Goal: Task Accomplishment & Management: Use online tool/utility

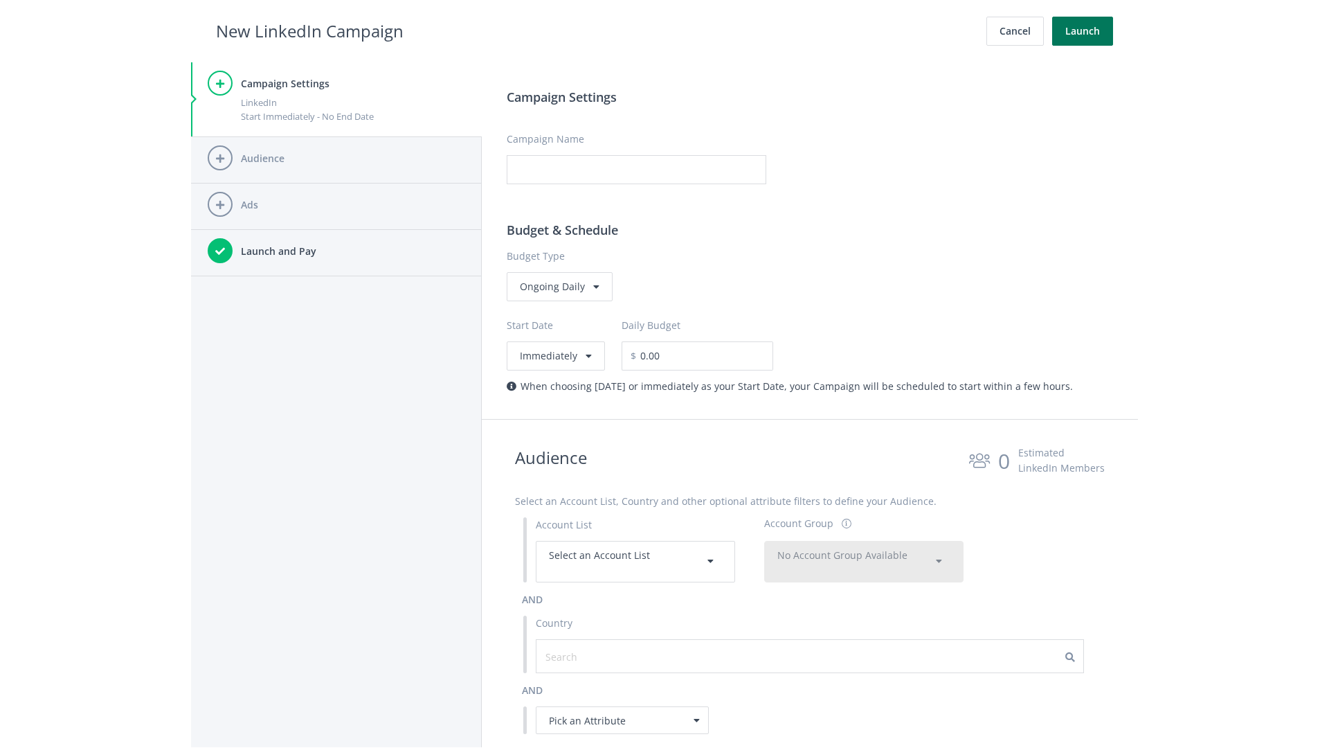
click at [1083, 31] on button "Launch" at bounding box center [1082, 31] width 61 height 29
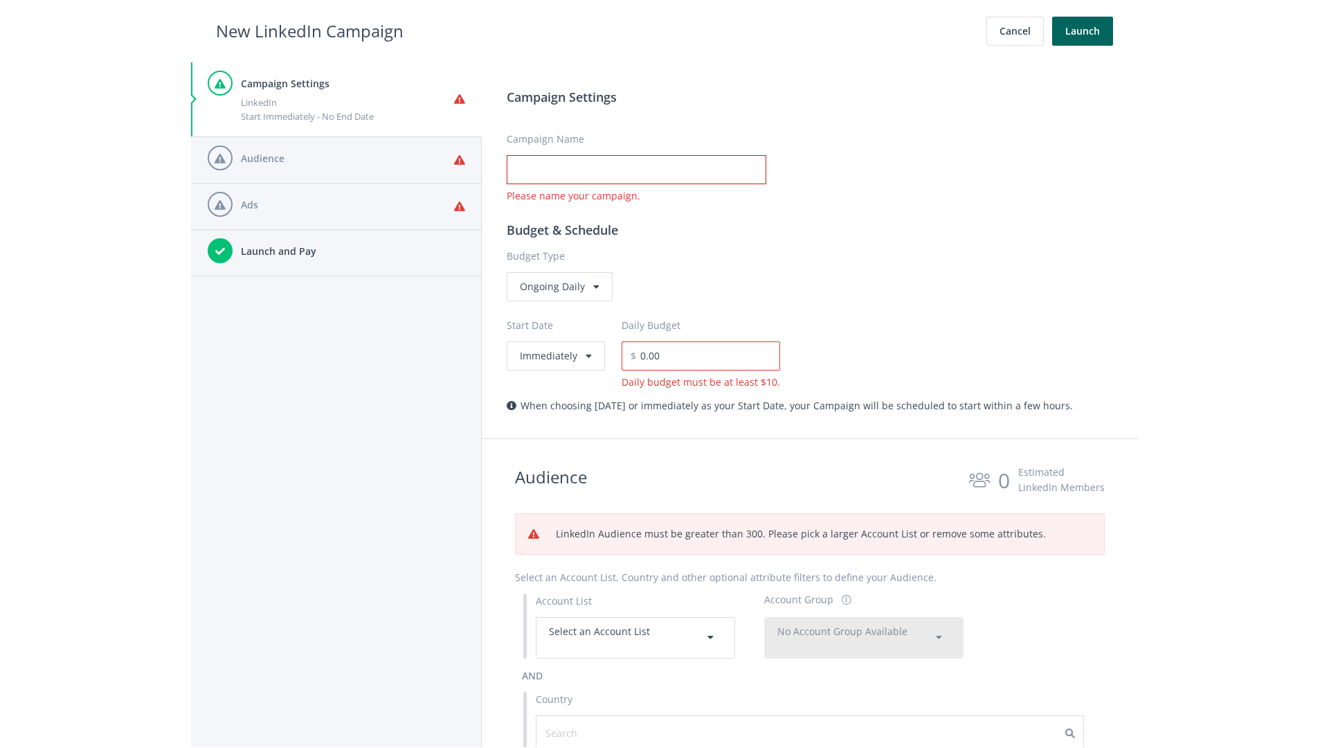
click at [636, 170] on input "Campaign Name" at bounding box center [637, 169] width 260 height 29
click at [310, 30] on h2 "New LinkedIn Campaign" at bounding box center [310, 31] width 188 height 26
type input "Campaign Name"
click at [310, 30] on h2 "New LinkedIn Campaign" at bounding box center [310, 31] width 188 height 26
click at [636, 637] on span "Select an Account List" at bounding box center [599, 631] width 101 height 13
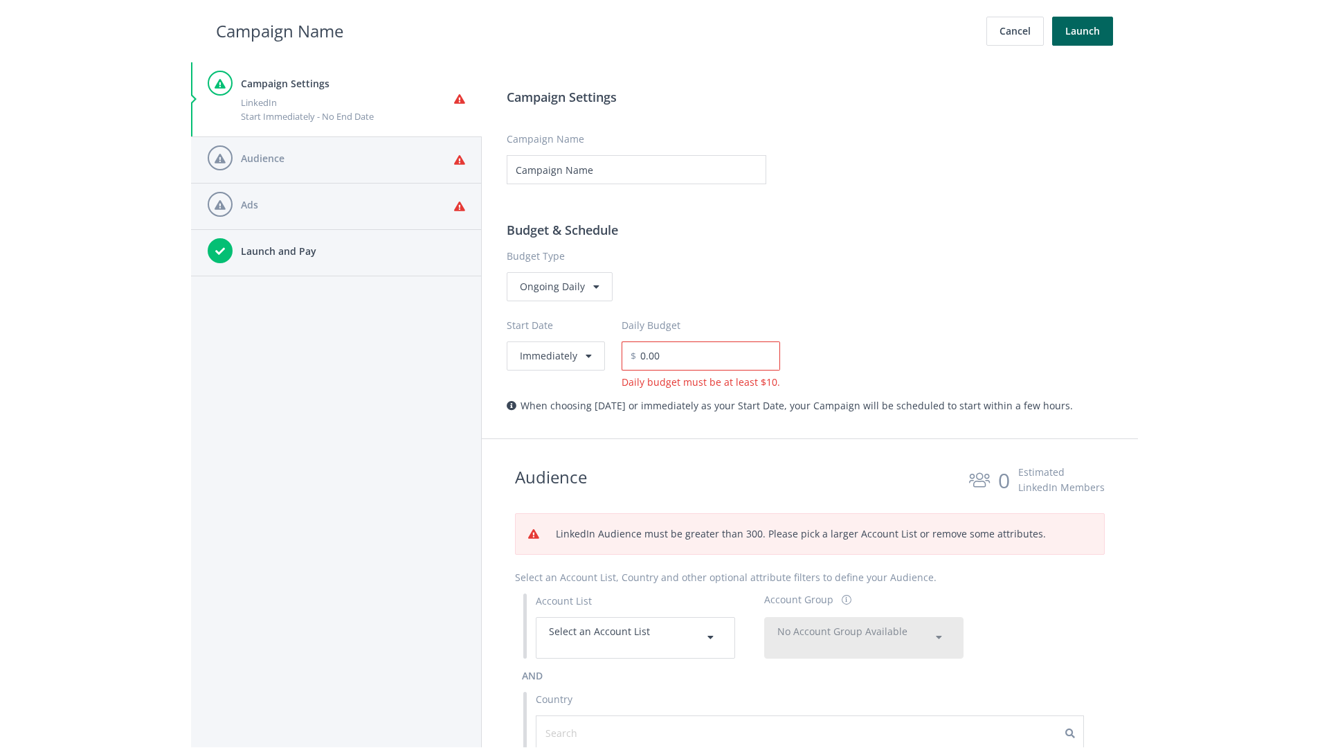
click at [864, 637] on span "No Account Group Available" at bounding box center [843, 631] width 130 height 13
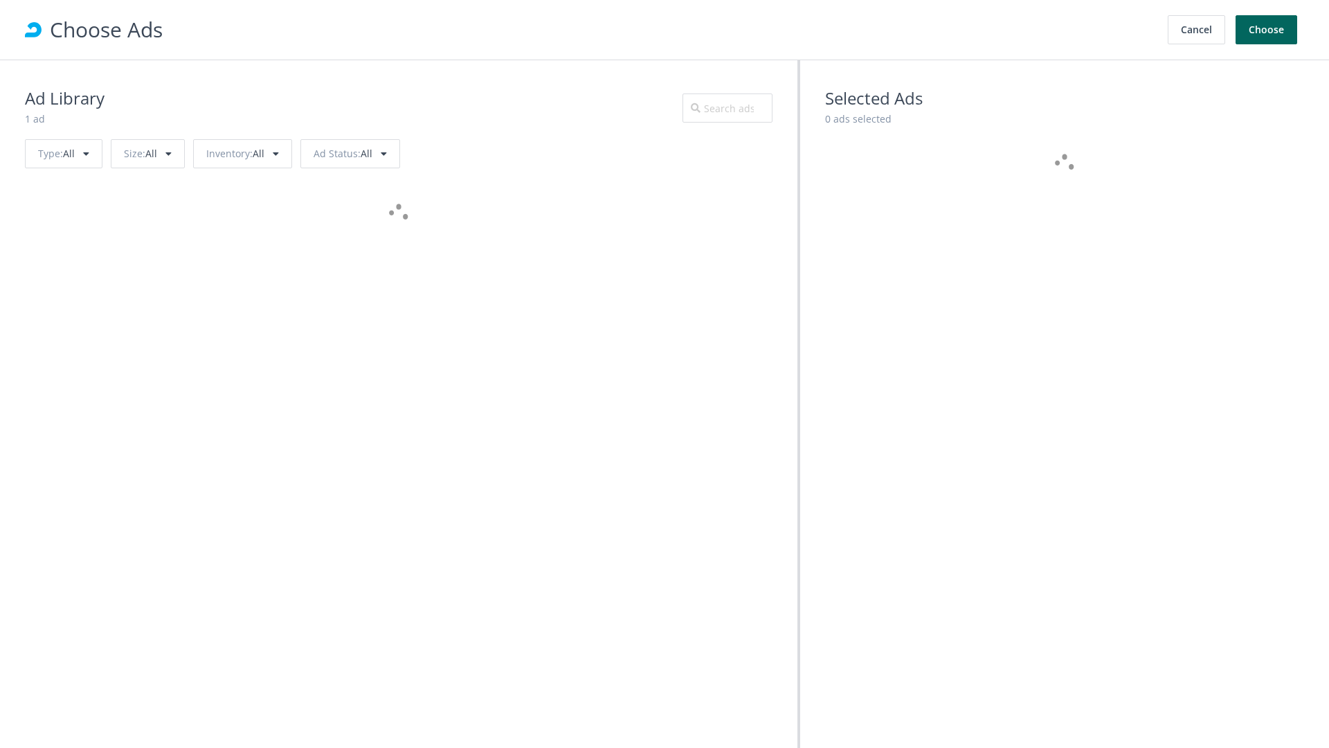
scroll to position [623, 0]
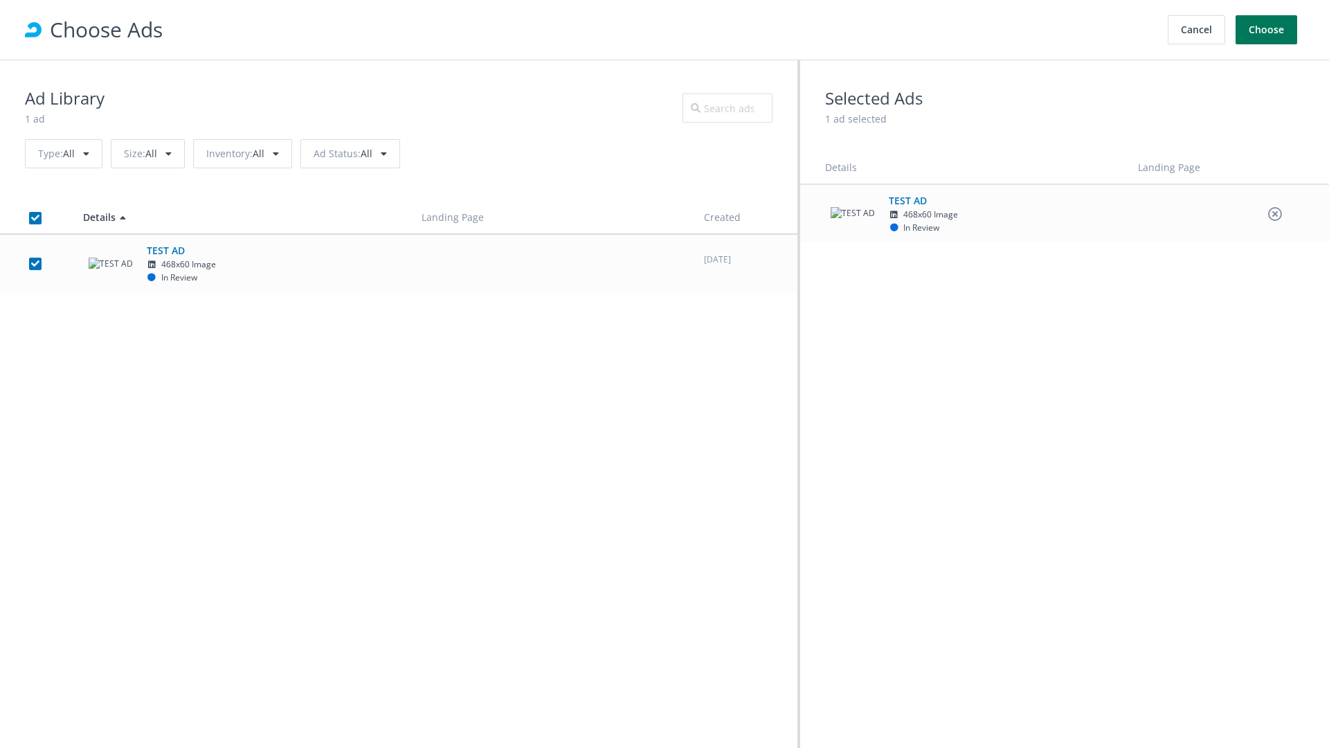
click at [1267, 30] on button "Choose" at bounding box center [1267, 29] width 62 height 29
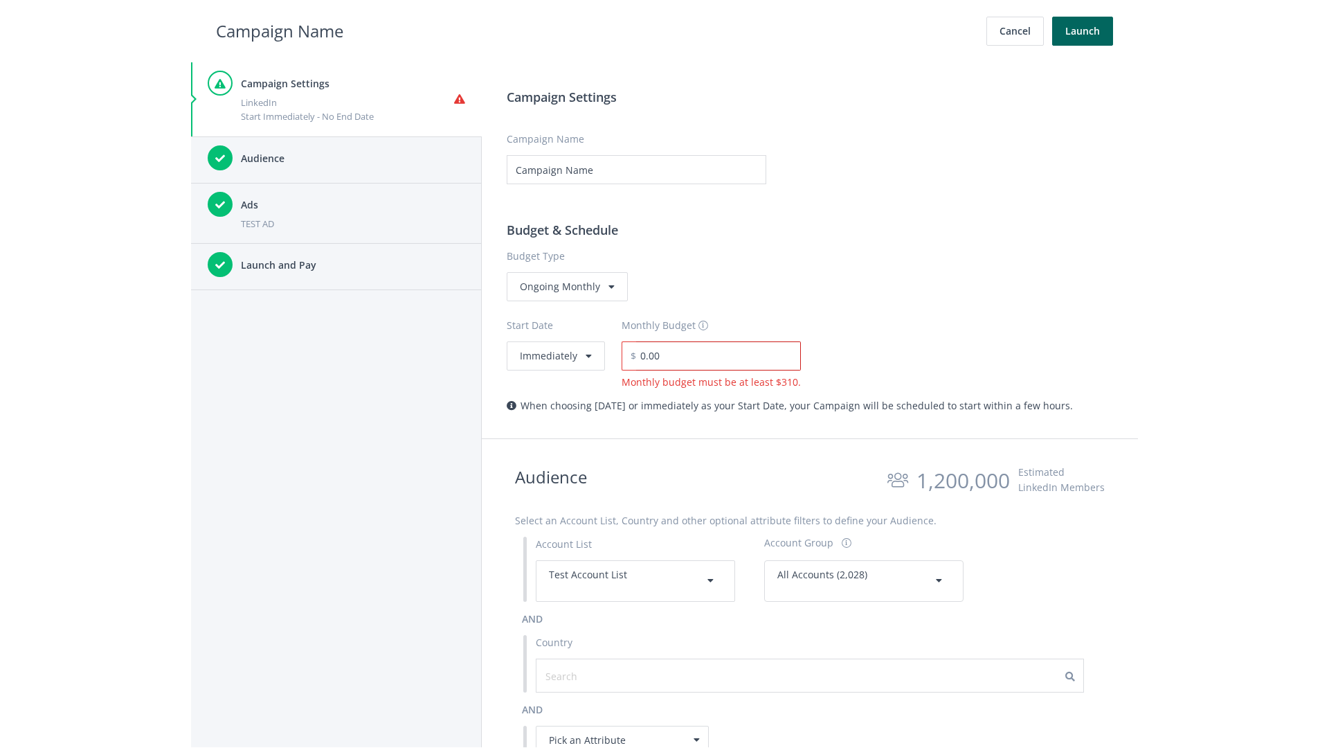
click at [714, 355] on input "0.00" at bounding box center [718, 355] width 165 height 29
click at [280, 30] on h2 "Campaign Name" at bounding box center [279, 31] width 127 height 26
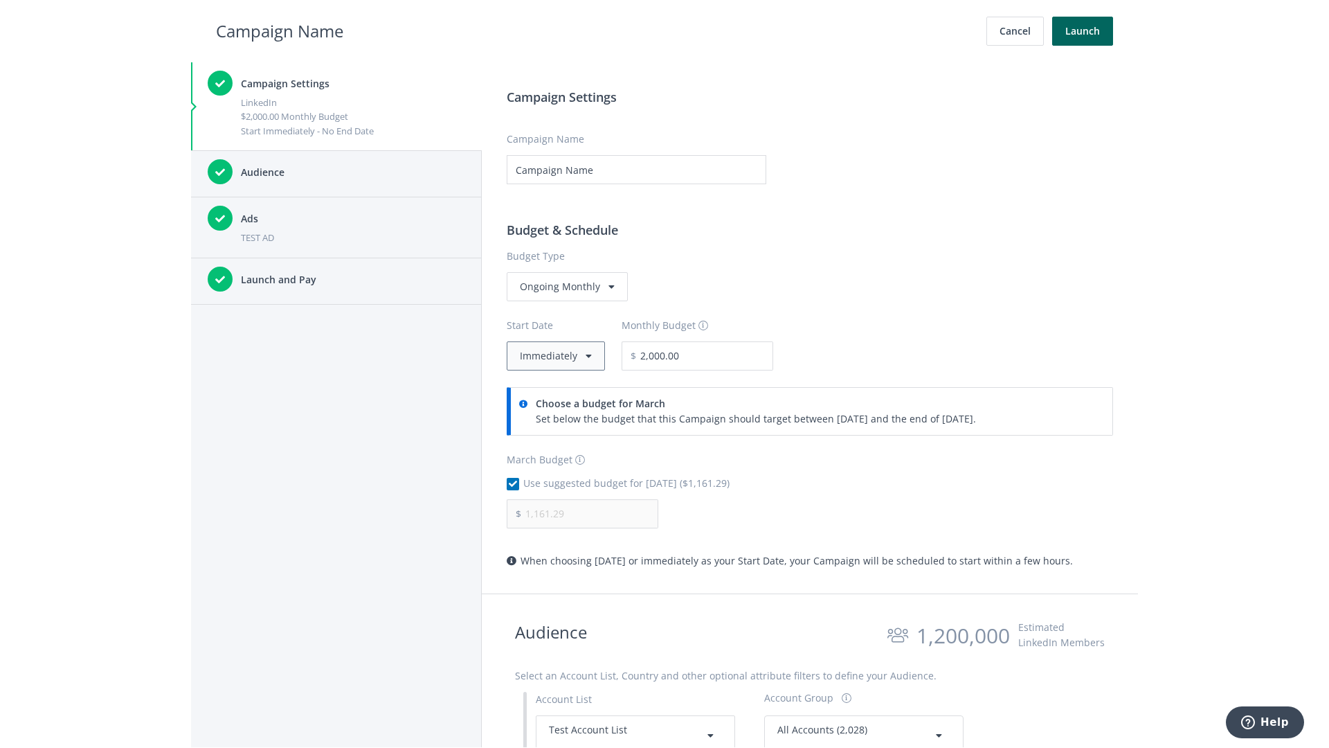
click at [555, 355] on button "Immediately" at bounding box center [556, 355] width 98 height 29
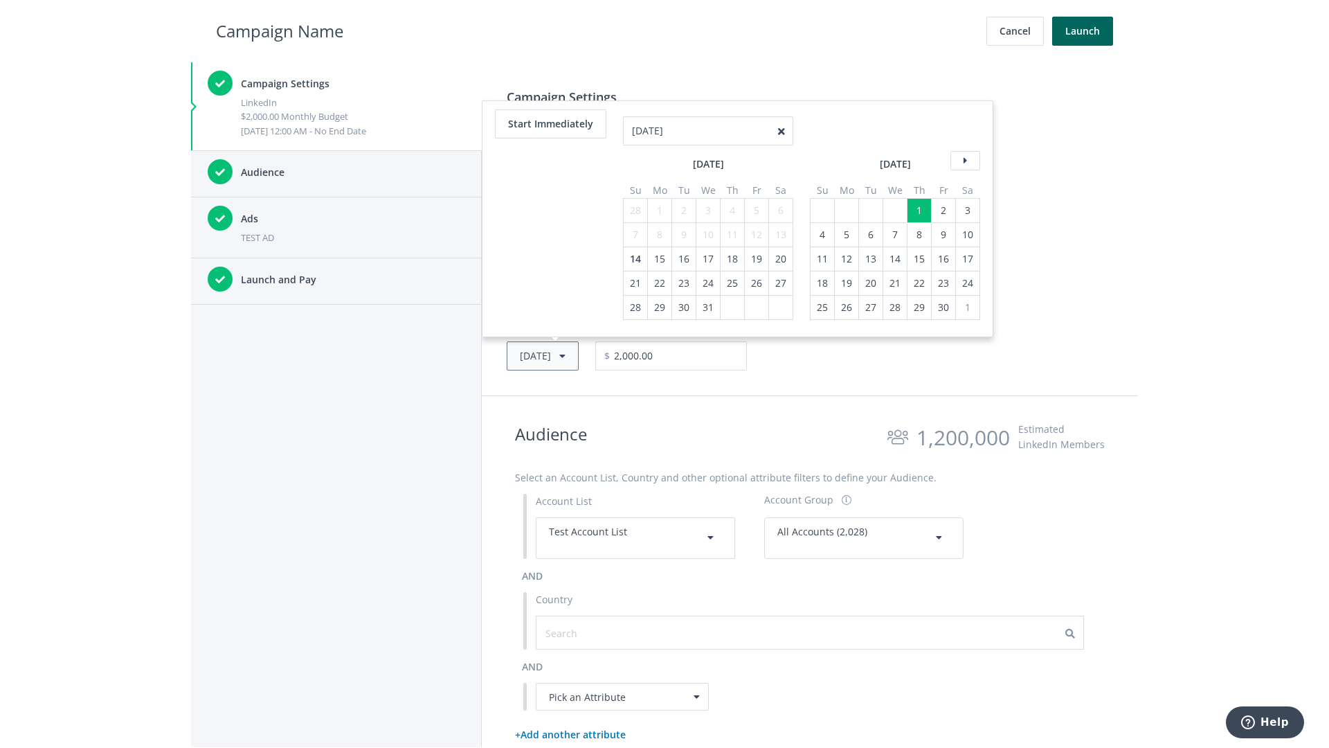
click at [564, 355] on button "Thu, Apr 1, 2021" at bounding box center [543, 355] width 72 height 29
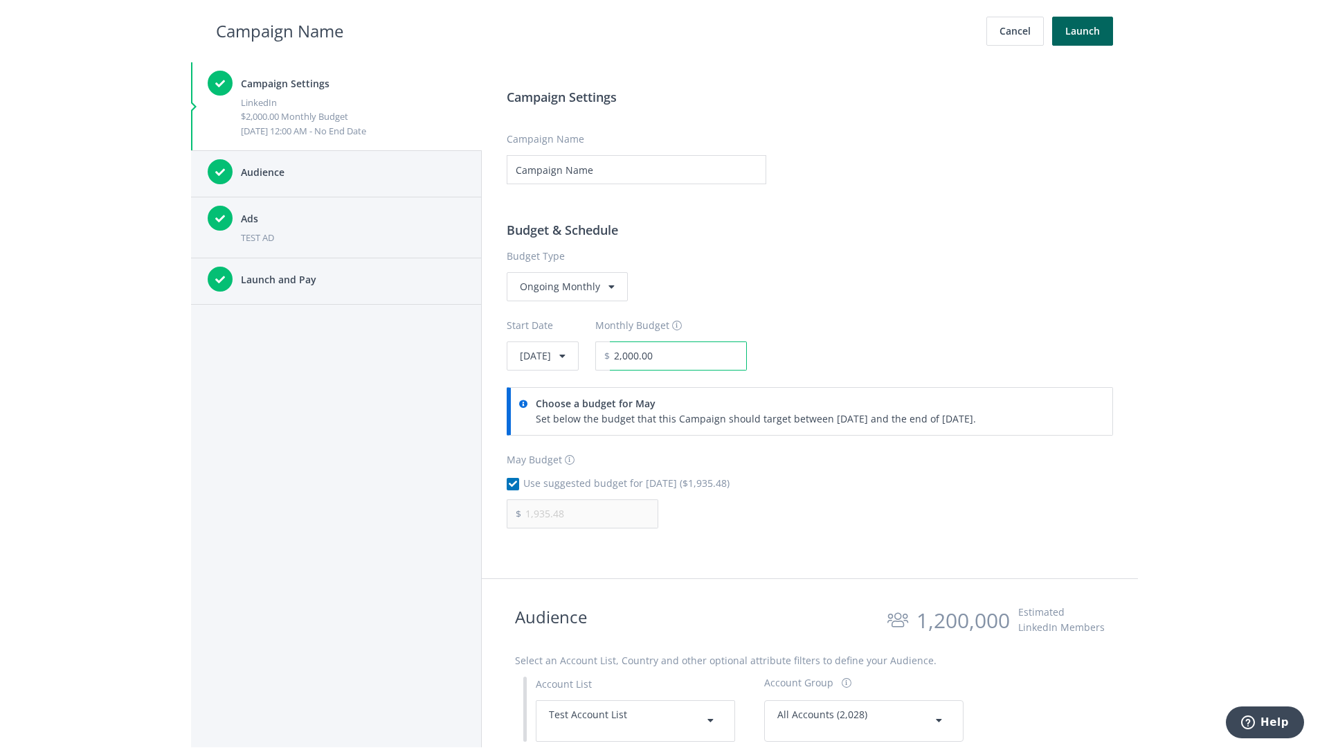
click at [716, 355] on input "2,000.00" at bounding box center [678, 355] width 137 height 29
click at [280, 30] on h2 "Campaign Name" at bounding box center [279, 31] width 127 height 26
type input "2,500.00"
type input "2,419.35"
checkbox input "false"
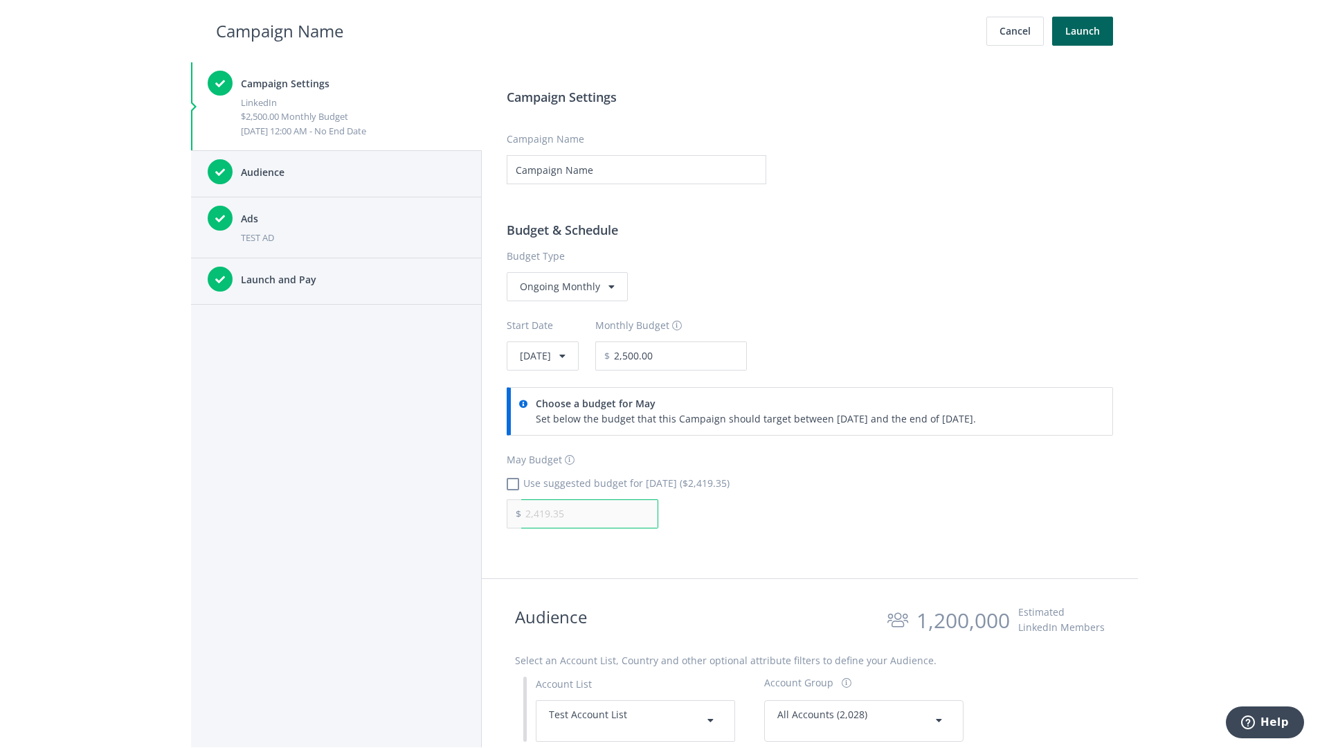
click at [590, 513] on input "2,419.35" at bounding box center [589, 513] width 137 height 29
type input "1,000.00"
click at [280, 30] on h2 "Campaign Name" at bounding box center [279, 31] width 127 height 26
click at [716, 355] on input "2,500.00" at bounding box center [678, 355] width 137 height 29
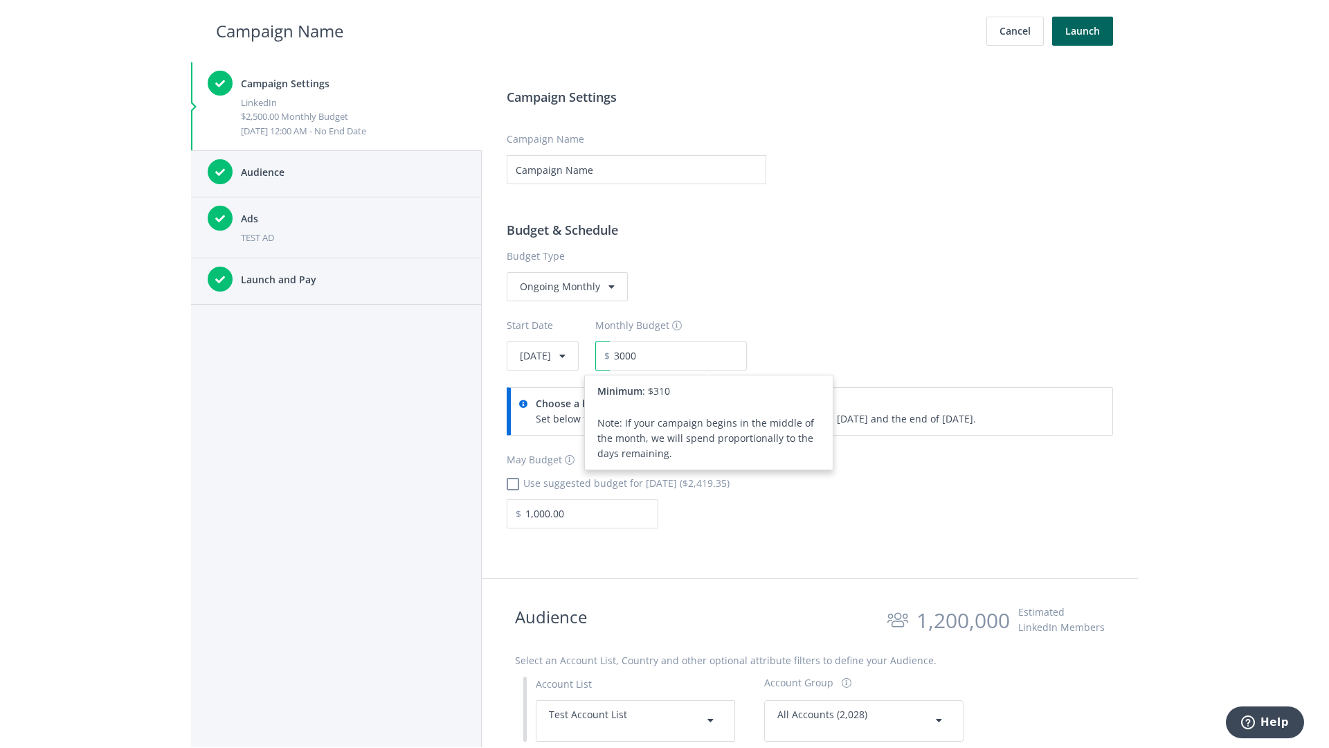
click at [280, 30] on h2 "Campaign Name" at bounding box center [279, 31] width 127 height 26
click at [716, 355] on input "3,000.00" at bounding box center [678, 355] width 137 height 29
click at [280, 30] on h2 "Campaign Name" at bounding box center [279, 31] width 127 height 26
type input "2,500.00"
checkbox input "true"
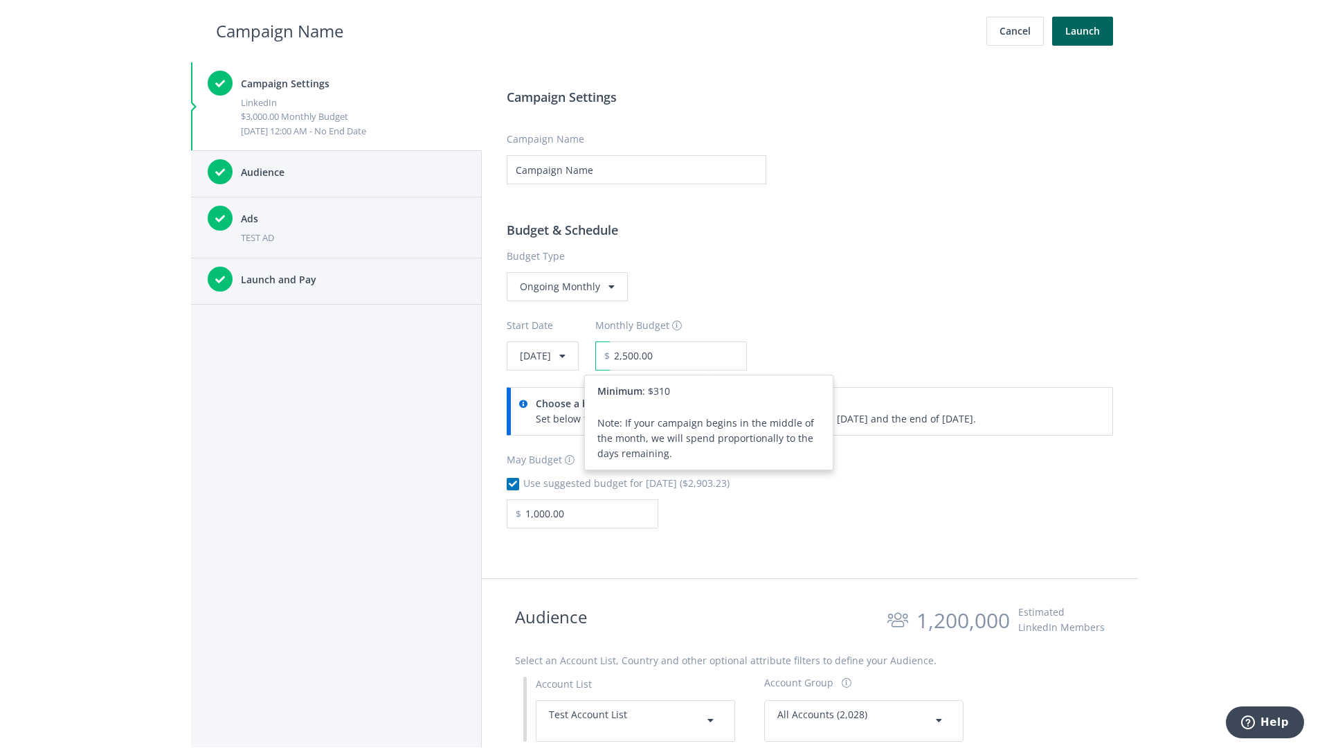
type input "2,419.35"
click at [1083, 31] on button "Launch" at bounding box center [1082, 31] width 61 height 29
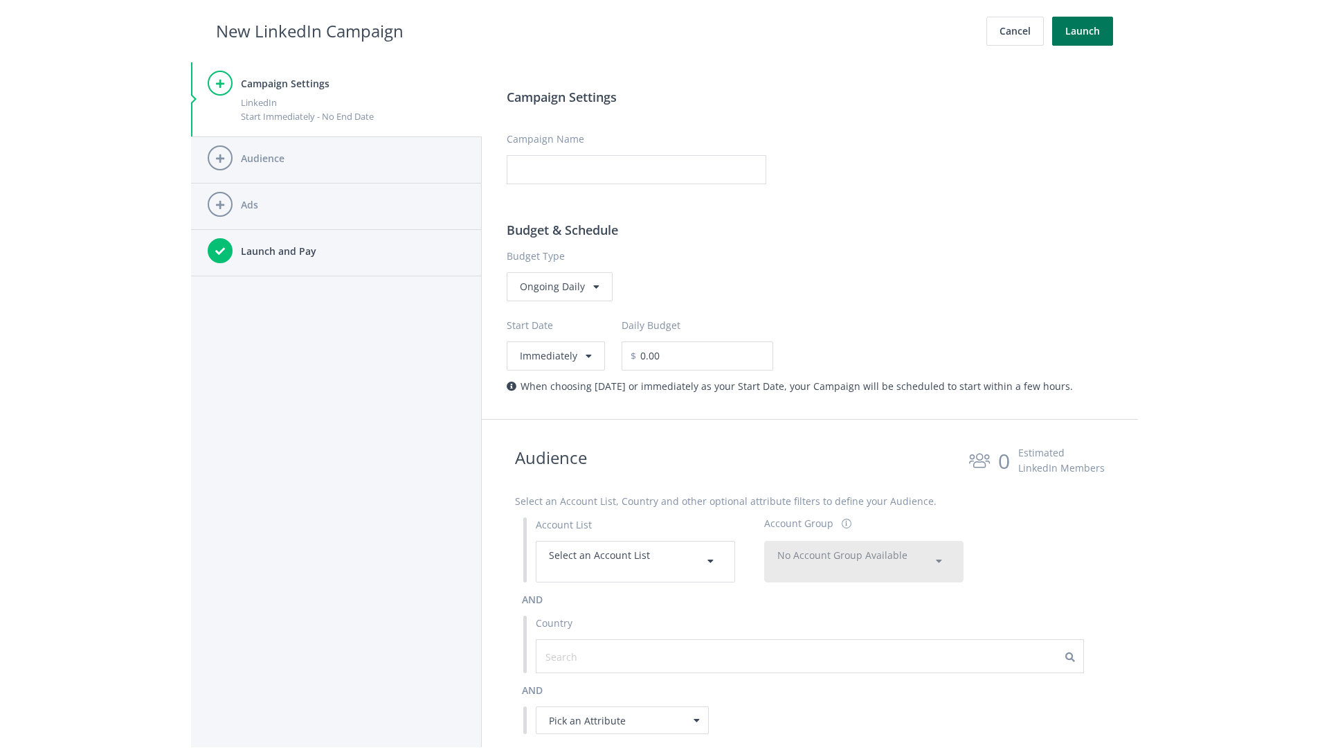
click at [1083, 31] on button "Launch" at bounding box center [1082, 31] width 61 height 29
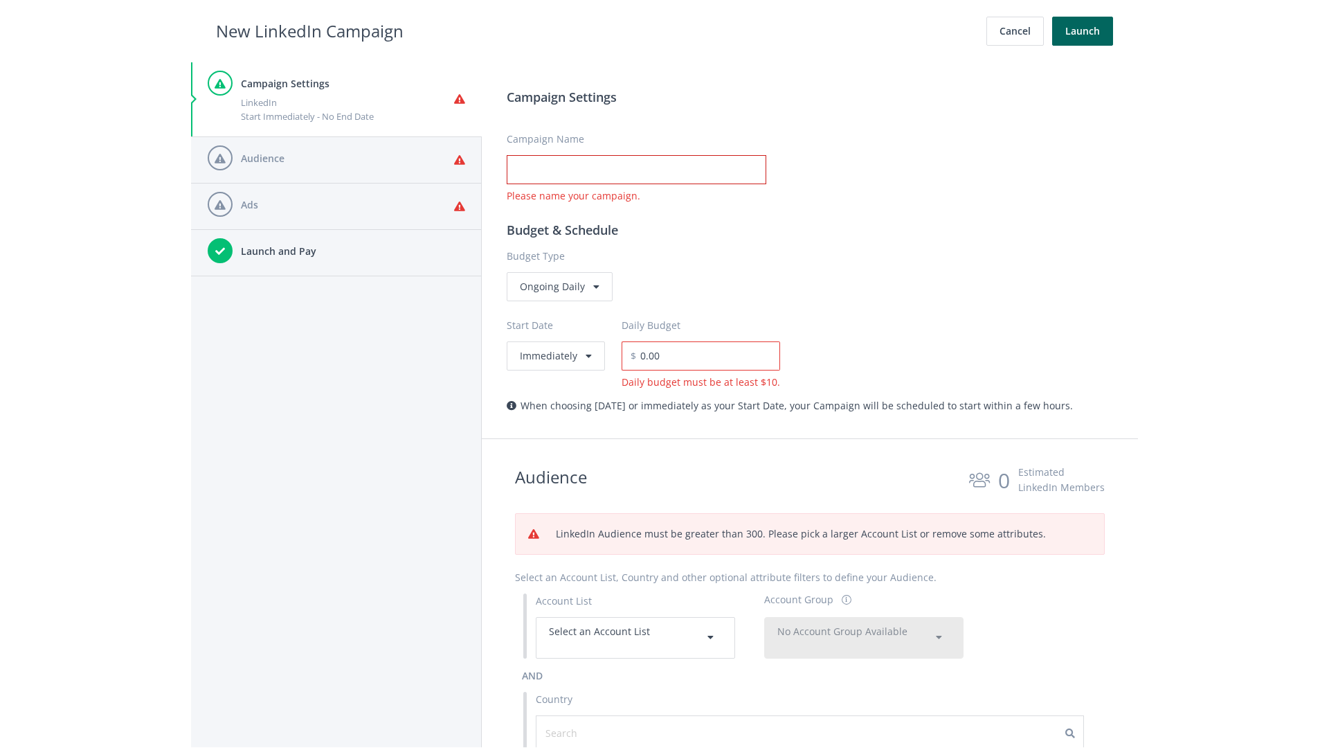
click at [636, 170] on input "Campaign Name" at bounding box center [637, 169] width 260 height 29
click at [310, 30] on h2 "New LinkedIn Campaign" at bounding box center [310, 31] width 188 height 26
type input "Campaign Name"
click at [310, 30] on h2 "New LinkedIn Campaign" at bounding box center [310, 31] width 188 height 26
click at [636, 637] on span "Select an Account List" at bounding box center [599, 631] width 101 height 13
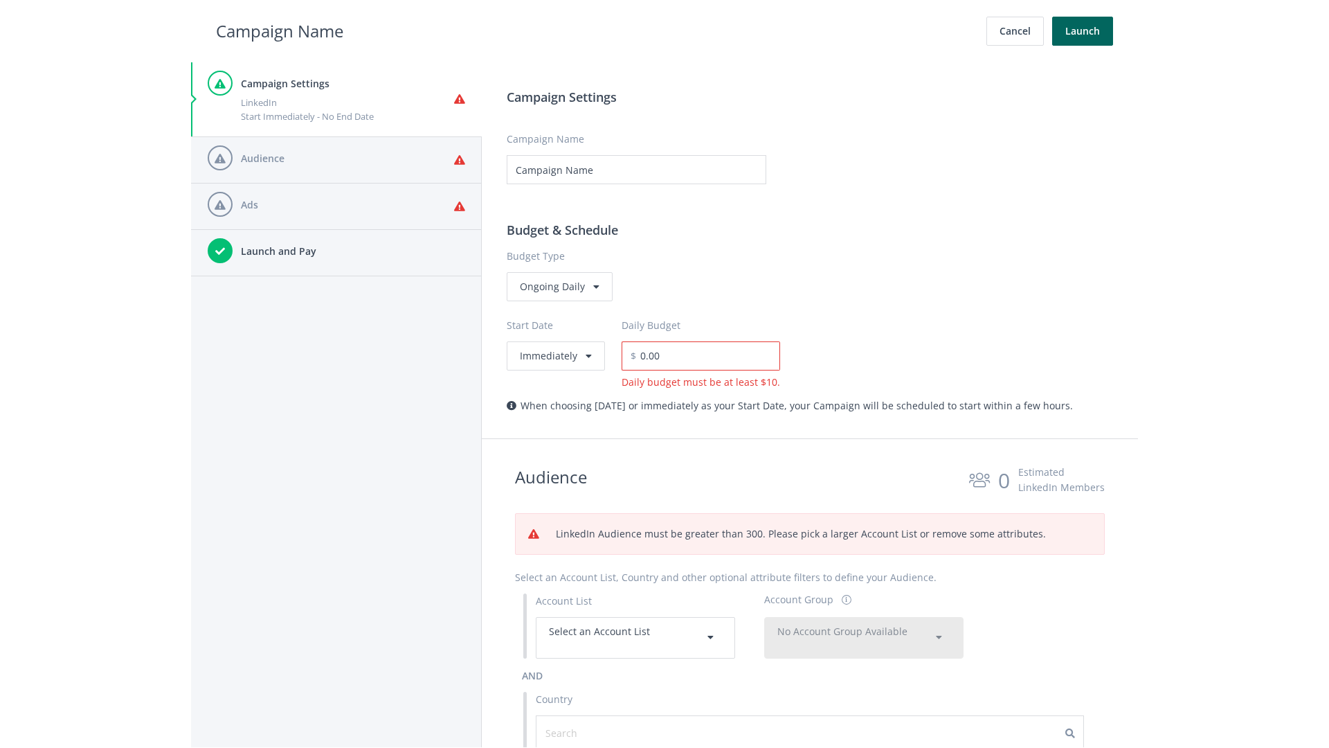
click at [864, 625] on span "No Account Group Available" at bounding box center [843, 631] width 130 height 13
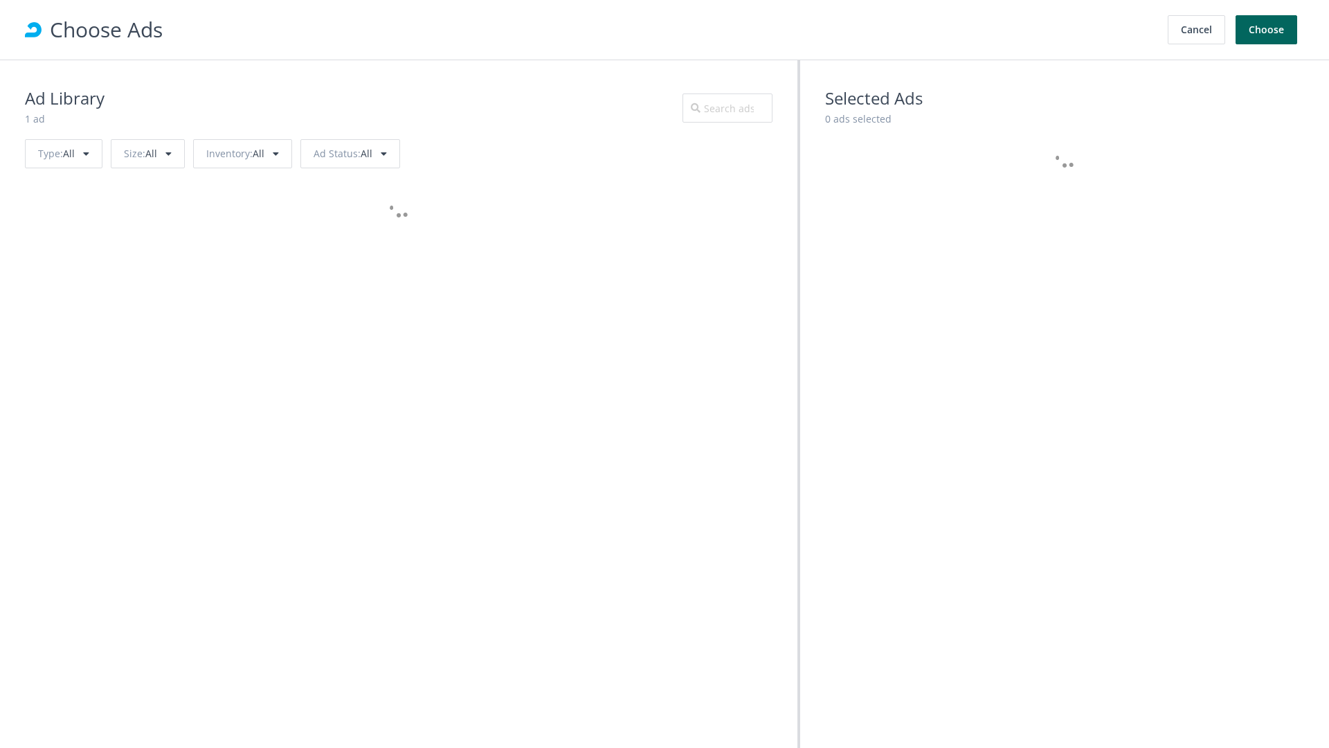
scroll to position [623, 0]
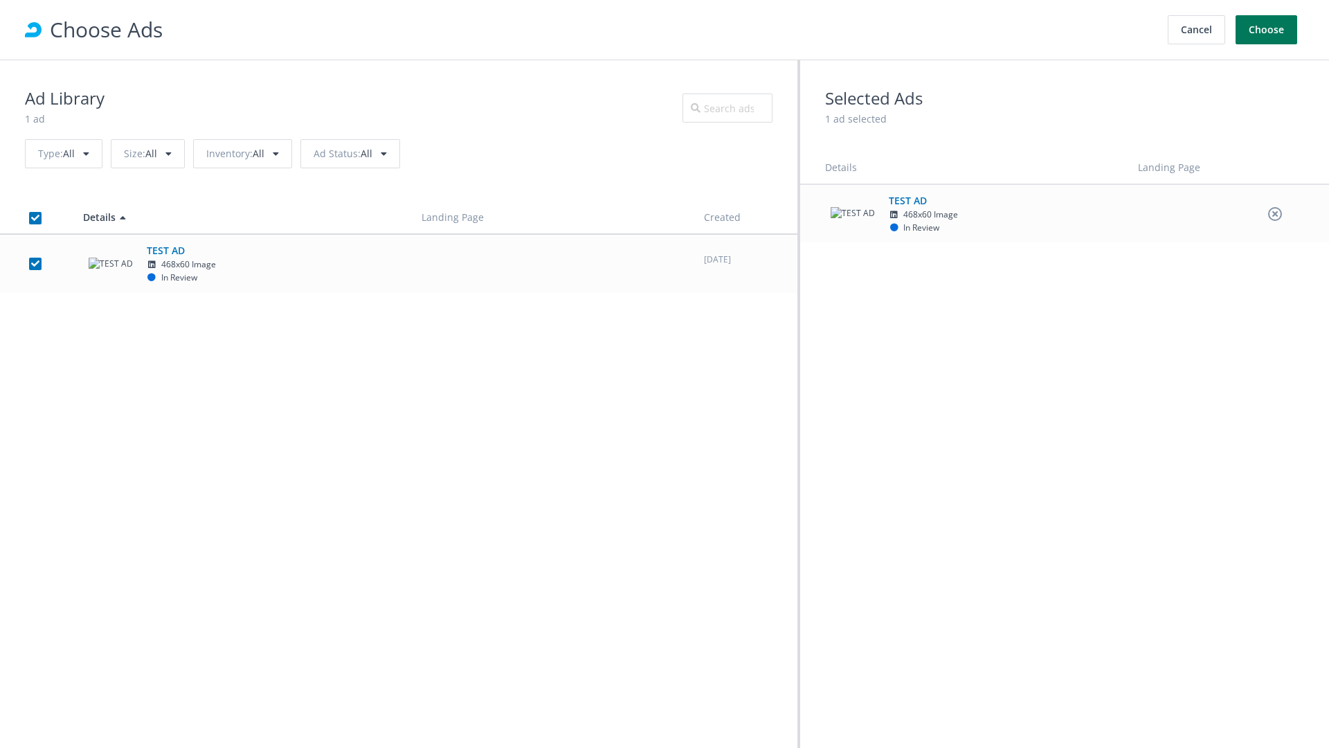
click at [1267, 30] on button "Choose" at bounding box center [1267, 29] width 62 height 29
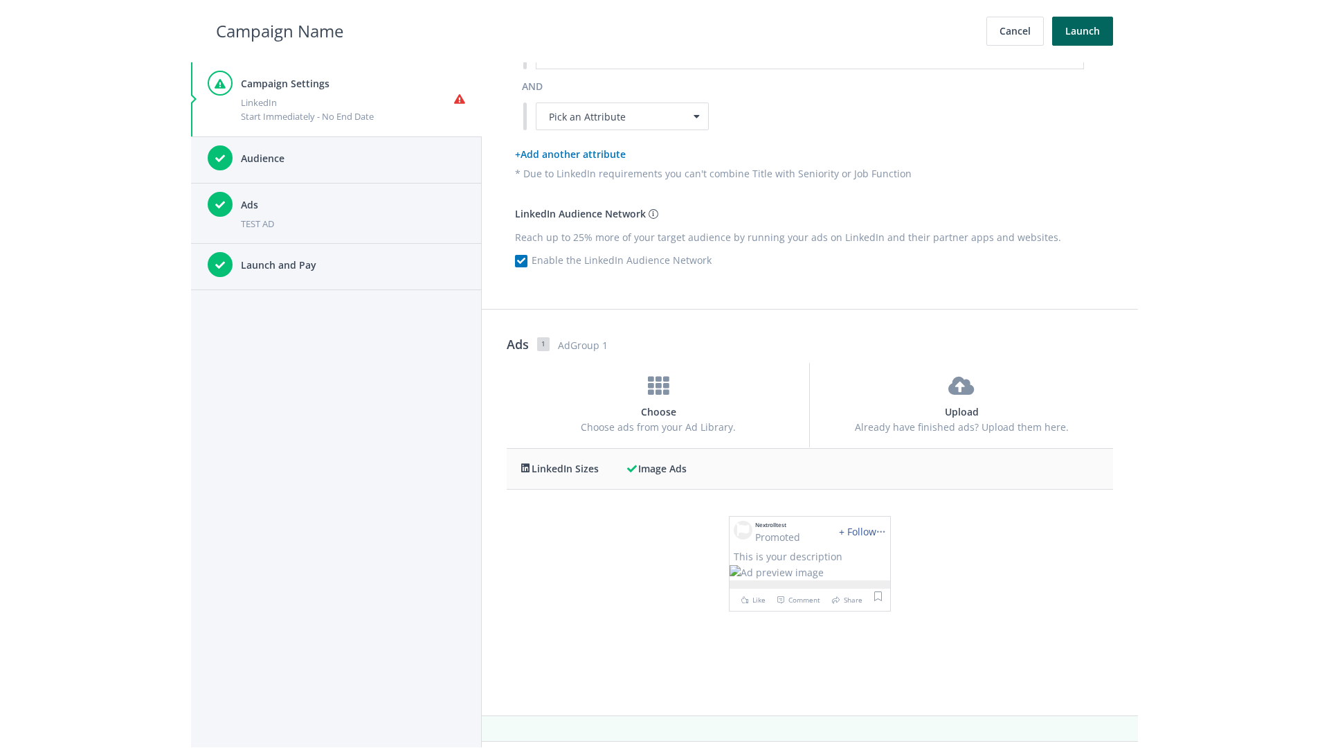
scroll to position [0, 0]
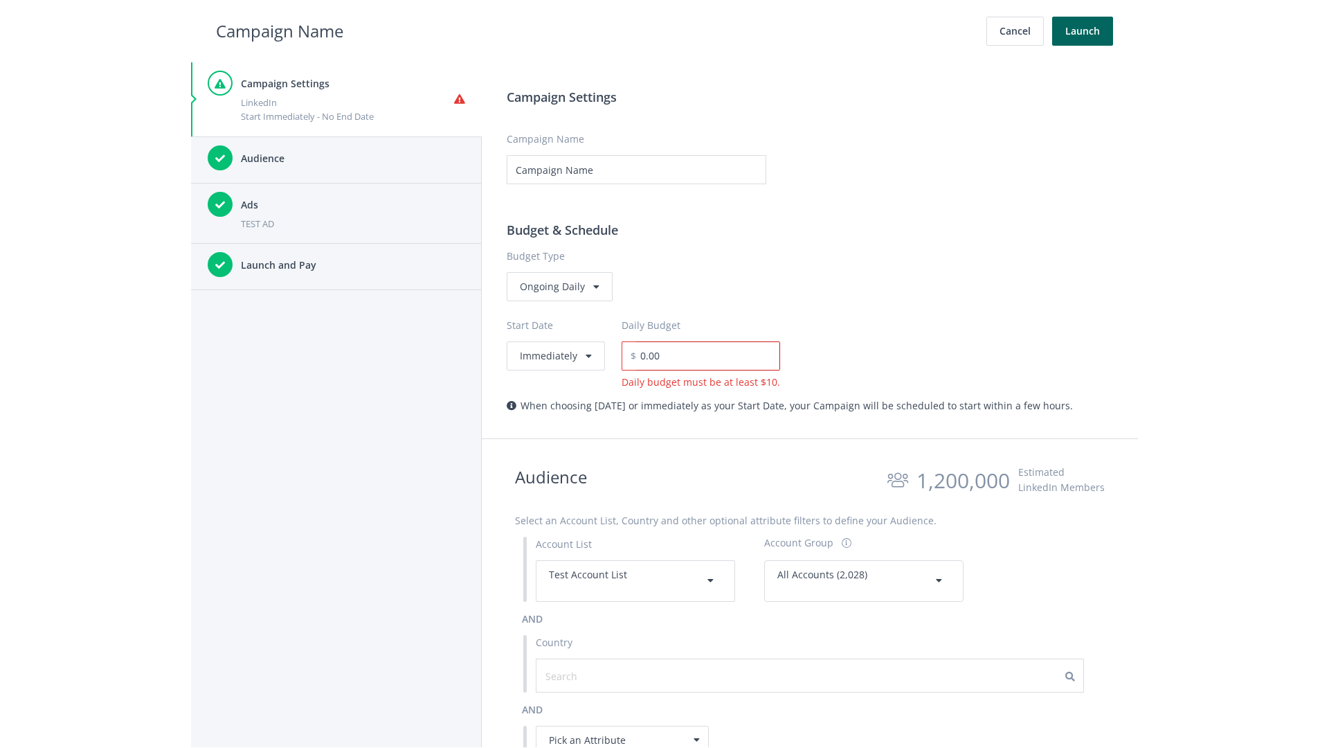
click at [703, 355] on input "0.00" at bounding box center [708, 355] width 144 height 29
click at [280, 30] on h2 "Campaign Name" at bounding box center [279, 31] width 127 height 26
type input "15.00"
click at [1083, 31] on button "Launch" at bounding box center [1082, 31] width 61 height 29
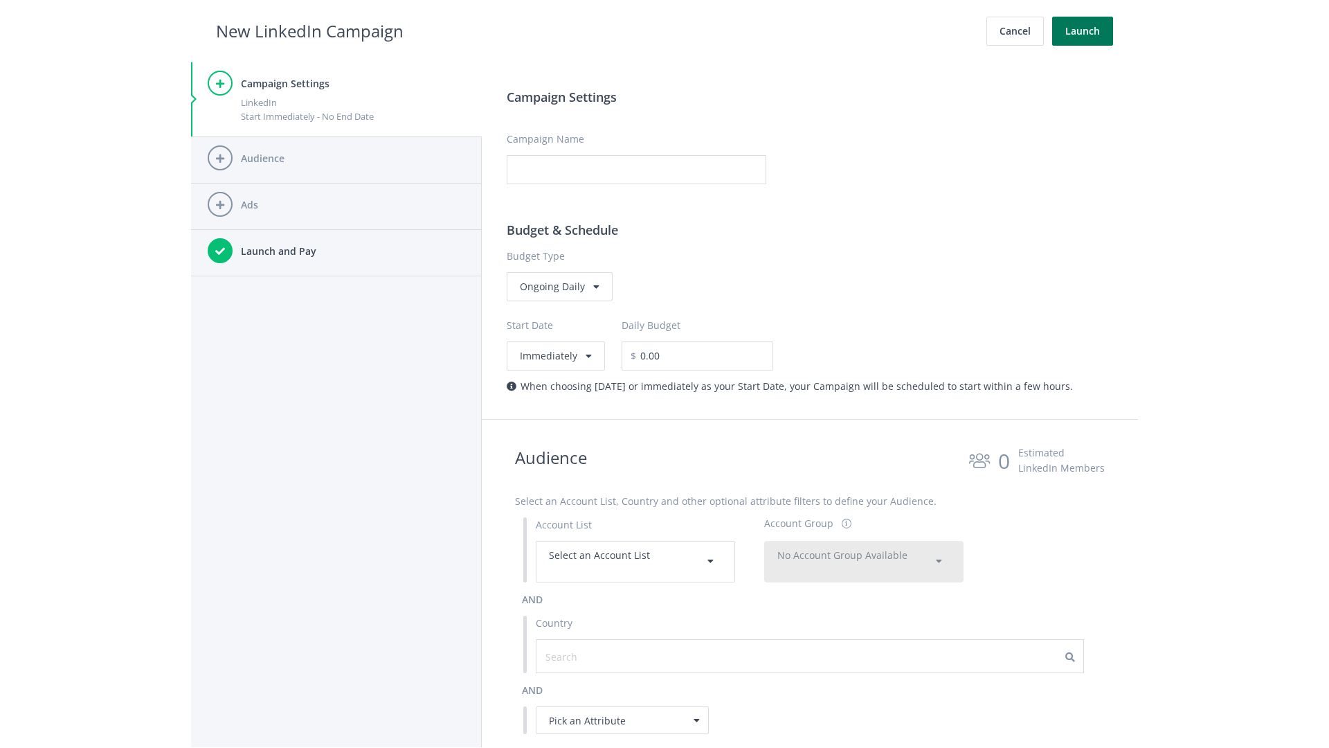
click at [1083, 31] on button "Launch" at bounding box center [1082, 31] width 61 height 29
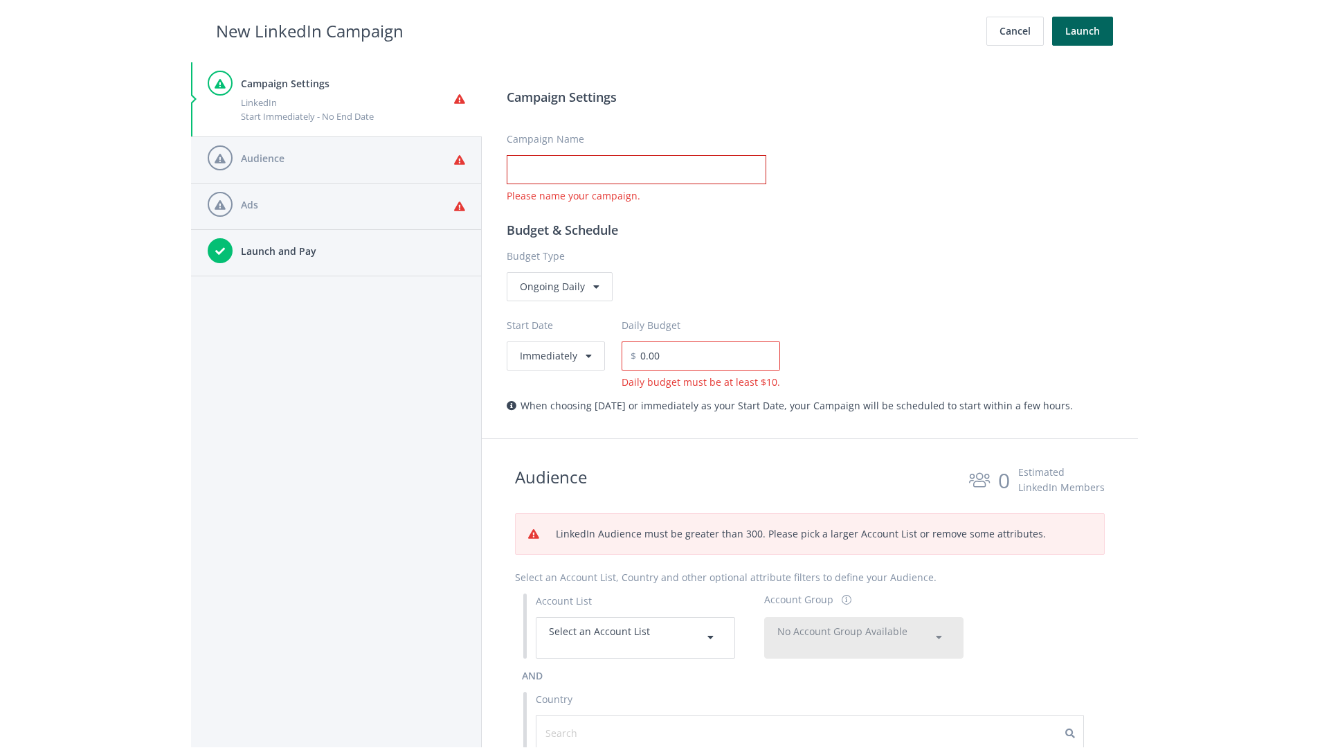
click at [636, 170] on input "Campaign Name" at bounding box center [637, 169] width 260 height 29
click at [310, 30] on h2 "New LinkedIn Campaign" at bounding box center [310, 31] width 188 height 26
type input "Campaign Name"
click at [310, 30] on h2 "New LinkedIn Campaign" at bounding box center [310, 31] width 188 height 26
click at [636, 637] on span "Select an Account List" at bounding box center [599, 631] width 101 height 13
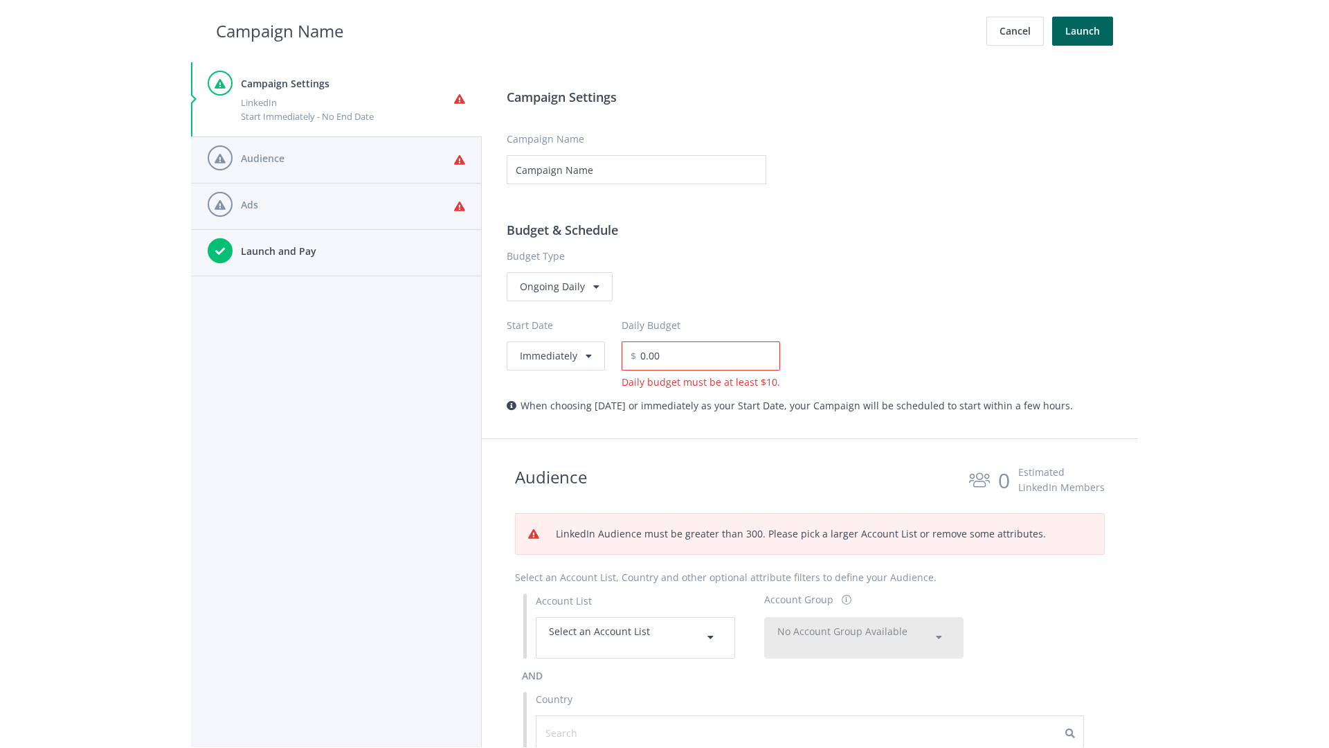
click at [864, 625] on span "No Account Group Available" at bounding box center [843, 631] width 130 height 13
click at [822, 665] on span "All Accounts (2,028)" at bounding box center [821, 671] width 87 height 13
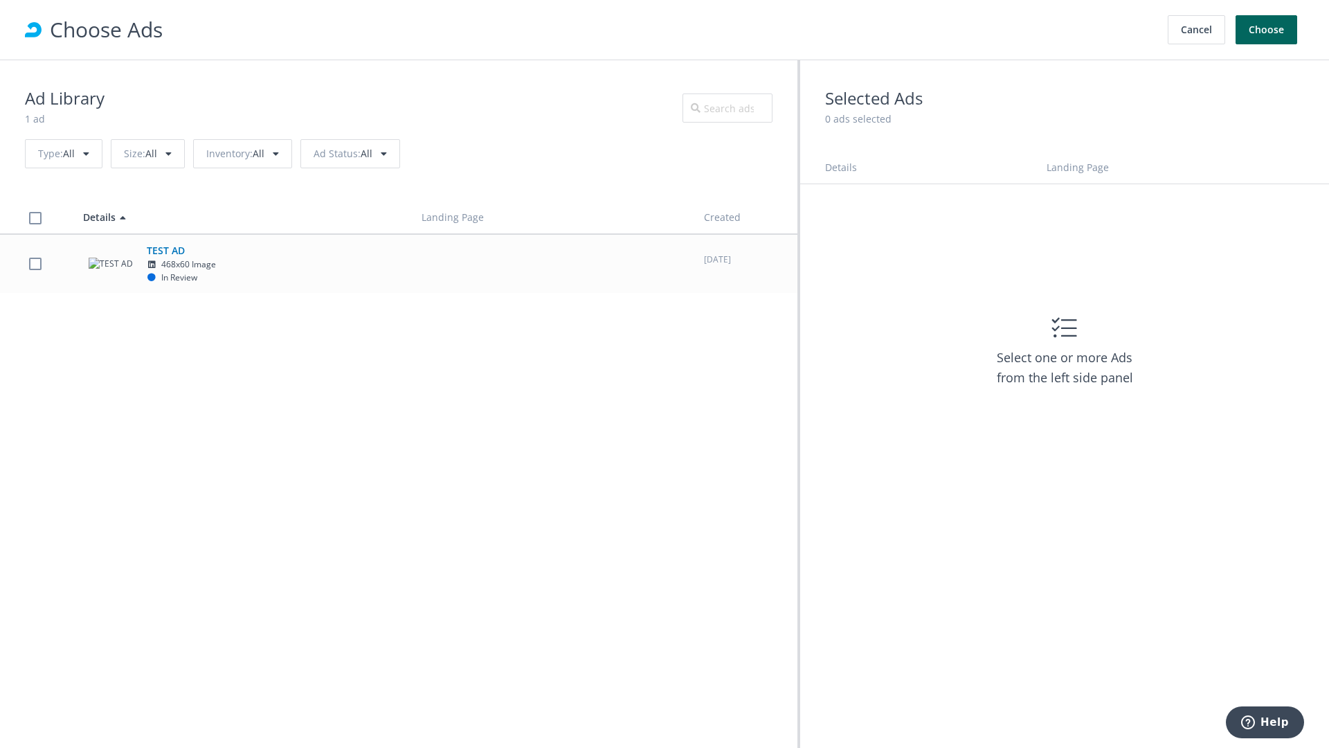
click at [399, 263] on td "TEST AD 468x60 Image In Review" at bounding box center [240, 263] width 339 height 59
checkbox input "true"
click at [1267, 30] on button "Choose" at bounding box center [1267, 29] width 62 height 29
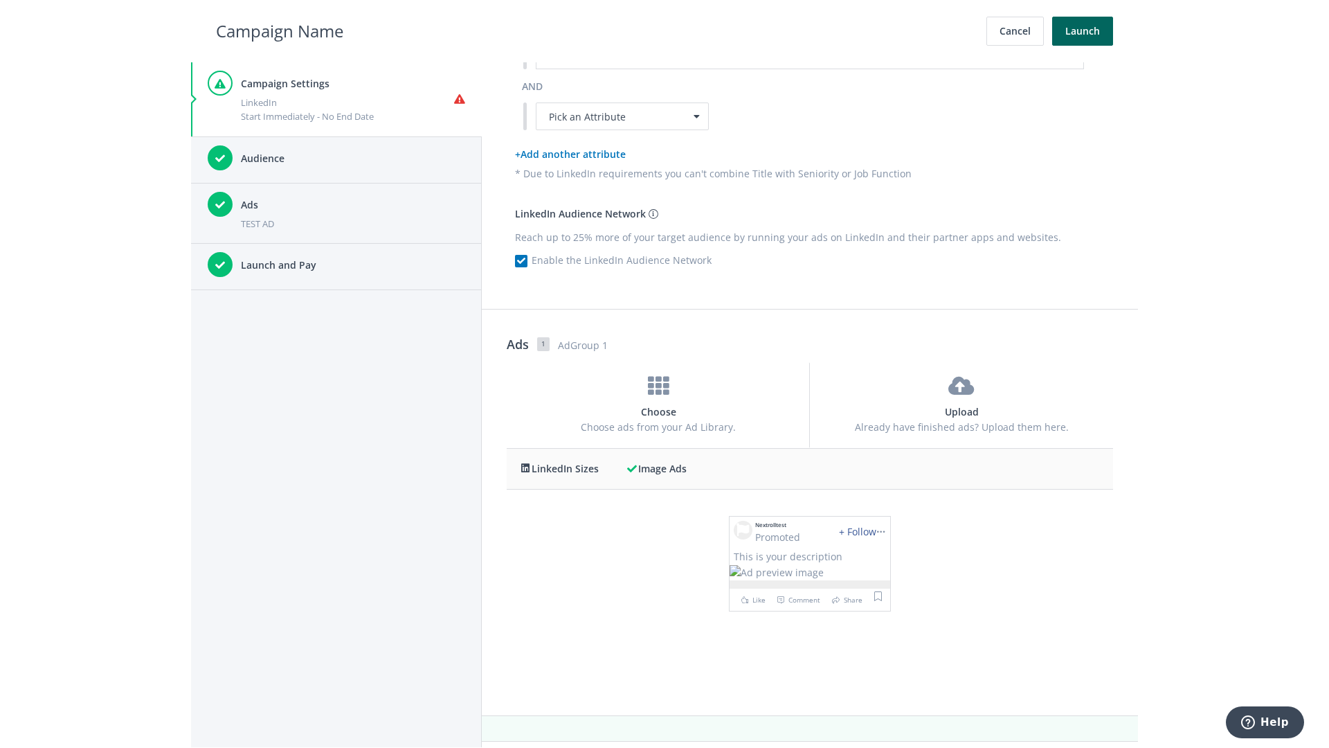
scroll to position [0, 0]
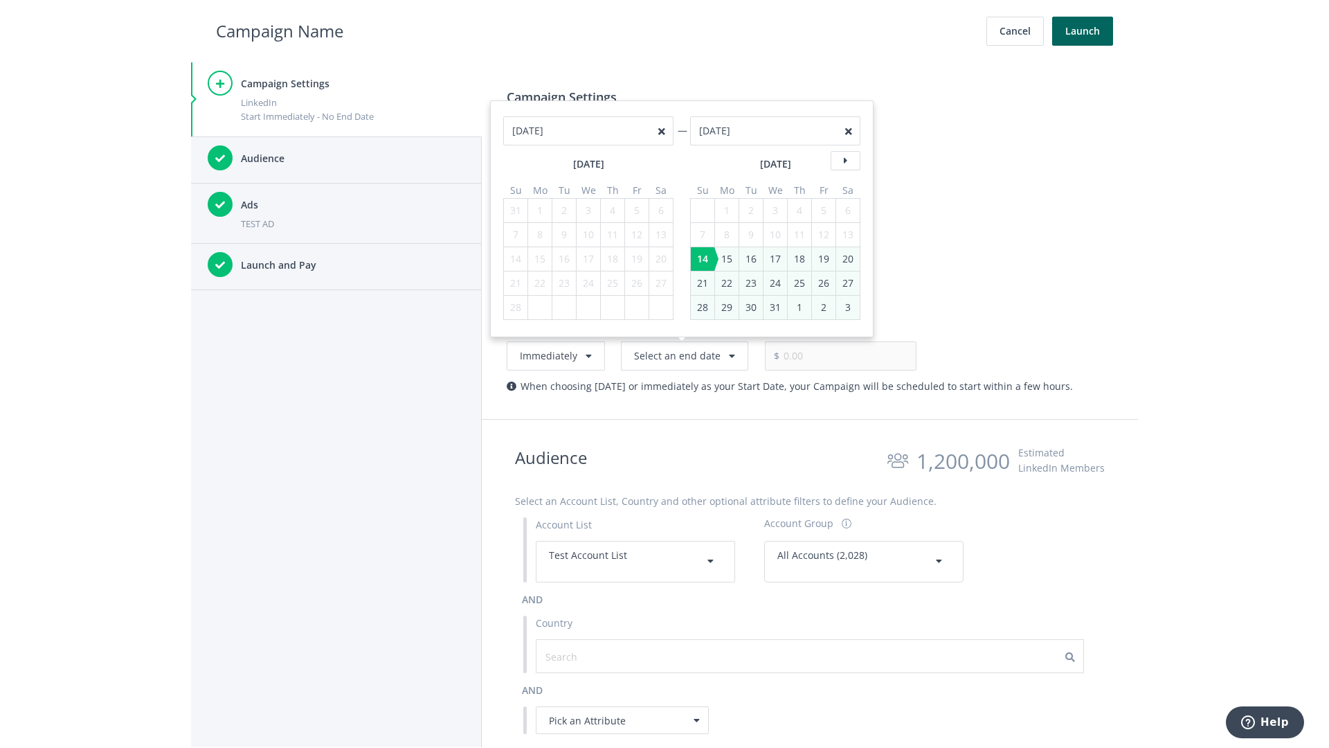
type input "05/01/2021"
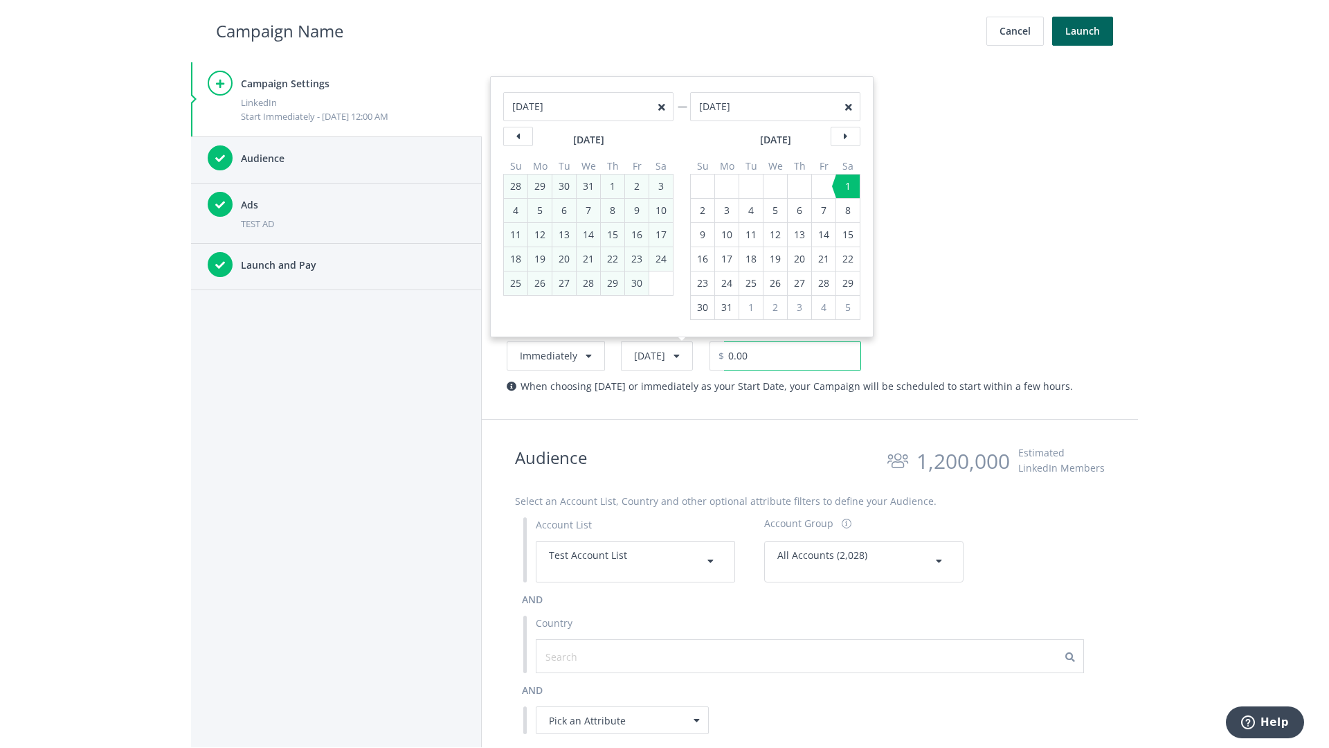
click at [825, 355] on input "0.00" at bounding box center [792, 355] width 137 height 29
click at [280, 30] on h2 "Campaign Name" at bounding box center [279, 31] width 127 height 26
type input "3,000.00"
click at [1083, 31] on button "Launch" at bounding box center [1082, 31] width 61 height 29
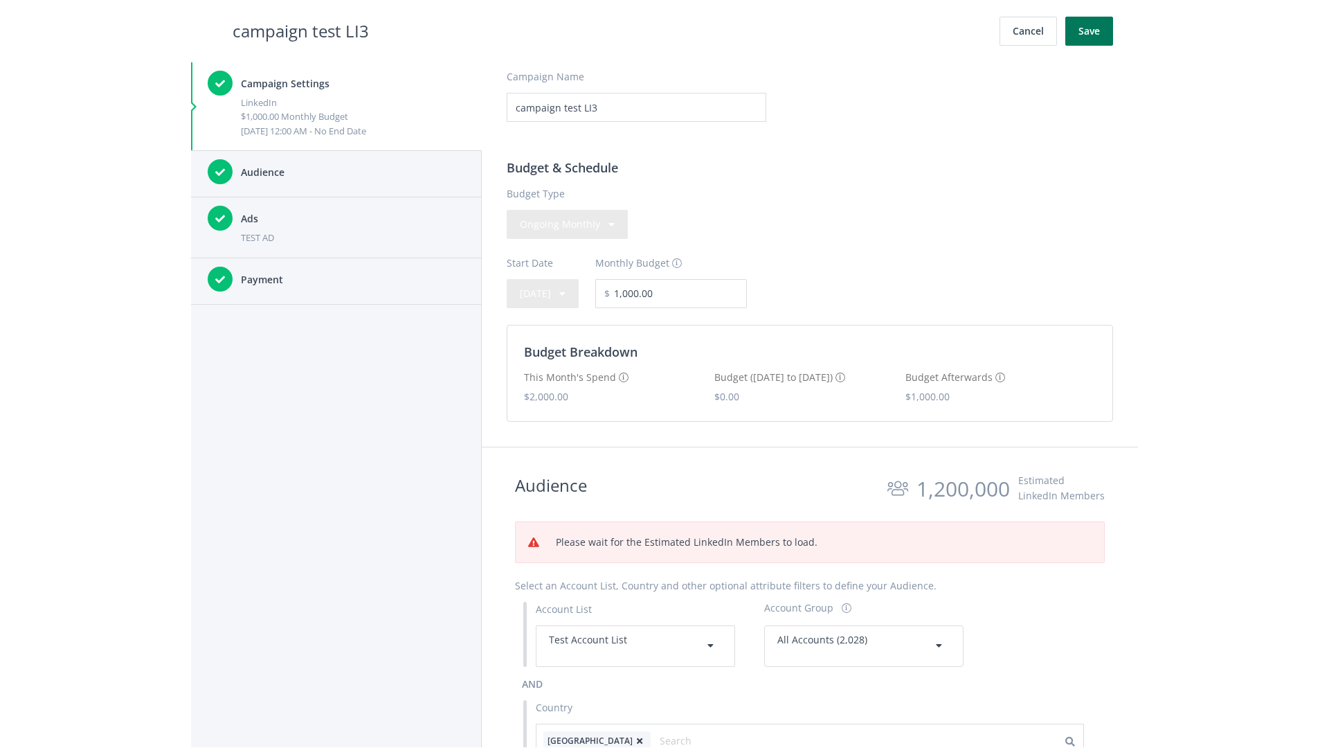
click at [1089, 31] on button "Save" at bounding box center [1090, 31] width 48 height 29
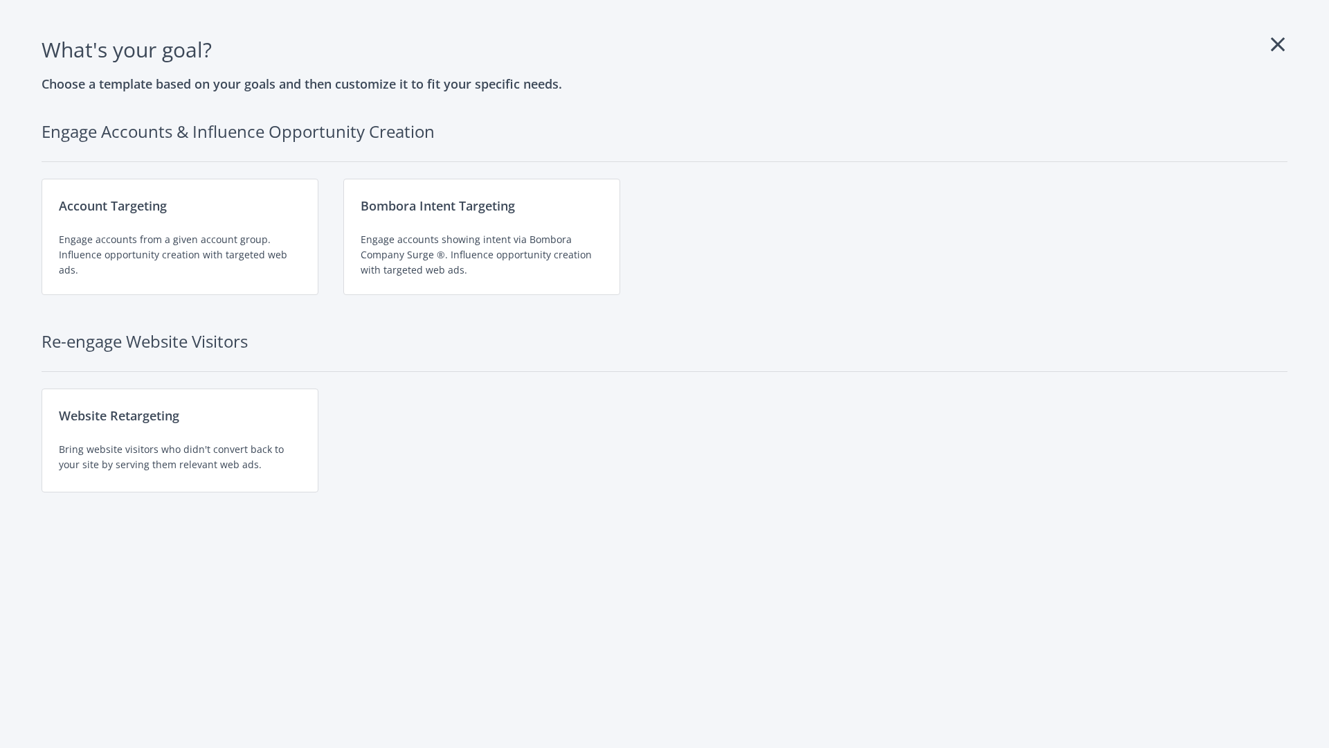
click at [180, 237] on div "Engage accounts from a given account group. Influence opportunity creation with…" at bounding box center [180, 255] width 242 height 46
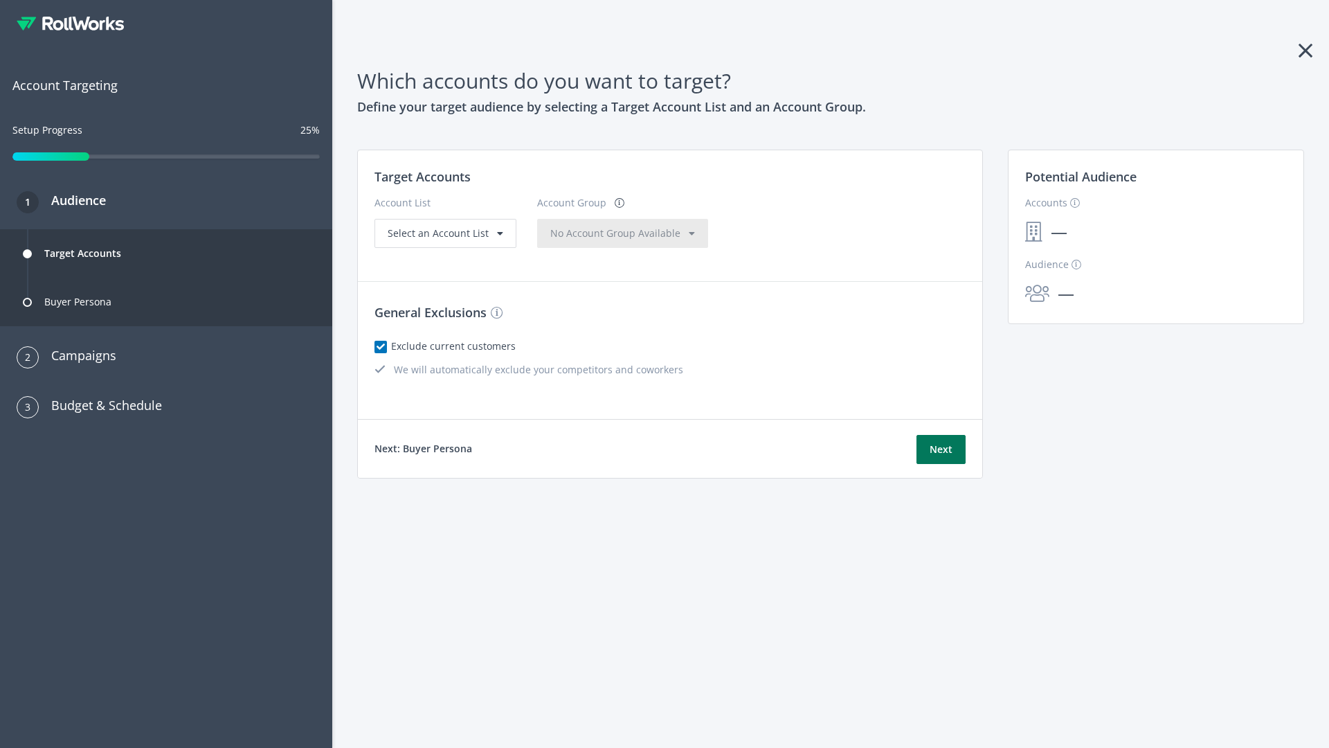
click at [941, 449] on button "Next" at bounding box center [941, 449] width 49 height 29
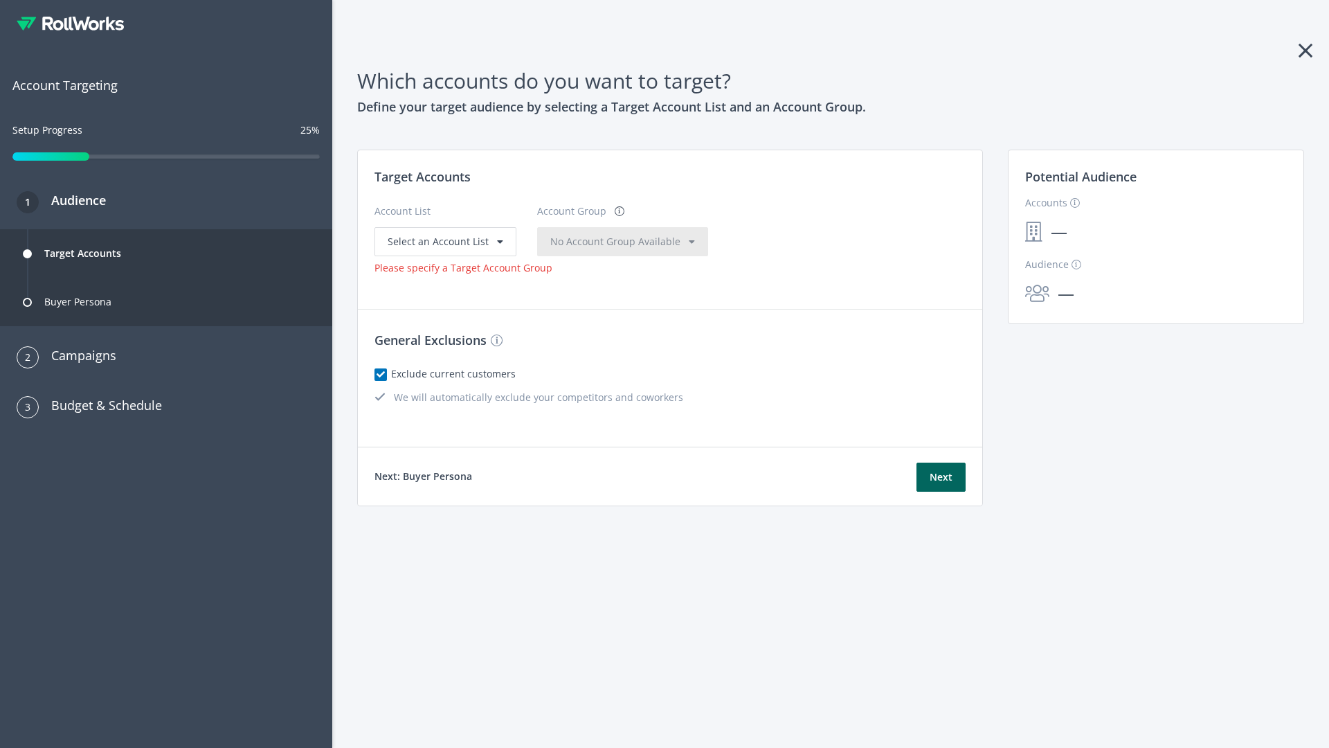
click at [444, 241] on span "Select an Account List" at bounding box center [438, 241] width 101 height 13
click at [588, 241] on span "No Account Group Available" at bounding box center [615, 241] width 130 height 13
click at [569, 269] on span "All Accounts (2,028)" at bounding box center [571, 269] width 87 height 13
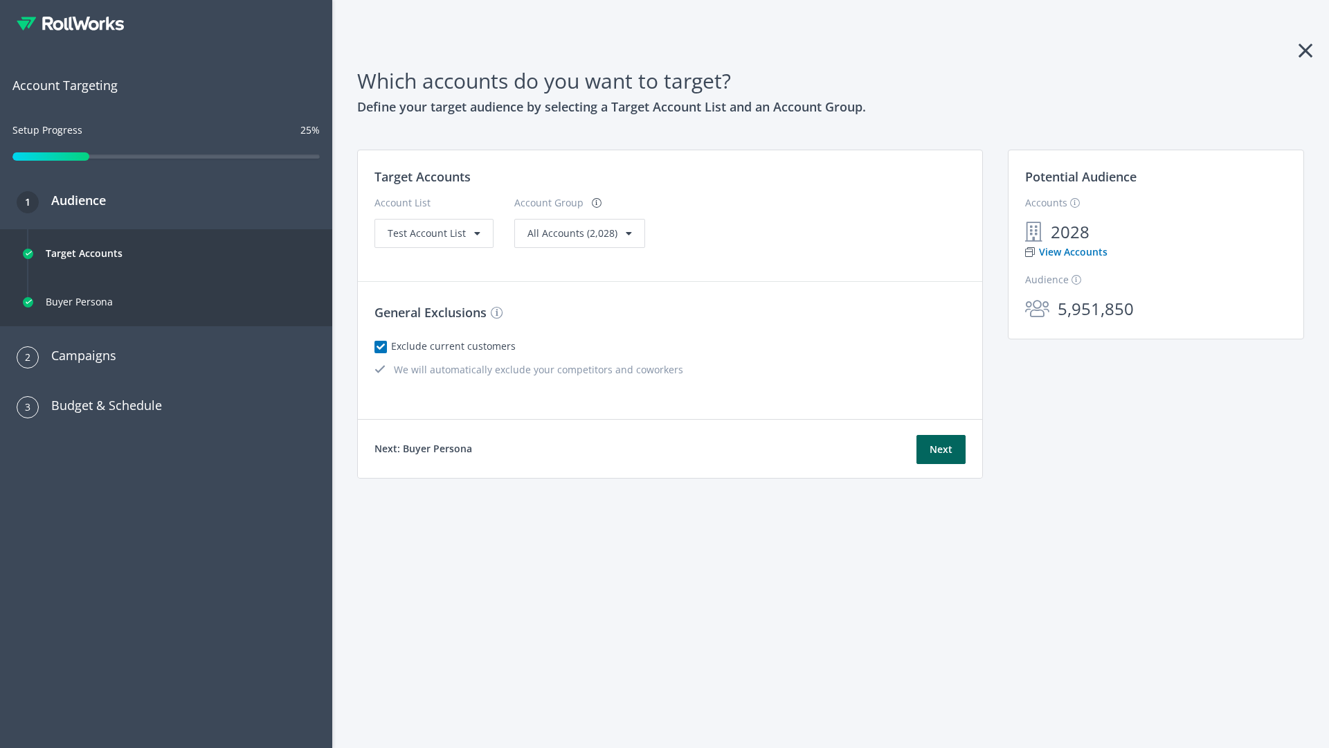
click at [1066, 252] on link "View Accounts" at bounding box center [1066, 251] width 82 height 15
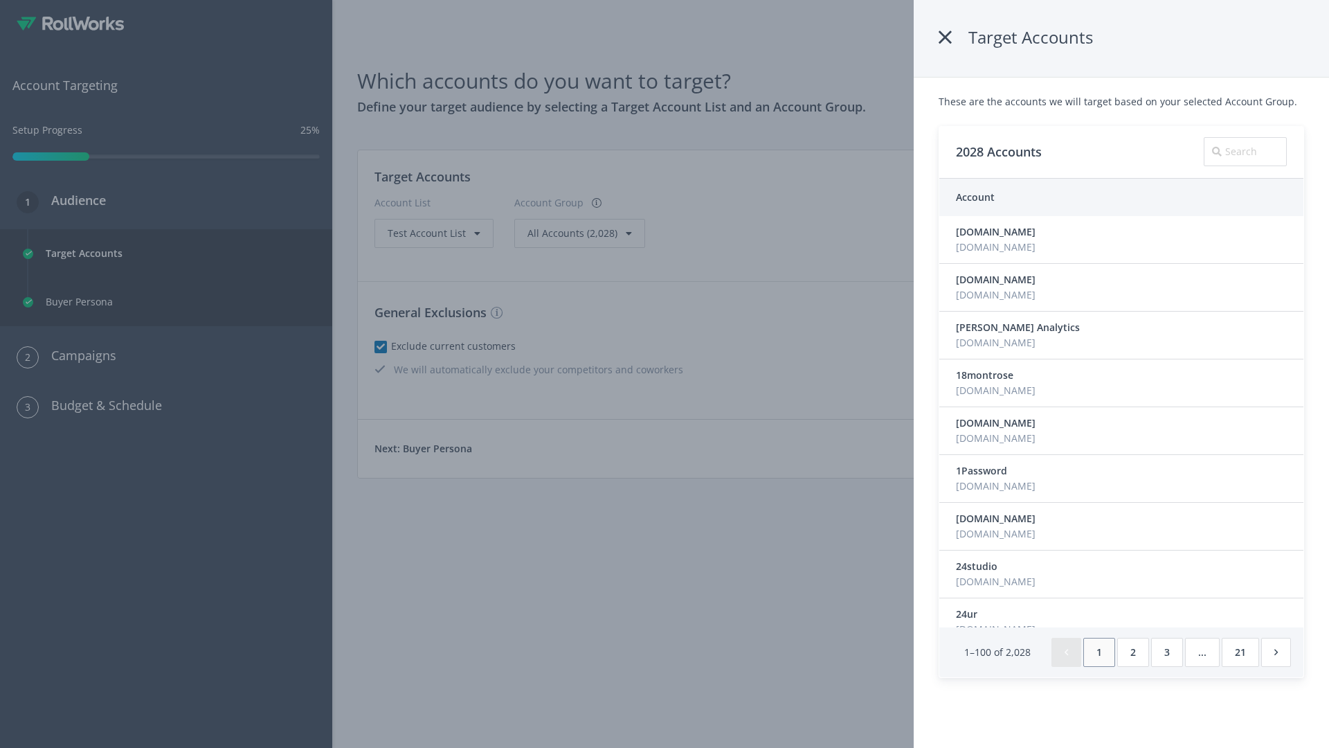
click at [945, 37] on icon at bounding box center [945, 37] width 13 height 25
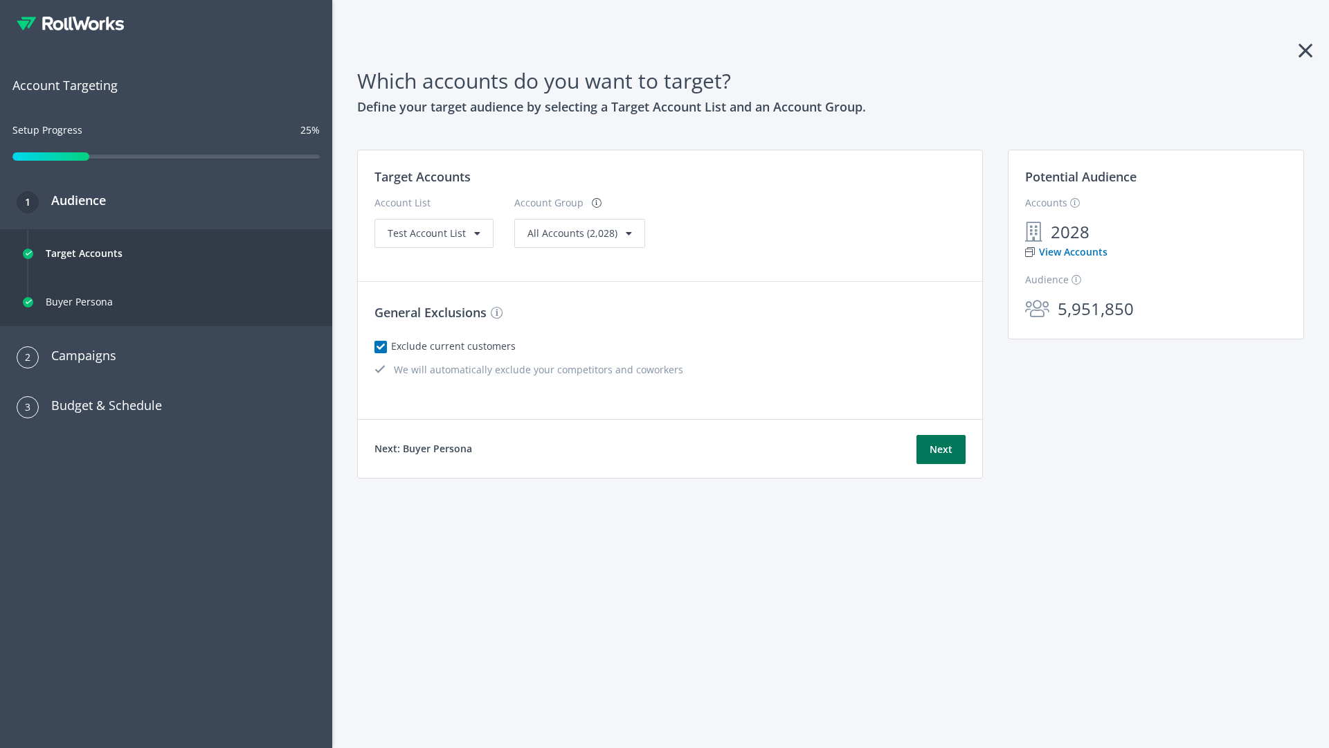
click at [941, 449] on button "Next" at bounding box center [941, 449] width 49 height 29
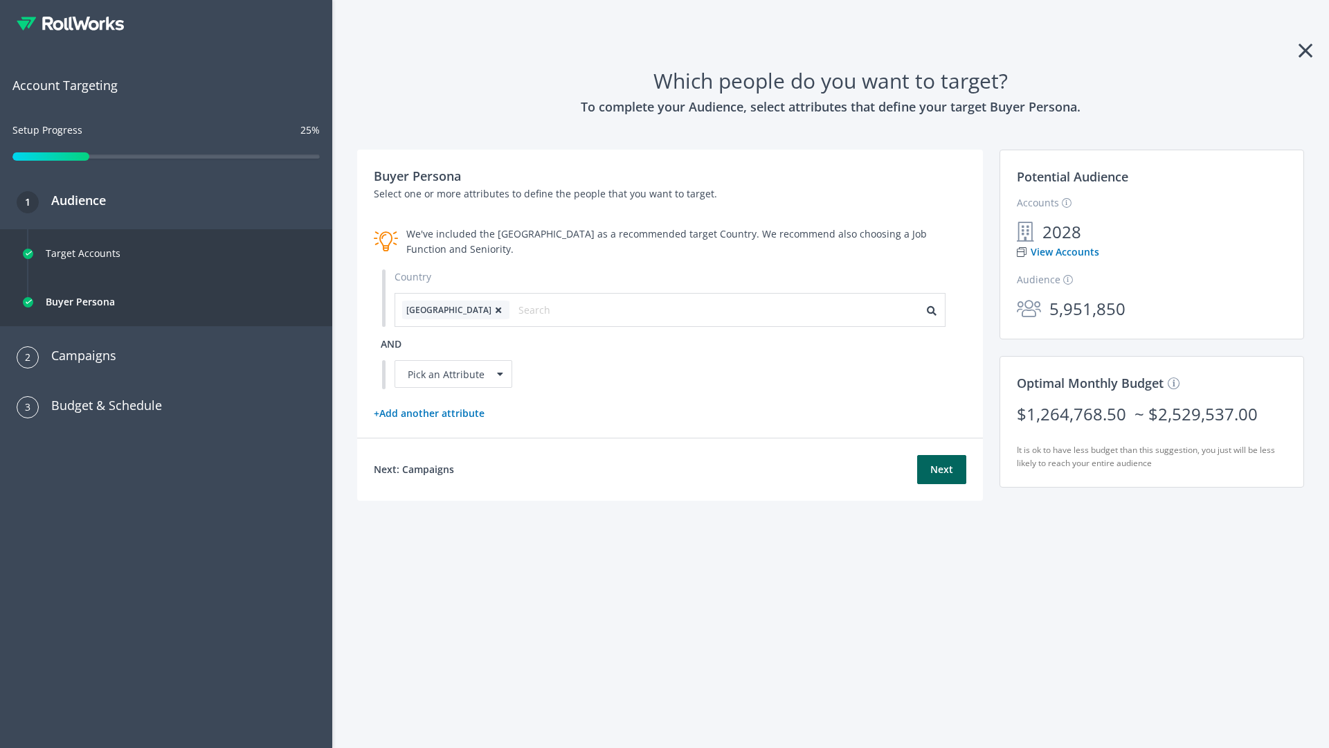
click at [492, 310] on icon at bounding box center [499, 310] width 14 height 8
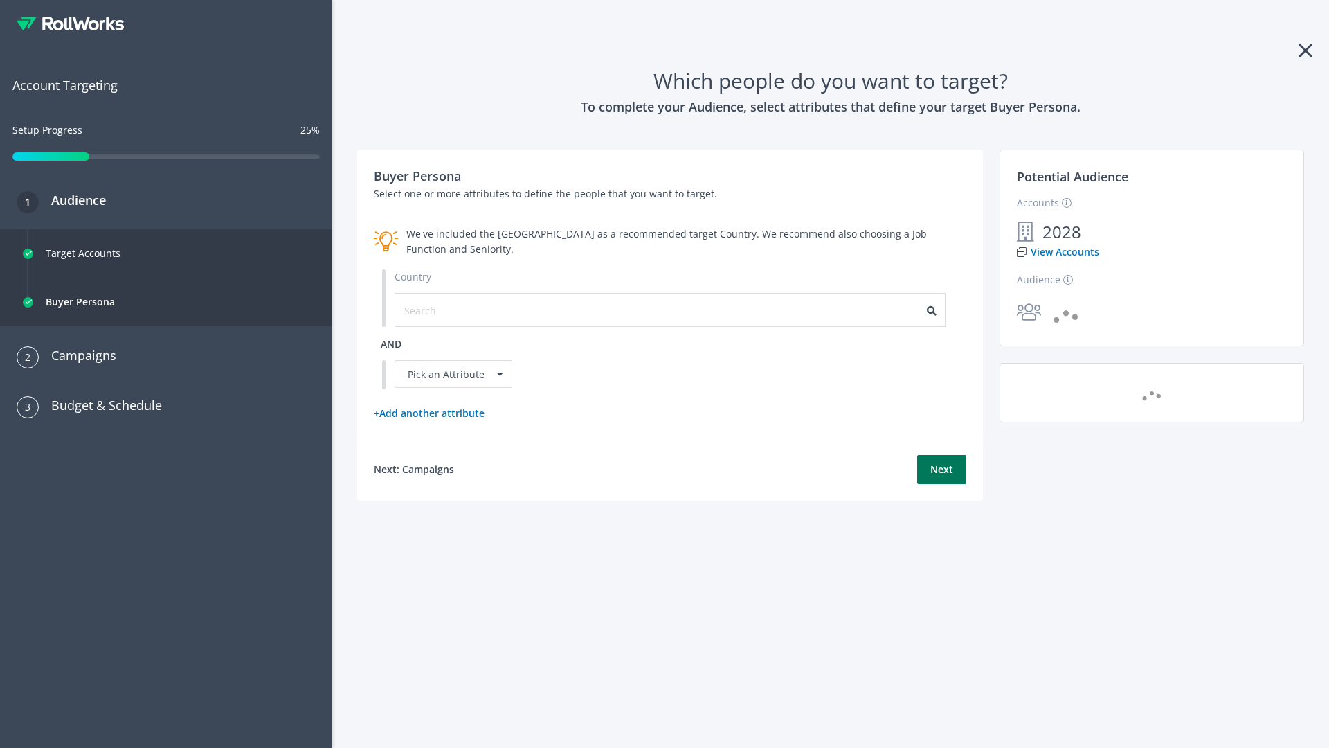
click at [942, 469] on button "Next" at bounding box center [941, 469] width 49 height 29
click at [458, 310] on input "text" at bounding box center [466, 310] width 124 height 15
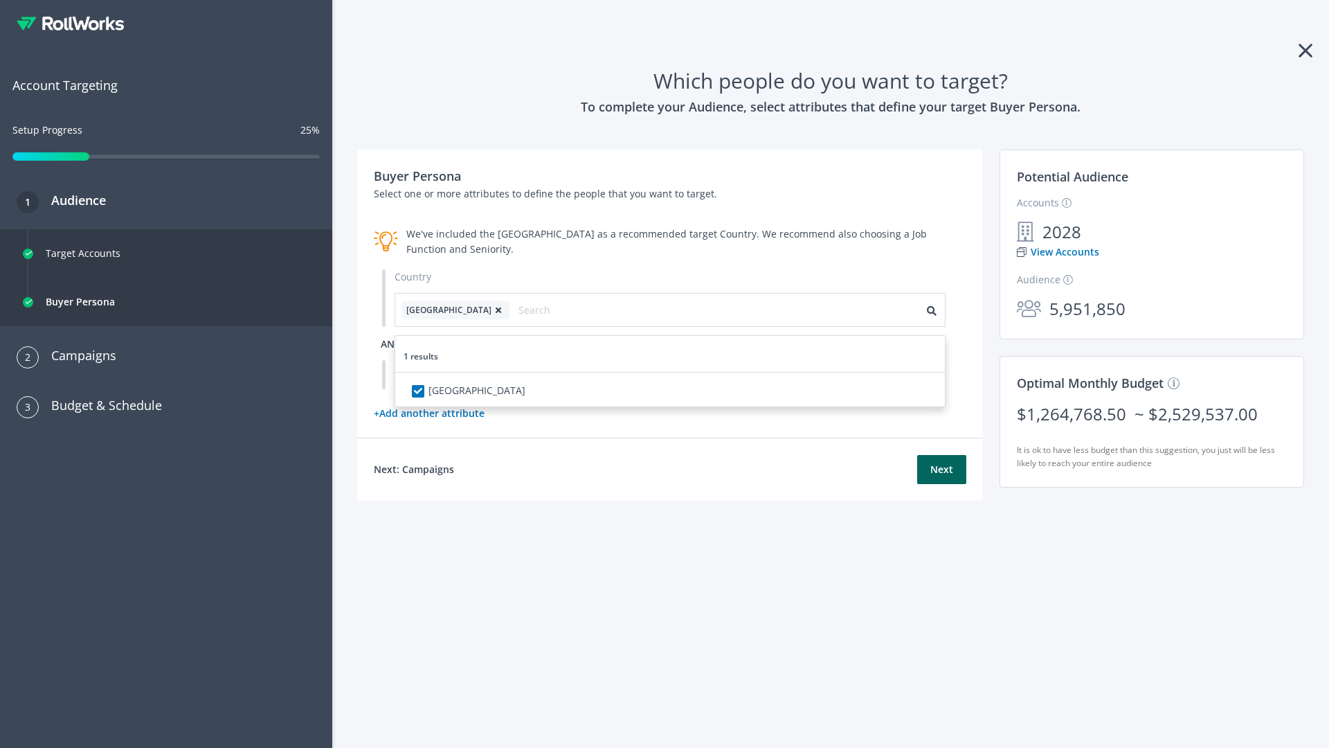
click at [391, 343] on span "and" at bounding box center [391, 343] width 21 height 13
click at [454, 374] on div "Pick an Attribute" at bounding box center [454, 374] width 118 height 28
click at [942, 484] on button "Next" at bounding box center [941, 469] width 49 height 29
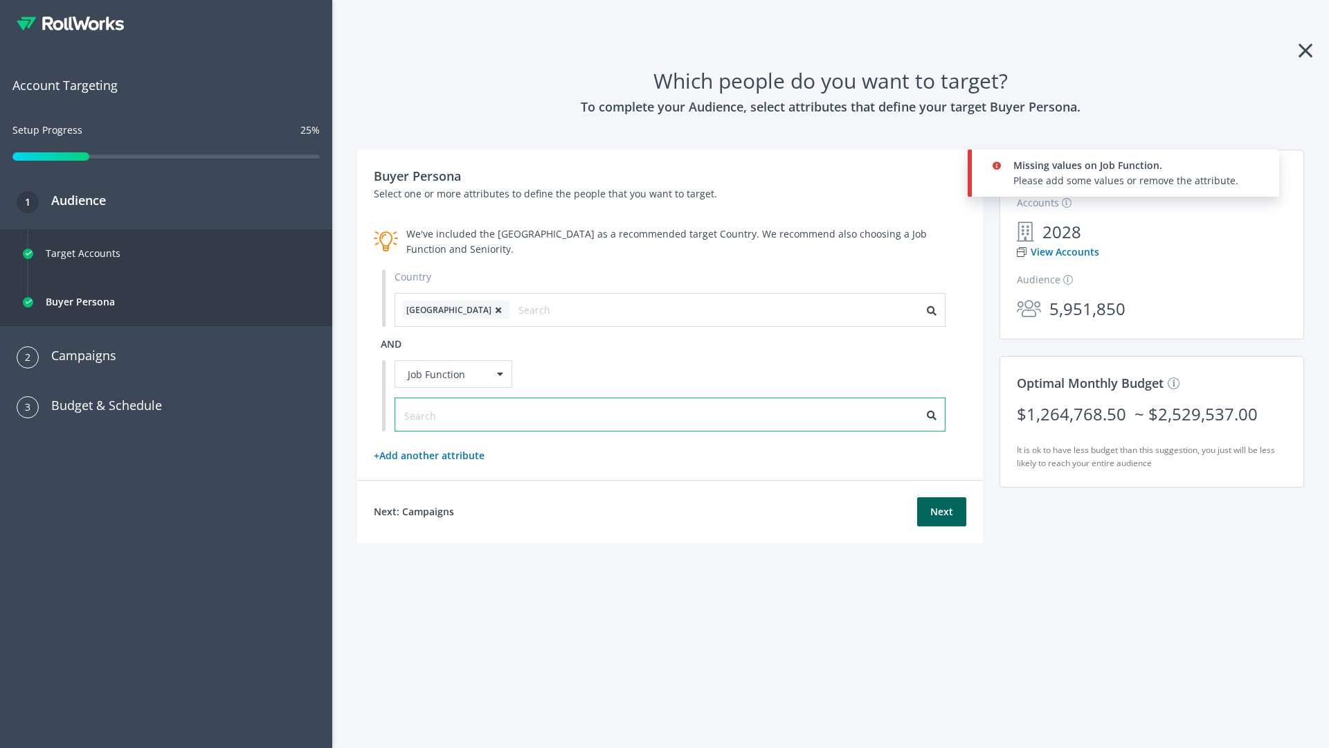
click at [458, 414] on input "text" at bounding box center [466, 415] width 124 height 15
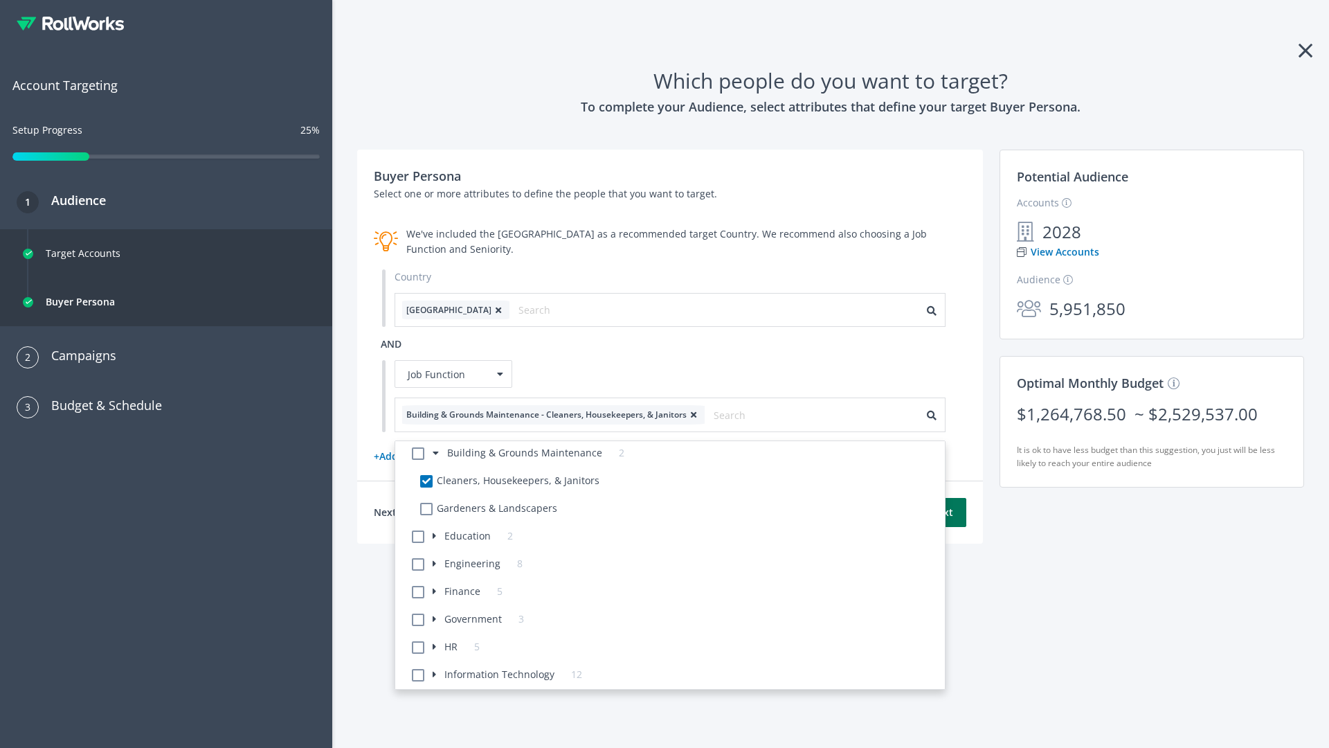
click at [942, 512] on button "Next" at bounding box center [941, 512] width 49 height 29
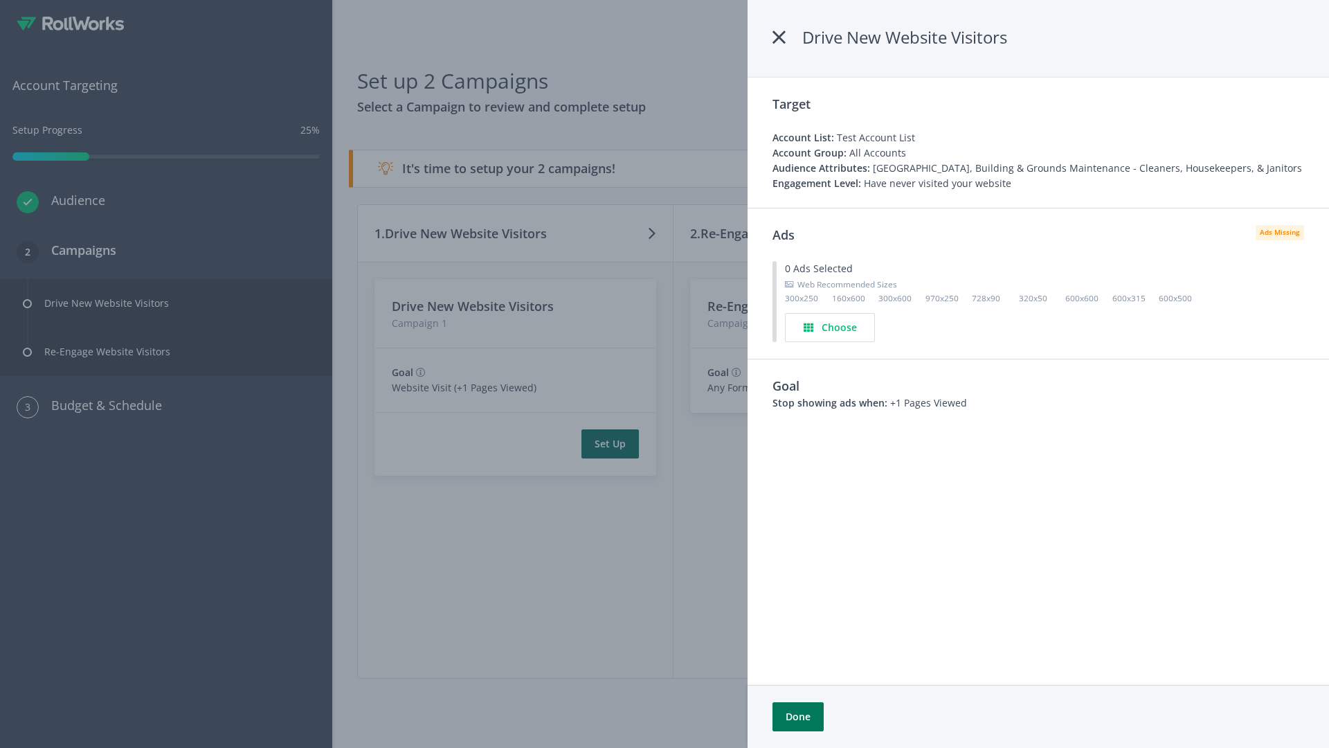
click at [798, 717] on button "Done" at bounding box center [798, 716] width 51 height 29
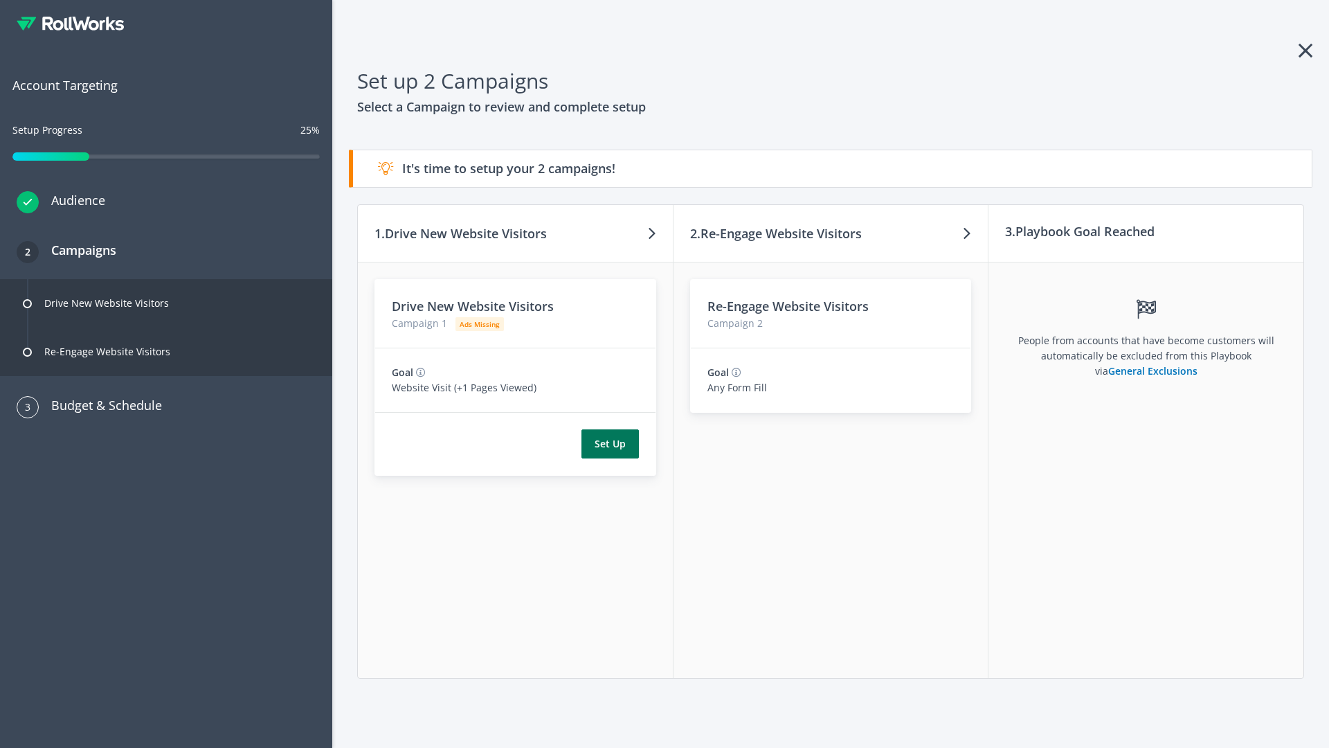
click at [610, 444] on button "Set Up" at bounding box center [610, 443] width 57 height 29
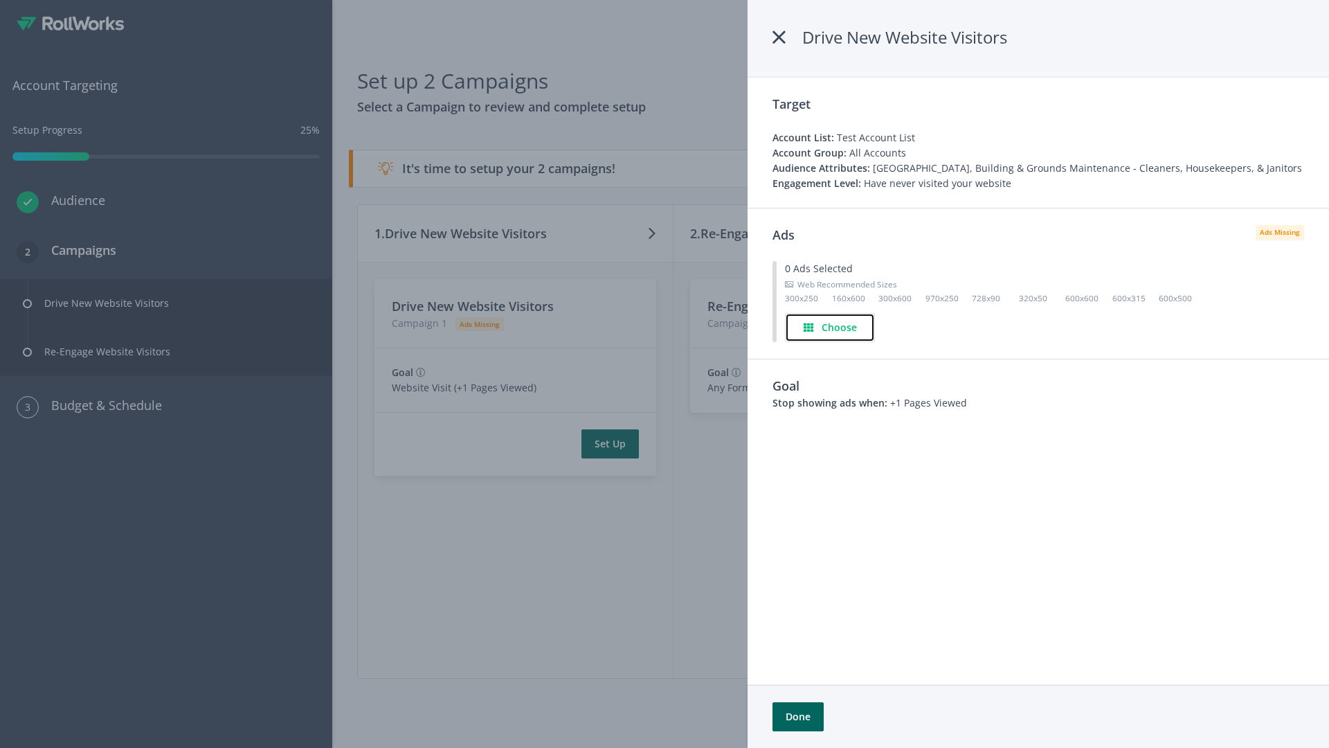
click at [831, 327] on h4 "Choose" at bounding box center [839, 327] width 35 height 15
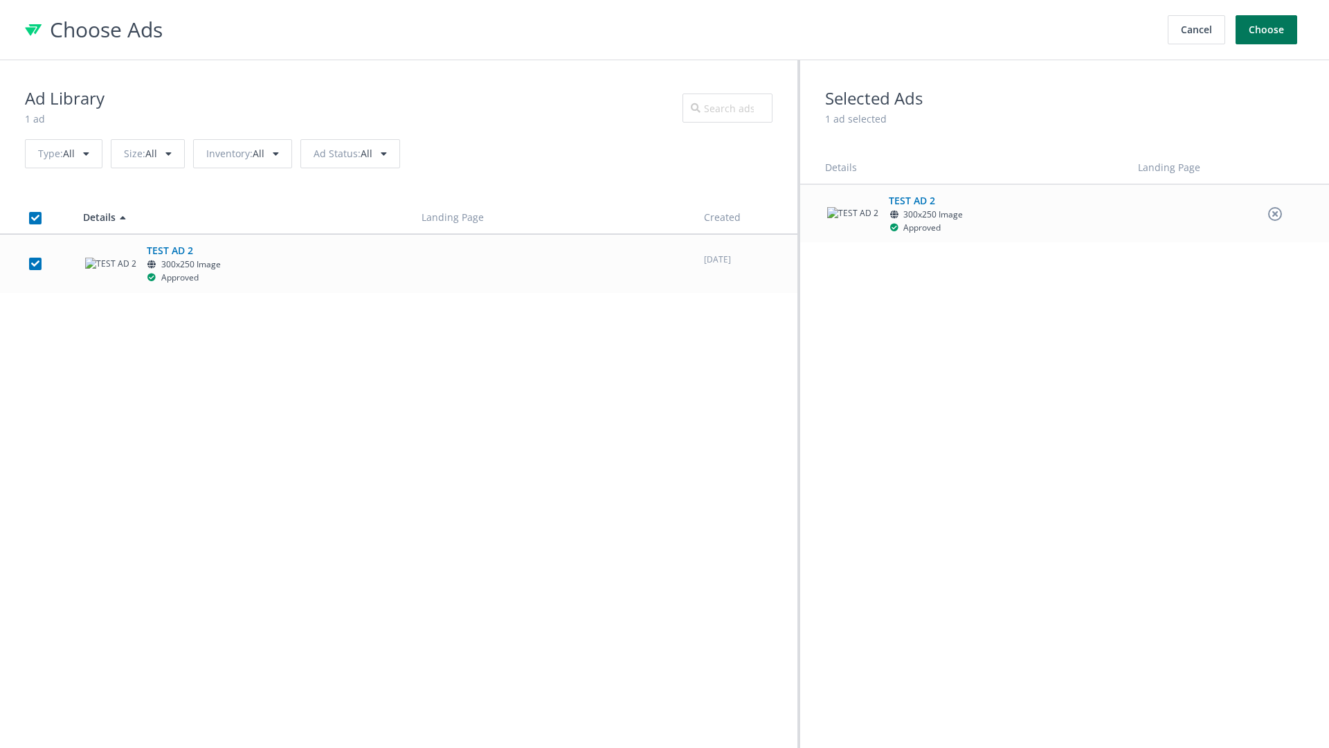
click at [1267, 30] on button "Choose" at bounding box center [1267, 29] width 62 height 29
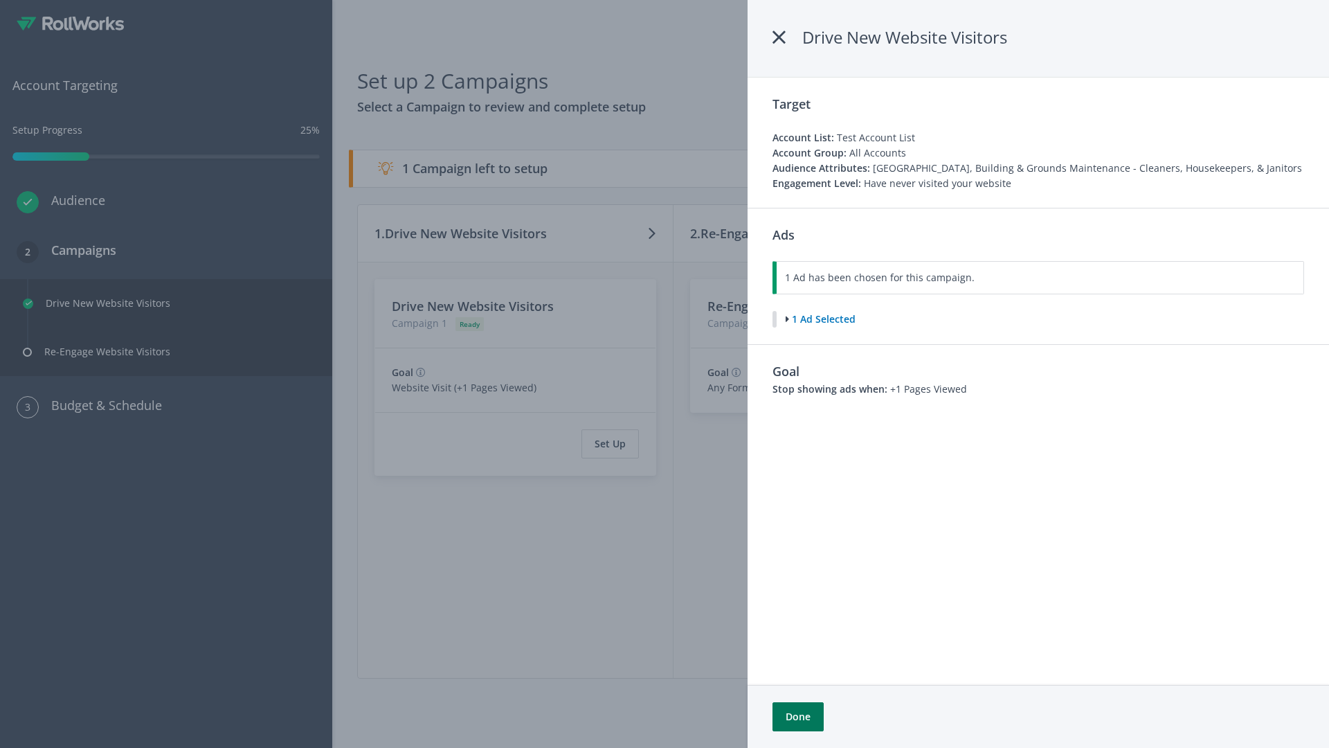
click at [798, 717] on button "Done" at bounding box center [798, 716] width 51 height 29
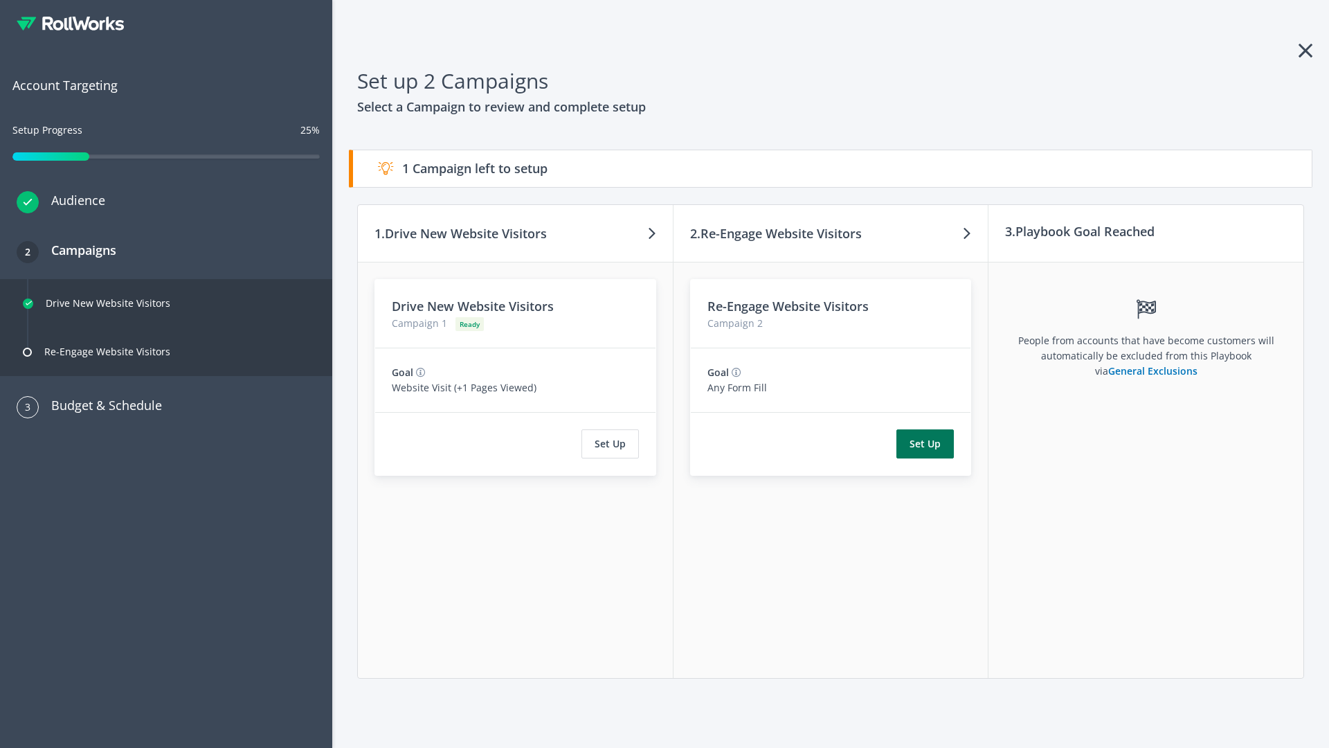
click at [926, 444] on button "Set Up" at bounding box center [925, 443] width 57 height 29
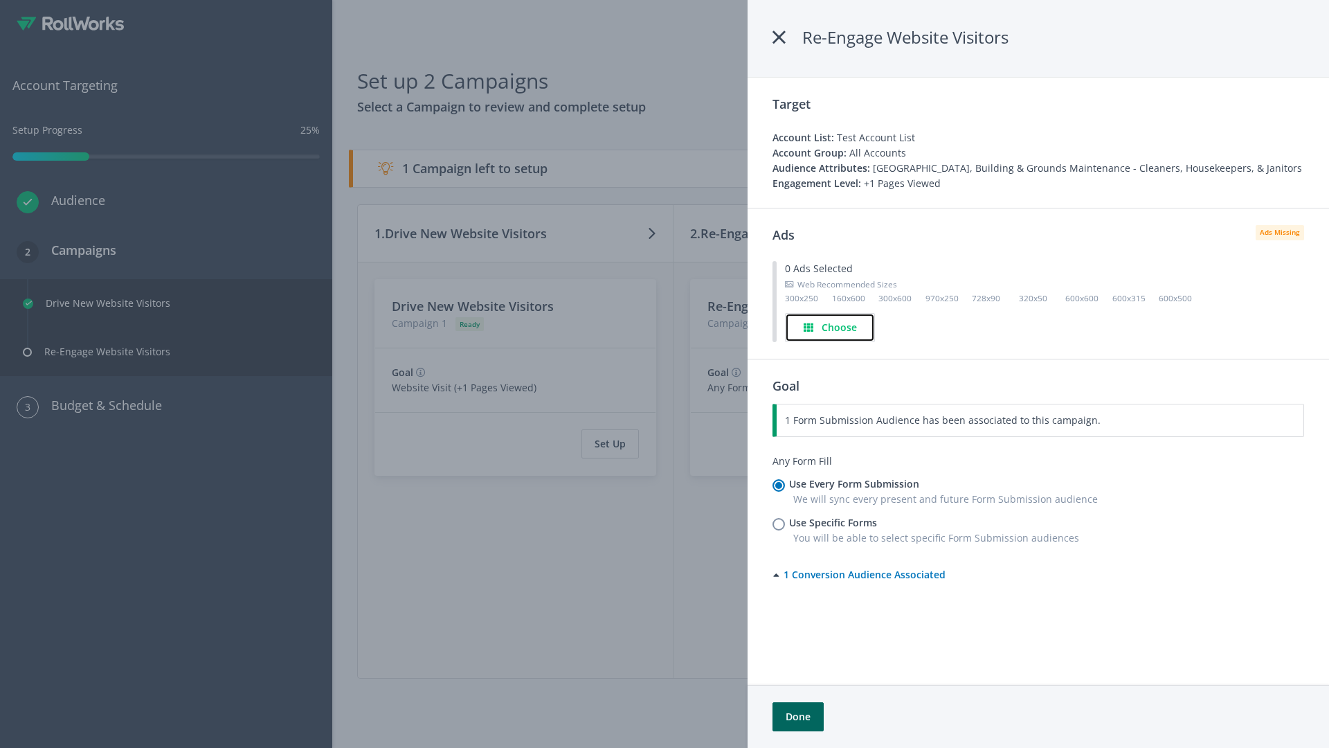
click at [831, 327] on h4 "Choose" at bounding box center [839, 327] width 35 height 15
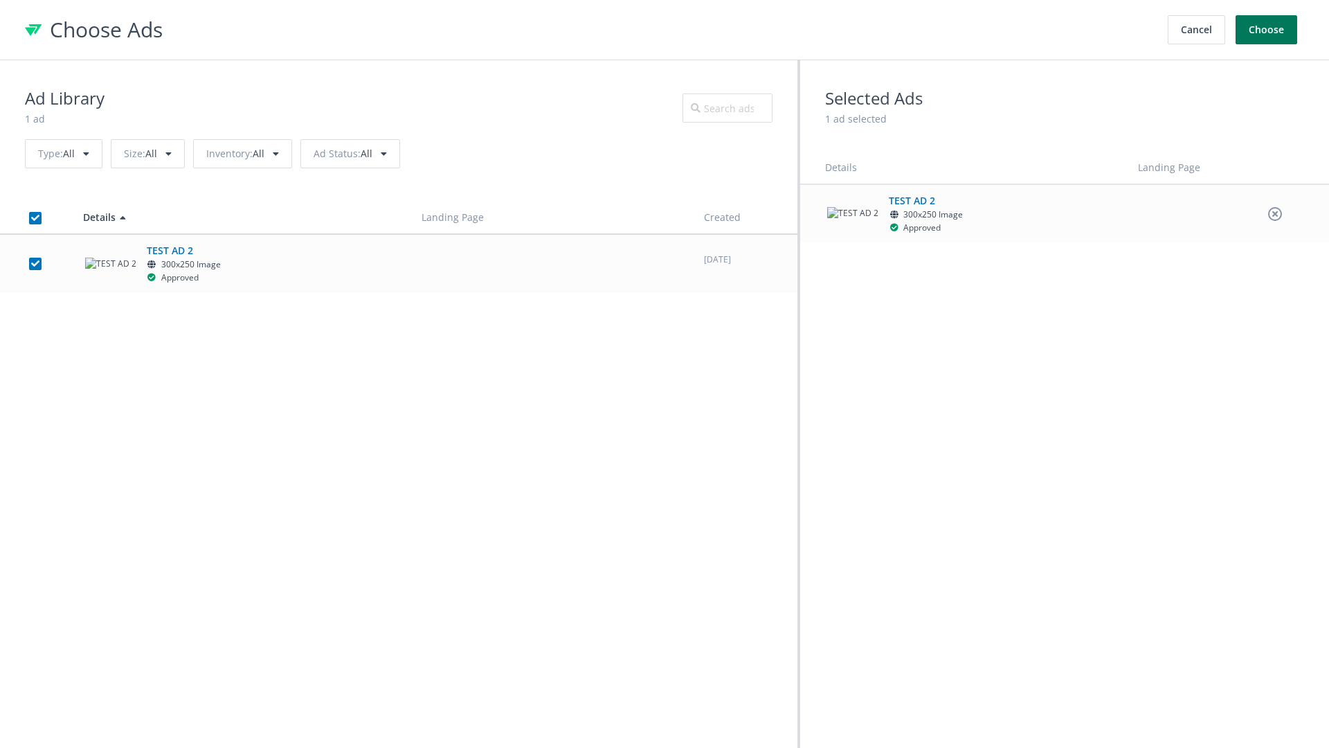
click at [1267, 30] on button "Choose" at bounding box center [1267, 29] width 62 height 29
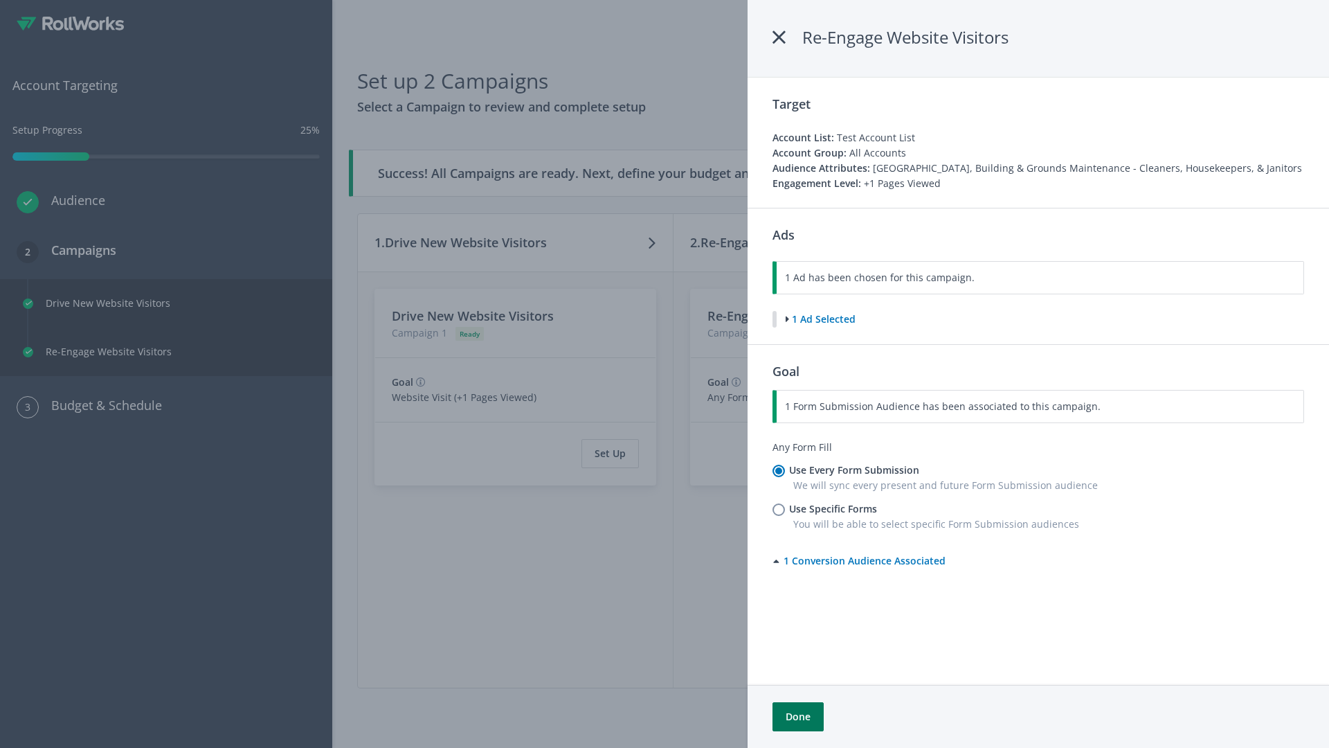
click at [798, 717] on button "Done" at bounding box center [798, 716] width 51 height 29
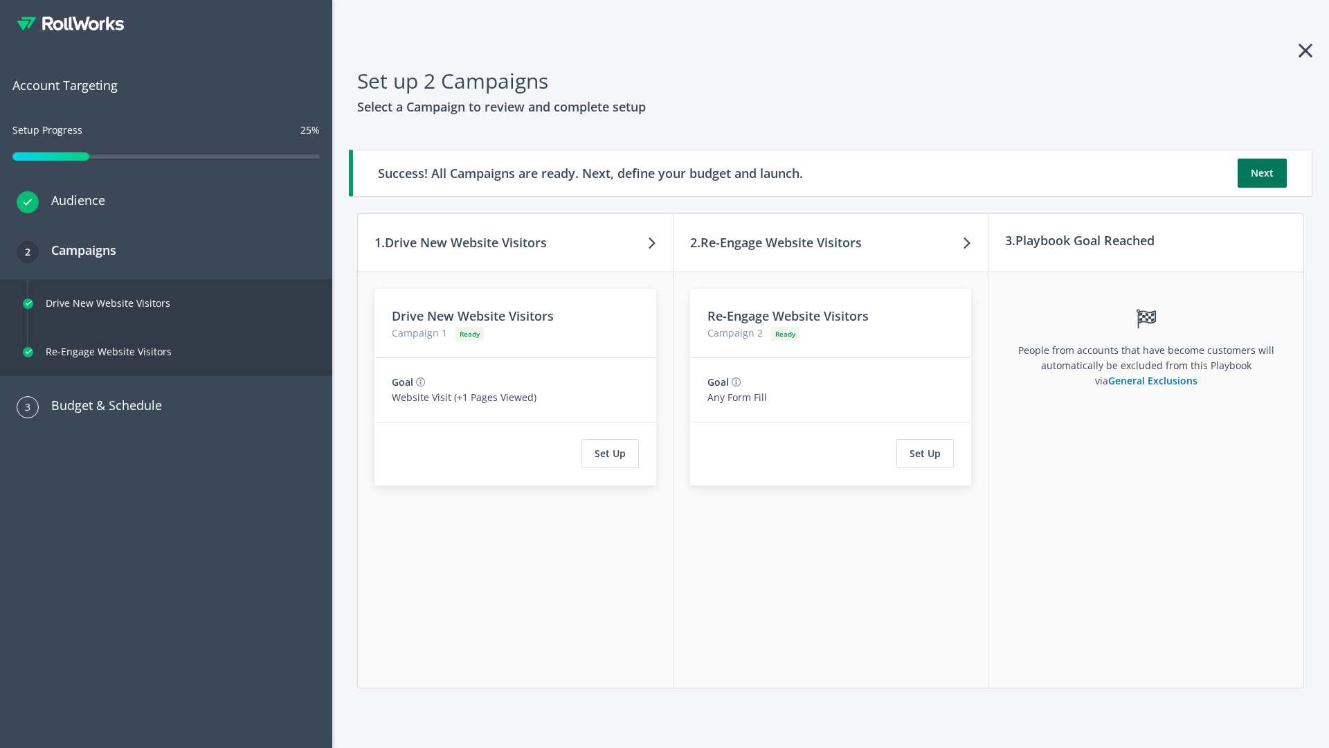
click at [1262, 173] on button "Next" at bounding box center [1262, 173] width 49 height 29
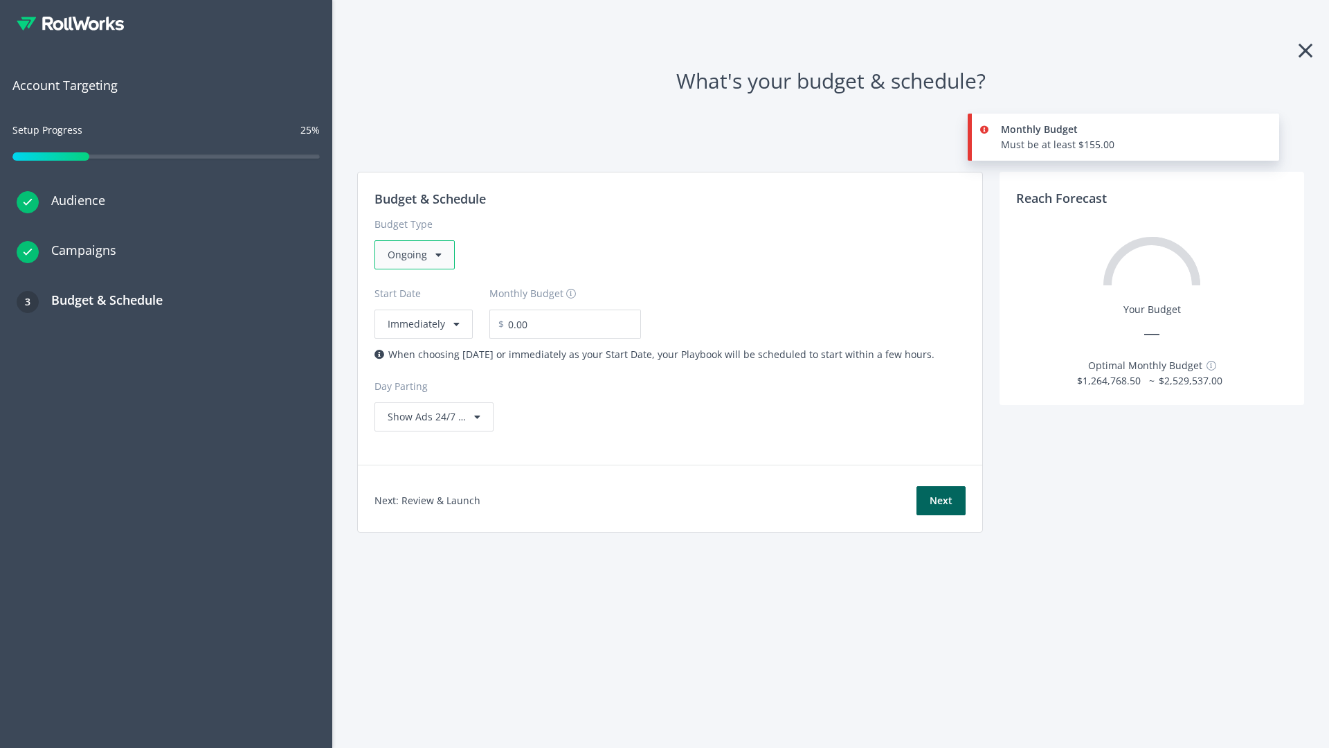
click at [413, 255] on div "Ongoing" at bounding box center [415, 254] width 80 height 29
click at [534, 334] on div "For Playbooks that you want to run for a specific duration of time" at bounding box center [538, 341] width 301 height 15
click at [420, 255] on div "Ongoing" at bounding box center [415, 254] width 80 height 29
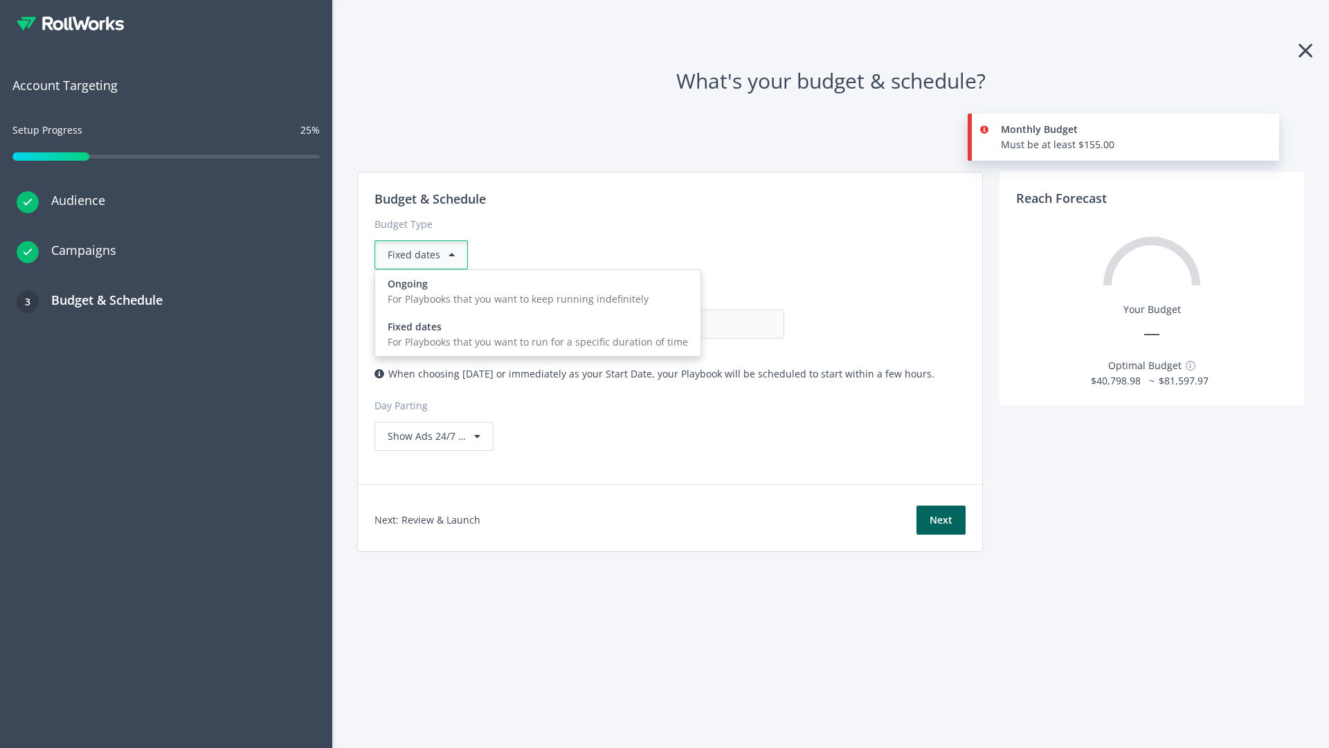
click at [534, 292] on div "For Playbooks that you want to keep running indefinitely" at bounding box center [538, 299] width 301 height 15
click at [647, 324] on input "0.00" at bounding box center [715, 324] width 137 height 29
click at [647, 324] on input "1.00" at bounding box center [715, 324] width 137 height 29
type input "1,000.00"
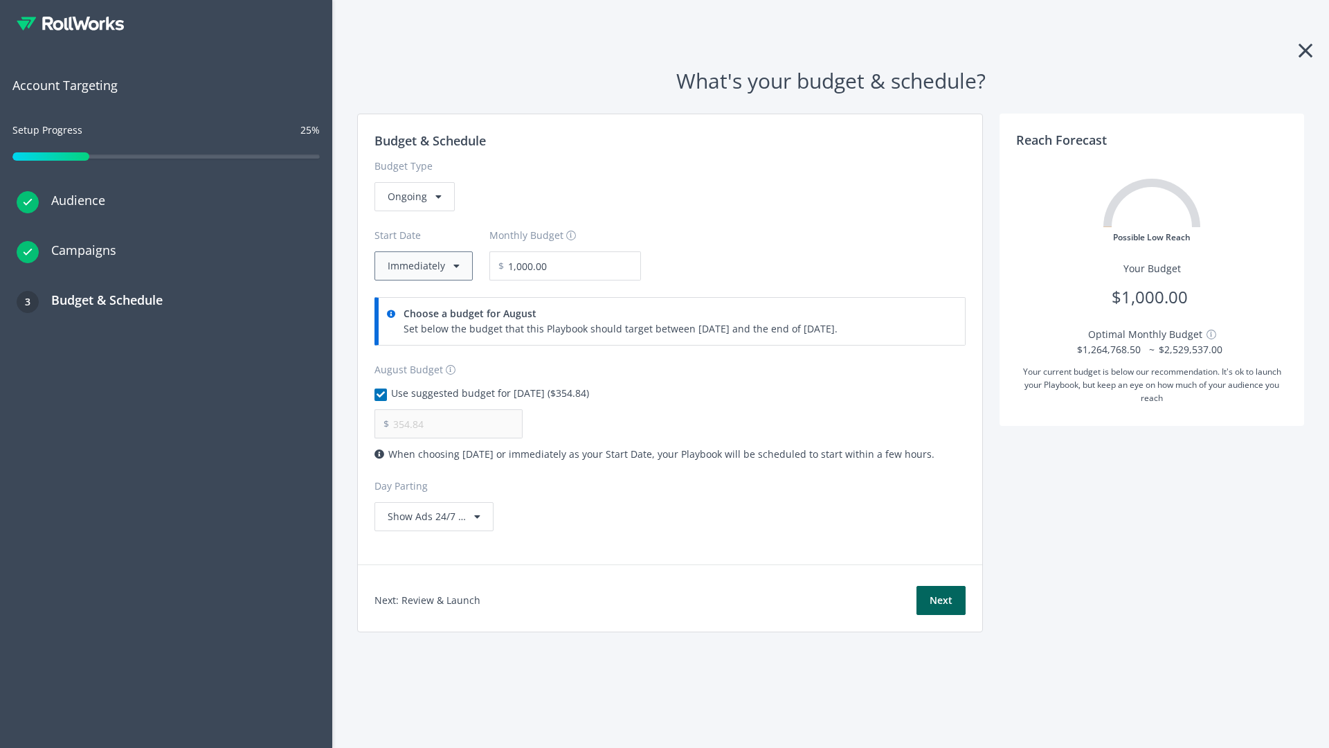
click at [422, 266] on button "Immediately" at bounding box center [424, 265] width 98 height 29
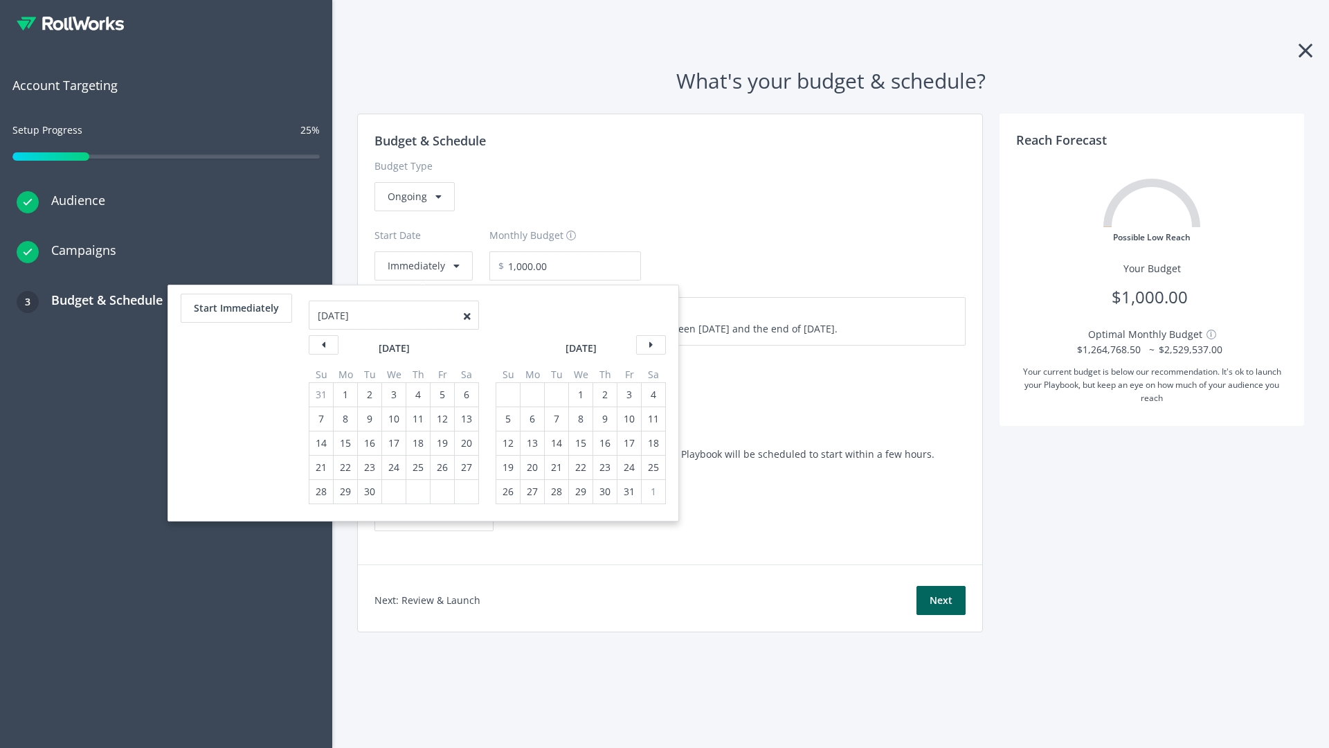
click at [507, 419] on div "5" at bounding box center [508, 419] width 18 height 24
type input "870.97"
click at [580, 395] on div "1" at bounding box center [581, 395] width 18 height 24
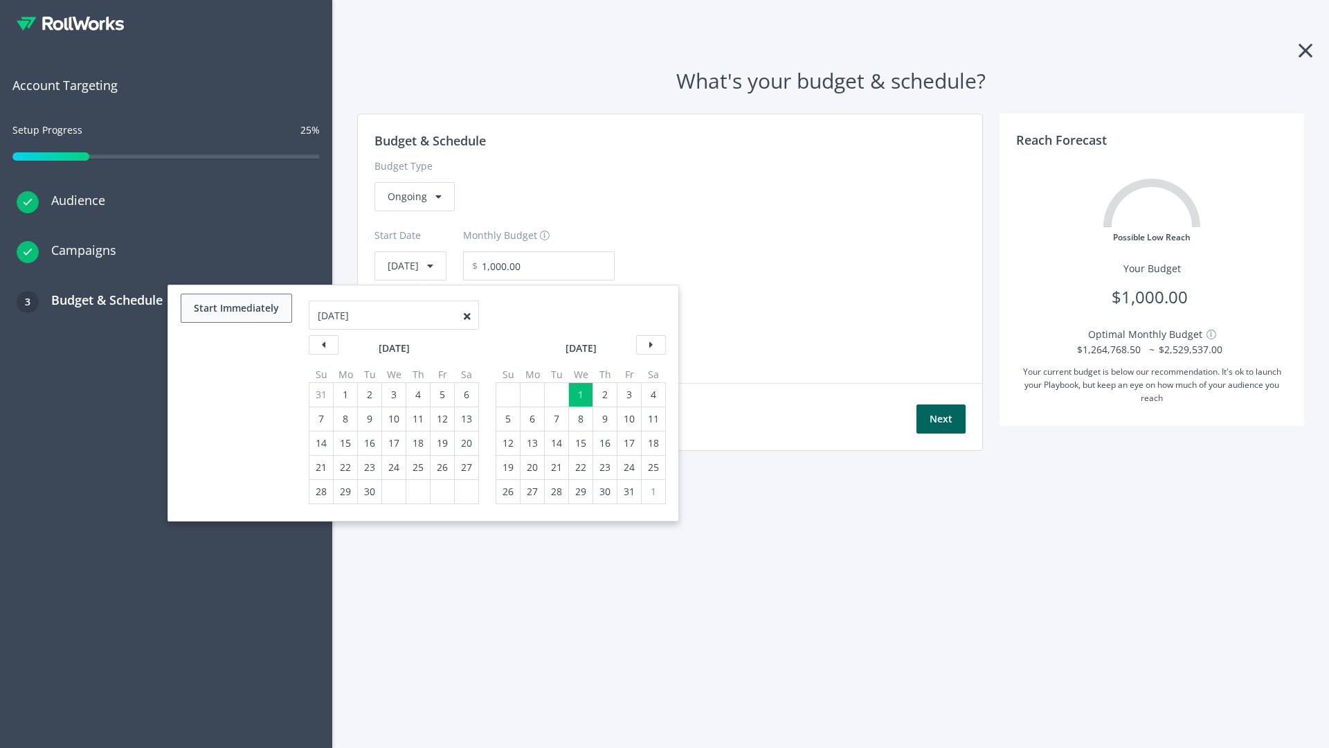
click at [235, 308] on button "Start Immediately" at bounding box center [236, 308] width 111 height 29
type input "[DATE]"
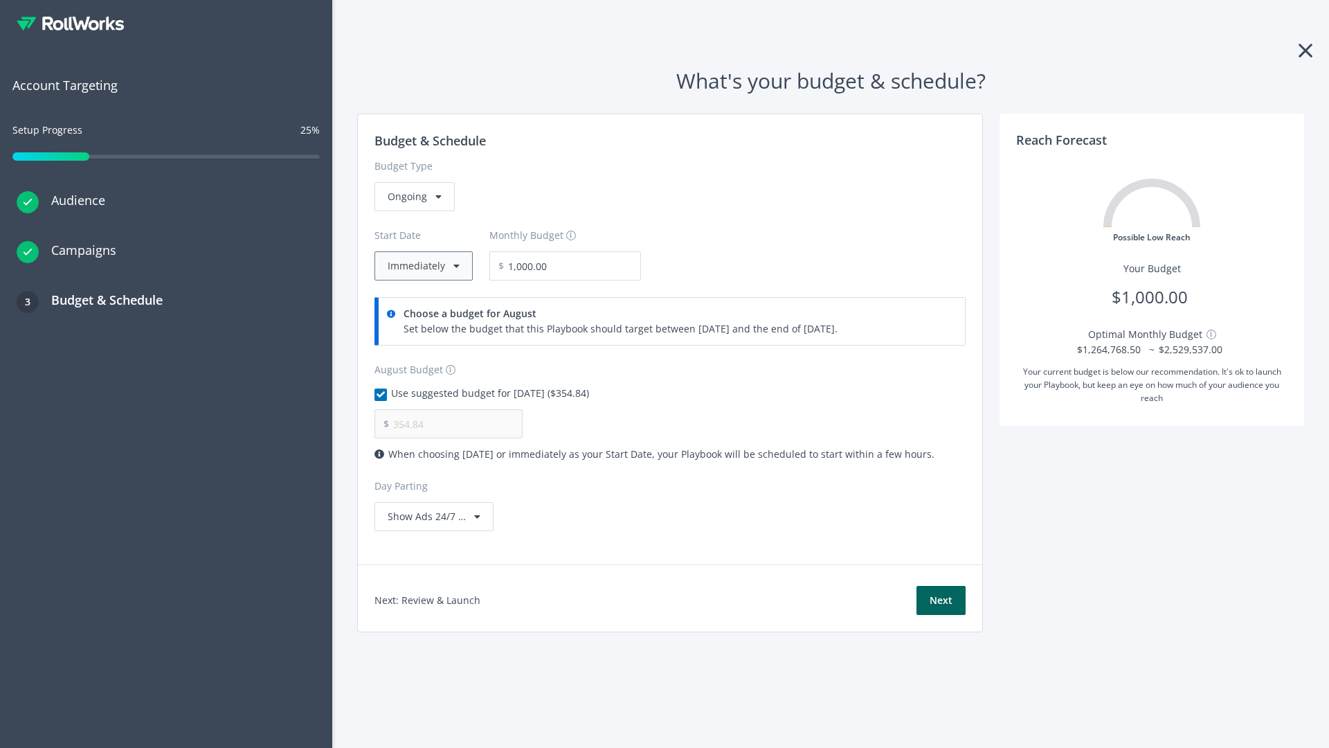
click at [422, 266] on button "Immediately" at bounding box center [424, 265] width 98 height 29
click at [941, 600] on button "Next" at bounding box center [941, 600] width 49 height 29
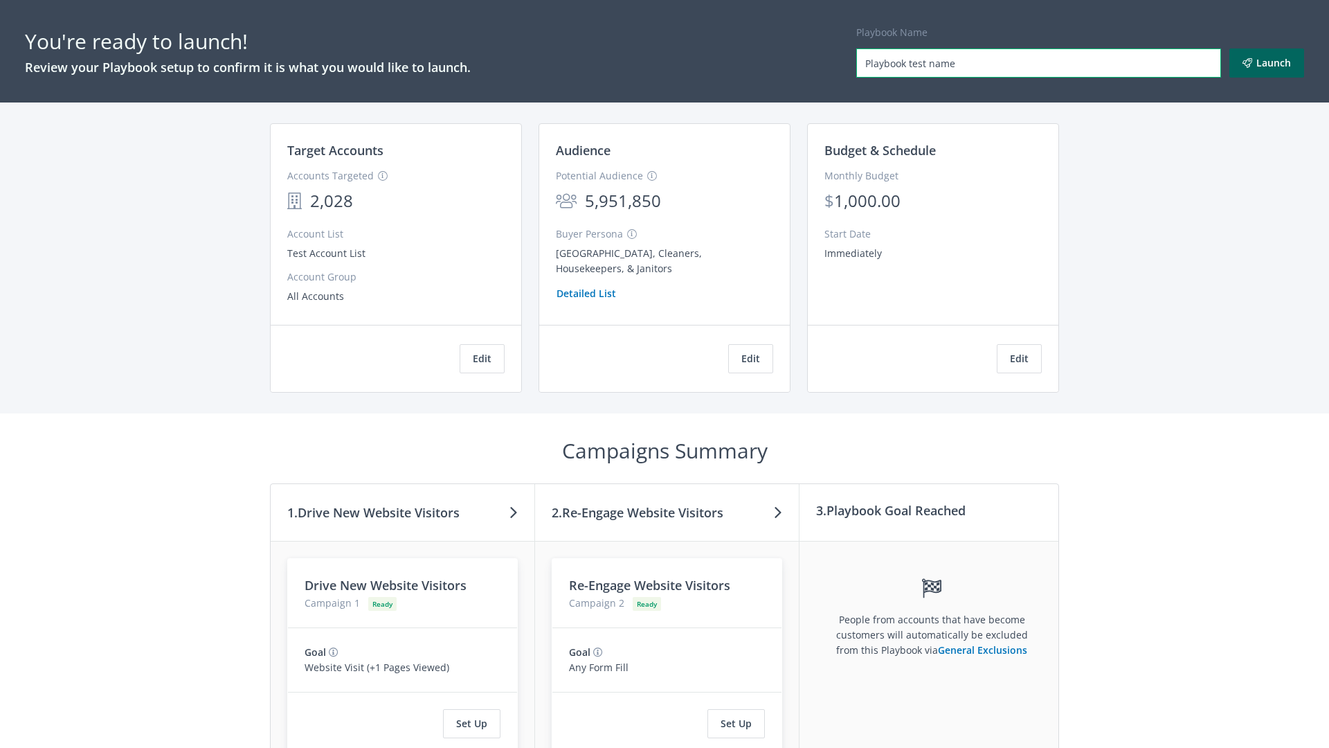
type input "Playbook test name"
click at [1267, 63] on button "Launch" at bounding box center [1267, 62] width 75 height 29
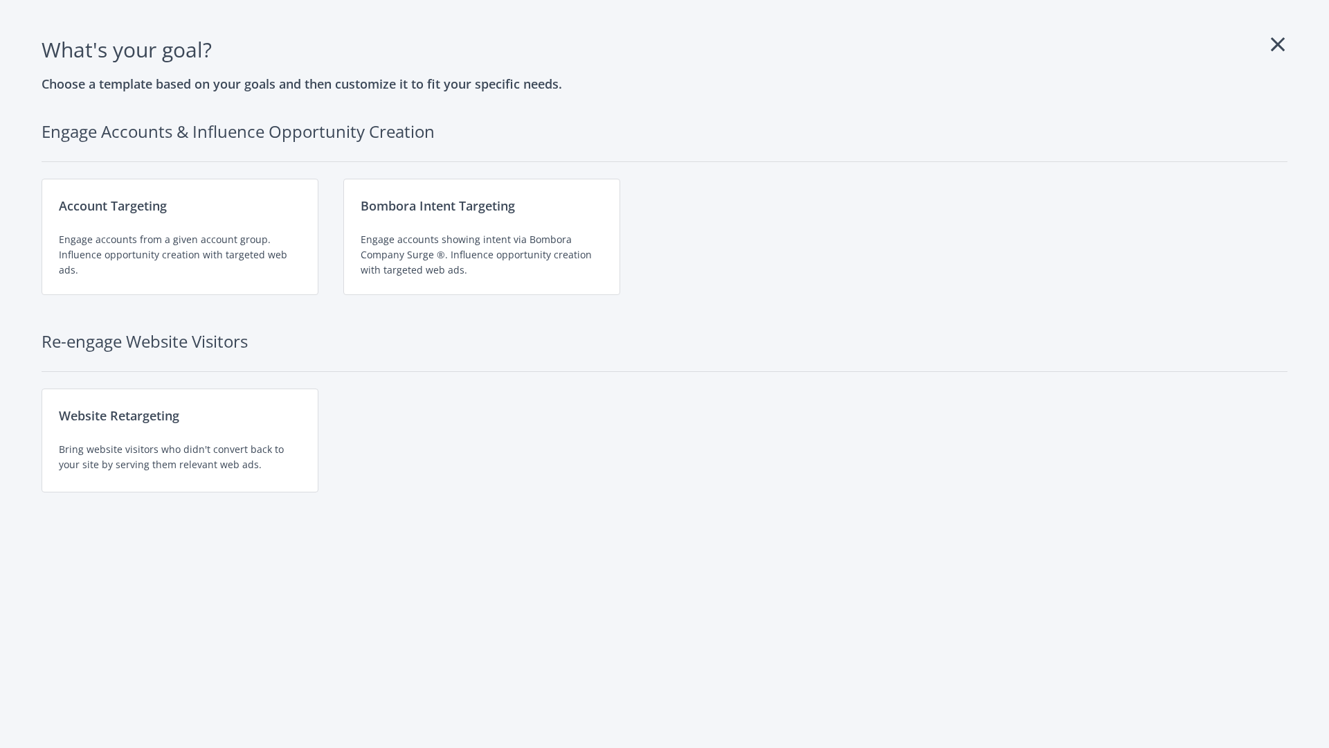
click at [482, 237] on div "Engage accounts showing intent via Bombora Company Surge ®. Influence opportuni…" at bounding box center [482, 255] width 242 height 46
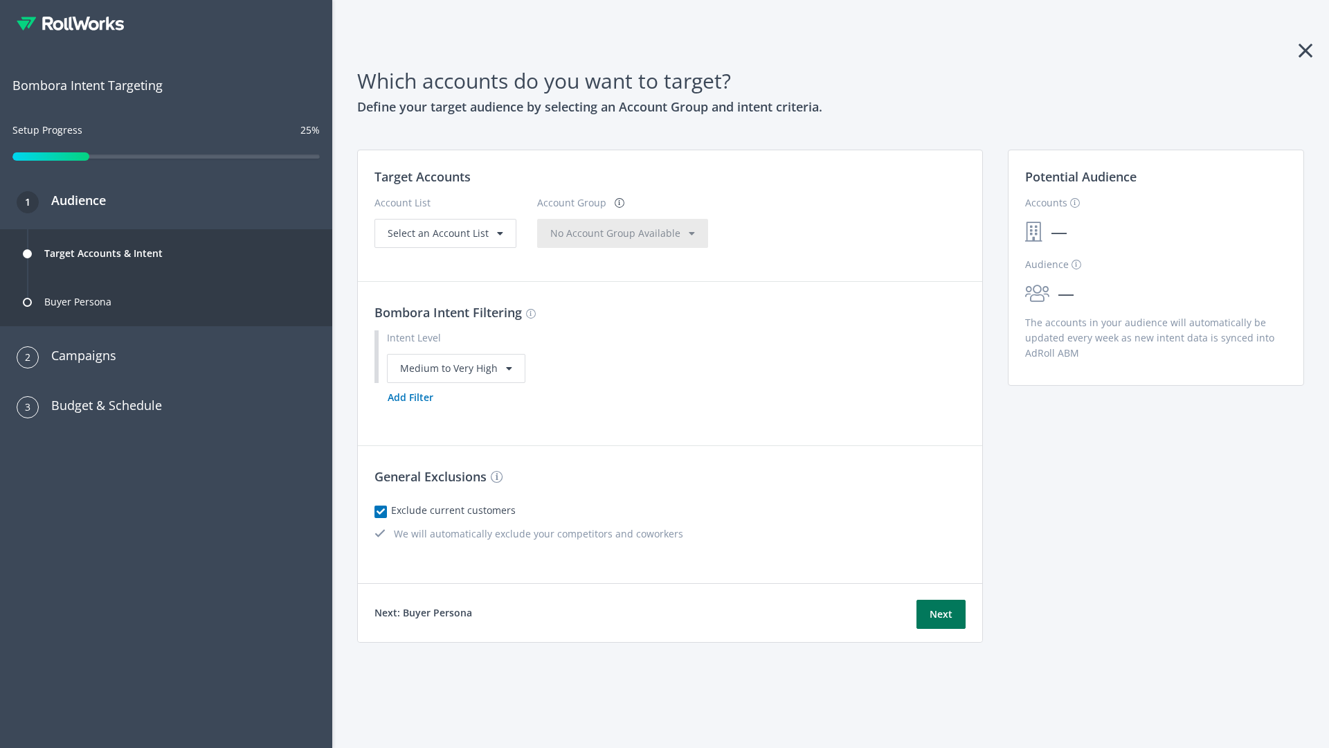
click at [941, 613] on button "Next" at bounding box center [941, 614] width 49 height 29
click at [410, 412] on button "Add Filter" at bounding box center [411, 397] width 72 height 29
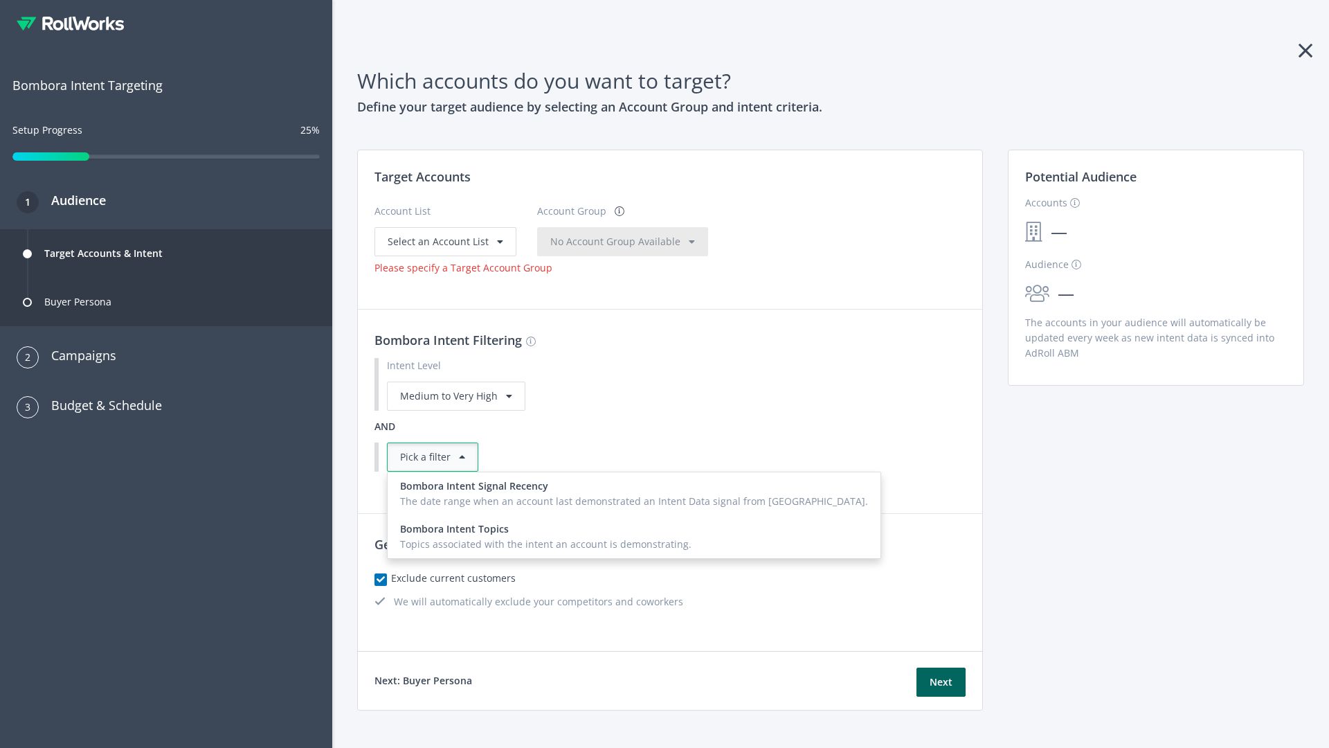
click at [600, 537] on div "Topics associated with the intent an account is demonstrating." at bounding box center [634, 544] width 468 height 15
click at [941, 669] on button "Next" at bounding box center [941, 681] width 49 height 29
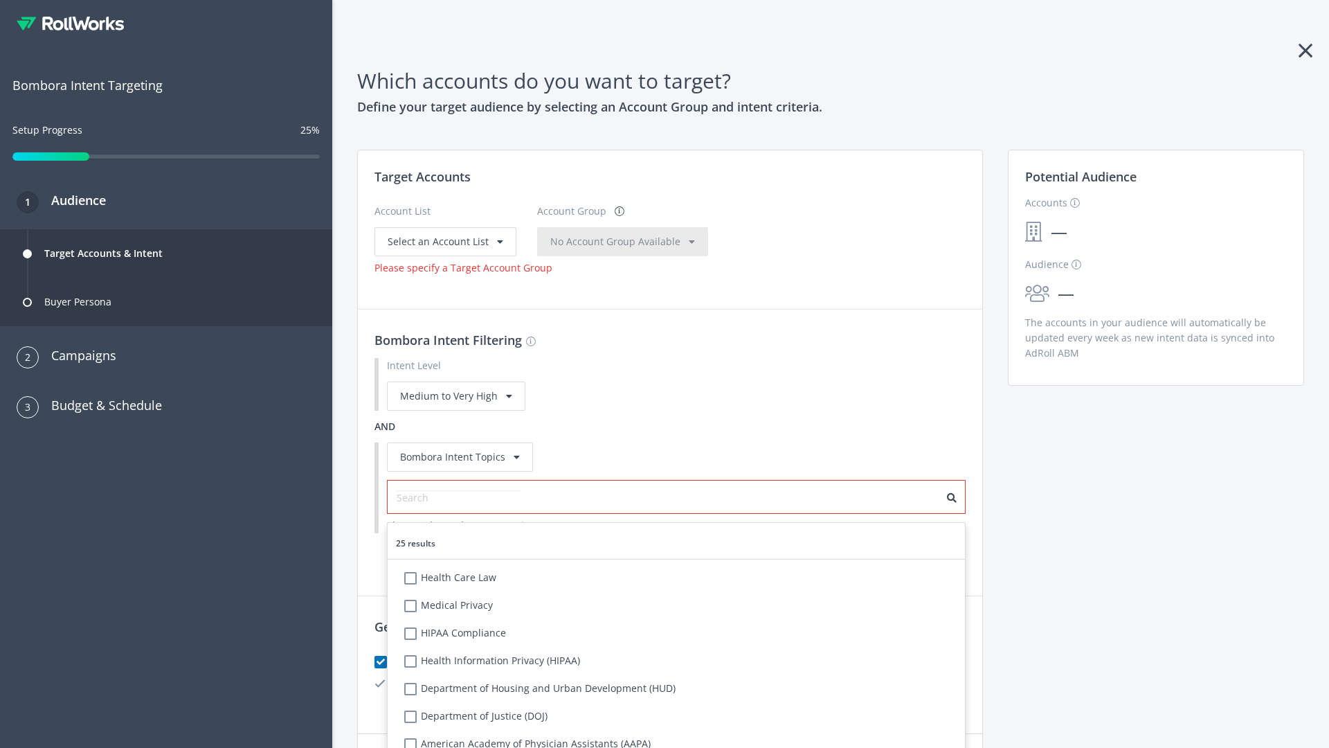
click at [460, 570] on label "Health Care Law" at bounding box center [460, 577] width 71 height 15
checkbox input "true"
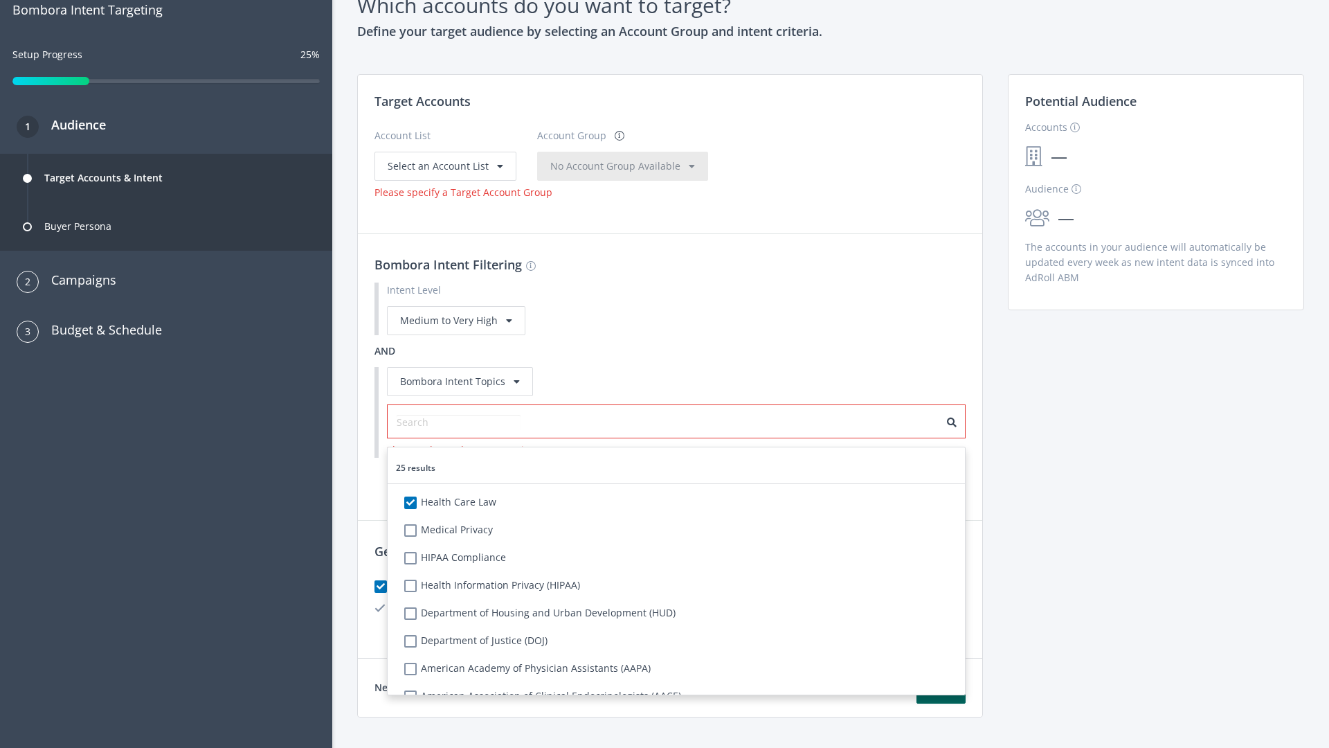
click at [444, 165] on span "Select an Account List" at bounding box center [438, 165] width 101 height 13
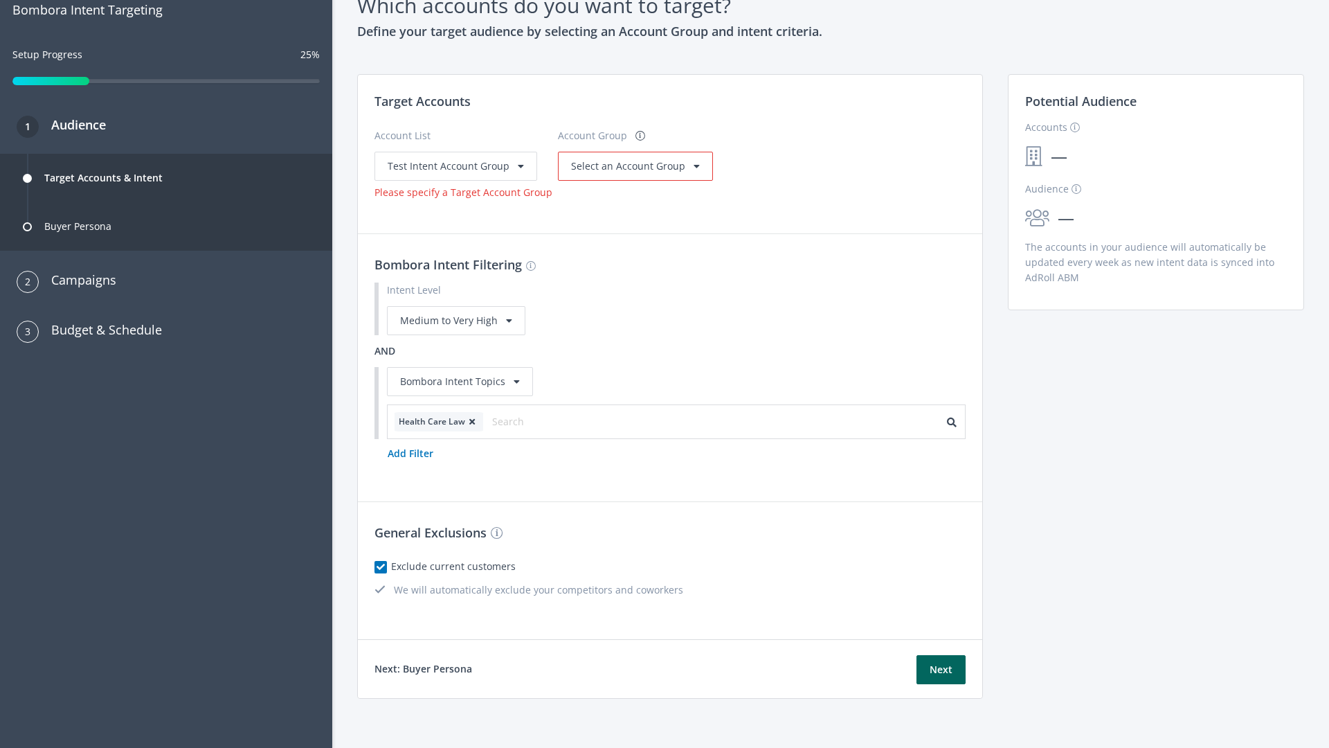
click at [630, 172] on span "Select an Account Group" at bounding box center [628, 165] width 114 height 13
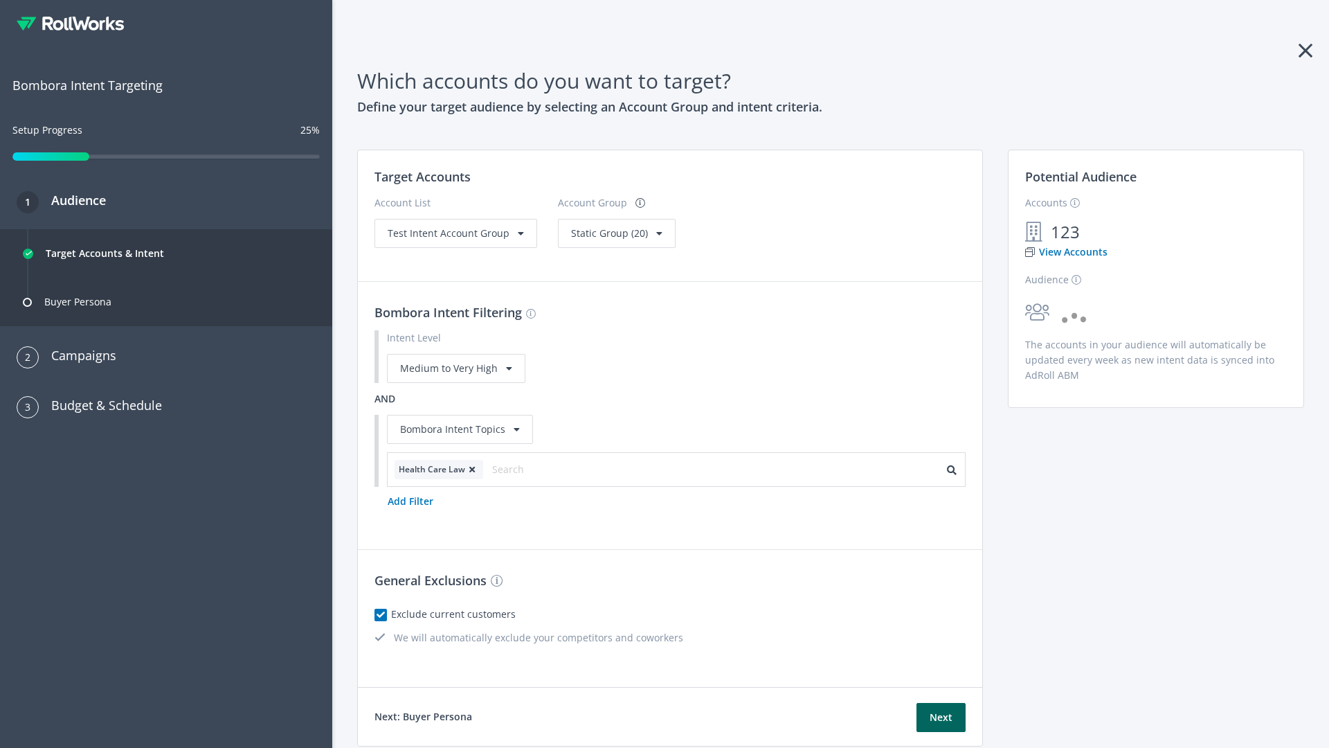
click at [612, 233] on span "Static Group (20)" at bounding box center [609, 232] width 77 height 13
click at [454, 233] on span "Test Intent Account Group" at bounding box center [449, 232] width 122 height 13
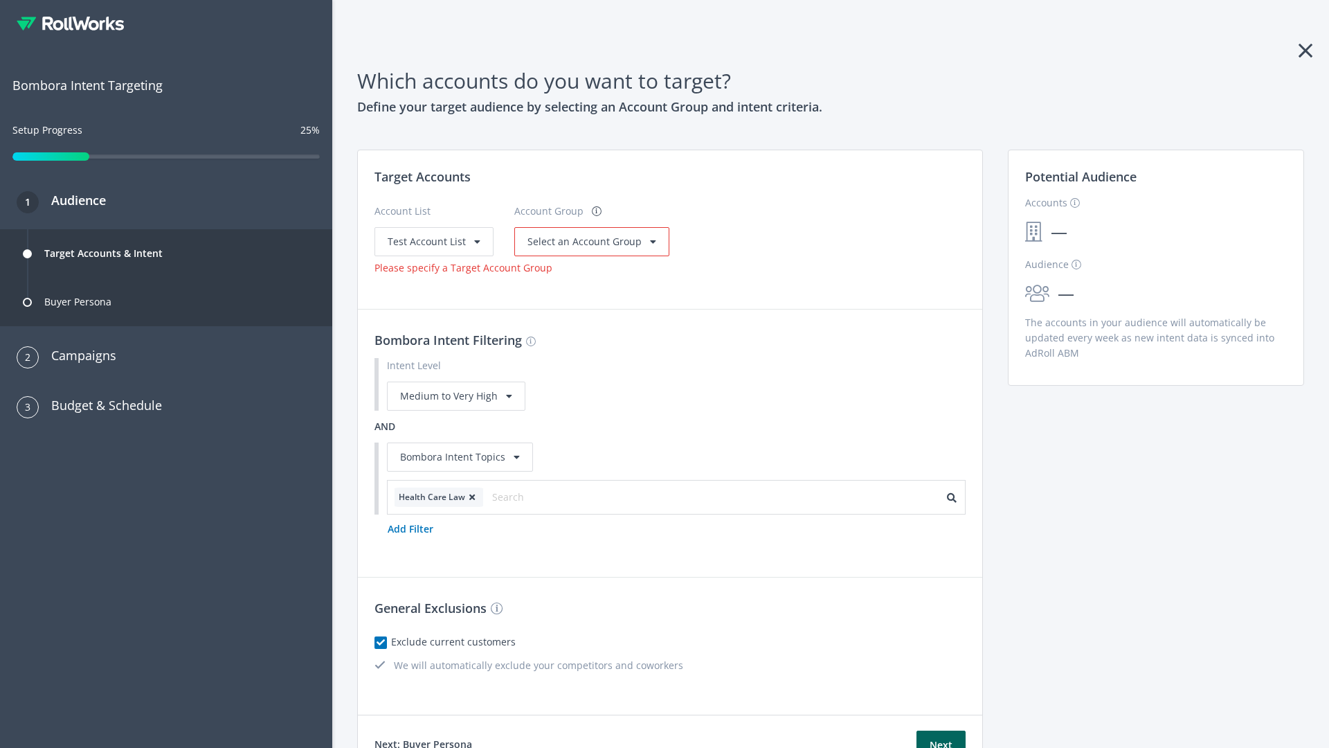
click at [588, 241] on span "Select an Account Group" at bounding box center [585, 241] width 114 height 13
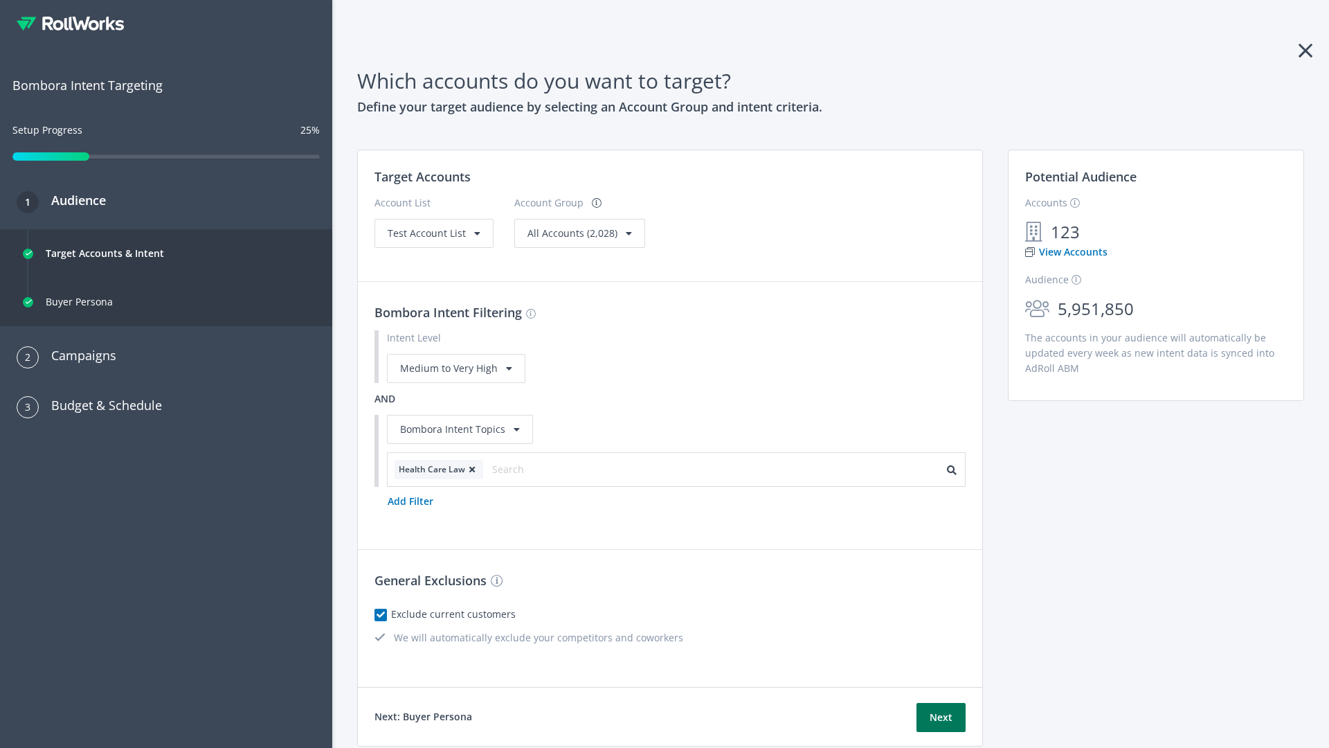
click at [941, 717] on button "Next" at bounding box center [941, 717] width 49 height 29
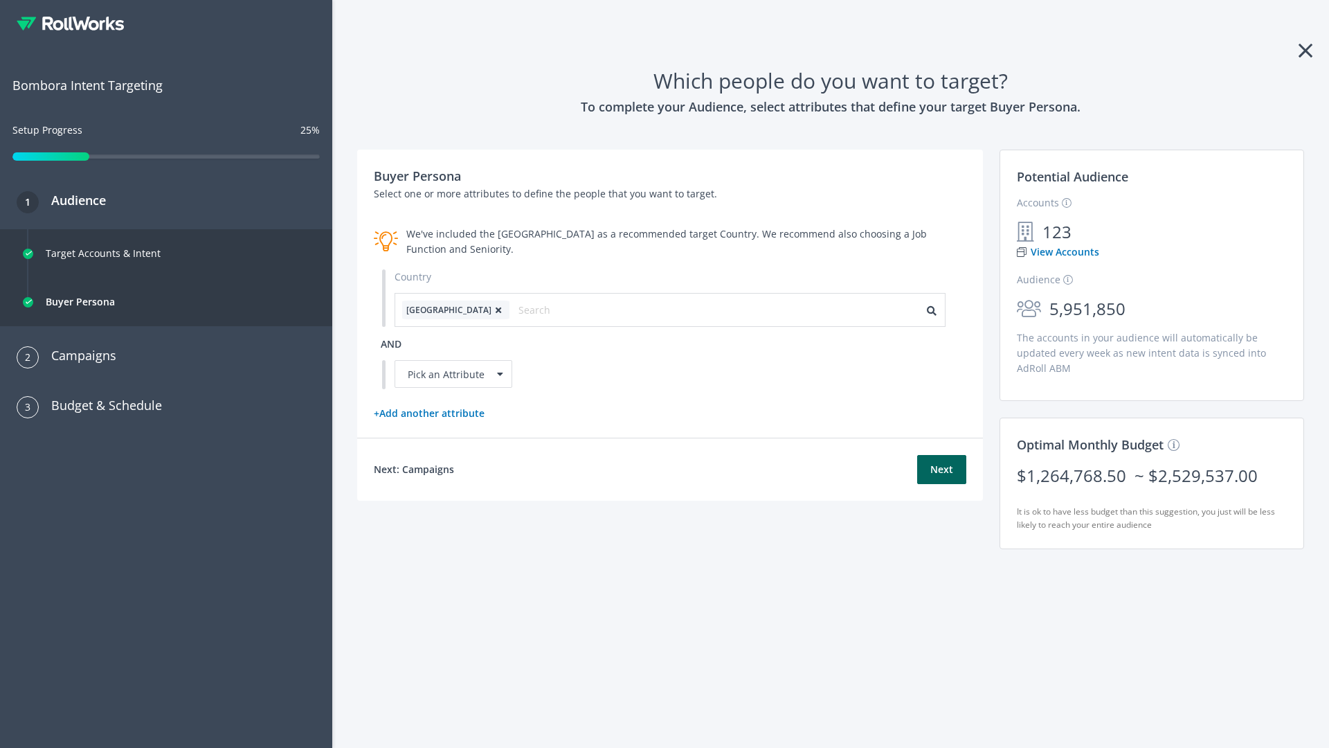
click at [492, 310] on icon at bounding box center [499, 310] width 14 height 8
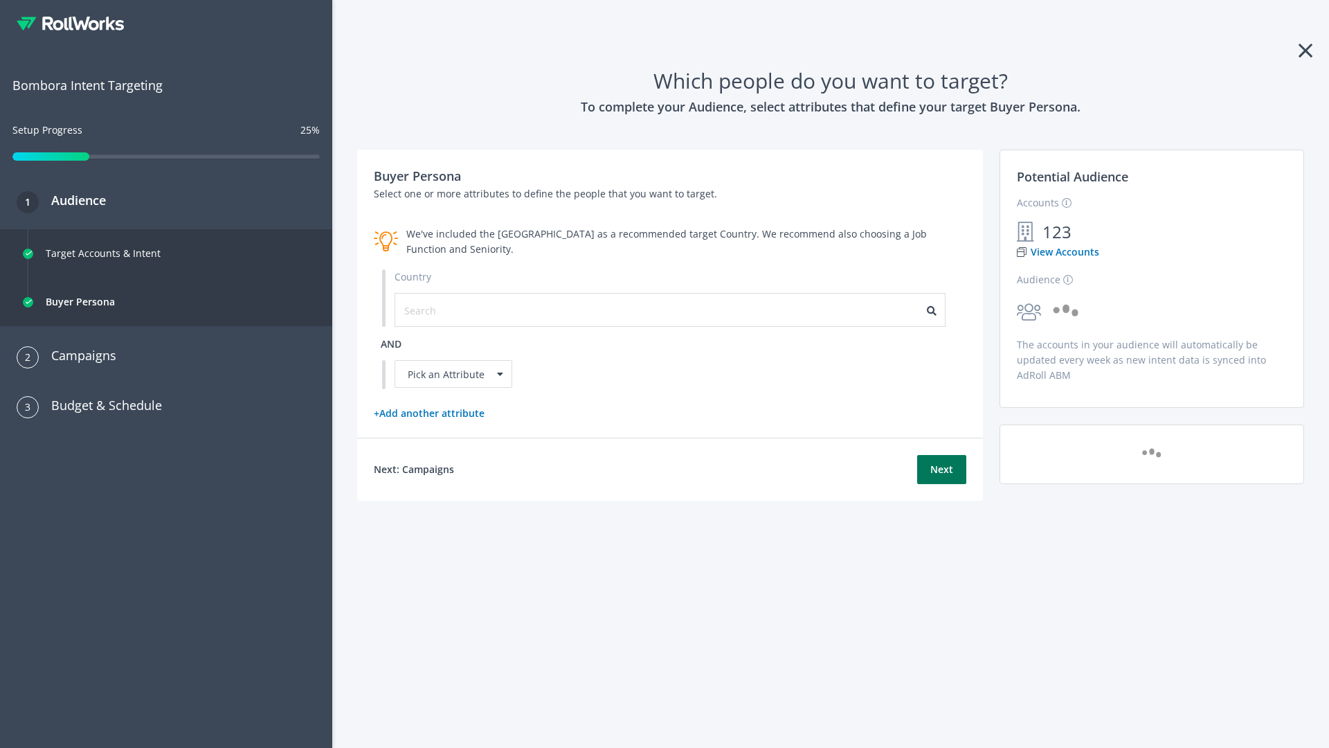
click at [942, 469] on button "Next" at bounding box center [941, 469] width 49 height 29
click at [458, 310] on input "text" at bounding box center [466, 310] width 124 height 15
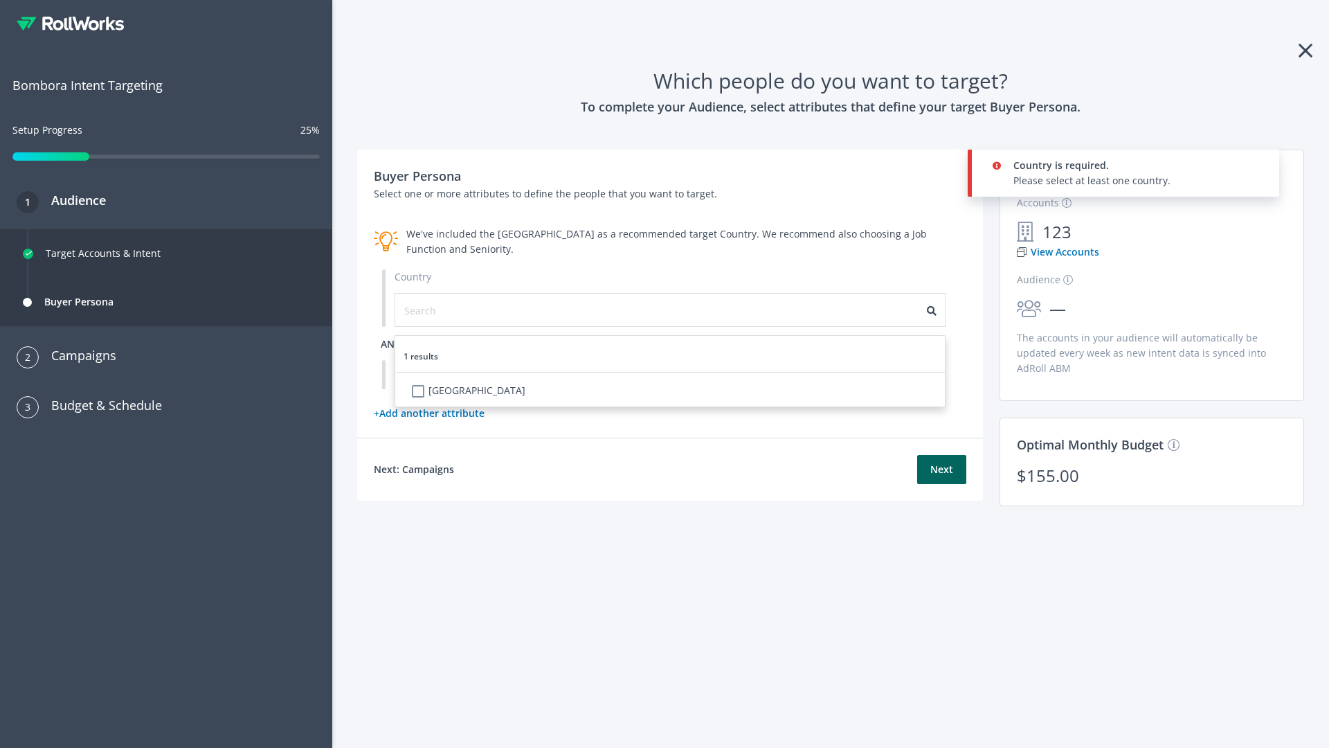
click at [674, 392] on li "[GEOGRAPHIC_DATA]" at bounding box center [674, 393] width 541 height 28
checkbox input "true"
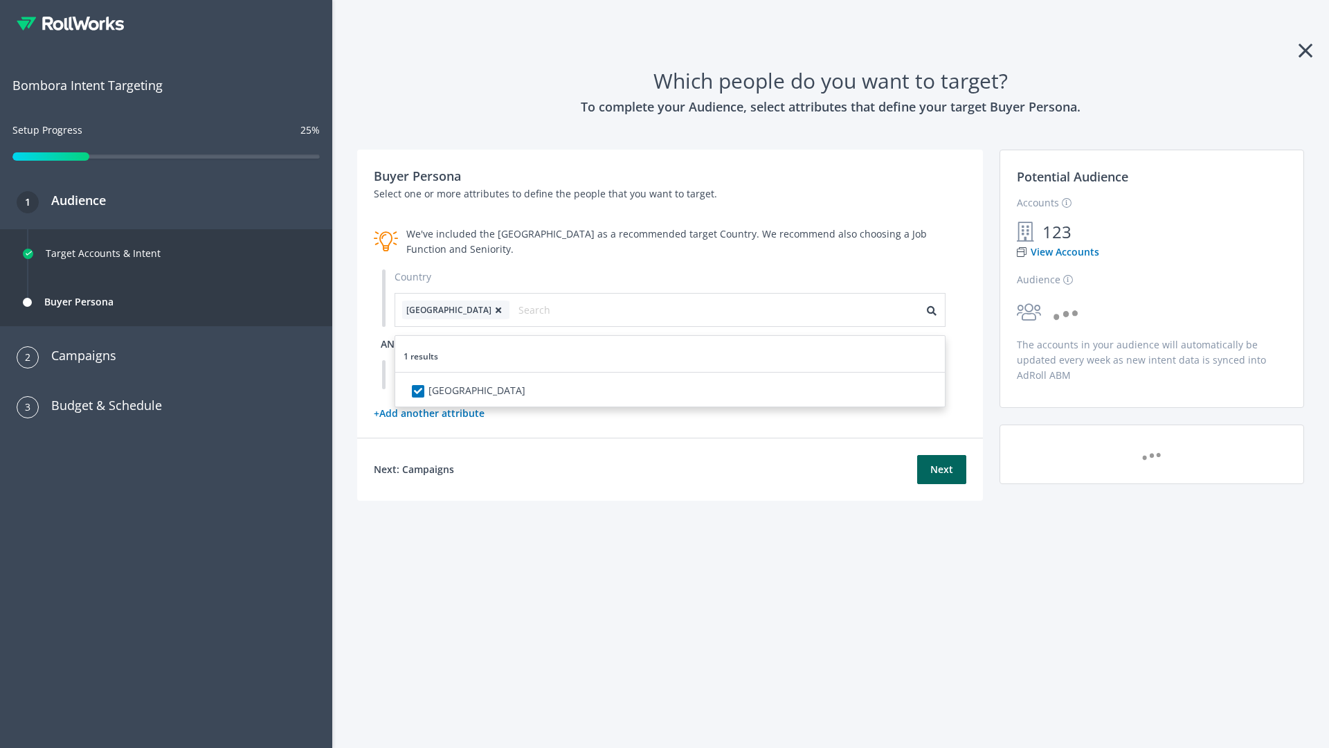
click at [391, 343] on span "and" at bounding box center [391, 343] width 21 height 13
click at [454, 374] on div "Pick an Attribute" at bounding box center [454, 374] width 118 height 28
click at [942, 484] on button "Next" at bounding box center [941, 469] width 49 height 29
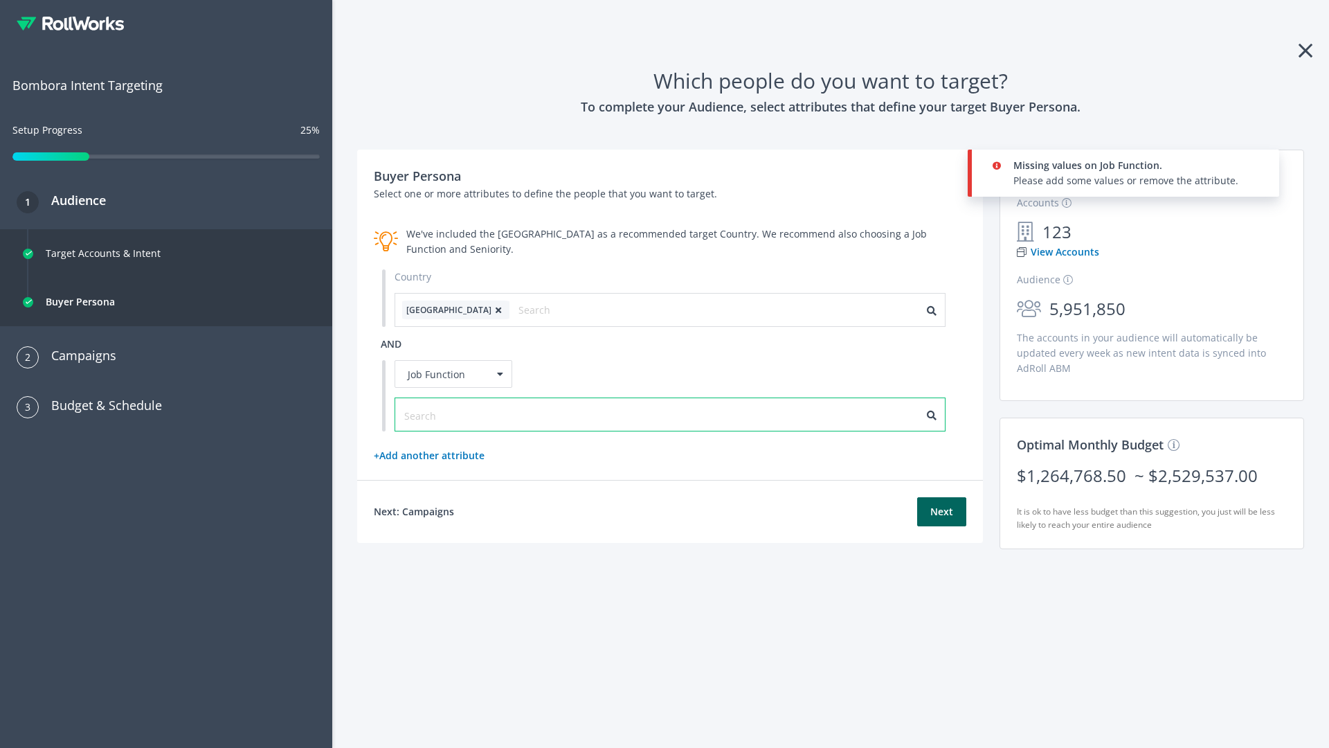
click at [458, 414] on input "text" at bounding box center [466, 415] width 124 height 15
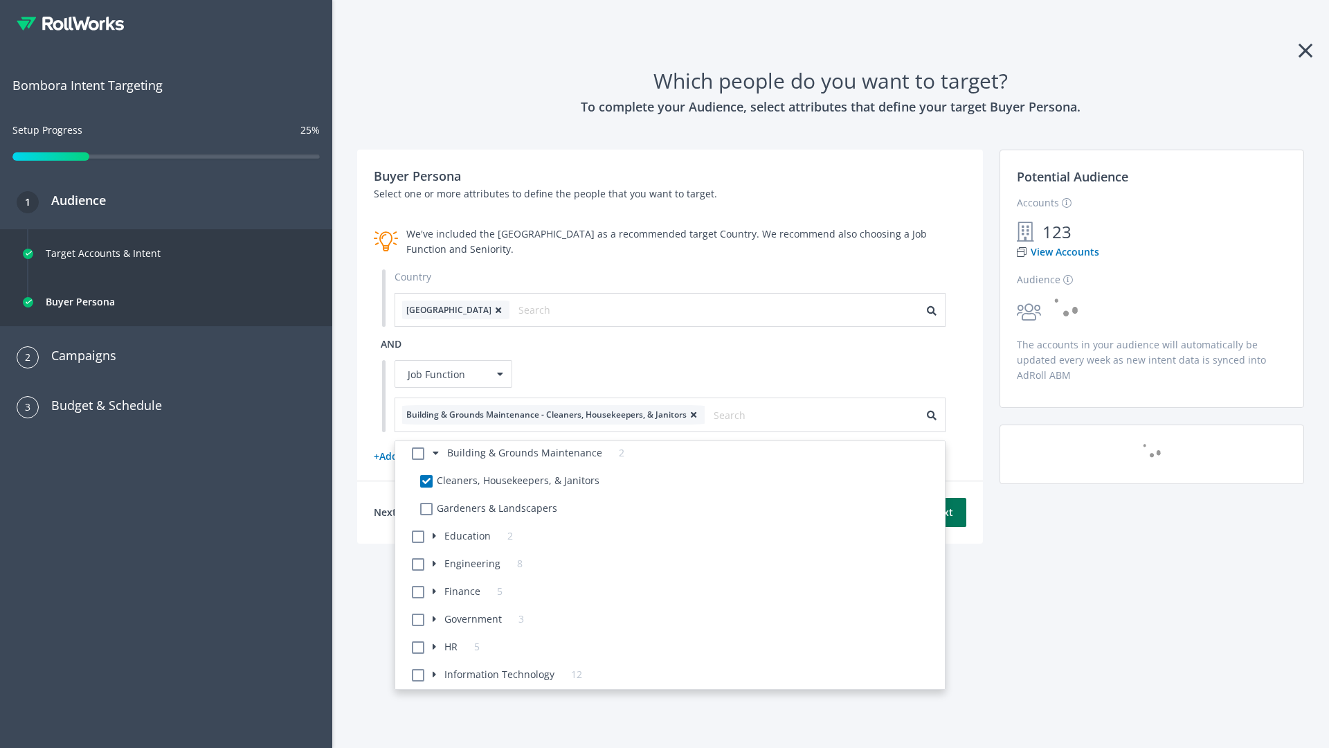
click at [942, 512] on button "Next" at bounding box center [941, 512] width 49 height 29
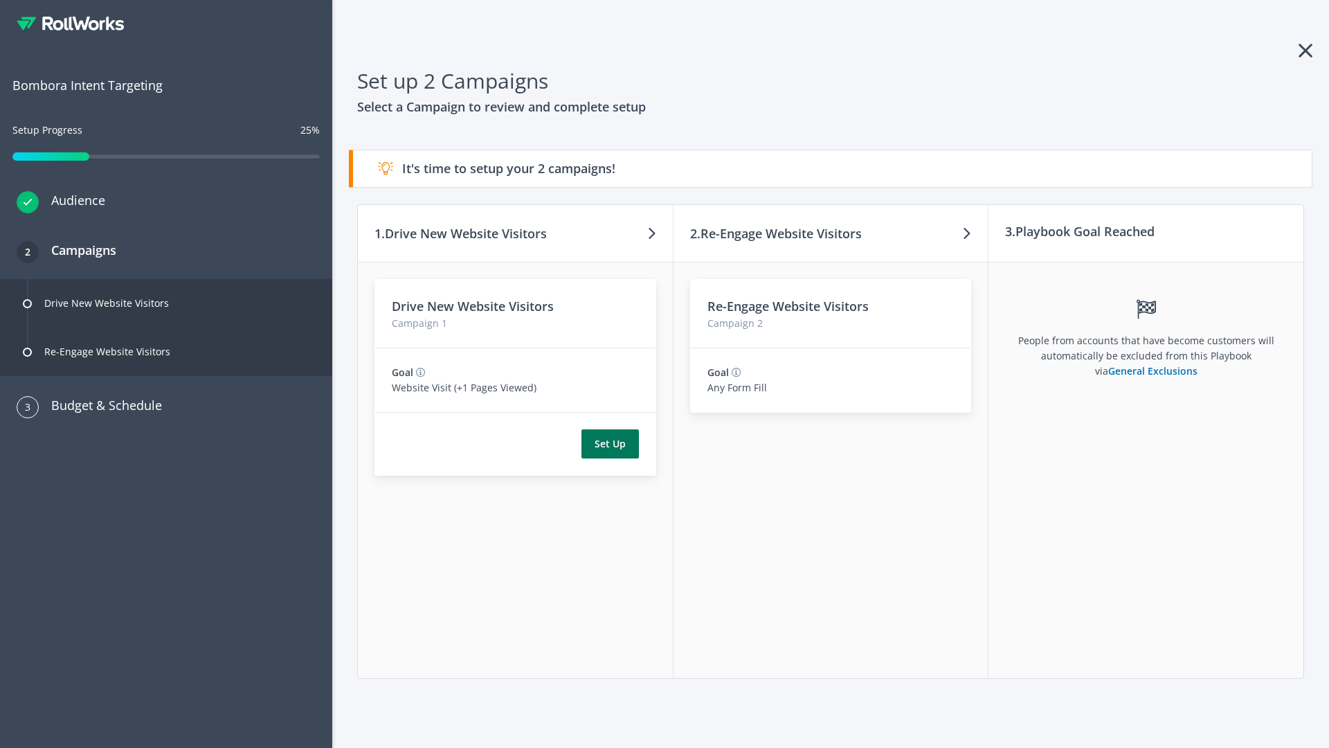
click at [610, 444] on button "Set Up" at bounding box center [610, 443] width 57 height 29
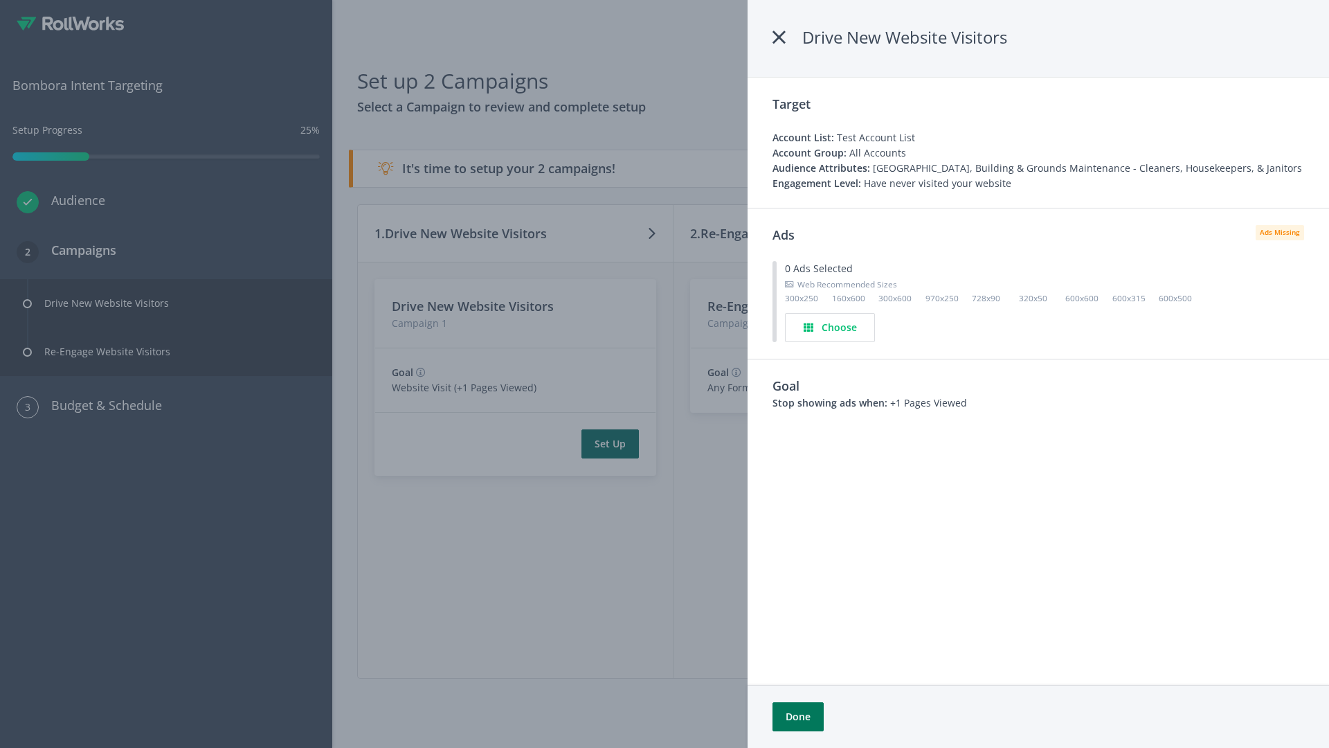
click at [798, 717] on button "Done" at bounding box center [798, 716] width 51 height 29
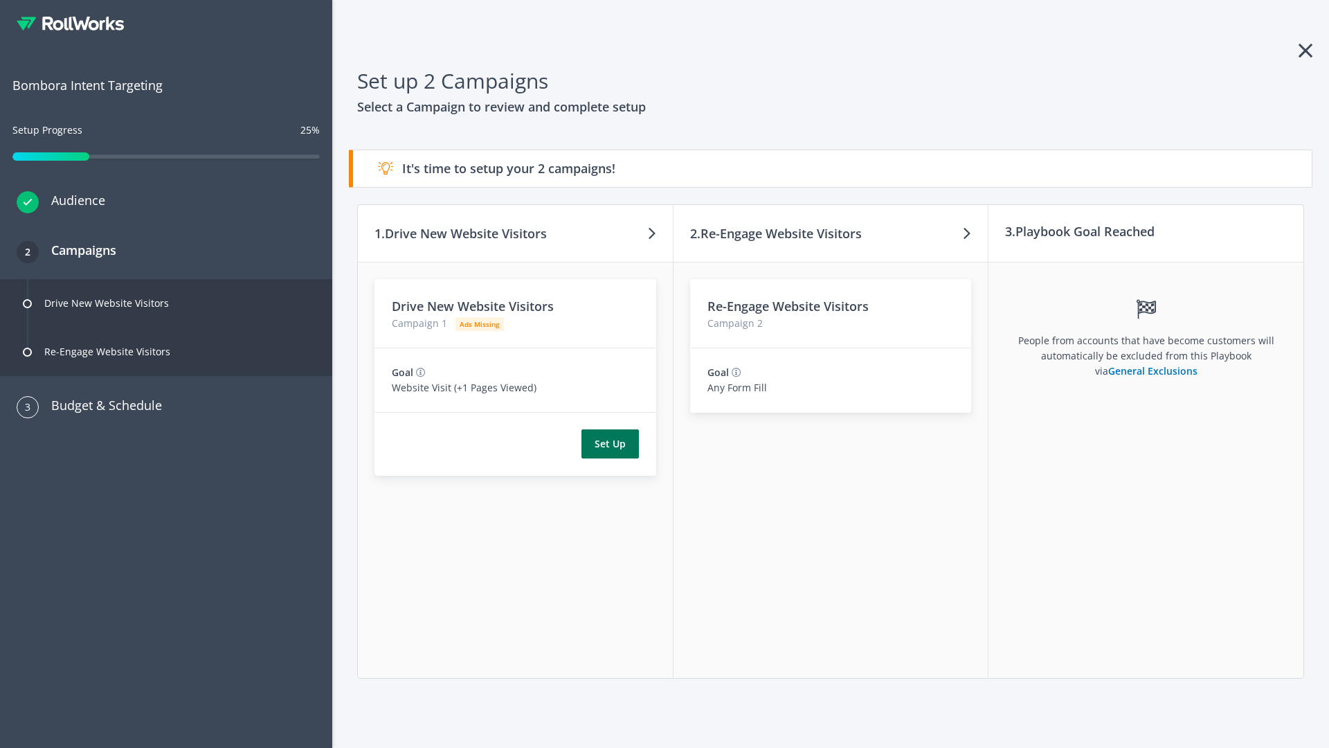
click at [610, 444] on button "Set Up" at bounding box center [610, 443] width 57 height 29
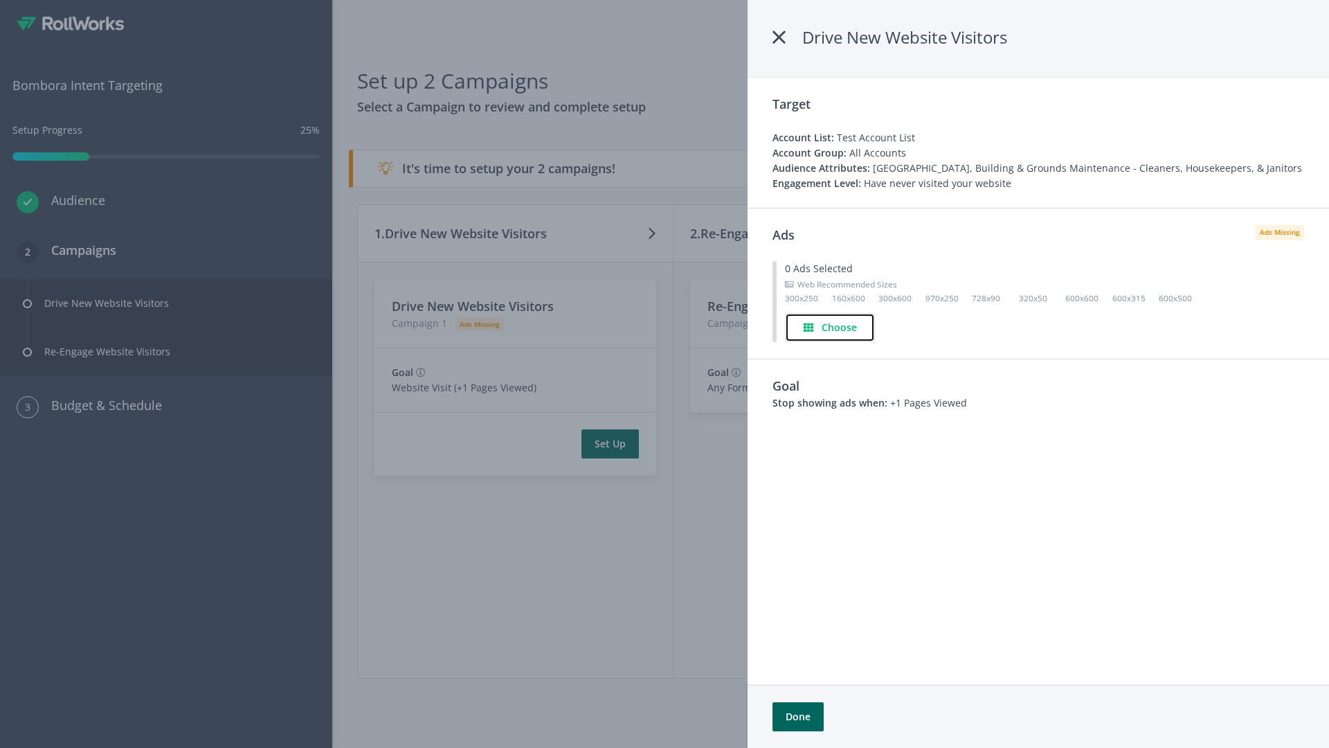
click at [831, 327] on h4 "Choose" at bounding box center [839, 327] width 35 height 15
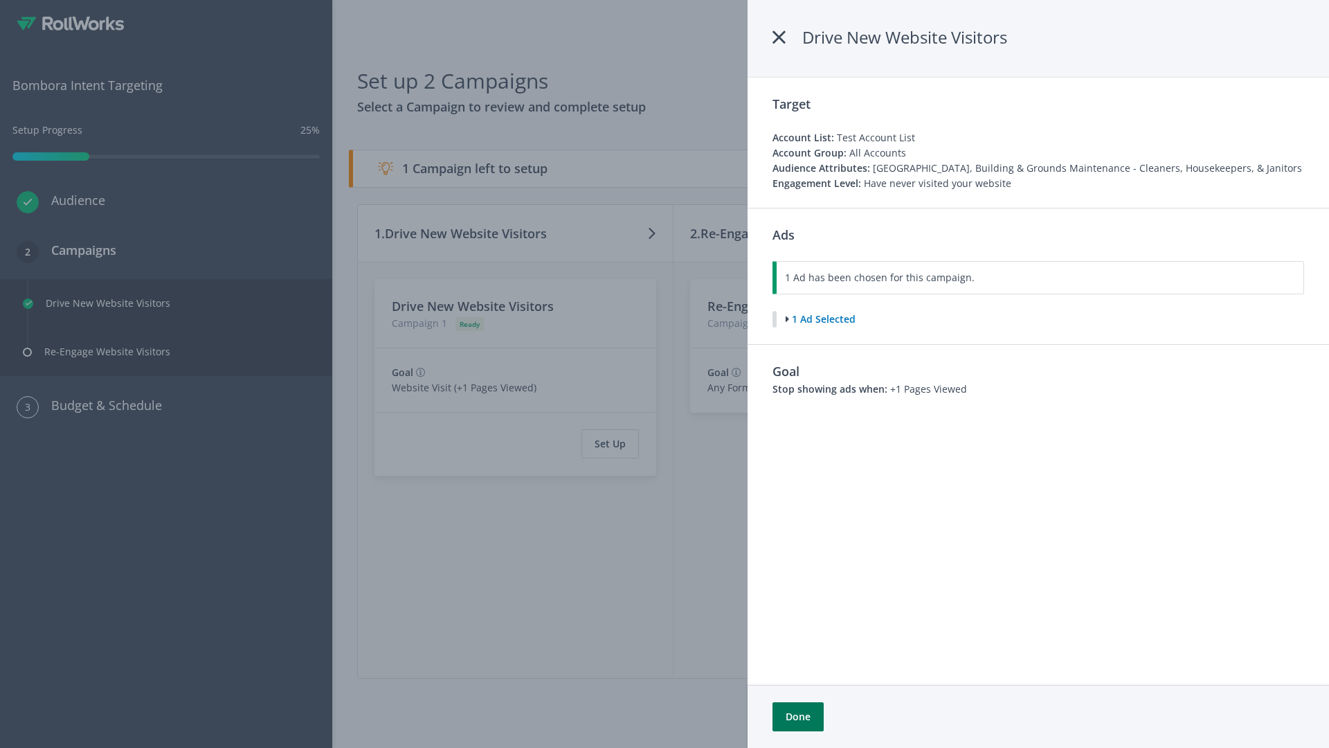
click at [798, 717] on button "Done" at bounding box center [798, 716] width 51 height 29
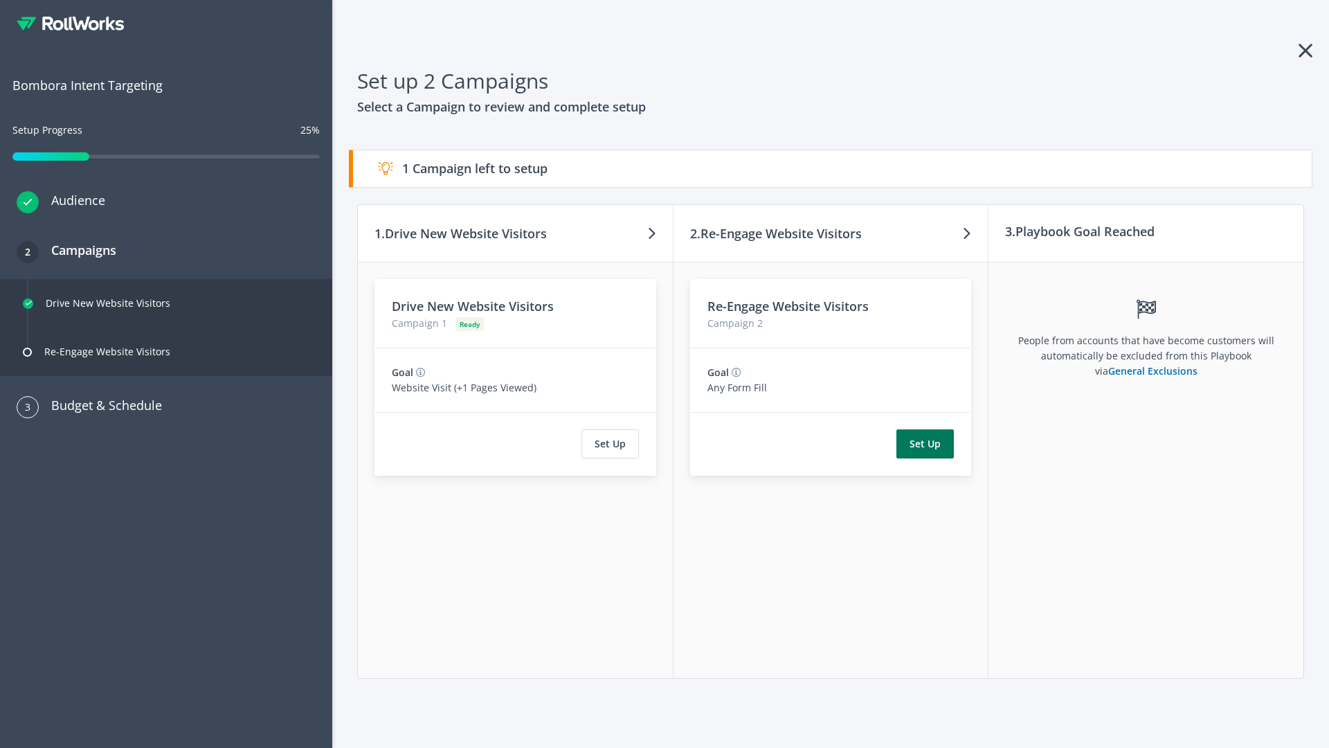
click at [926, 444] on button "Set Up" at bounding box center [925, 443] width 57 height 29
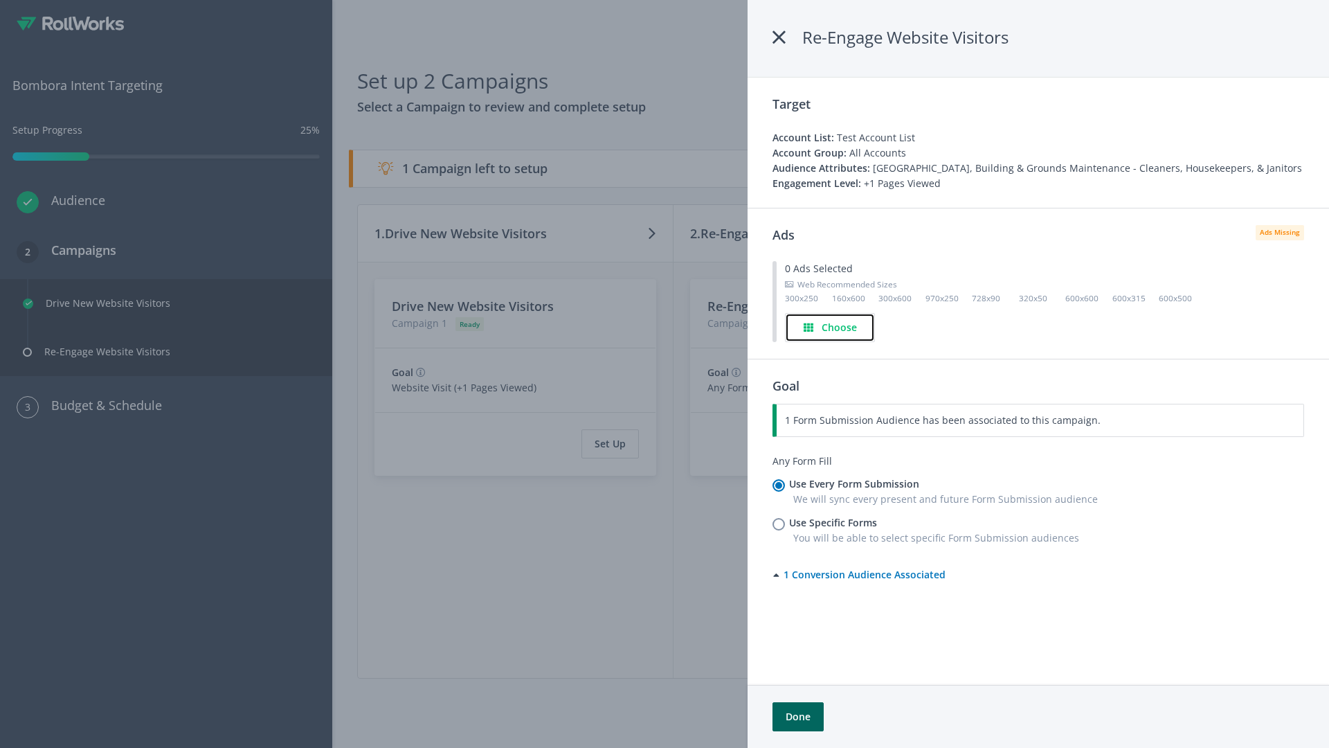
click at [831, 327] on h4 "Choose" at bounding box center [839, 327] width 35 height 15
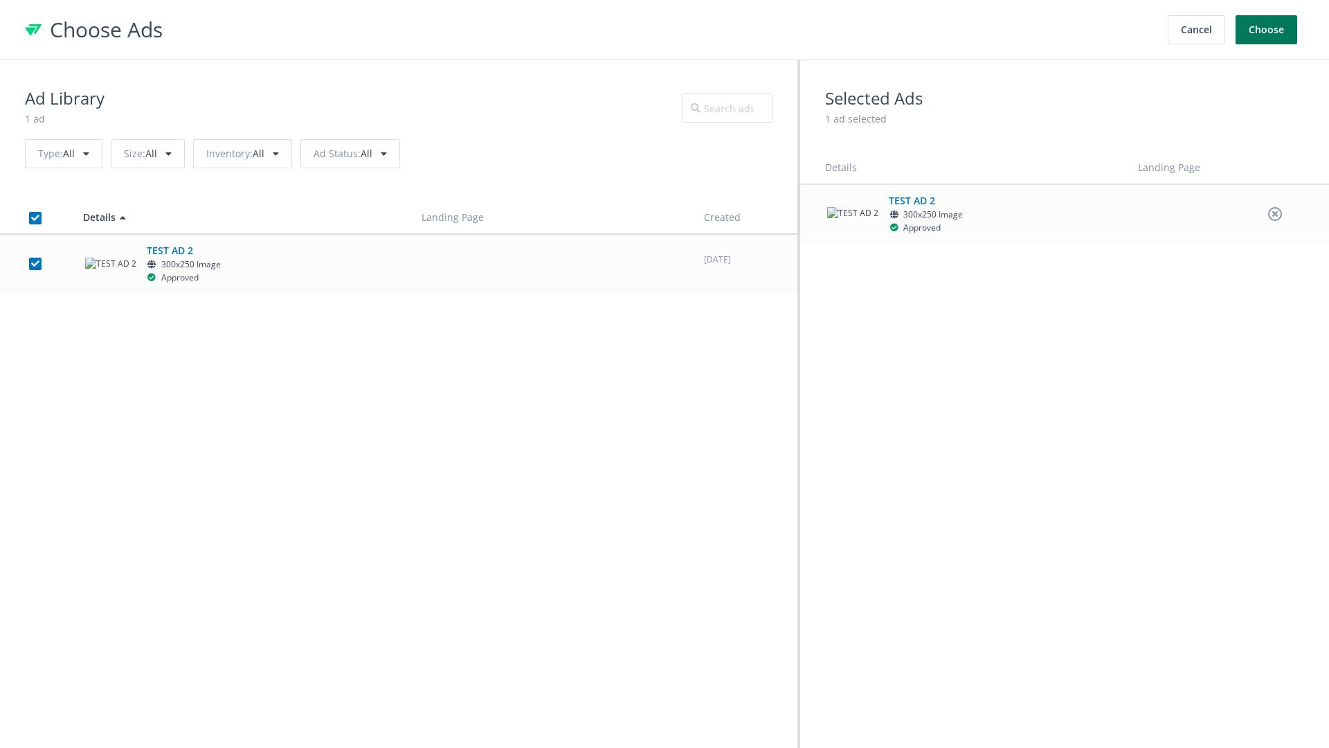
click at [1267, 30] on button "Choose" at bounding box center [1267, 29] width 62 height 29
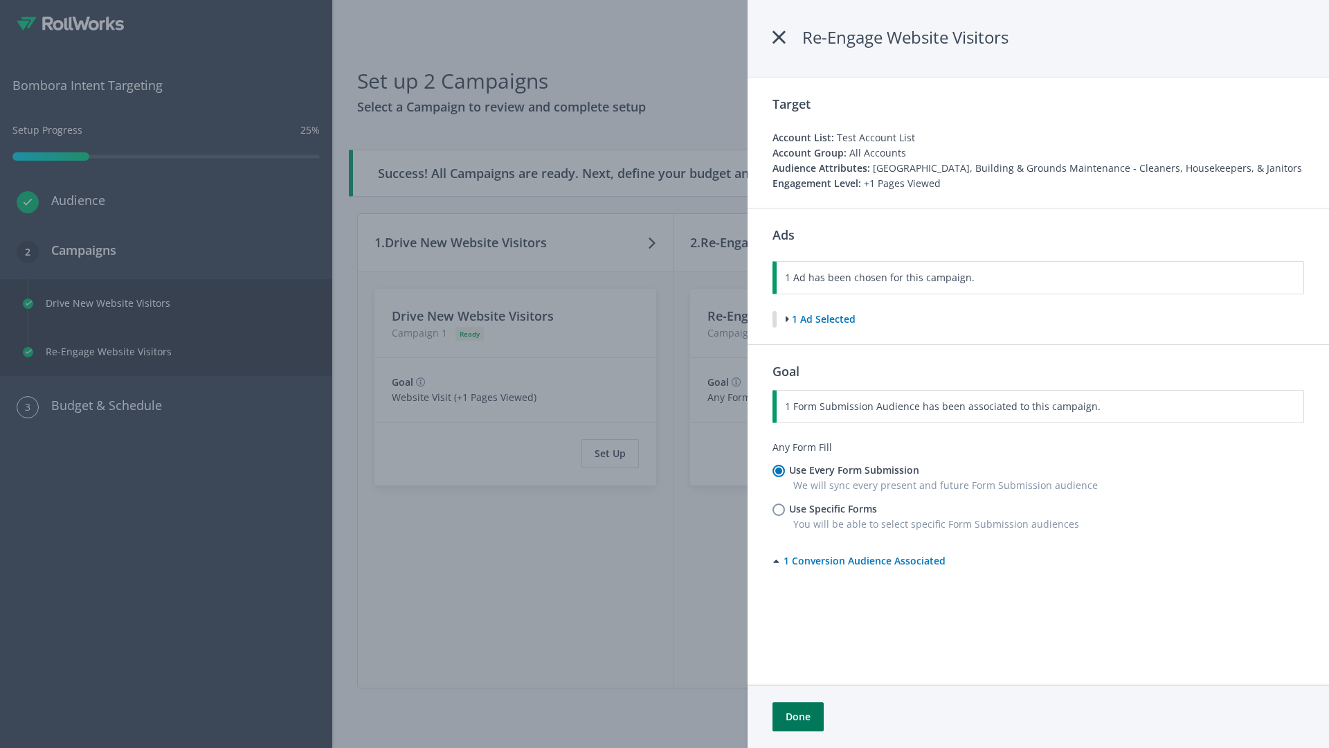
click at [798, 717] on button "Done" at bounding box center [798, 716] width 51 height 29
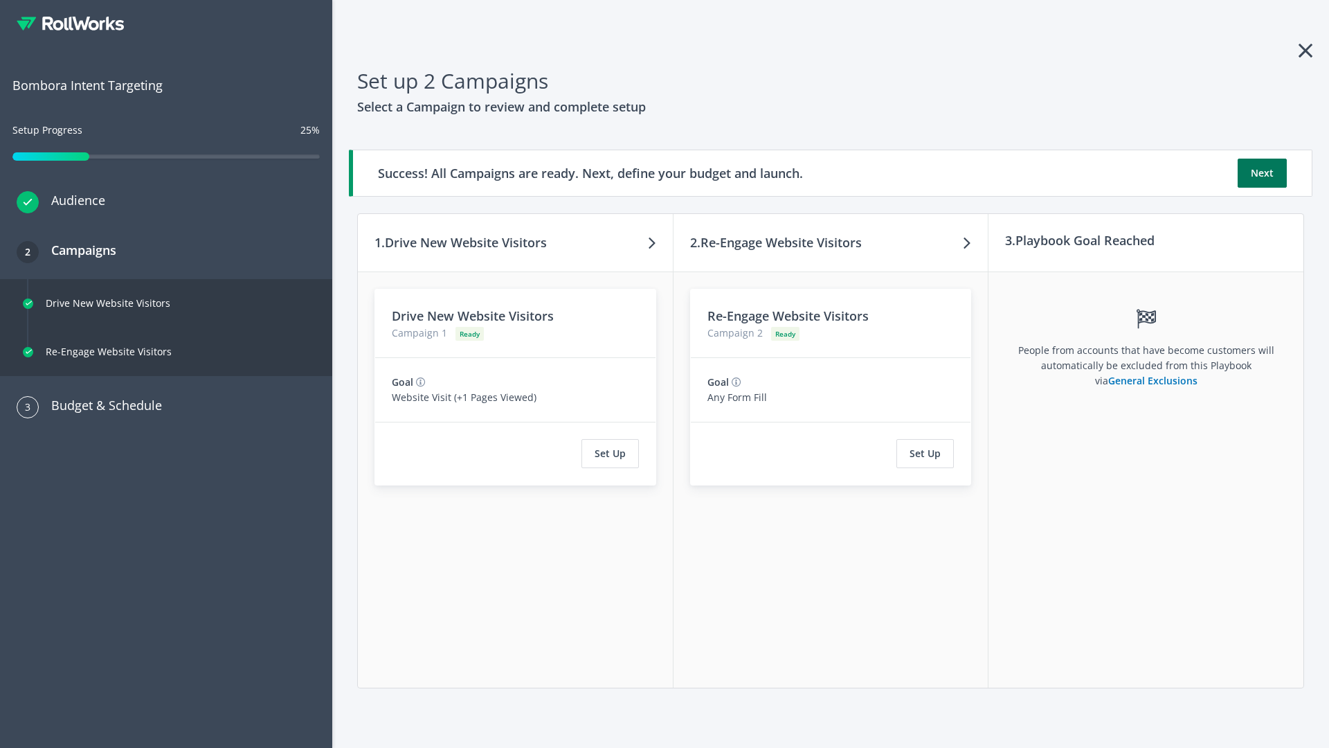
click at [1262, 173] on button "Next" at bounding box center [1262, 173] width 49 height 29
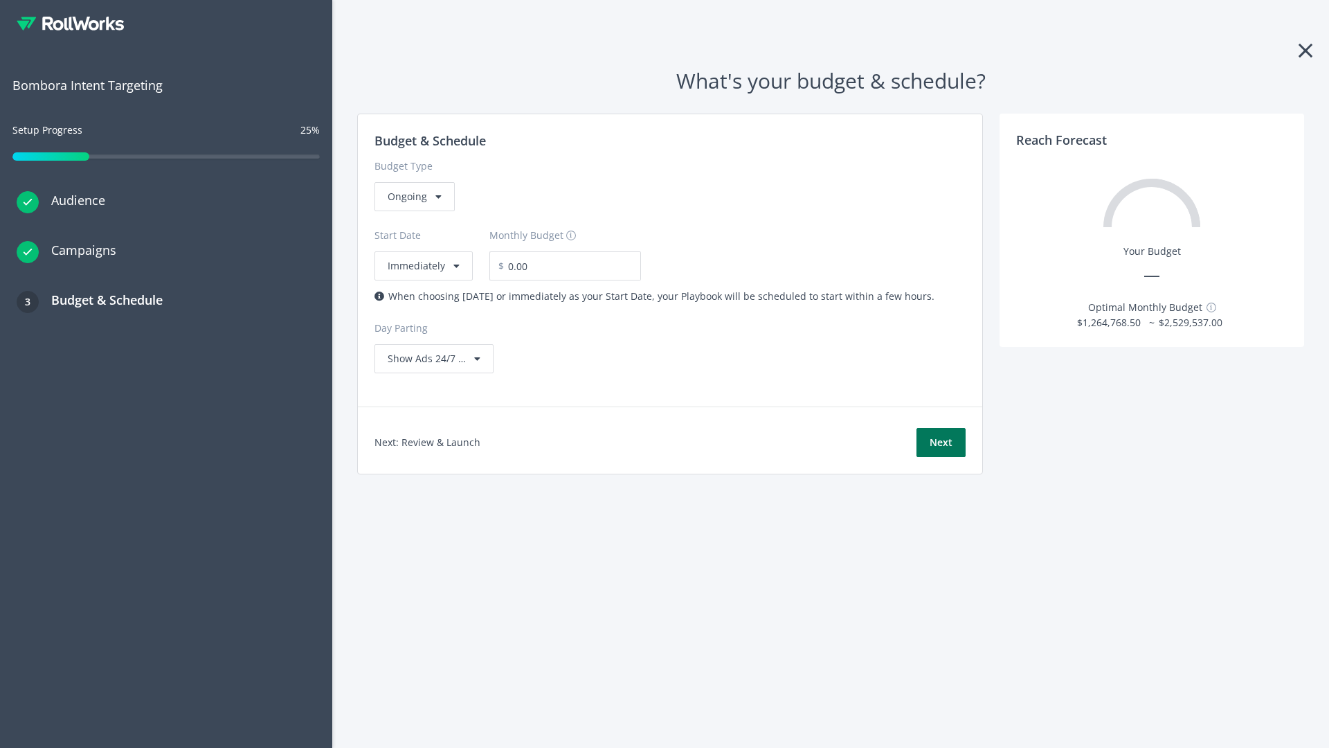
click at [941, 442] on button "Next" at bounding box center [941, 442] width 49 height 29
click at [413, 211] on div "Ongoing" at bounding box center [415, 196] width 80 height 29
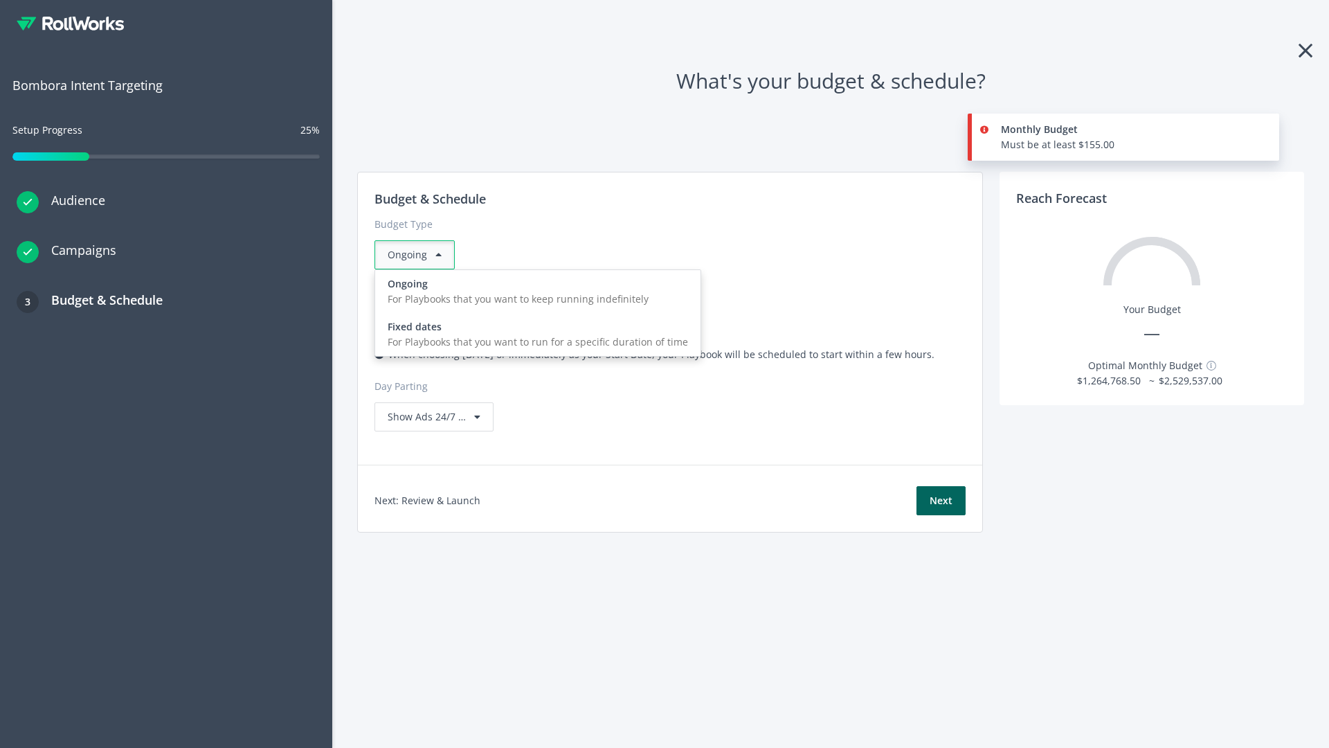
click at [534, 334] on div "For Playbooks that you want to run for a specific duration of time" at bounding box center [538, 341] width 301 height 15
click at [420, 255] on div "Ongoing" at bounding box center [415, 254] width 80 height 29
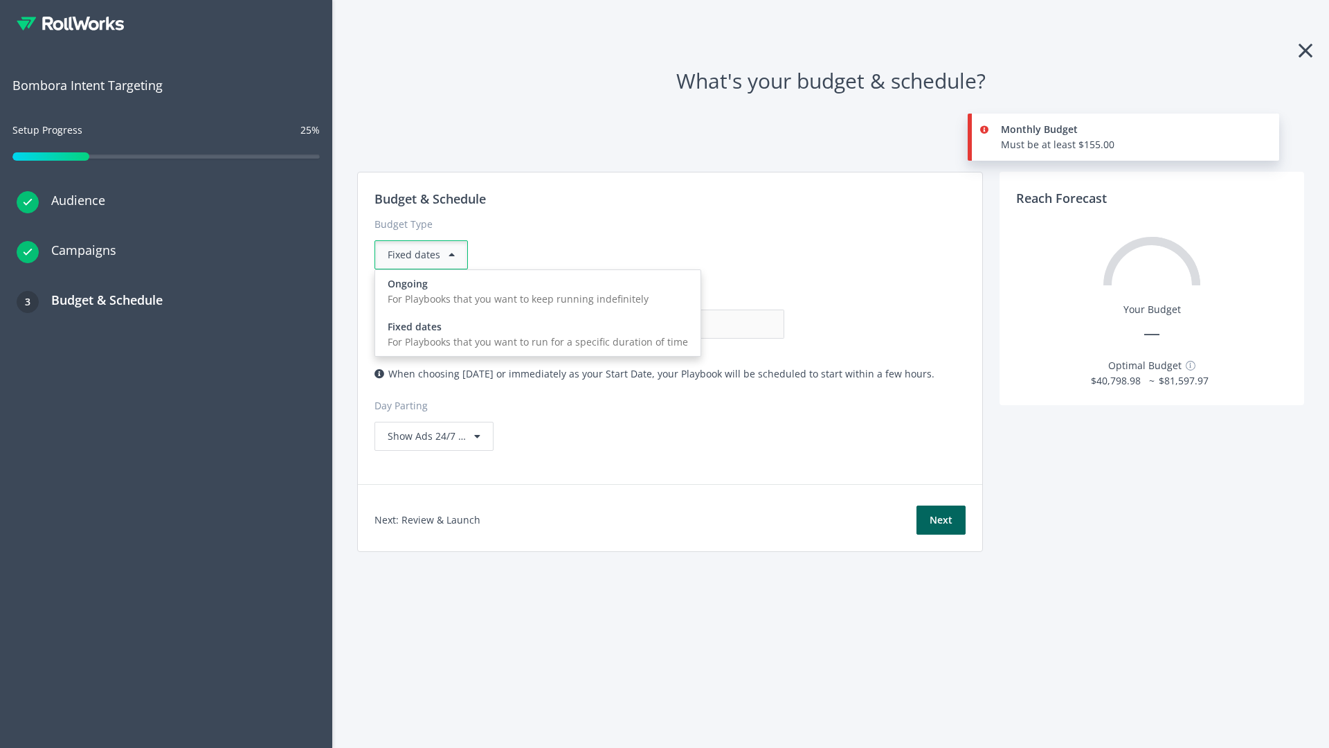
click at [534, 292] on div "For Playbooks that you want to keep running indefinitely" at bounding box center [538, 299] width 301 height 15
click at [647, 324] on input "0.00" at bounding box center [715, 324] width 137 height 29
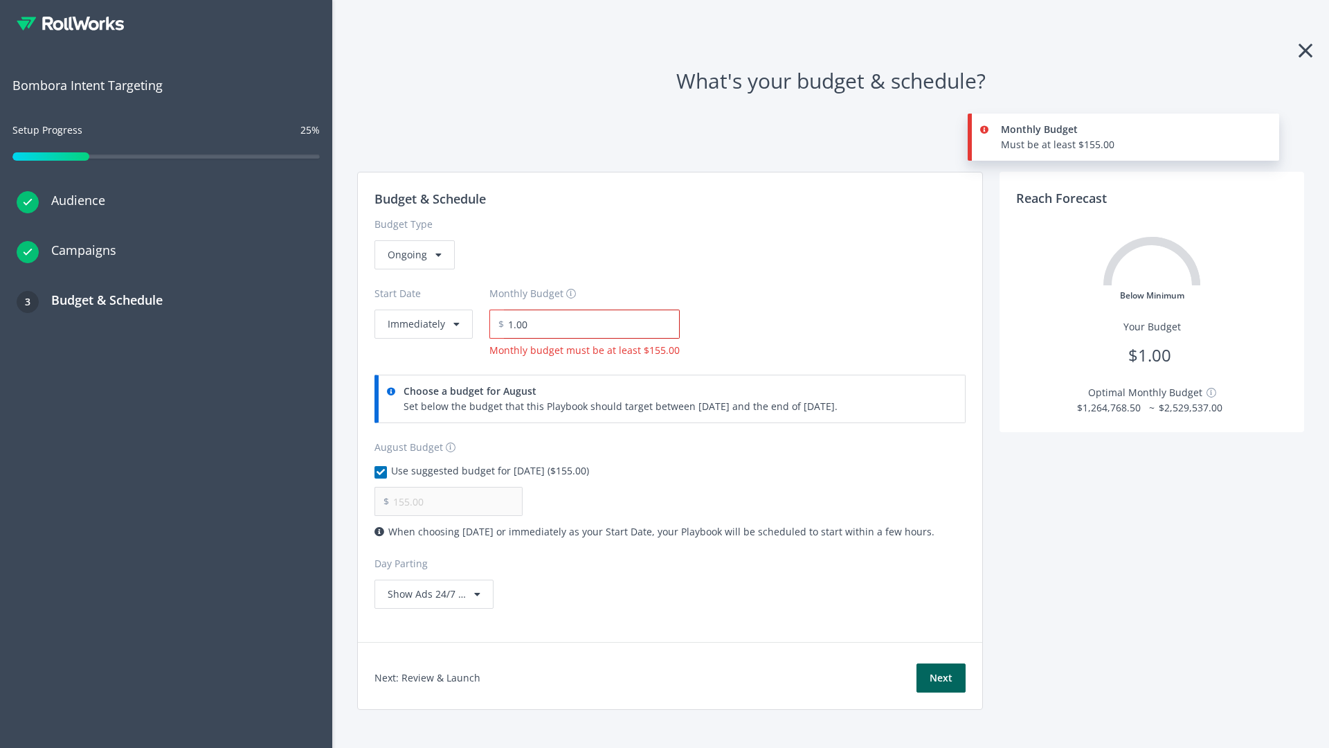
click at [587, 324] on input "1.00" at bounding box center [592, 324] width 176 height 29
type input "1,000.00"
click at [422, 310] on button "Immediately" at bounding box center [424, 324] width 98 height 29
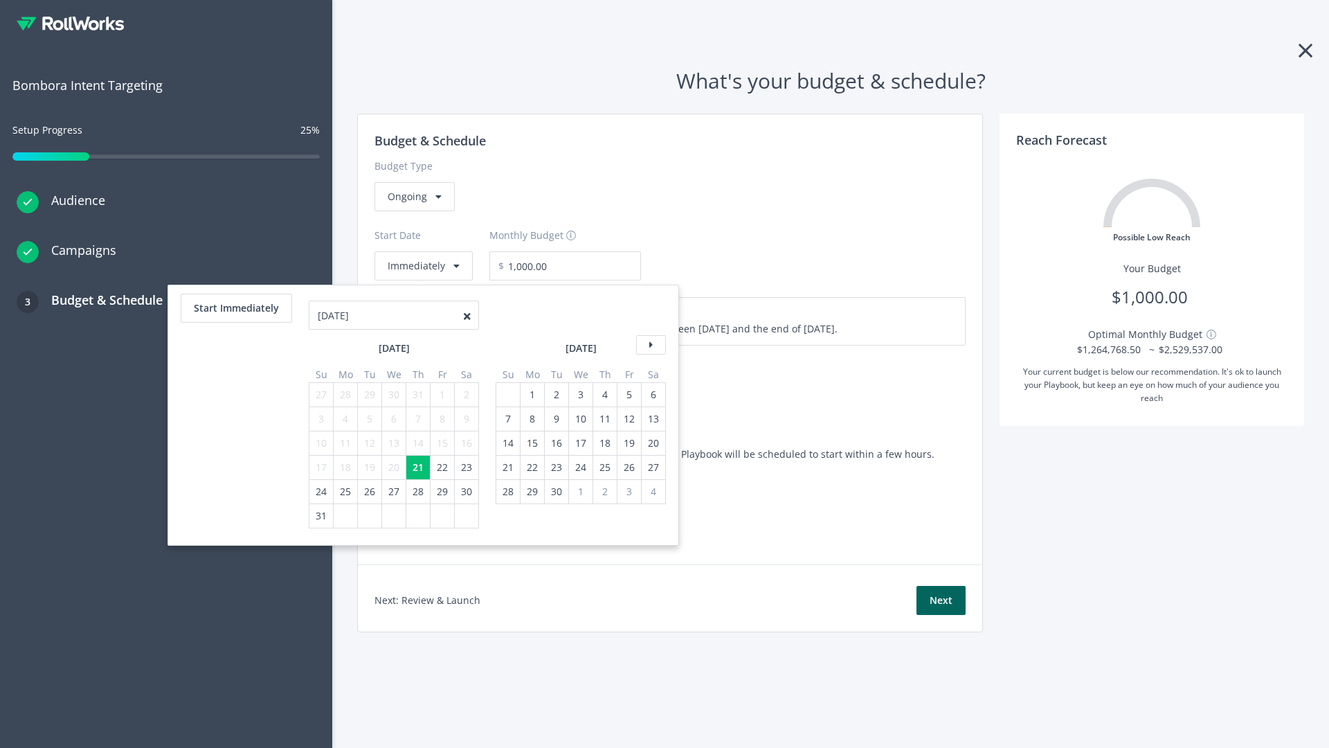
click at [649, 345] on icon at bounding box center [651, 344] width 30 height 19
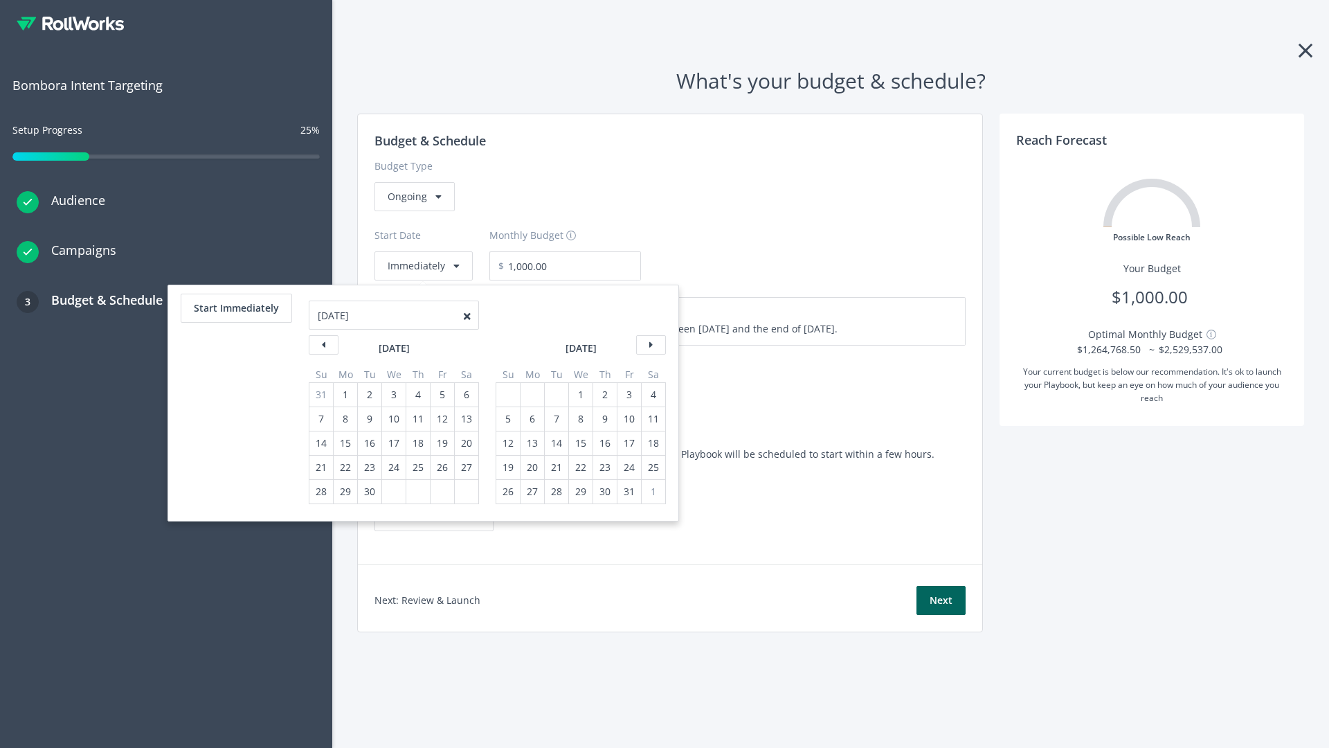
click at [507, 419] on div "5" at bounding box center [508, 419] width 18 height 24
type input "870.97"
click at [580, 395] on div "1" at bounding box center [581, 395] width 18 height 24
click at [235, 308] on button "Start Immediately" at bounding box center [236, 308] width 111 height 29
type input "08/21/2025"
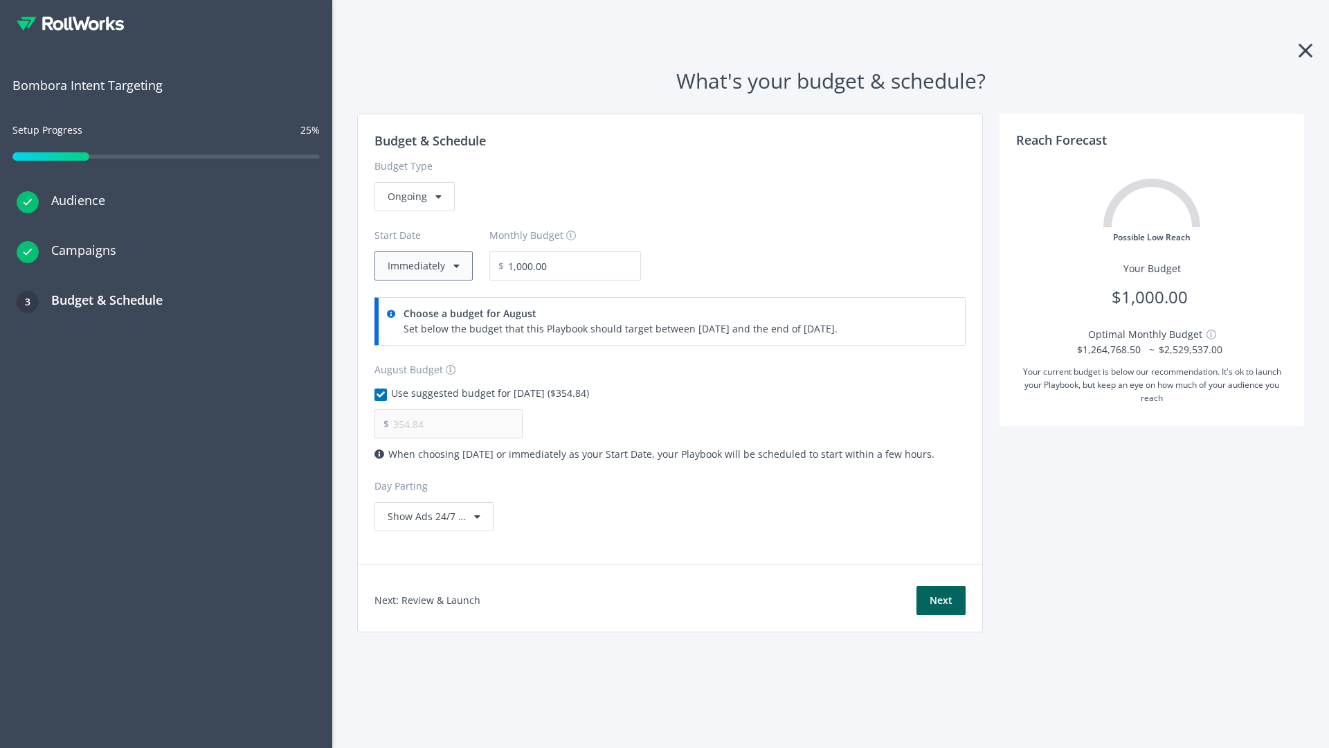
click at [422, 266] on button "Immediately" at bounding box center [424, 265] width 98 height 29
click at [941, 600] on button "Next" at bounding box center [941, 600] width 49 height 29
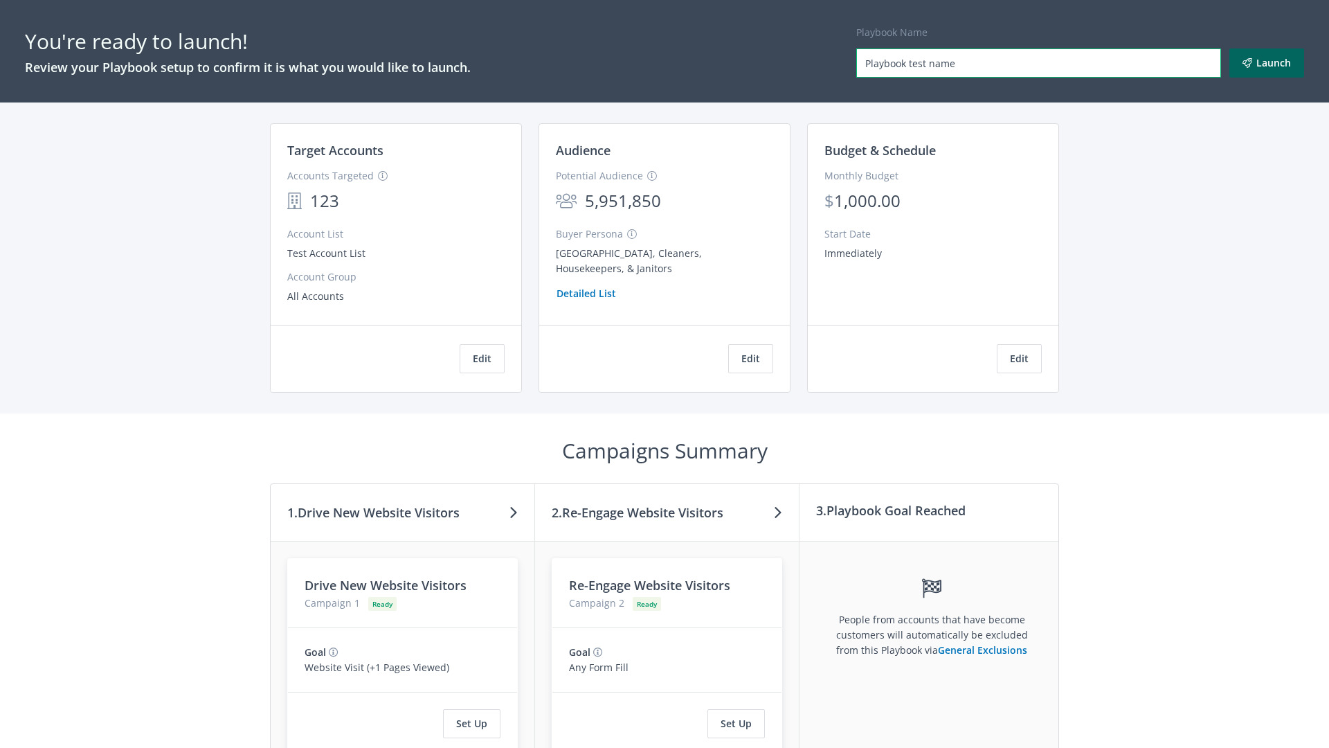
type input "Playbook test name"
click at [1267, 63] on button "Launch" at bounding box center [1267, 62] width 75 height 29
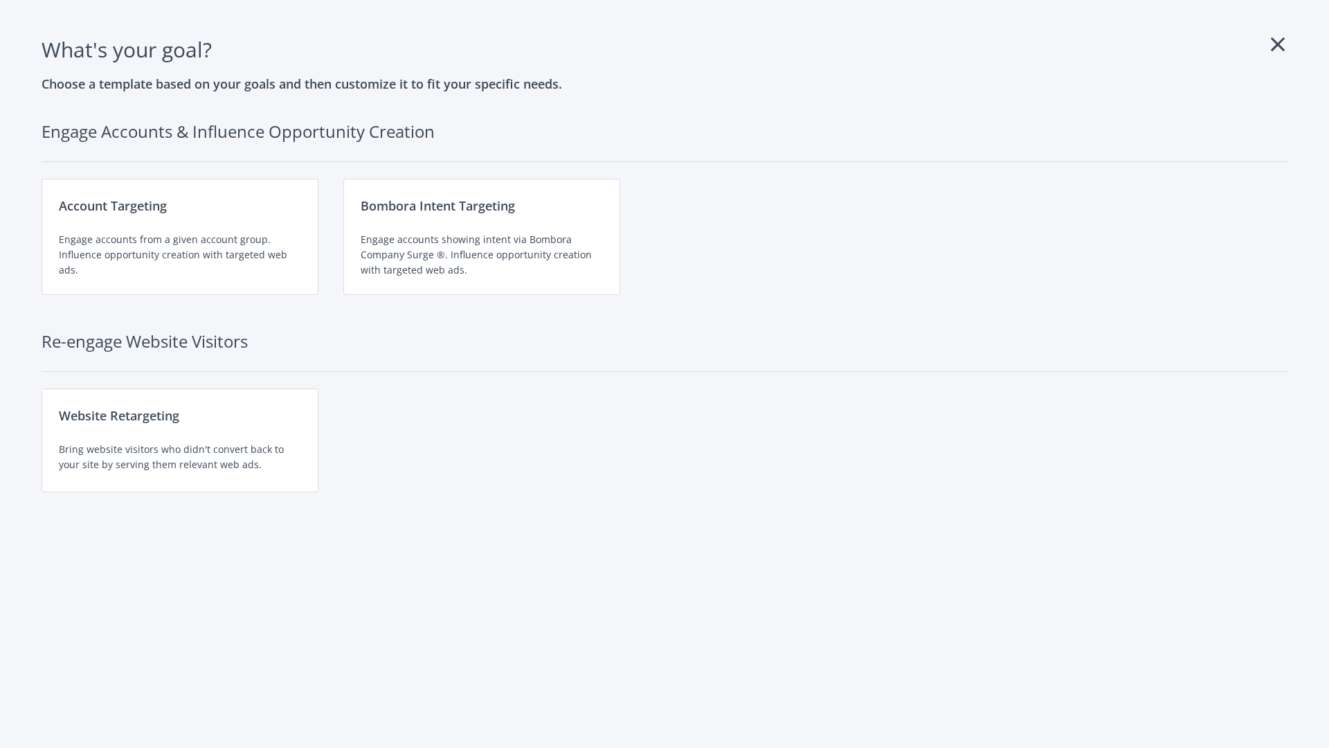
click at [180, 440] on div "Website Retargeting Bring website visitors who didn't convert back to your site…" at bounding box center [180, 440] width 277 height 104
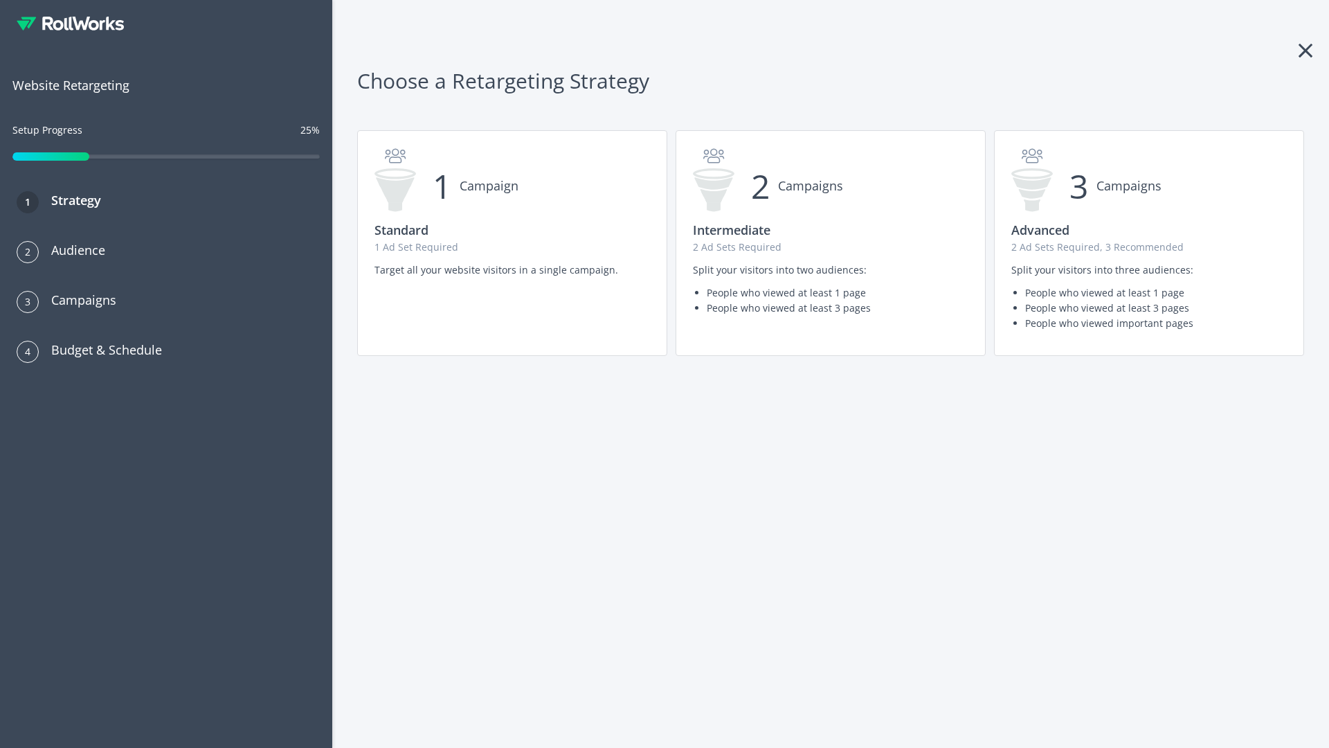
click at [1149, 243] on p "2 Ad Sets Required, 3 Recommended" at bounding box center [1150, 247] width 276 height 15
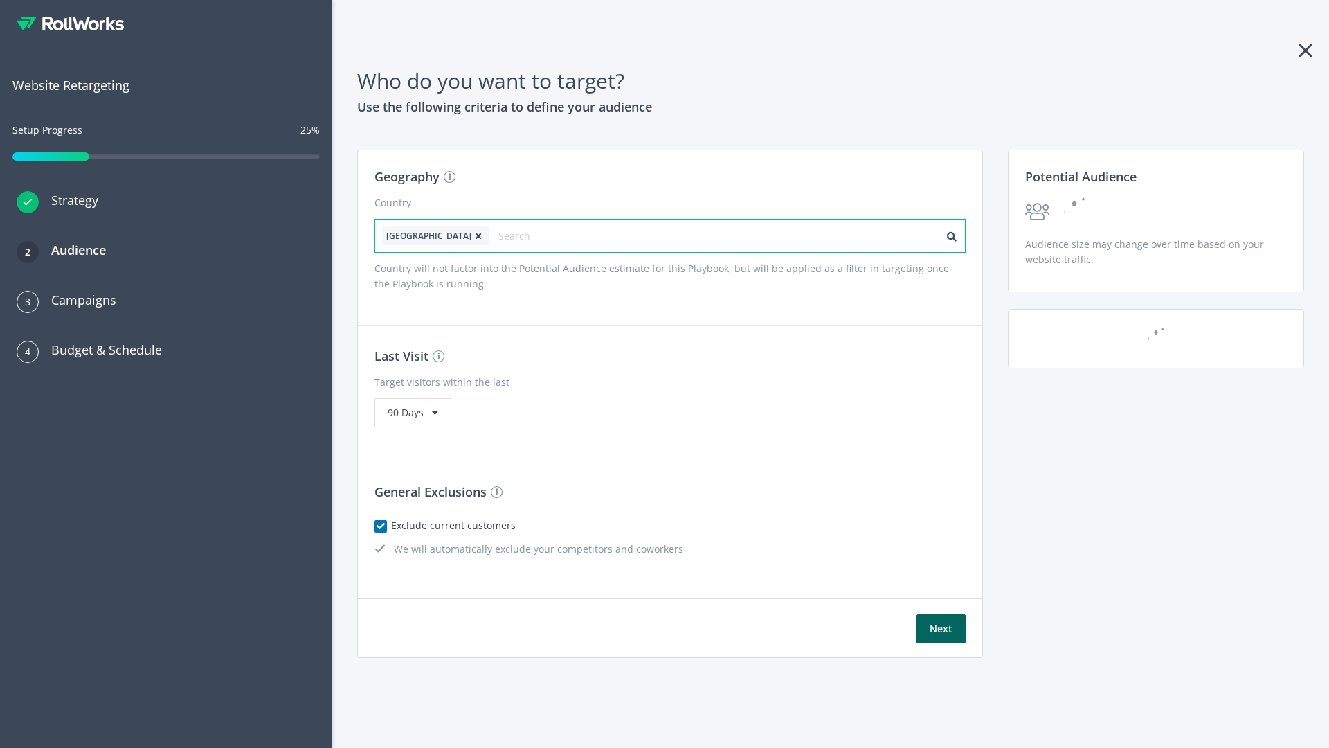
click at [521, 235] on input "text" at bounding box center [561, 235] width 124 height 19
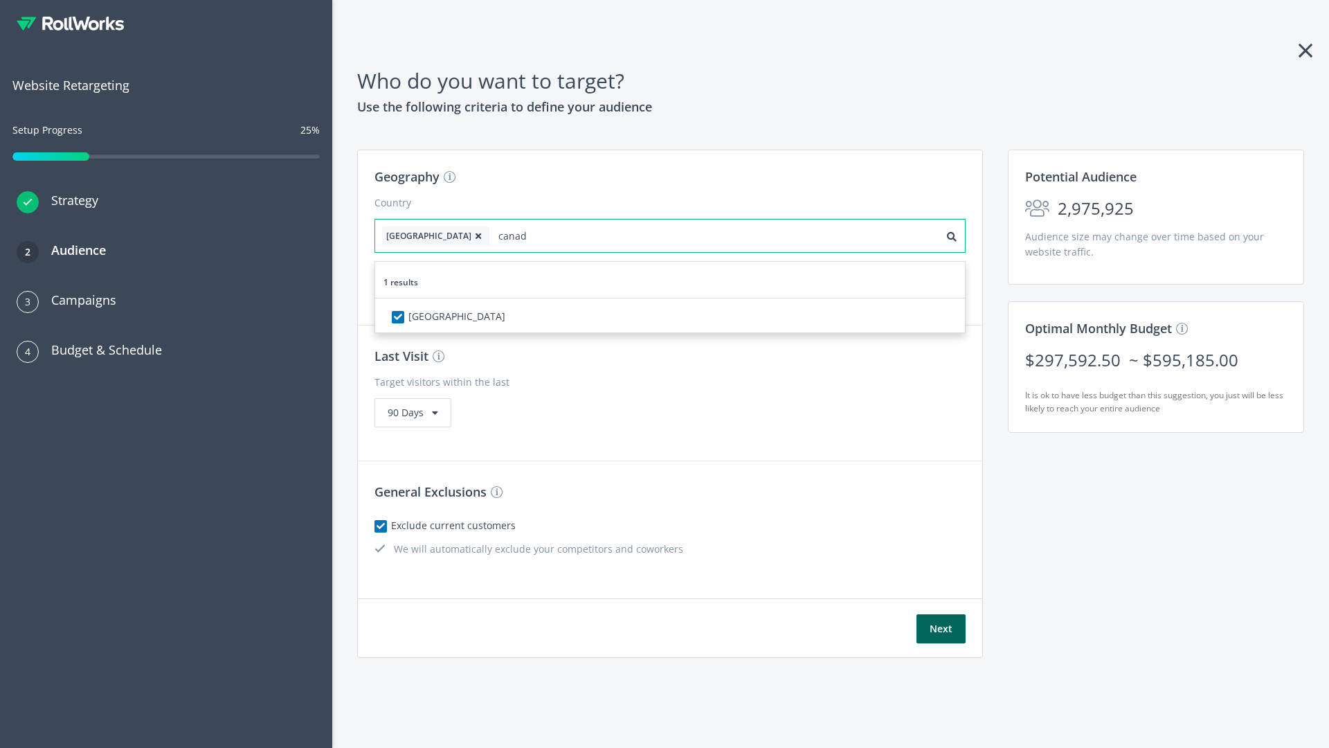
type input "[GEOGRAPHIC_DATA]"
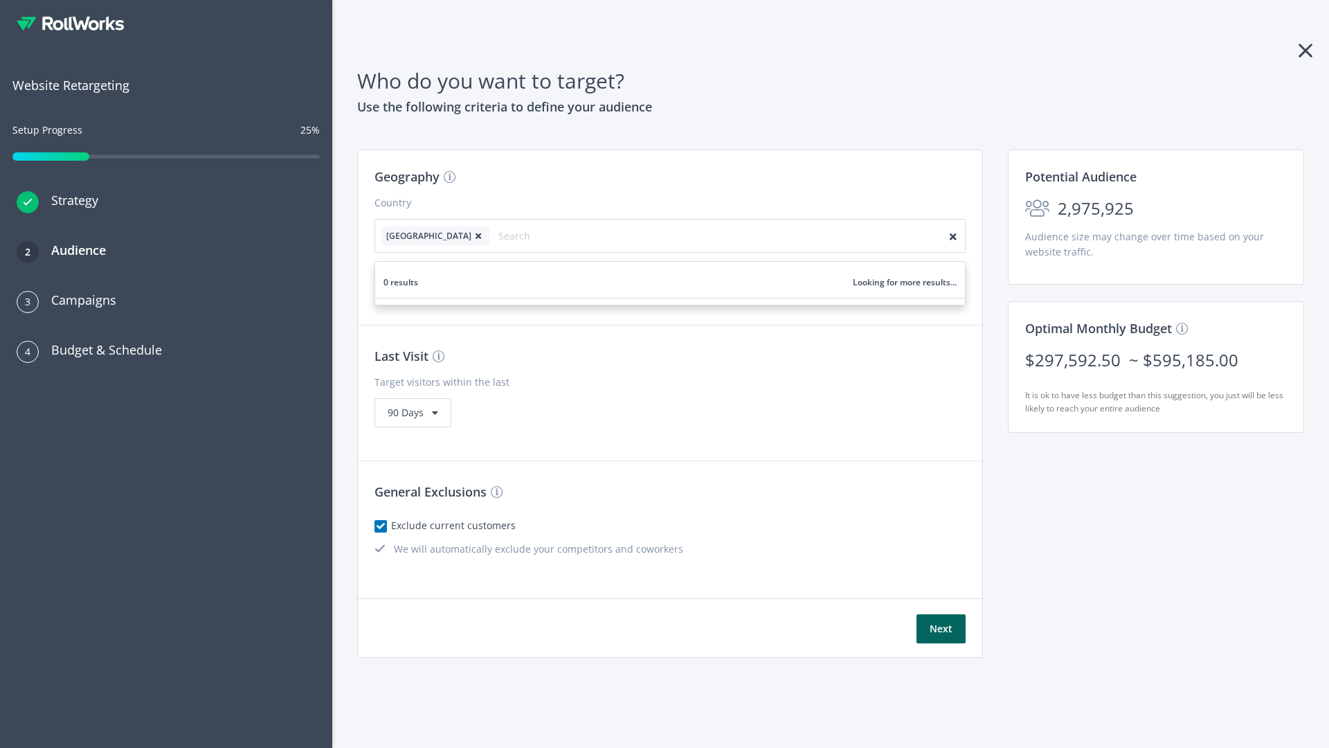
click at [472, 235] on icon at bounding box center [479, 236] width 14 height 8
click at [941, 629] on button "Next" at bounding box center [941, 628] width 49 height 29
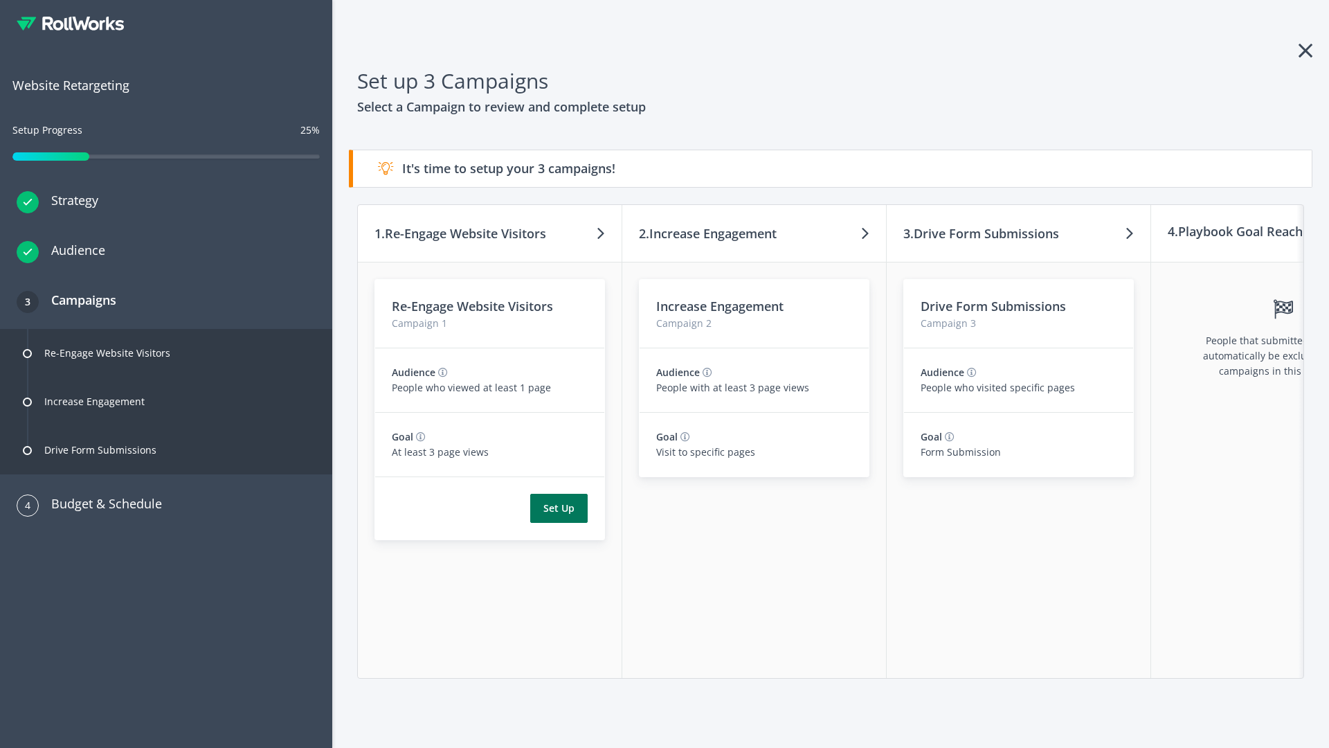
click at [559, 508] on button "Set Up" at bounding box center [558, 508] width 57 height 29
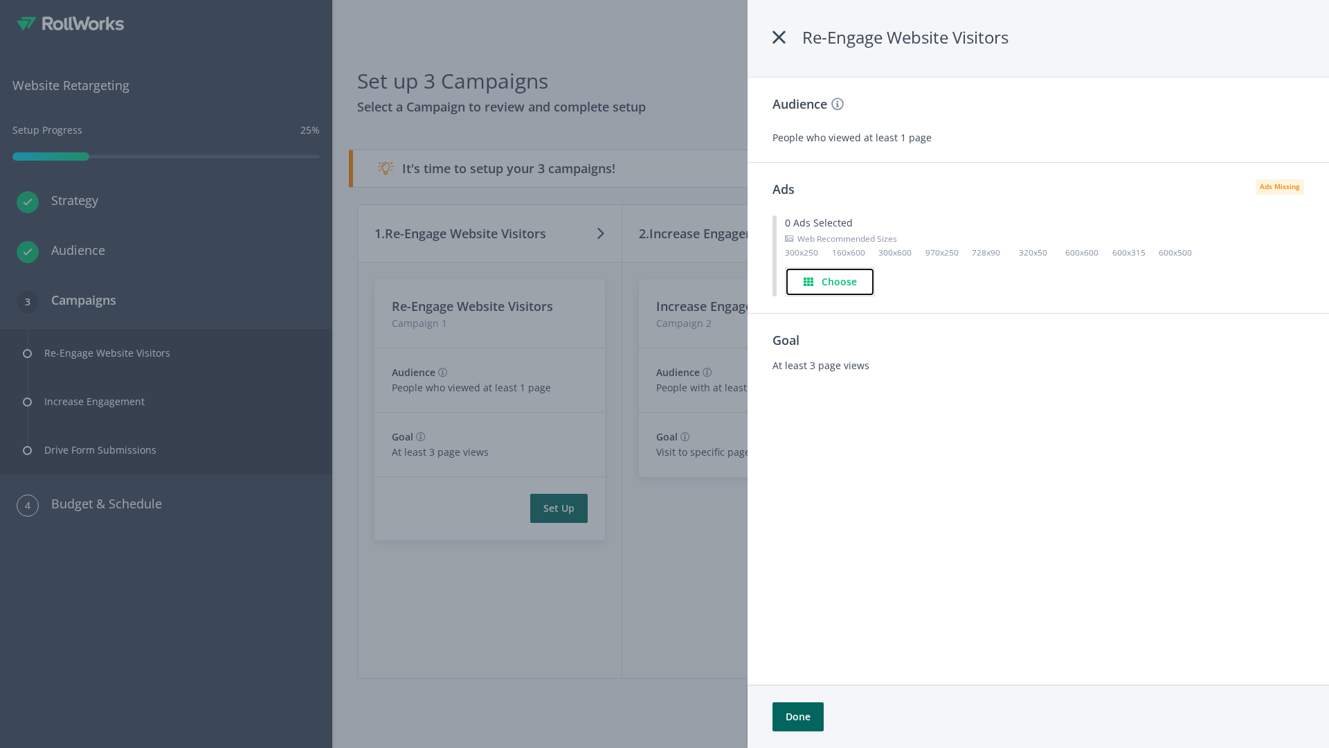
click at [831, 281] on h4 "Choose" at bounding box center [839, 281] width 35 height 15
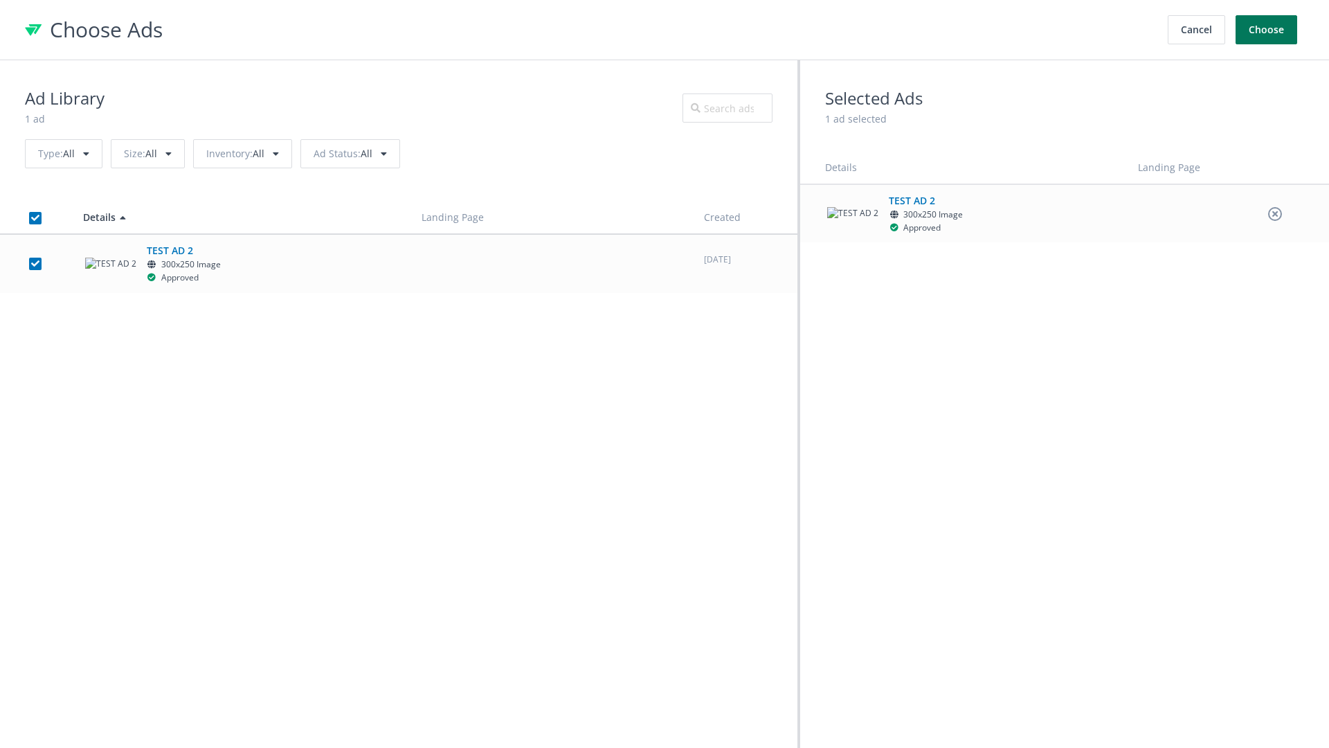
click at [1267, 30] on button "Choose" at bounding box center [1267, 29] width 62 height 29
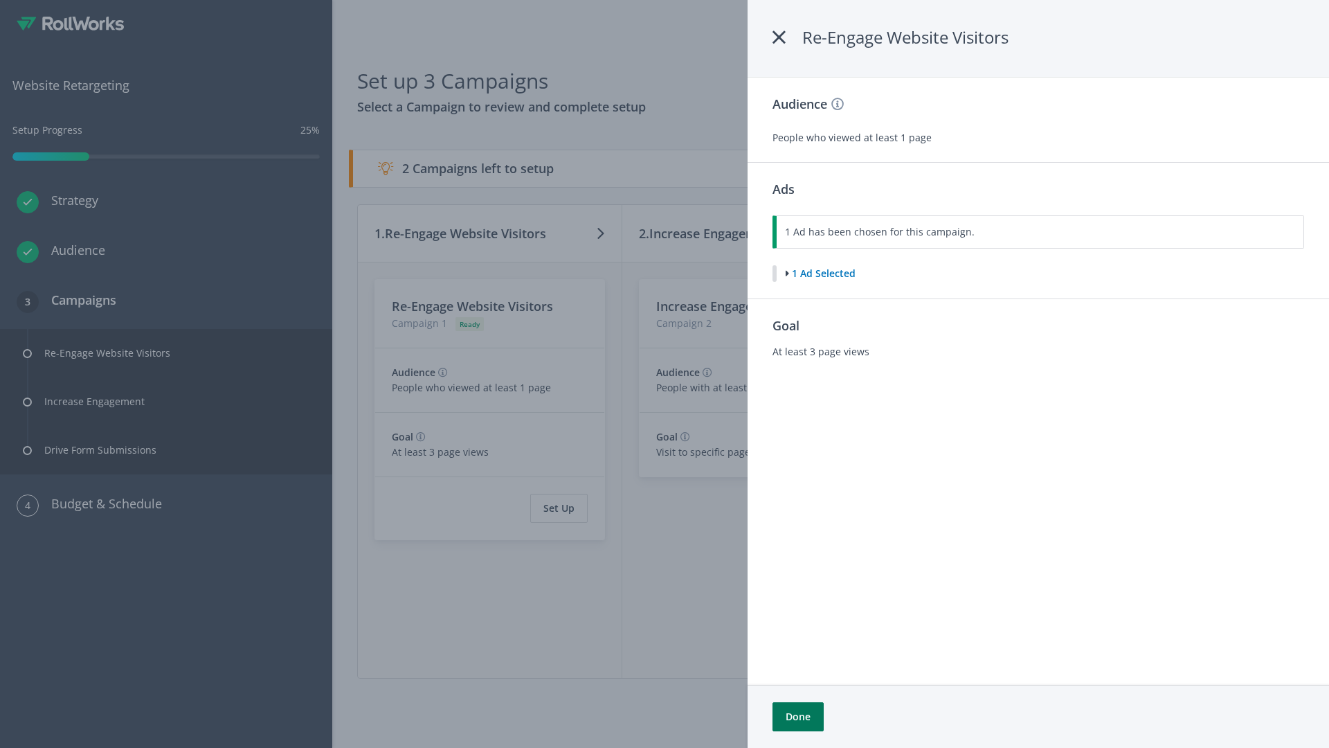
click at [798, 717] on button "Done" at bounding box center [798, 716] width 51 height 29
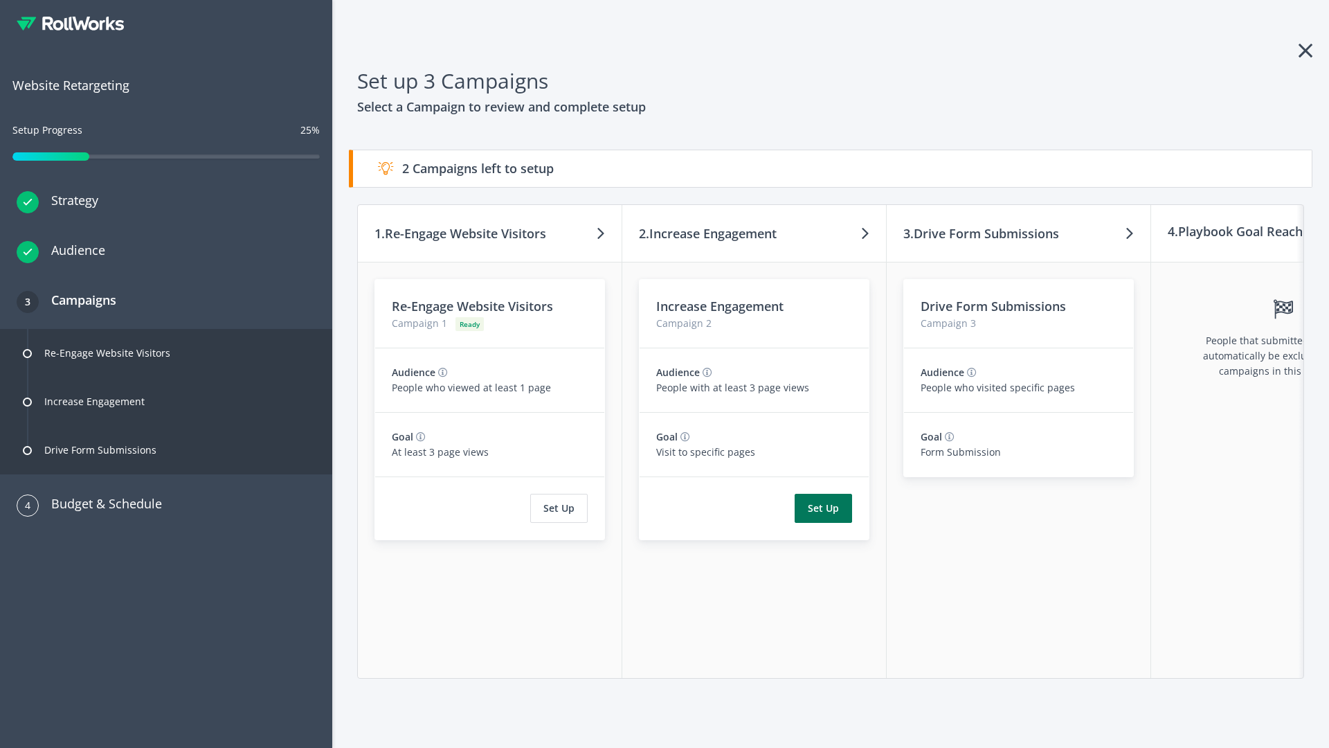
click at [823, 508] on button "Set Up" at bounding box center [823, 508] width 57 height 29
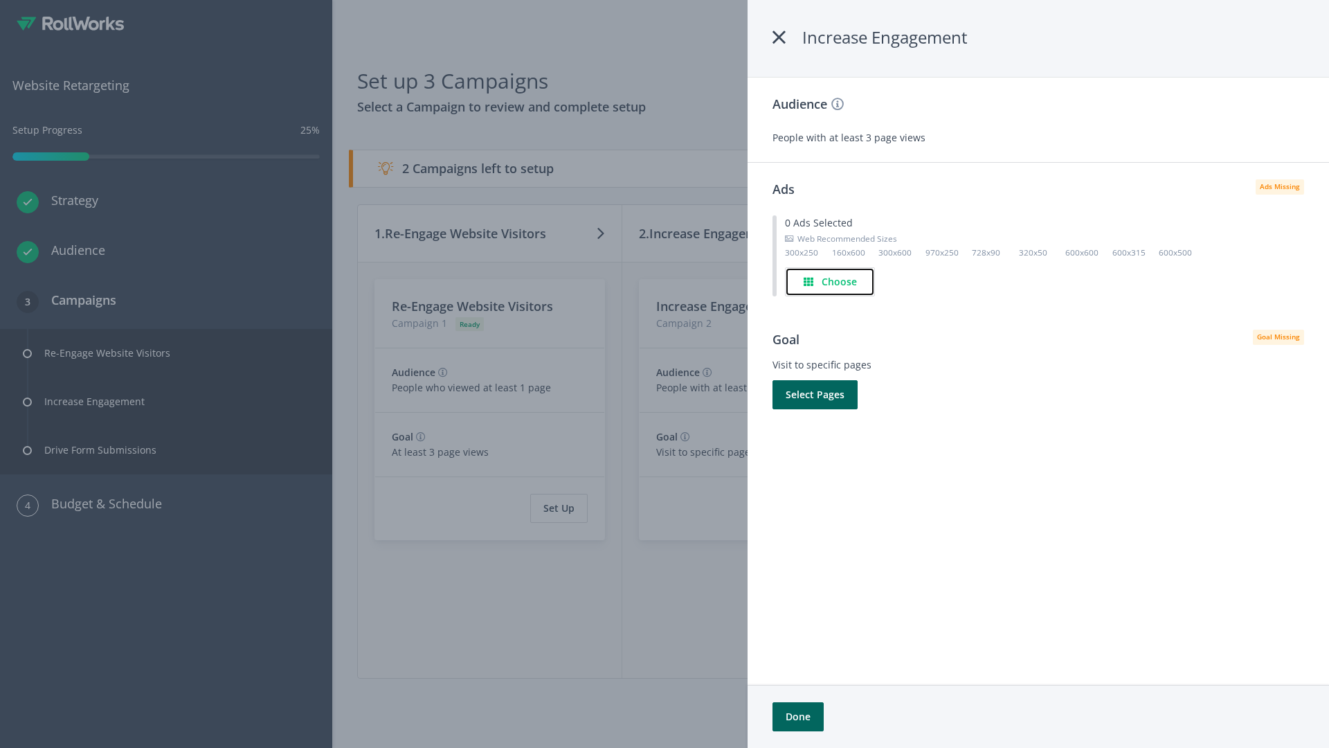
click at [831, 281] on h4 "Choose" at bounding box center [839, 281] width 35 height 15
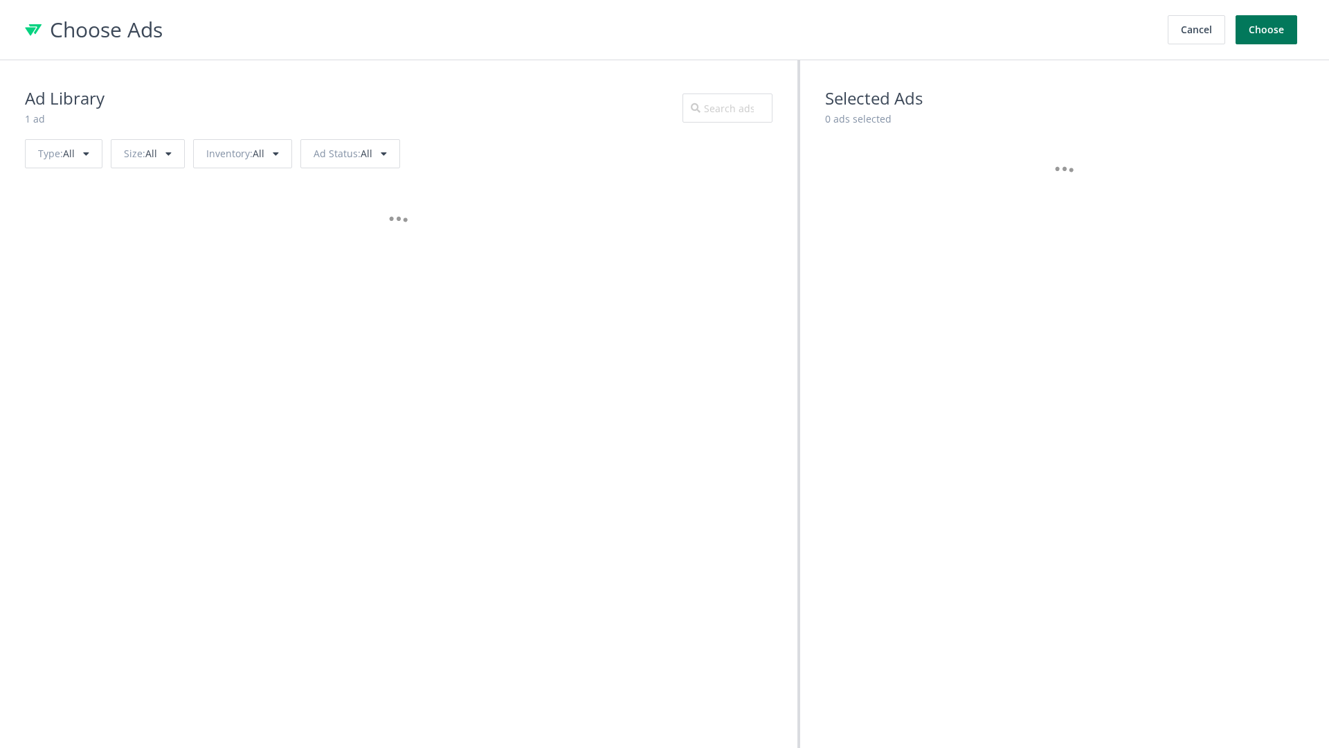
click at [1267, 30] on button "Choose" at bounding box center [1267, 29] width 62 height 29
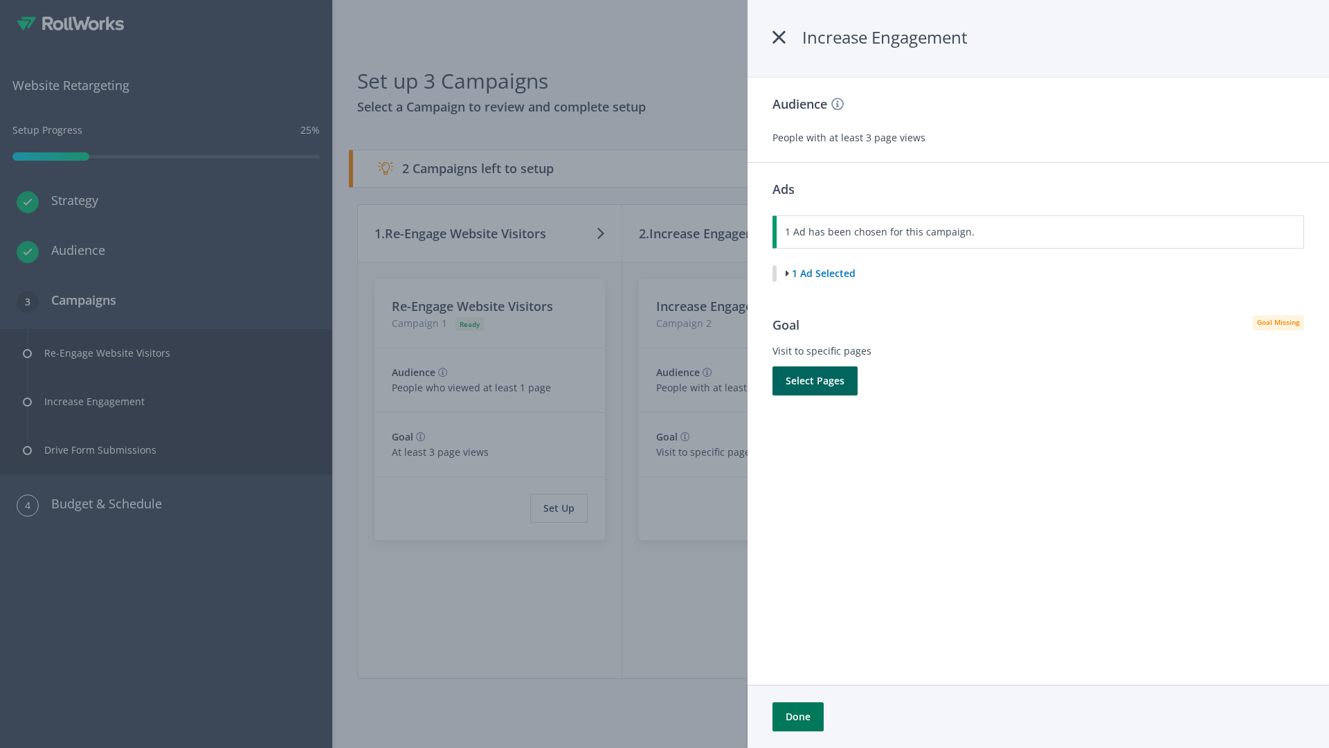
click at [798, 717] on button "Done" at bounding box center [798, 716] width 51 height 29
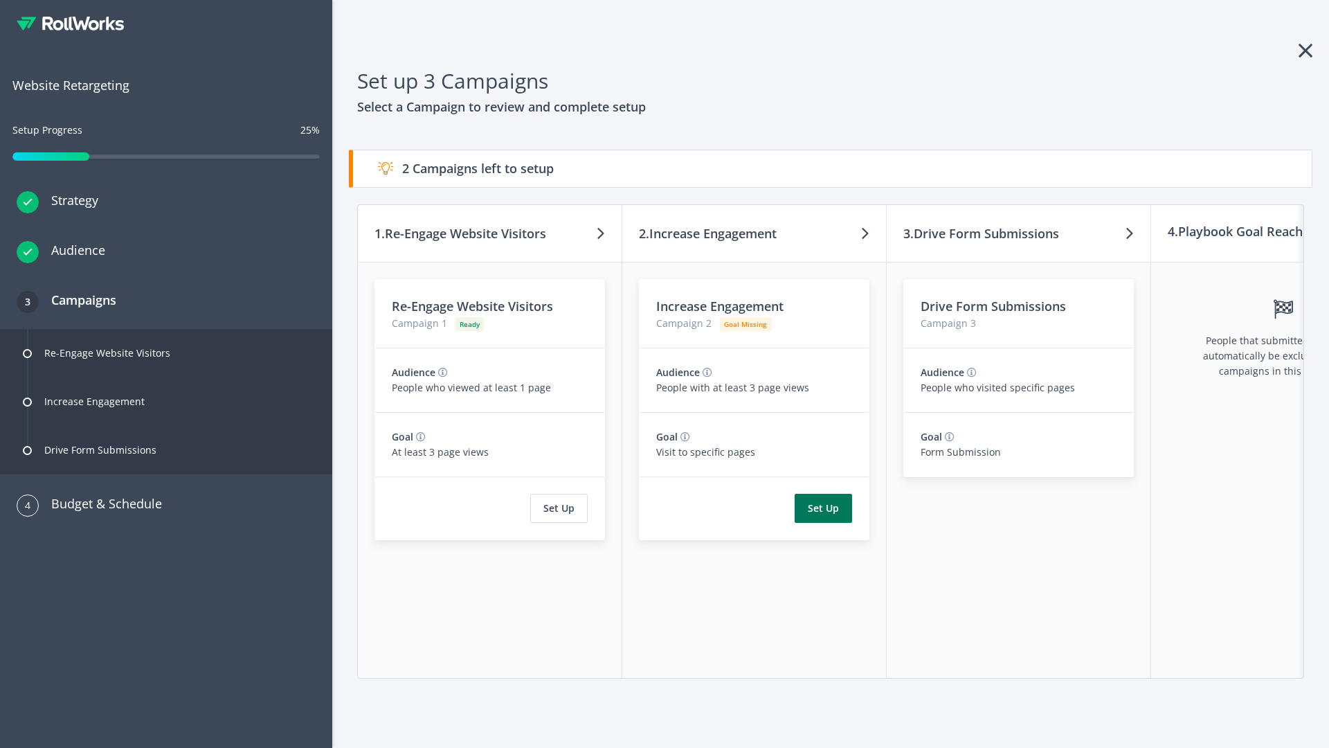
click at [823, 508] on button "Set Up" at bounding box center [823, 508] width 57 height 29
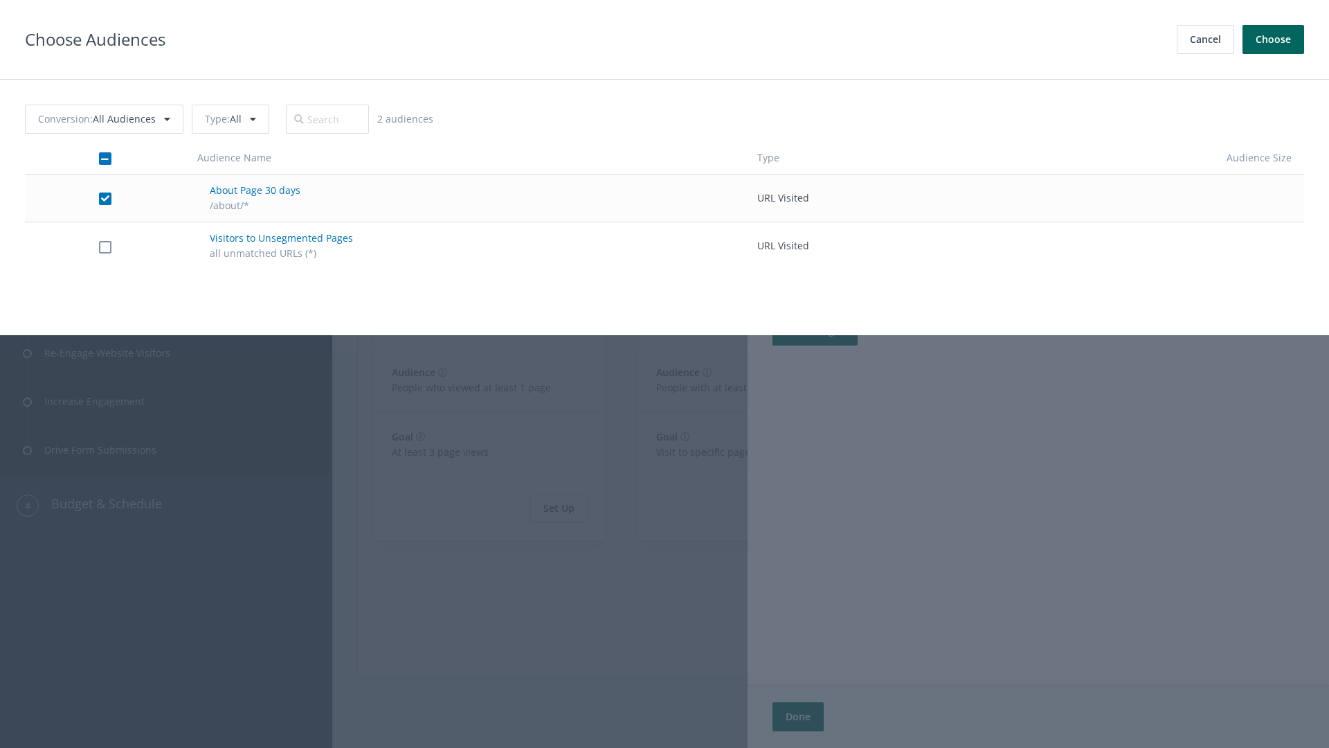
checkbox input "true"
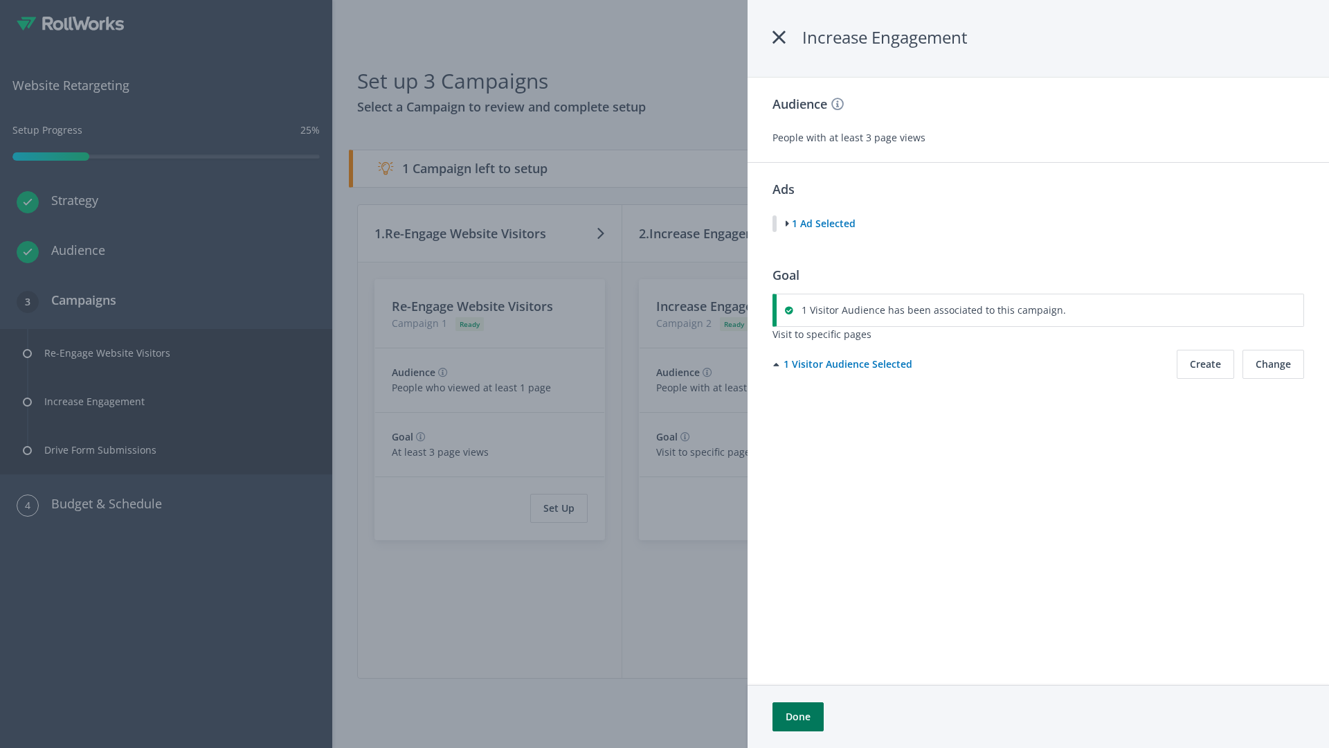
click at [798, 717] on button "Done" at bounding box center [798, 716] width 51 height 29
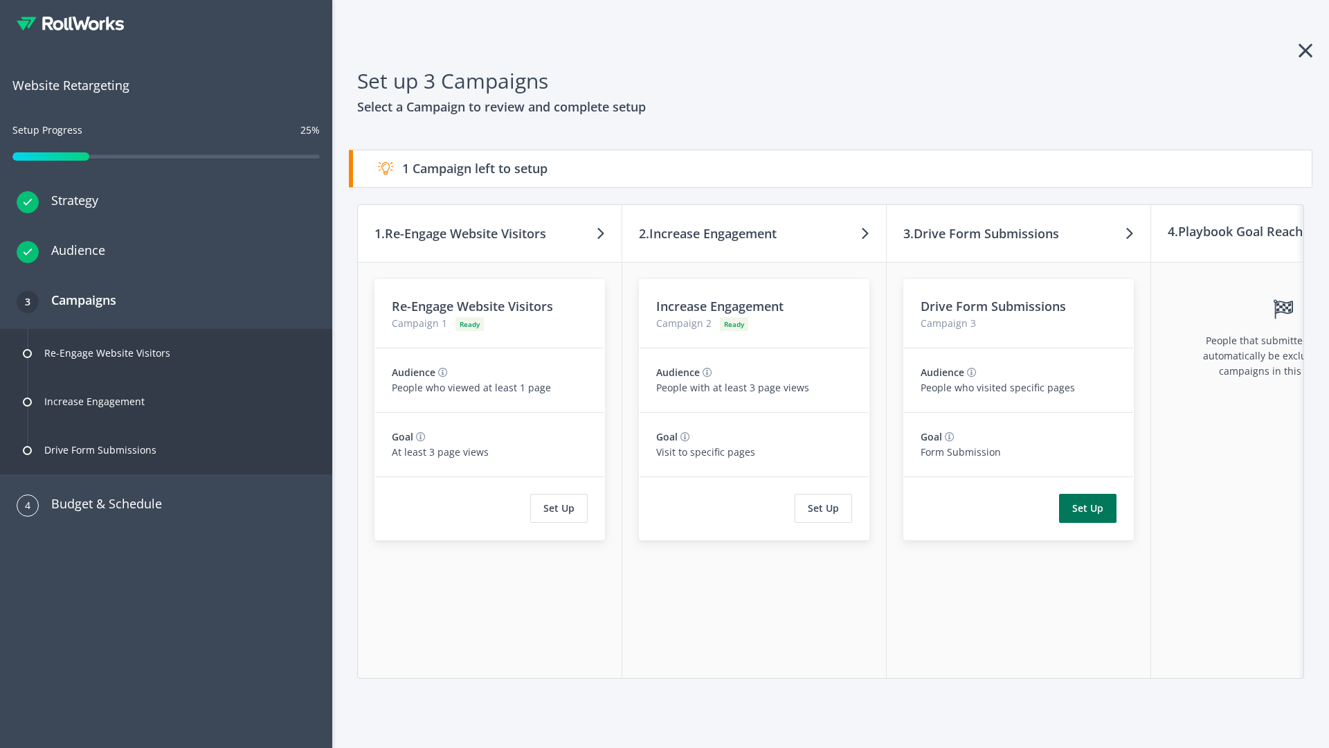
click at [1088, 508] on button "Set Up" at bounding box center [1087, 508] width 57 height 29
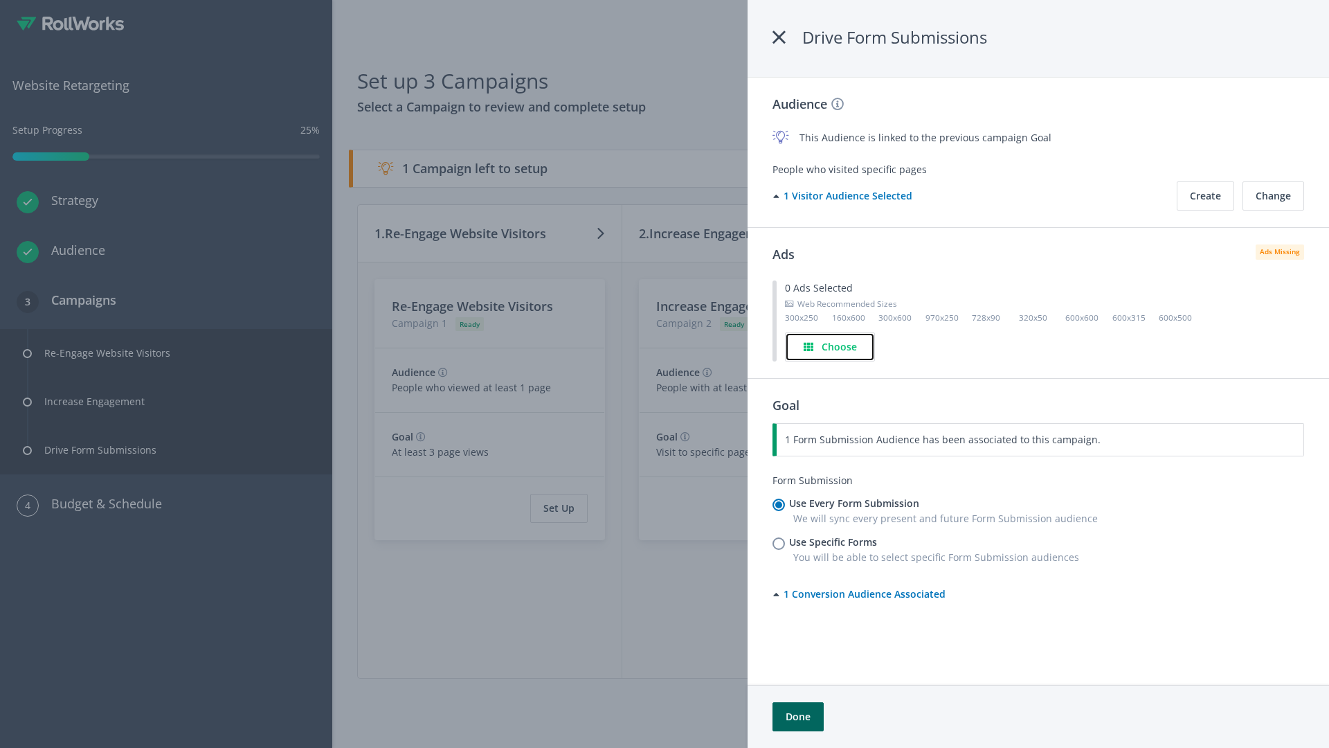
click at [831, 346] on h4 "Choose" at bounding box center [839, 346] width 35 height 15
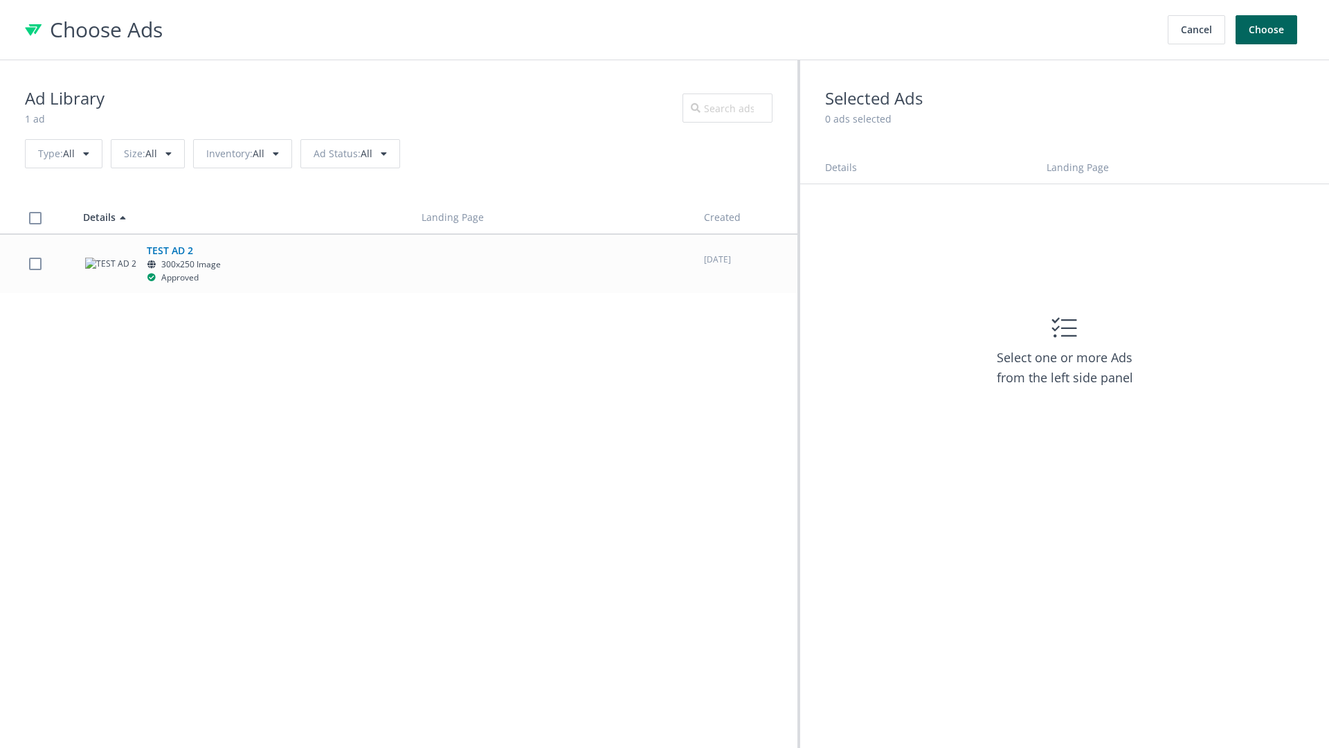
click at [35, 263] on label at bounding box center [35, 263] width 12 height 13
checkbox input "true"
click at [1267, 30] on button "Choose" at bounding box center [1267, 29] width 62 height 29
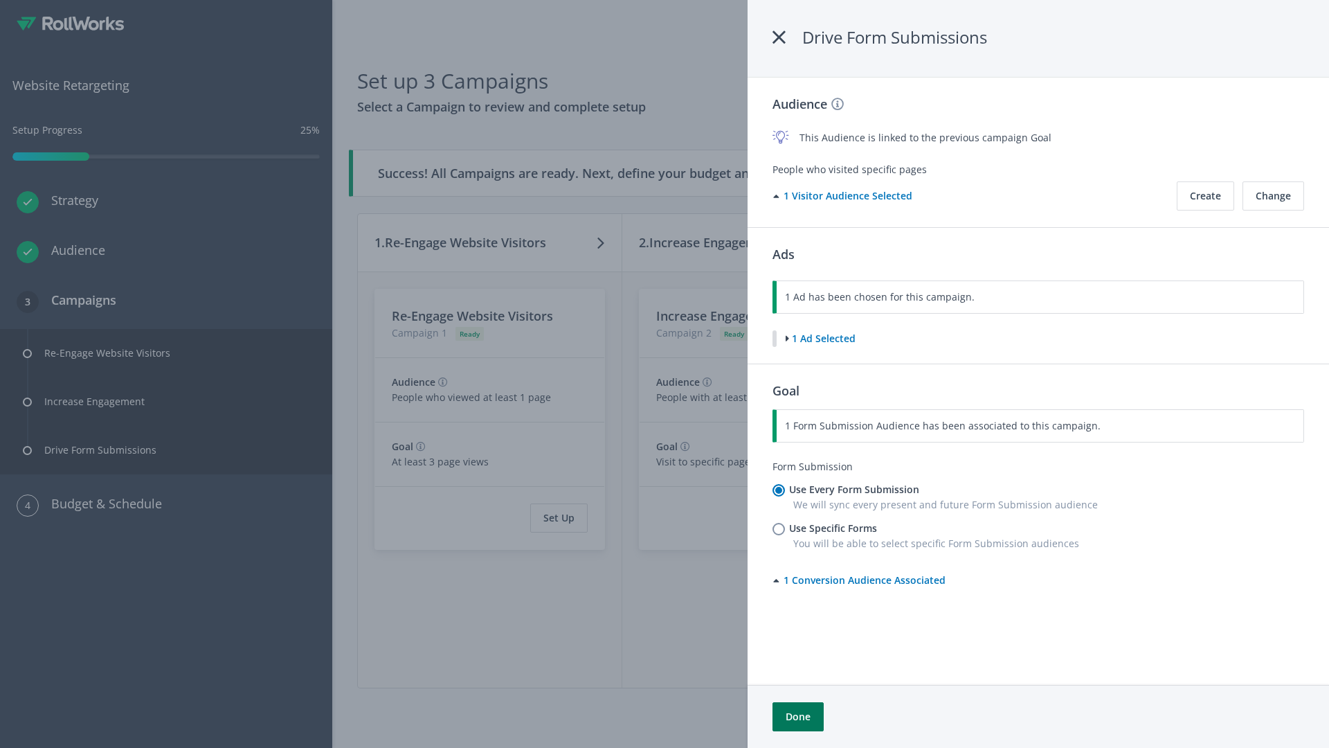
click at [798, 717] on button "Done" at bounding box center [798, 716] width 51 height 29
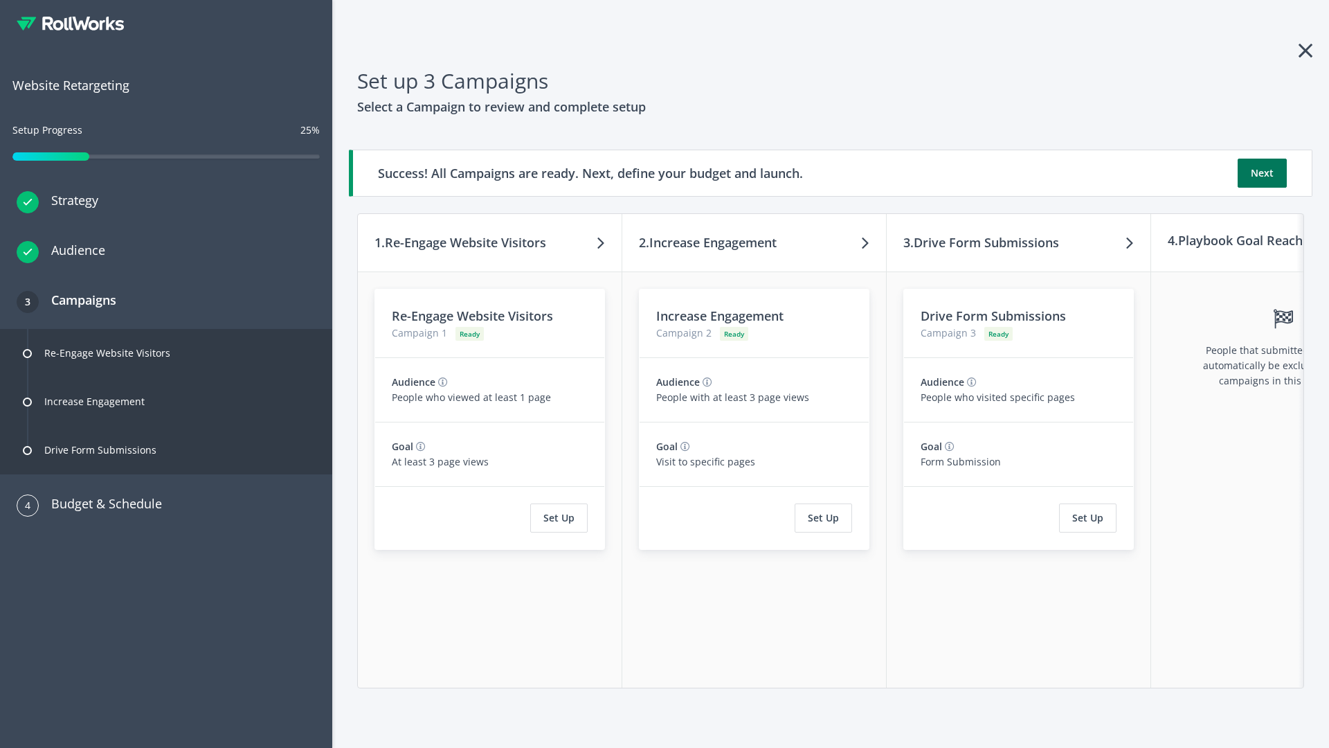
click at [1262, 173] on button "Next" at bounding box center [1262, 173] width 49 height 29
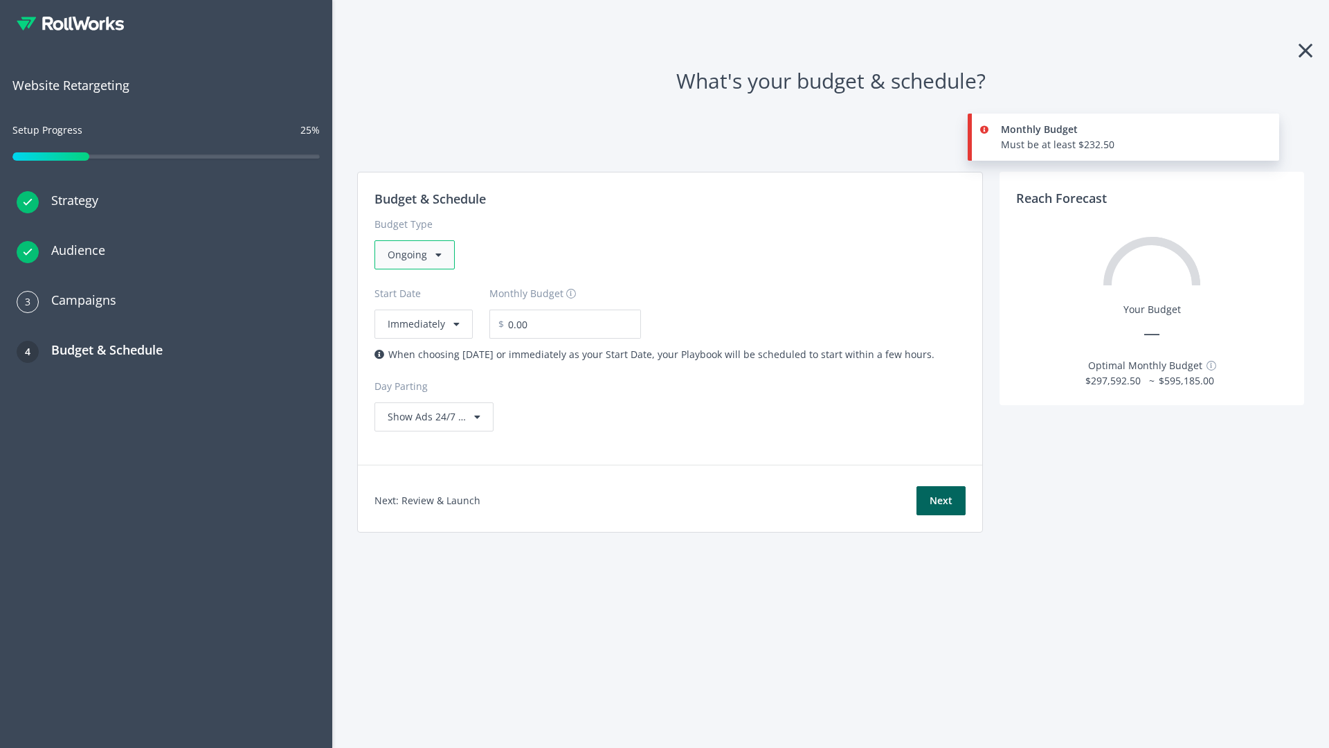
click at [413, 255] on div "Ongoing" at bounding box center [415, 254] width 80 height 29
click at [534, 334] on div "For Playbooks that you want to run for a specific duration of time" at bounding box center [538, 341] width 301 height 15
click at [420, 255] on div "Ongoing" at bounding box center [415, 254] width 80 height 29
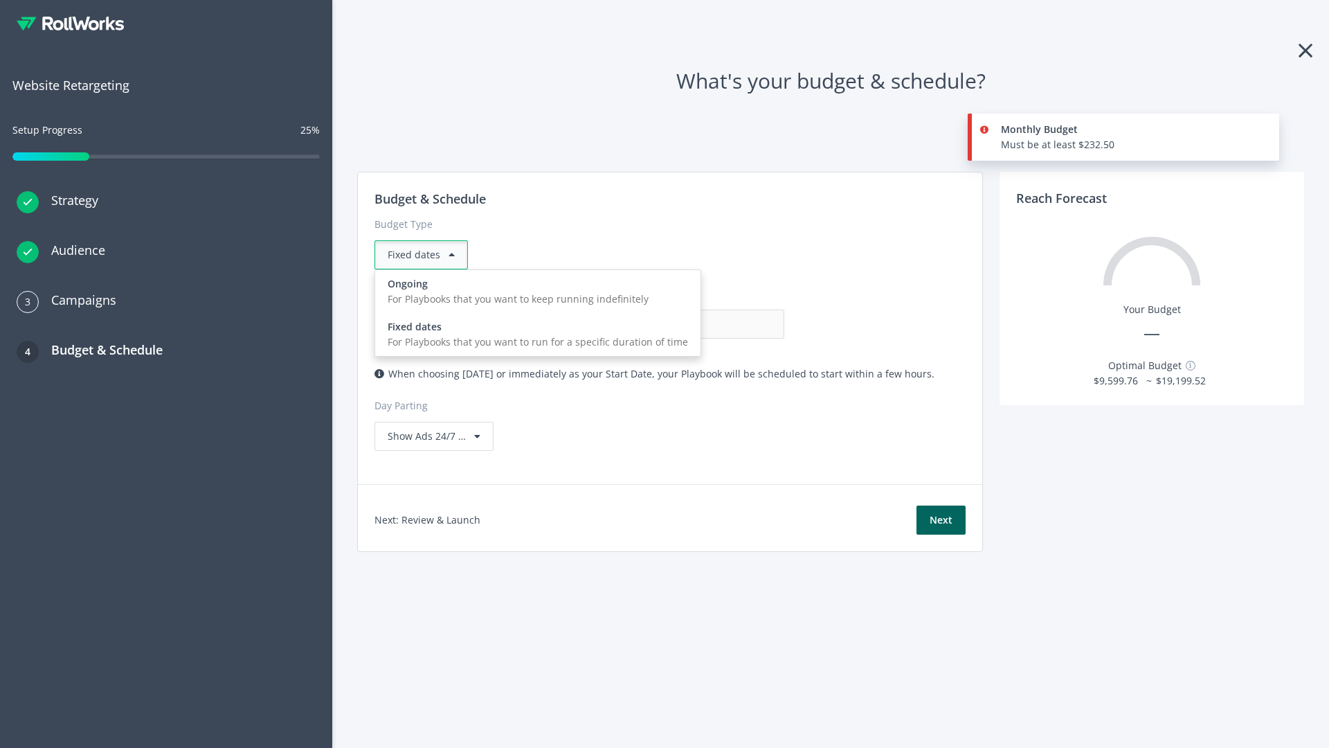
click at [534, 292] on div "For Playbooks that you want to keep running indefinitely" at bounding box center [538, 299] width 301 height 15
click at [647, 324] on input "0.00" at bounding box center [715, 324] width 137 height 29
click at [647, 324] on input "1.00" at bounding box center [715, 324] width 137 height 29
type input "1,000.00"
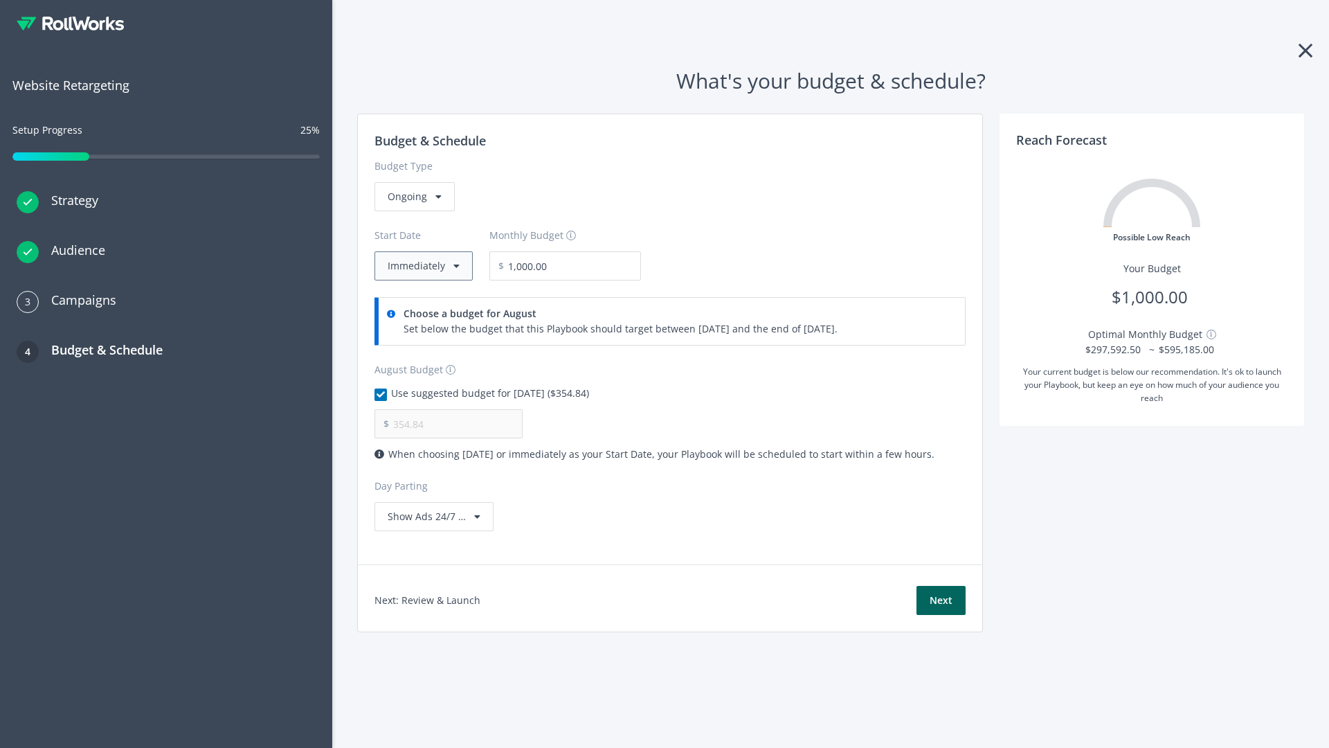
click at [422, 266] on button "Immediately" at bounding box center [424, 265] width 98 height 29
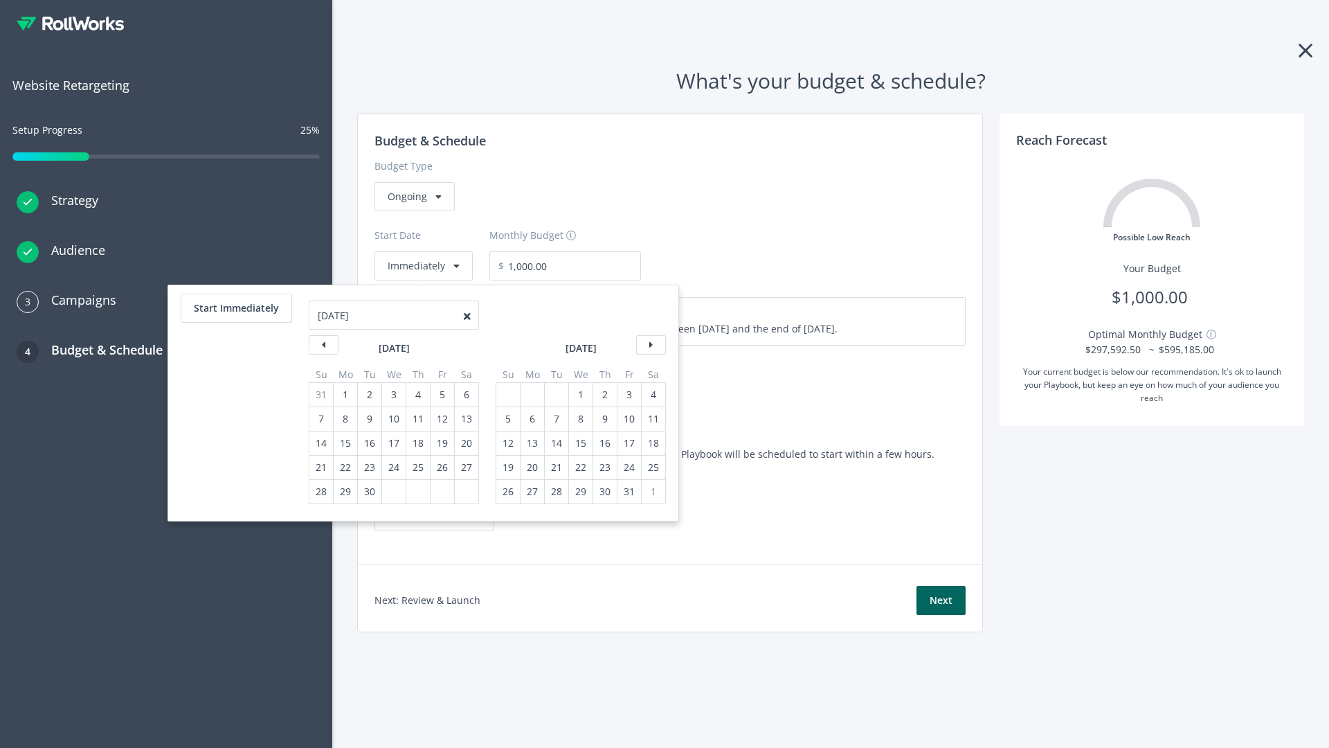
click at [507, 419] on div "5" at bounding box center [508, 419] width 18 height 24
type input "870.97"
click at [580, 395] on div "1" at bounding box center [581, 395] width 18 height 24
click at [235, 308] on button "Start Immediately" at bounding box center [236, 308] width 111 height 29
type input "08/21/2025"
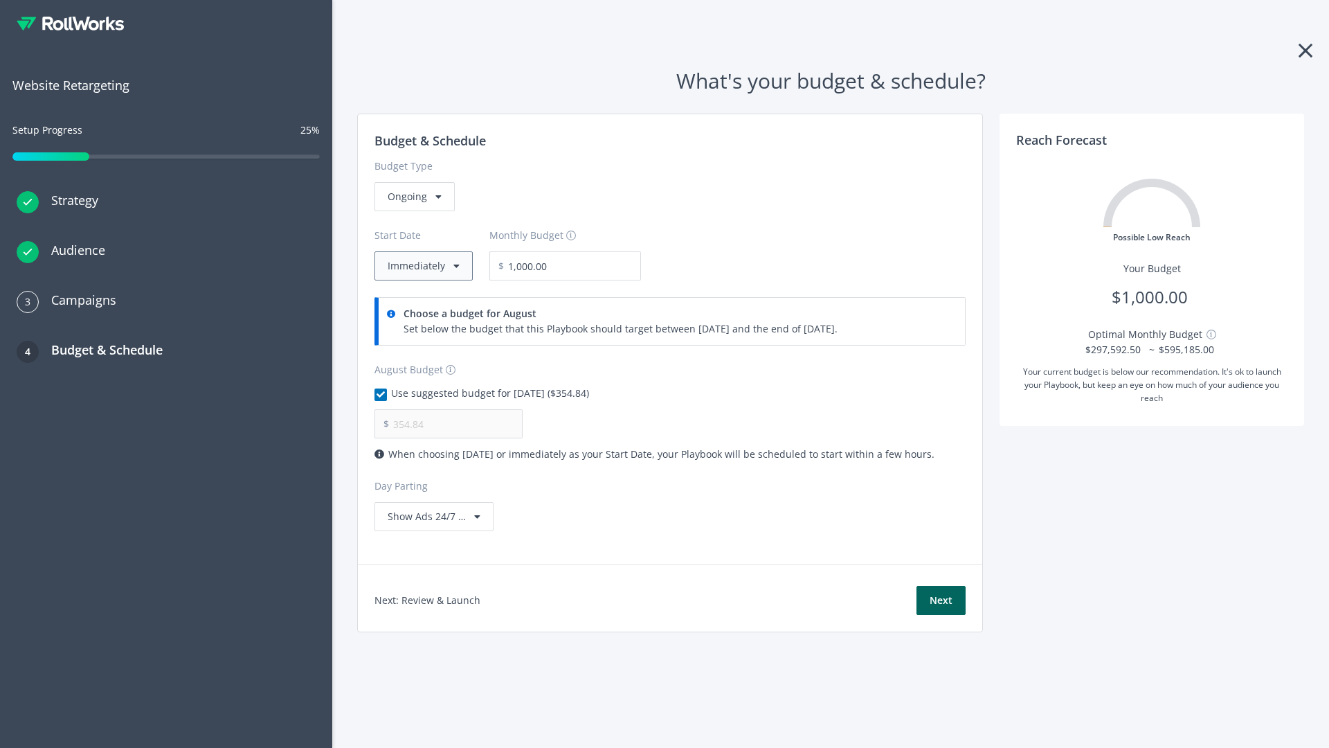
click at [422, 266] on button "Immediately" at bounding box center [424, 265] width 98 height 29
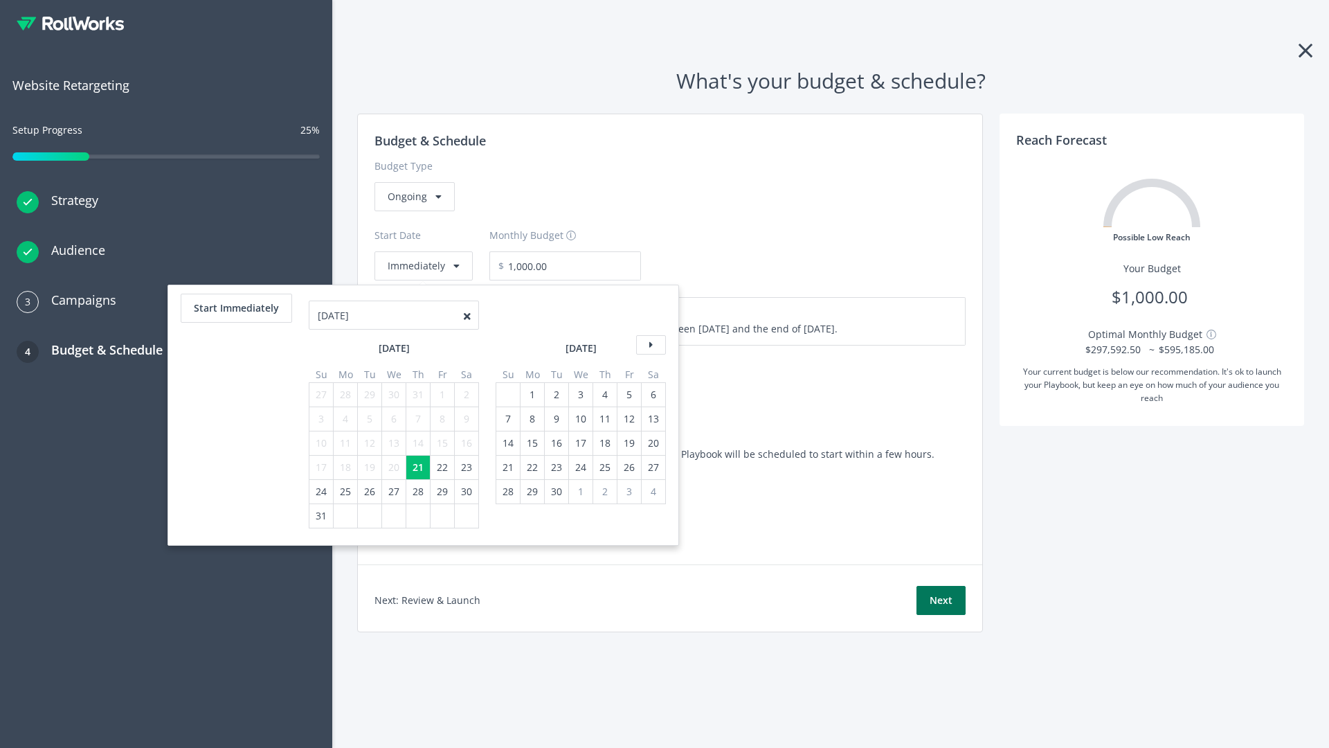
click at [941, 600] on button "Next" at bounding box center [941, 600] width 49 height 29
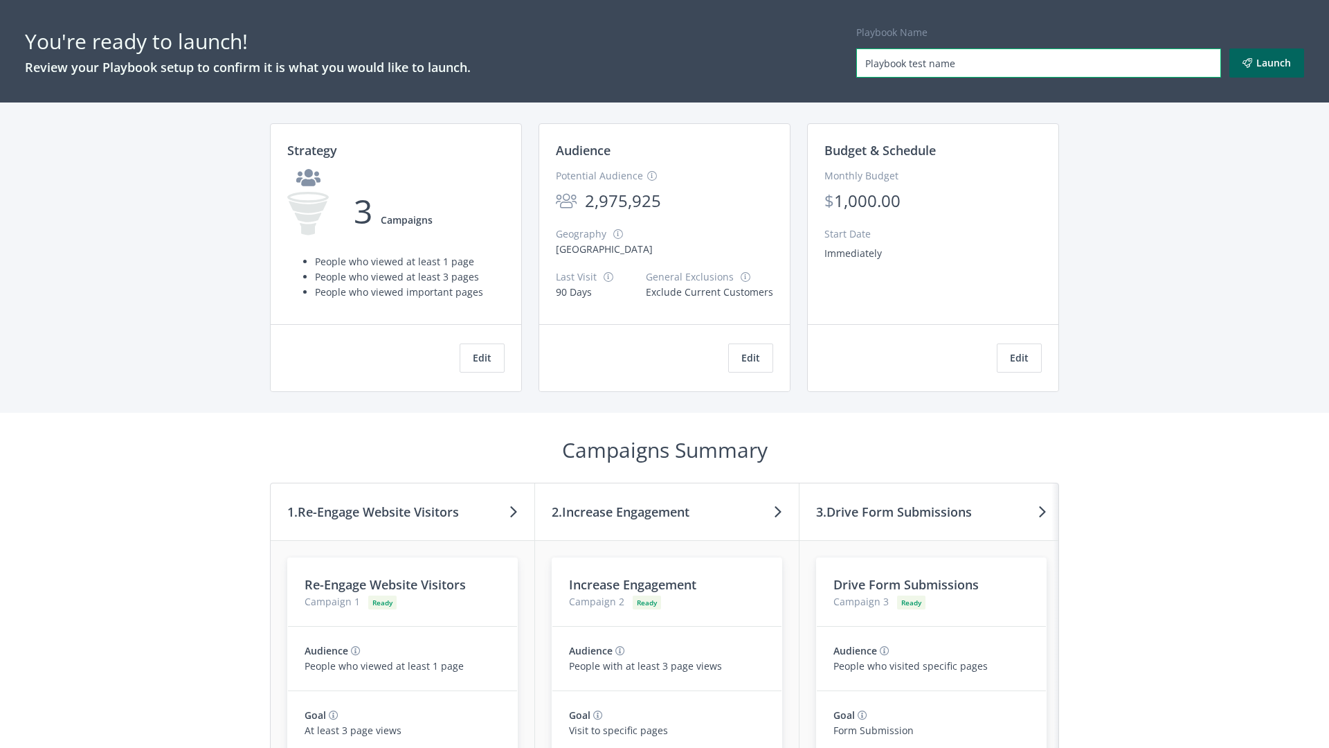
type input "Playbook test name"
click at [1267, 63] on button "Launch" at bounding box center [1267, 62] width 75 height 29
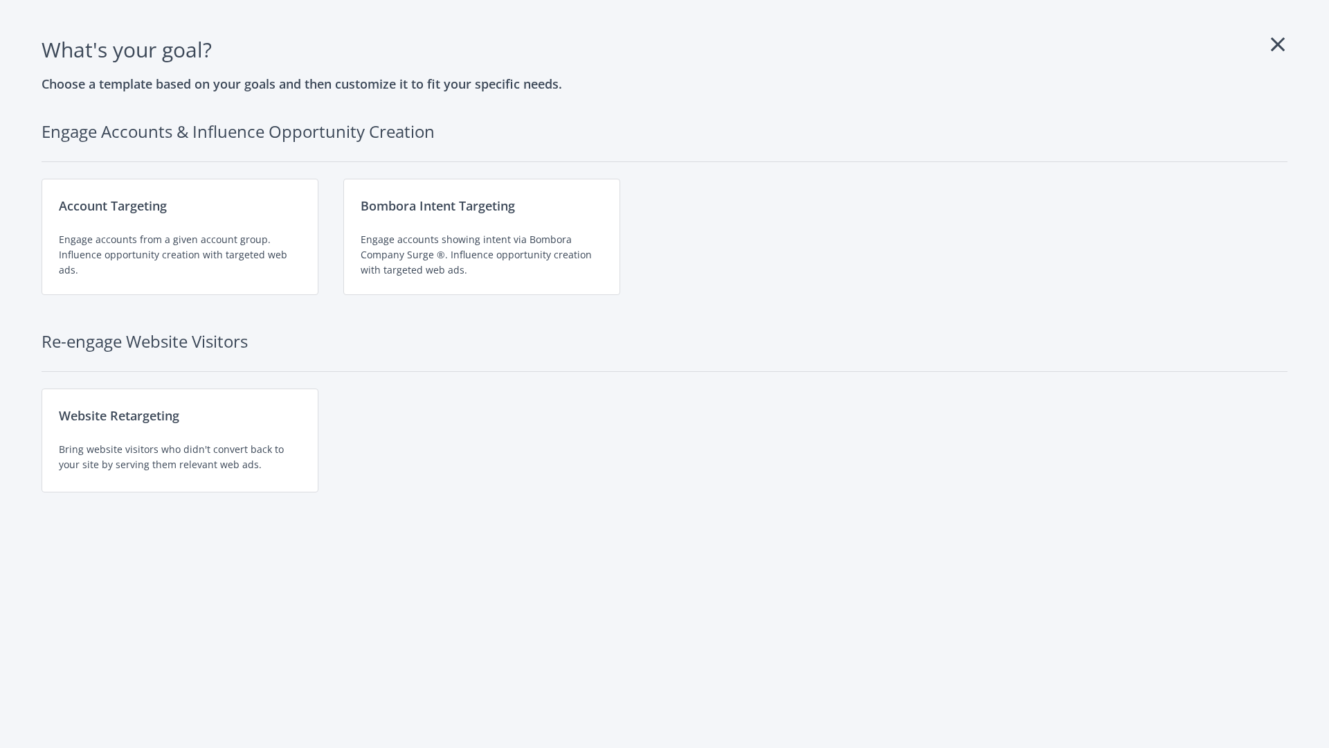
click at [180, 440] on div "Website Retargeting Bring website visitors who didn't convert back to your site…" at bounding box center [180, 440] width 277 height 104
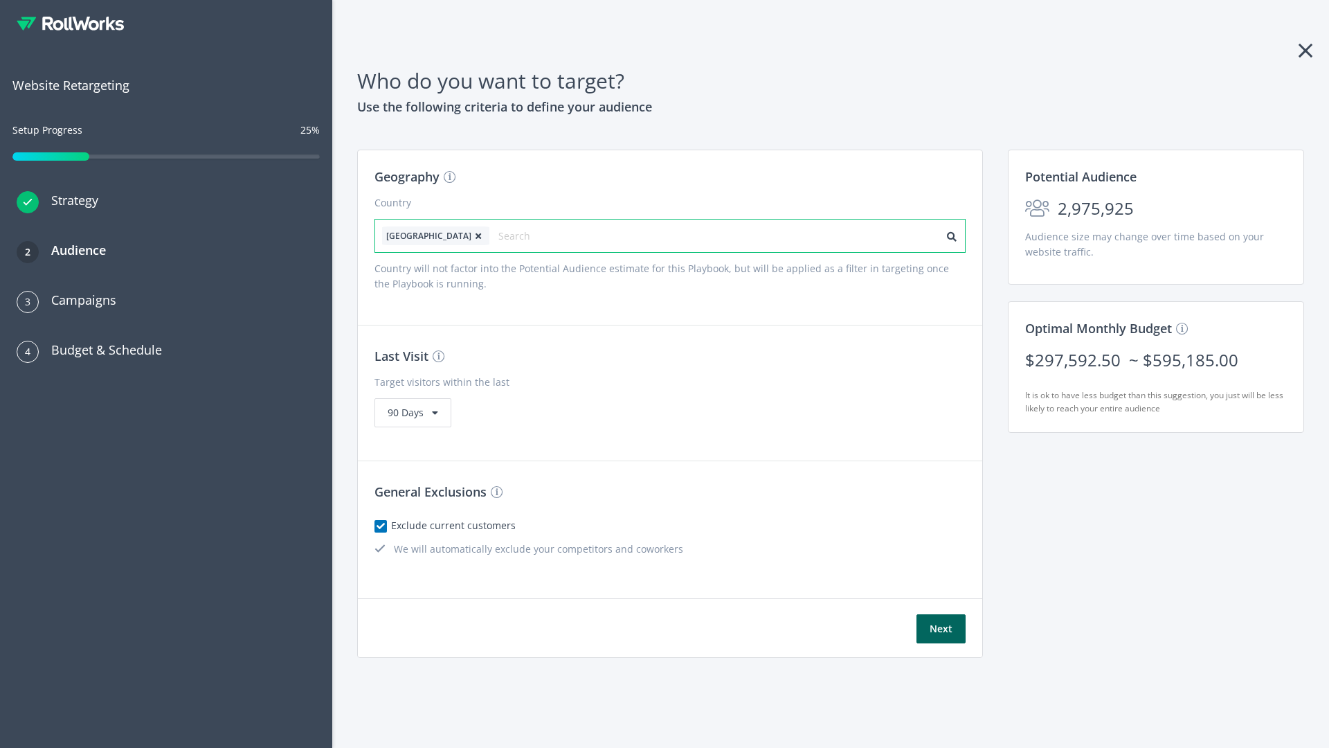
click at [521, 235] on input "text" at bounding box center [561, 235] width 124 height 19
type input "[GEOGRAPHIC_DATA]"
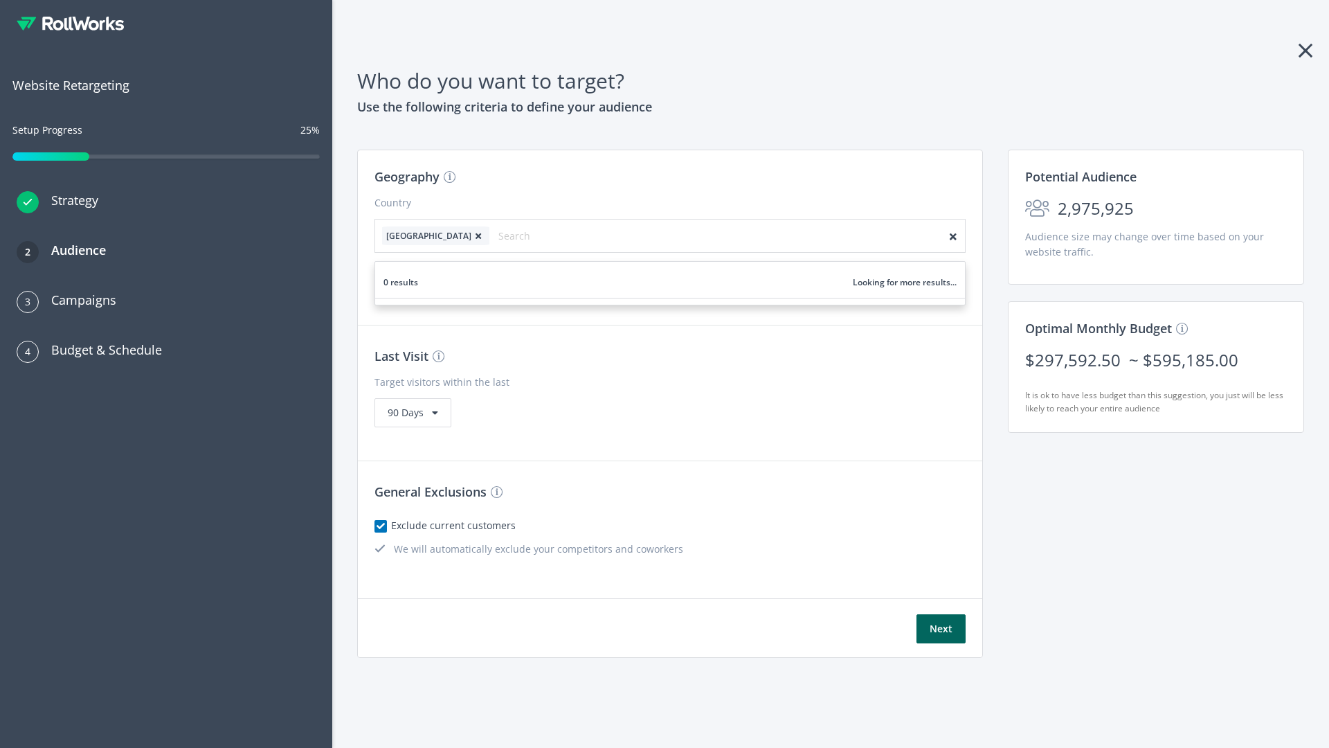
click at [472, 235] on icon at bounding box center [479, 236] width 14 height 8
click at [941, 629] on button "Next" at bounding box center [941, 628] width 49 height 29
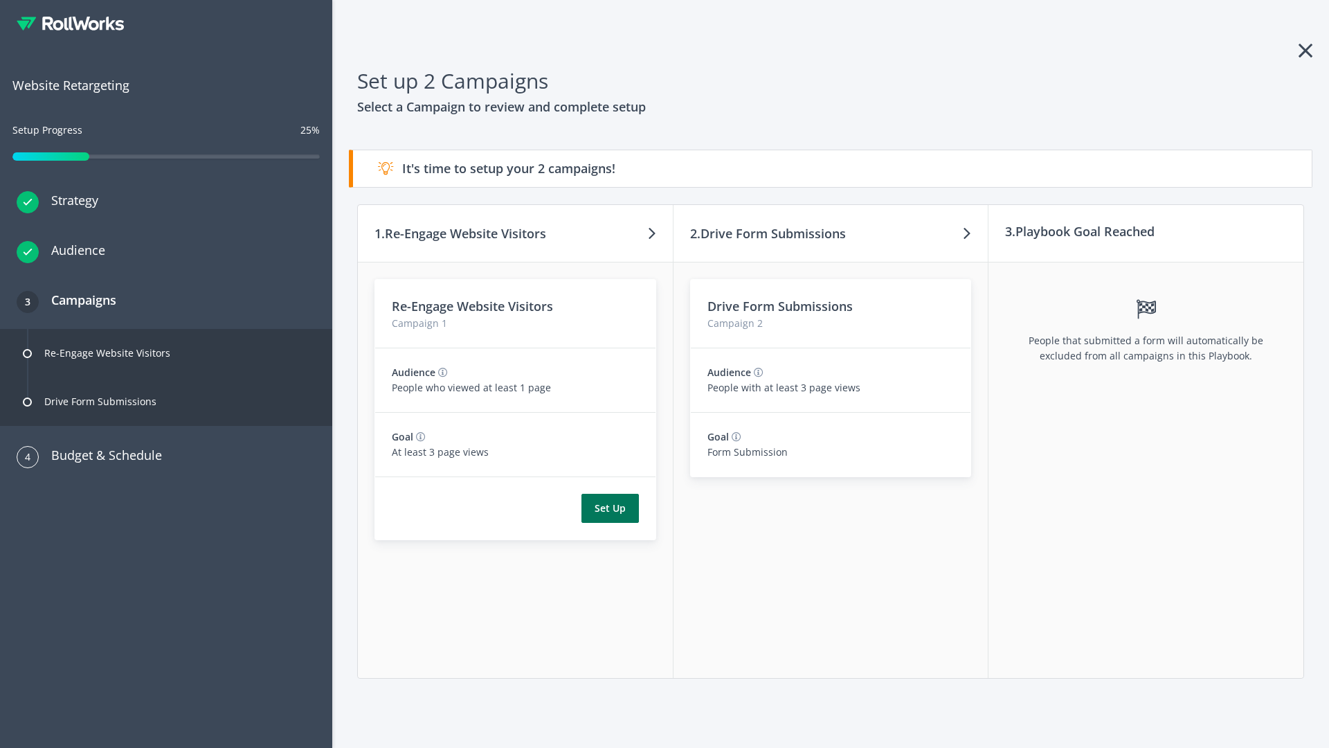
click at [610, 508] on button "Set Up" at bounding box center [610, 508] width 57 height 29
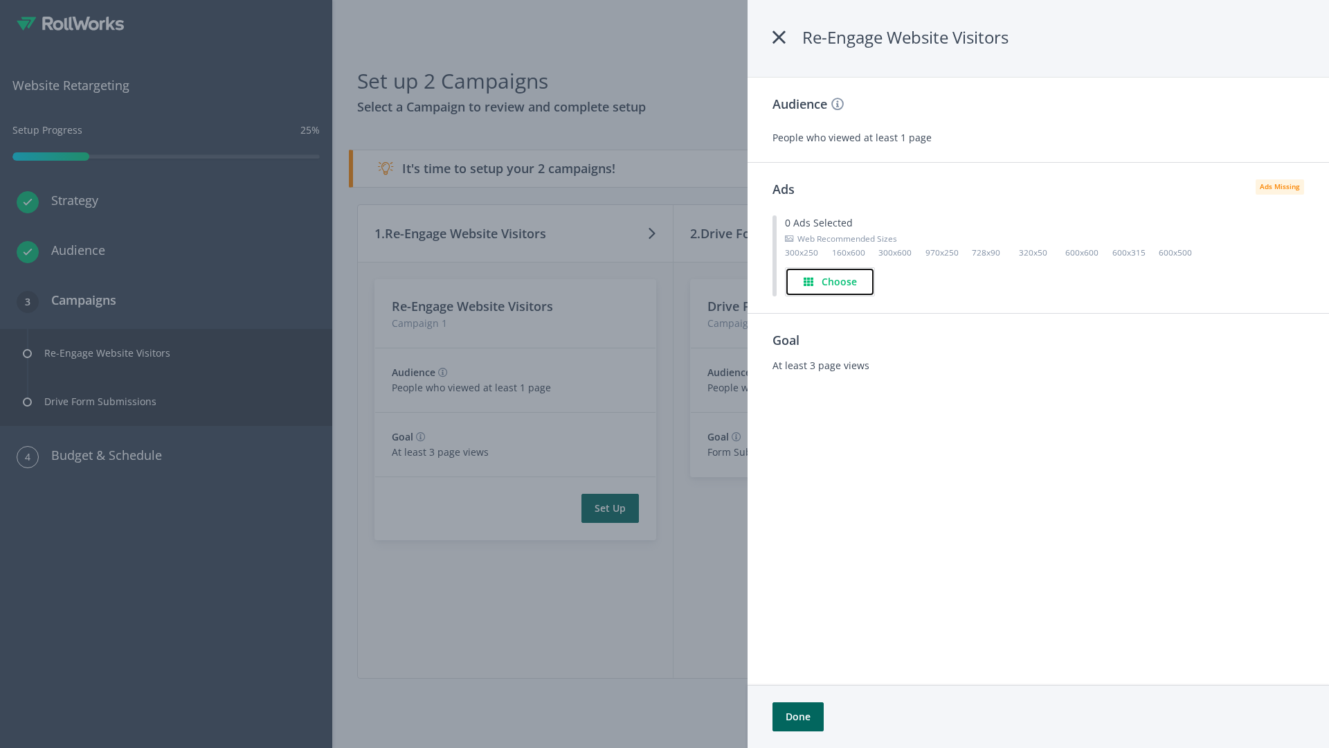
click at [831, 281] on h4 "Choose" at bounding box center [839, 281] width 35 height 15
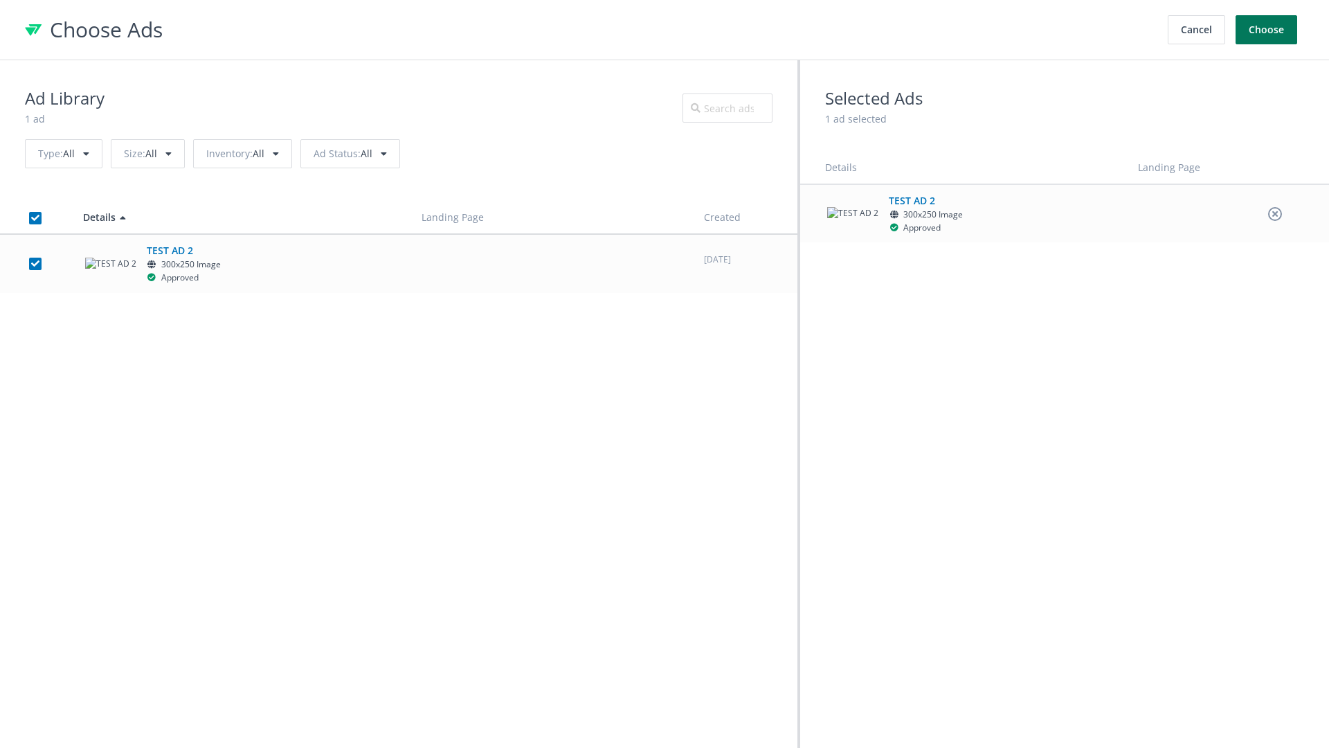
click at [1267, 30] on button "Choose" at bounding box center [1267, 29] width 62 height 29
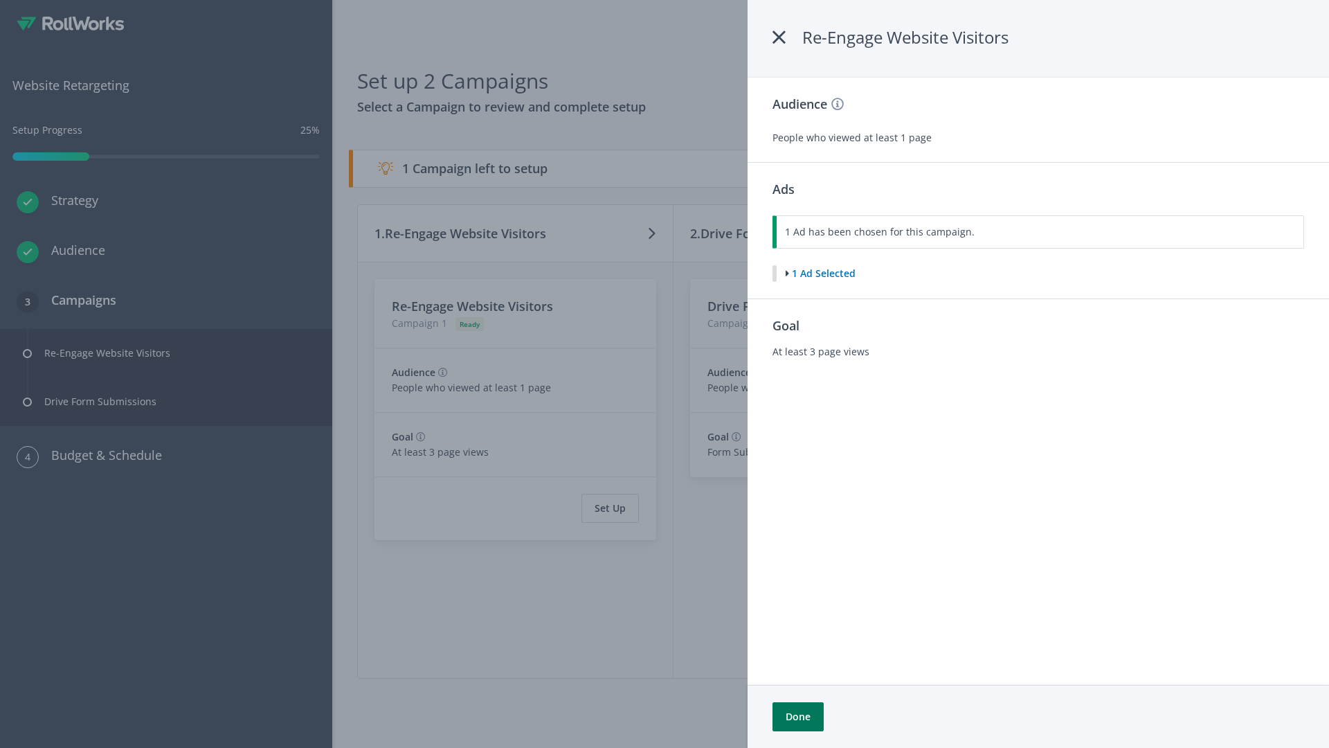
click at [798, 717] on button "Done" at bounding box center [798, 716] width 51 height 29
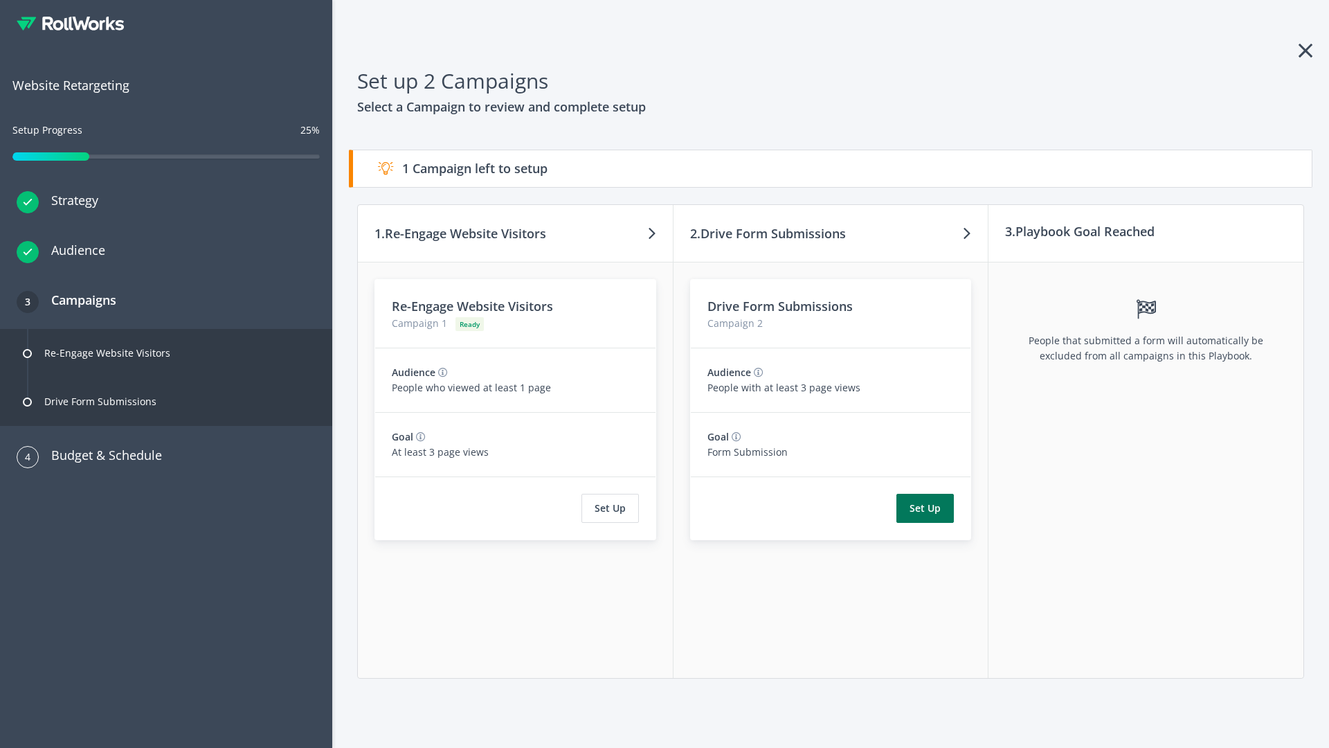
click at [926, 508] on button "Set Up" at bounding box center [925, 508] width 57 height 29
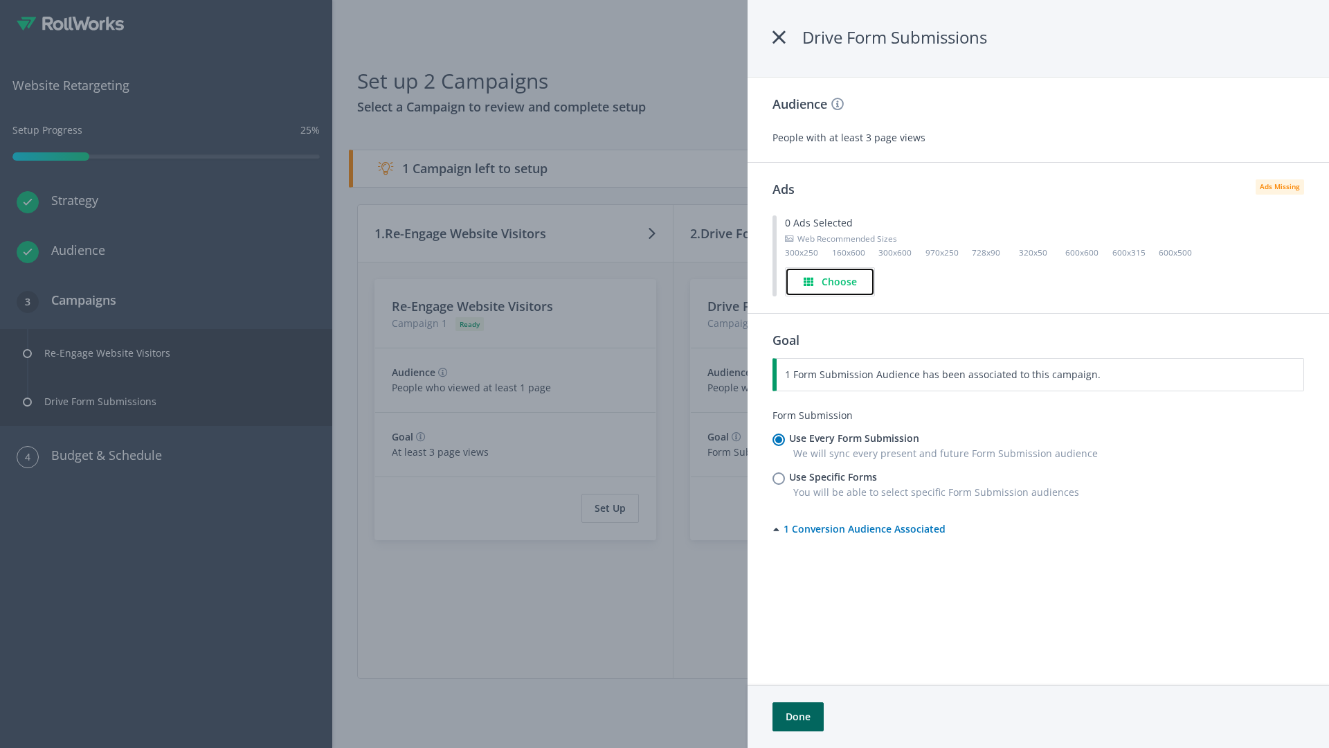
click at [832, 281] on h4 "Choose" at bounding box center [839, 281] width 35 height 15
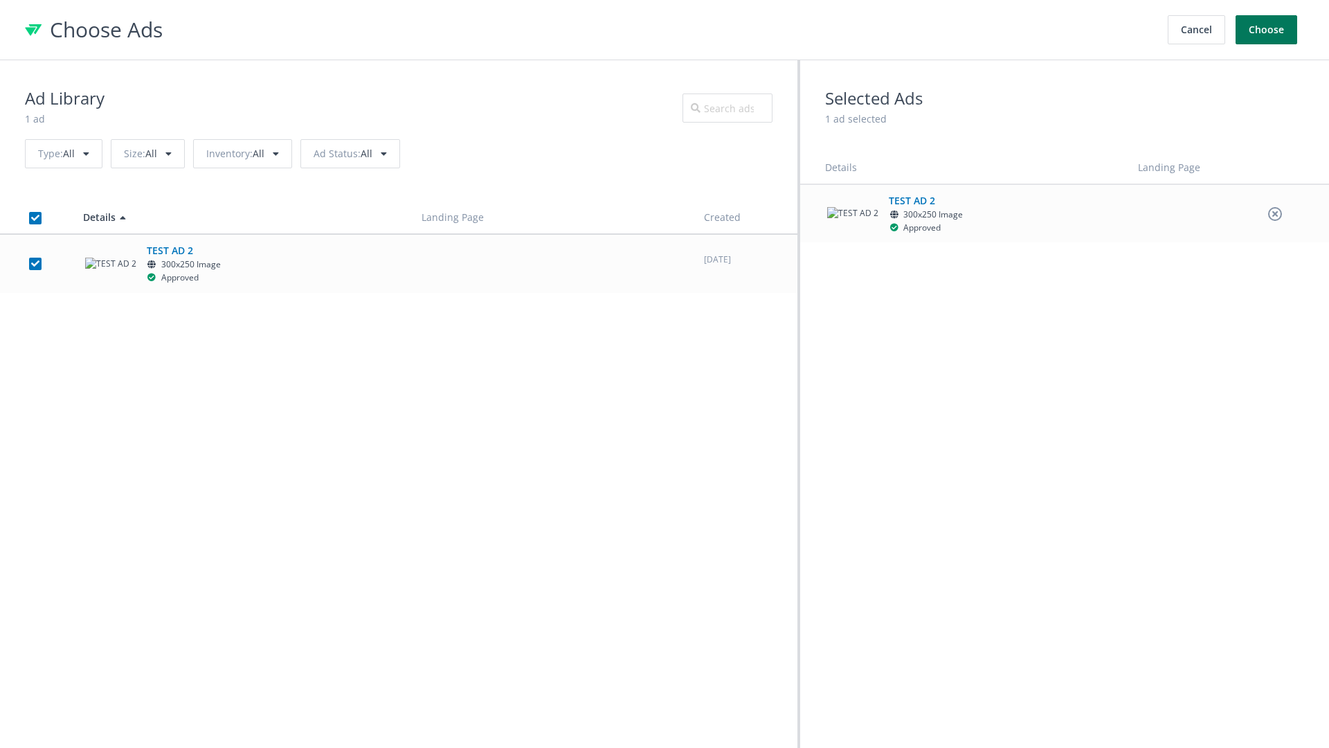
click at [1267, 30] on button "Choose" at bounding box center [1267, 29] width 62 height 29
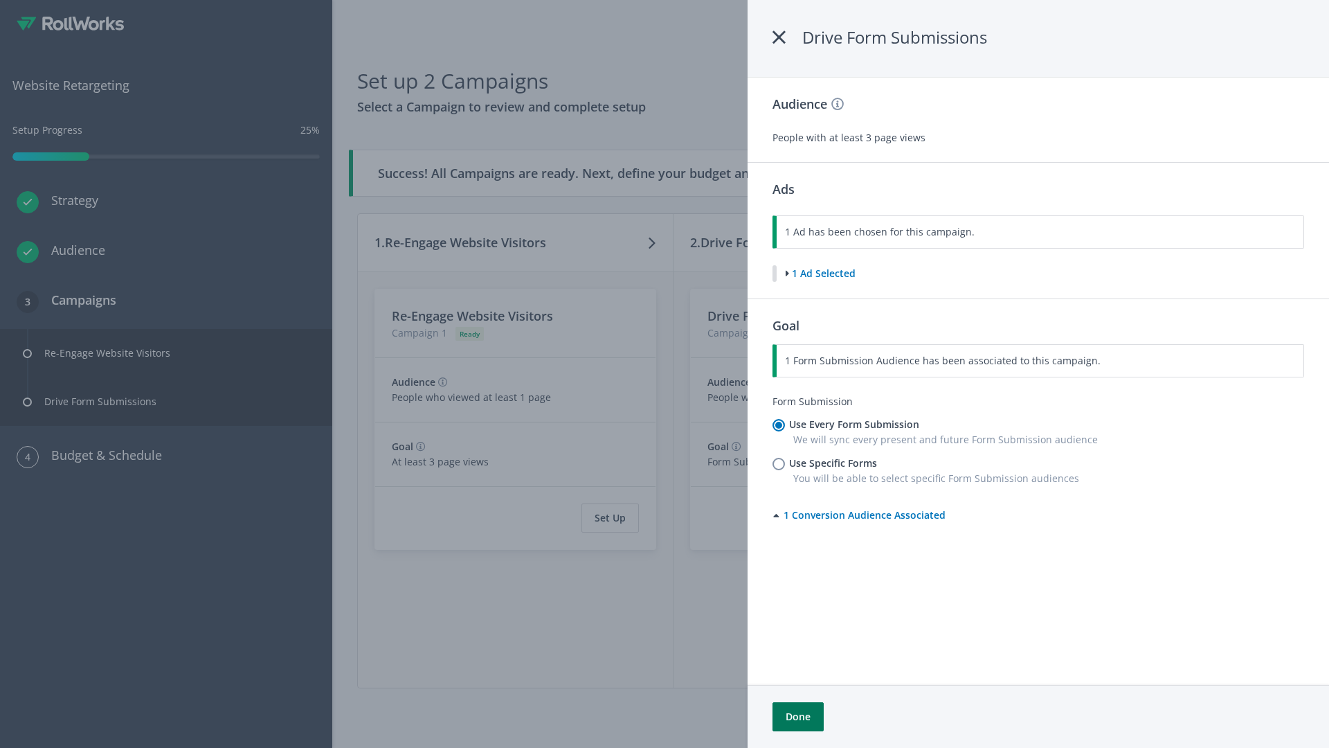
click at [798, 717] on button "Done" at bounding box center [798, 716] width 51 height 29
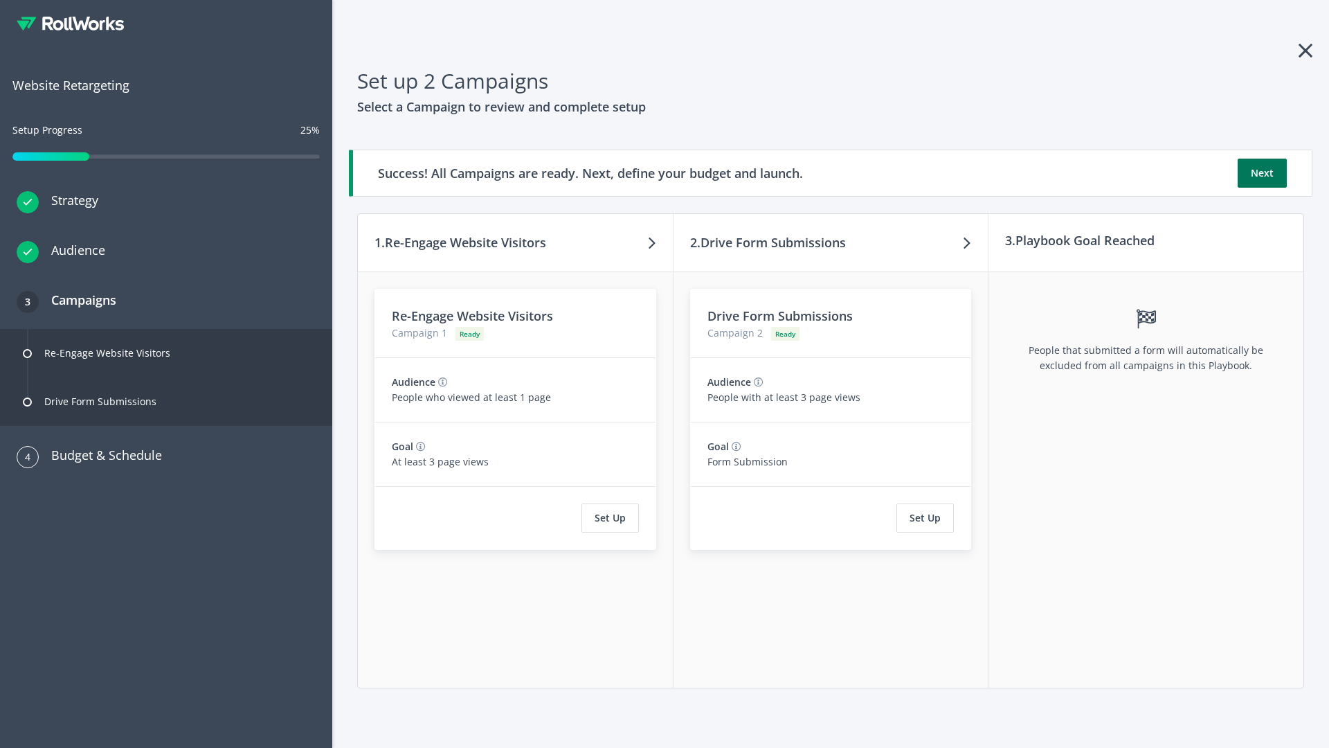
click at [1262, 173] on button "Next" at bounding box center [1262, 173] width 49 height 29
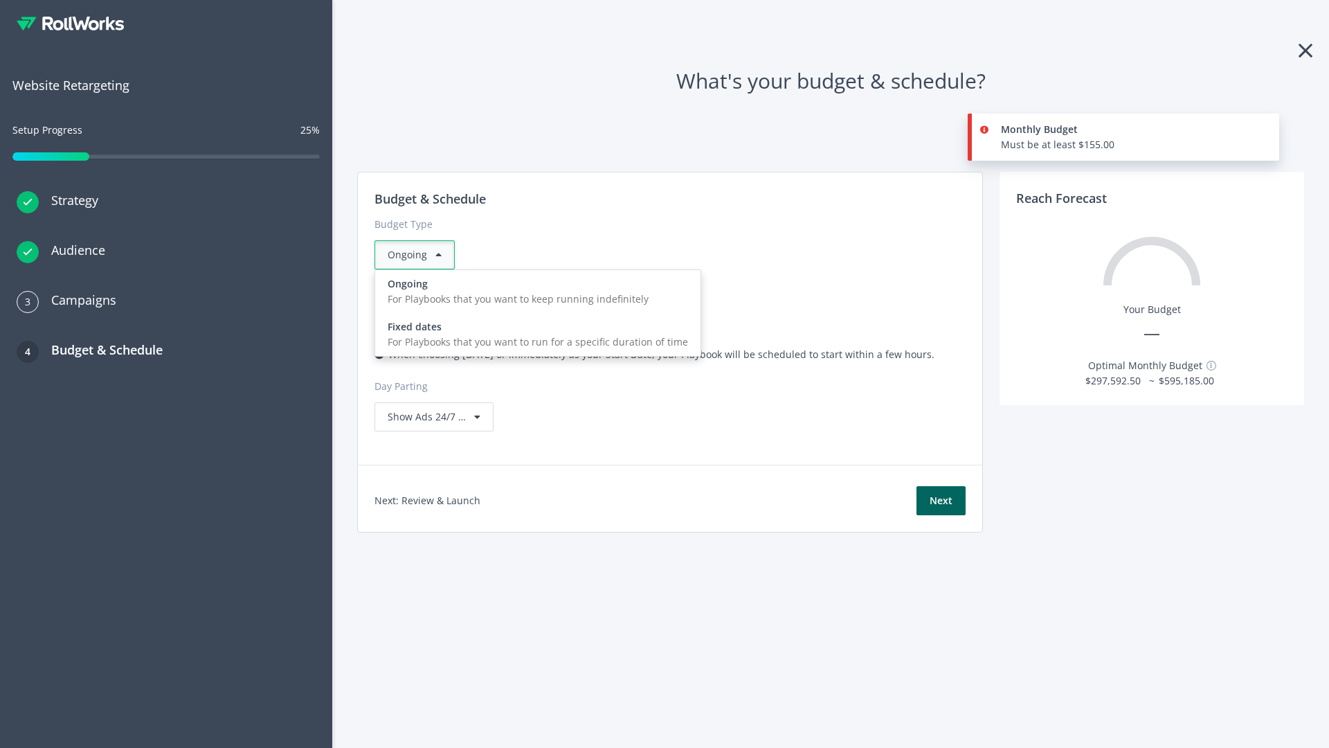
click at [534, 334] on div "For Playbooks that you want to run for a specific duration of time" at bounding box center [538, 341] width 301 height 15
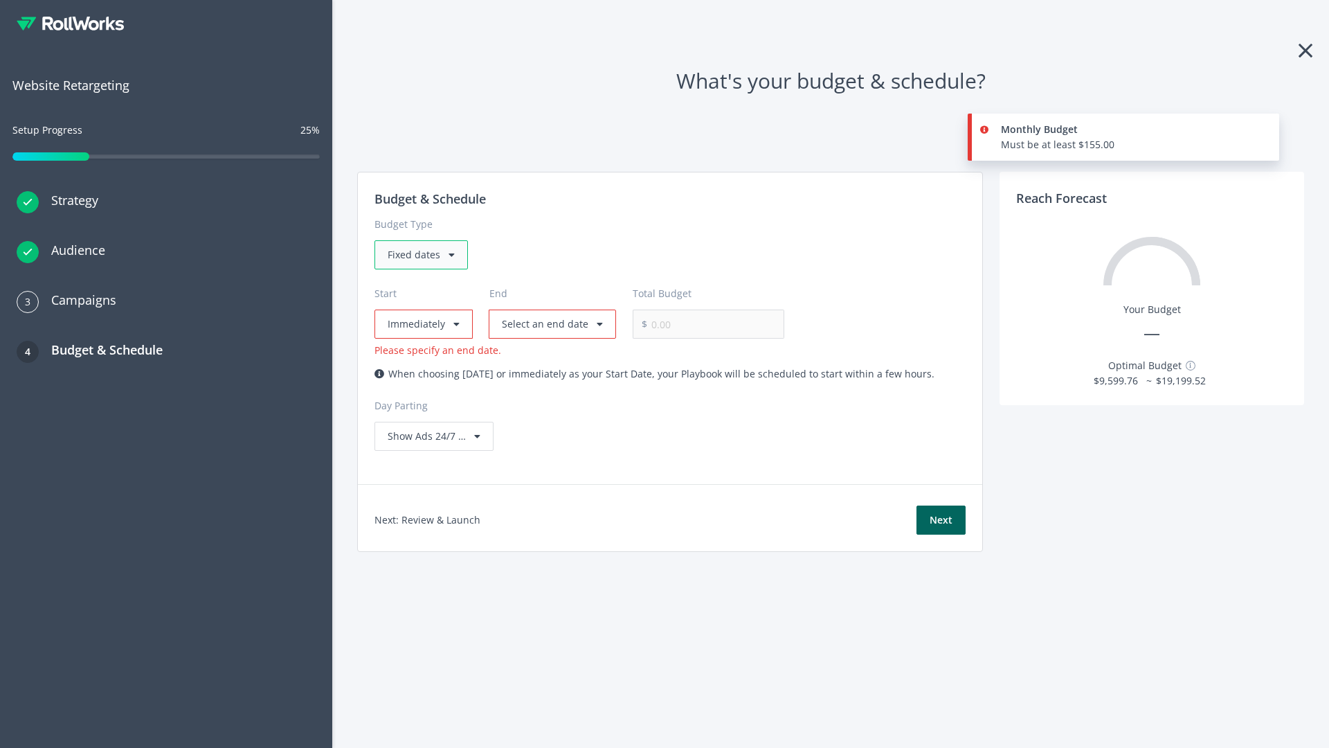
click at [420, 255] on div "Fixed dates" at bounding box center [421, 254] width 93 height 29
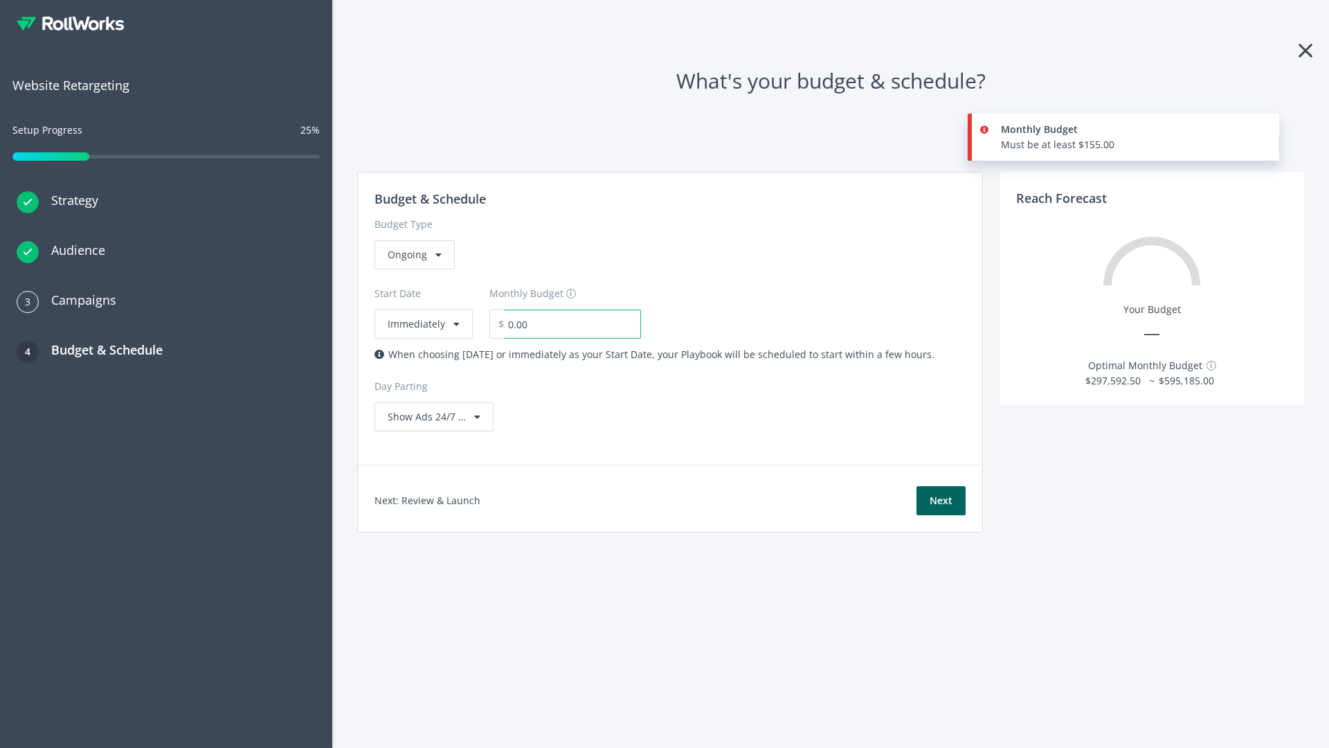
click at [563, 324] on input "0.00" at bounding box center [572, 324] width 137 height 29
click at [587, 324] on input "1.00" at bounding box center [572, 324] width 137 height 29
type input "1,000.00"
click at [422, 310] on button "Immediately" at bounding box center [424, 324] width 98 height 29
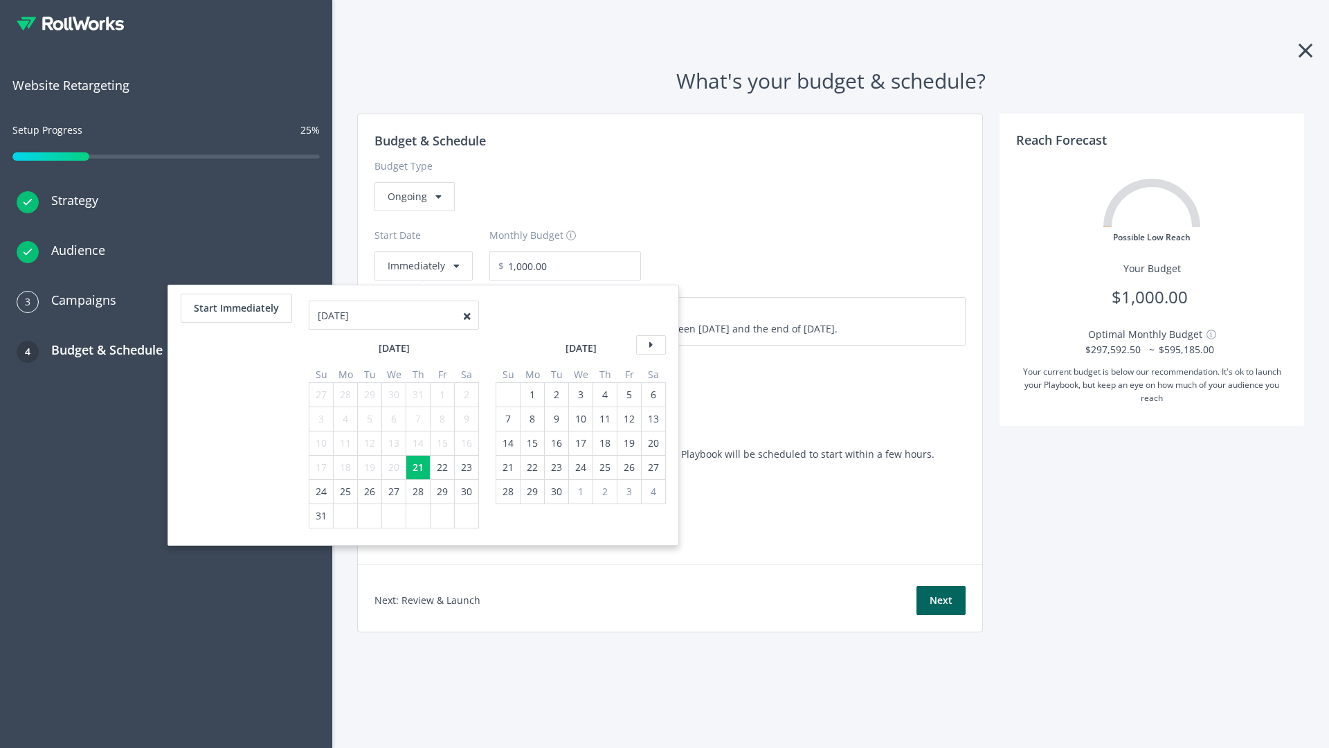
click at [649, 345] on icon at bounding box center [651, 344] width 30 height 19
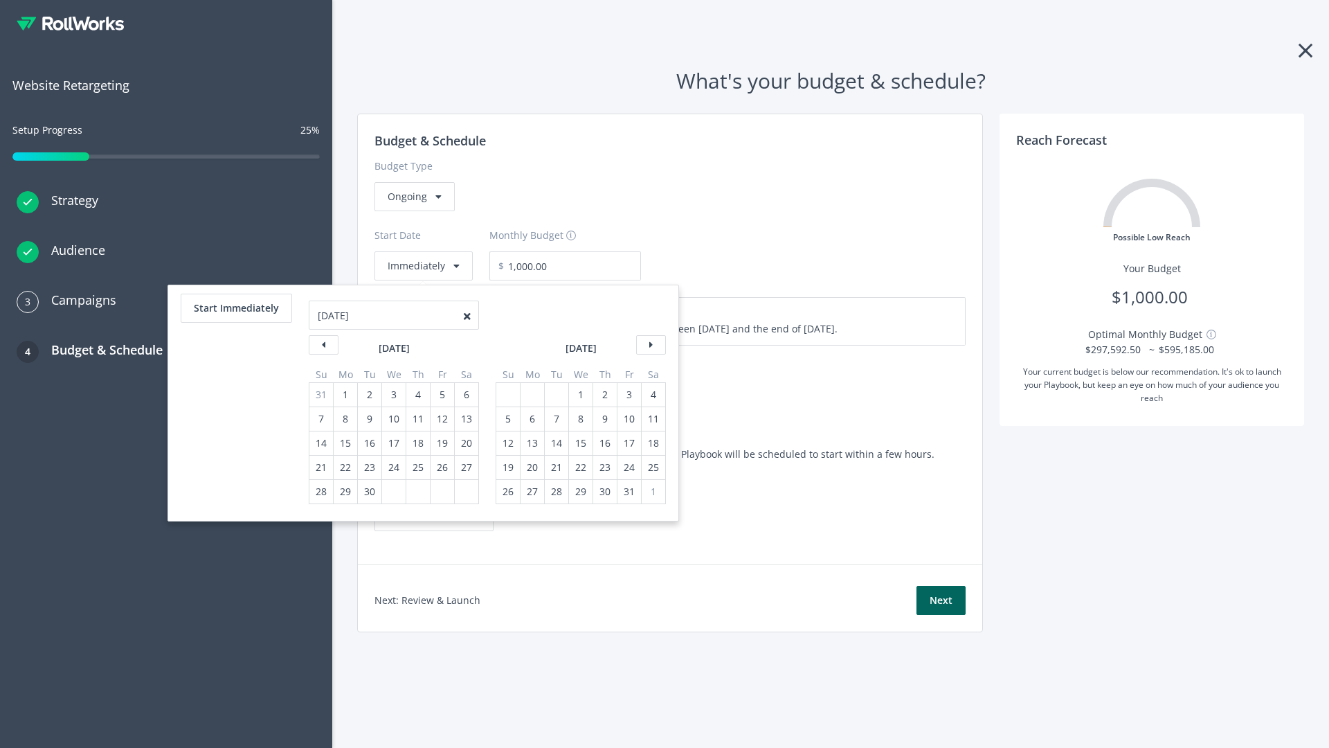
click at [507, 419] on div "5" at bounding box center [508, 419] width 18 height 24
type input "870.97"
click at [580, 395] on div "1" at bounding box center [581, 395] width 18 height 24
click at [235, 308] on button "Start Immediately" at bounding box center [236, 308] width 111 height 29
type input "[DATE]"
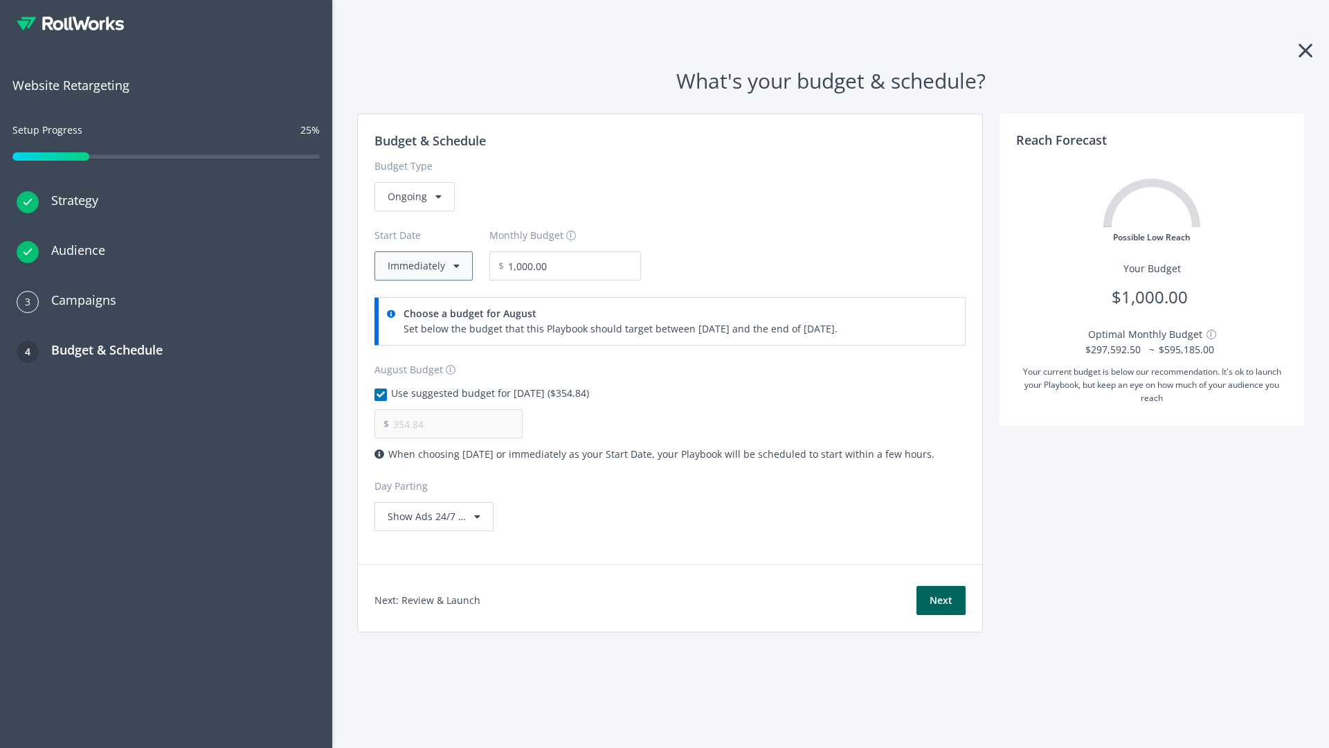
click at [422, 266] on button "Immediately" at bounding box center [424, 265] width 98 height 29
click at [941, 600] on button "Next" at bounding box center [941, 600] width 49 height 29
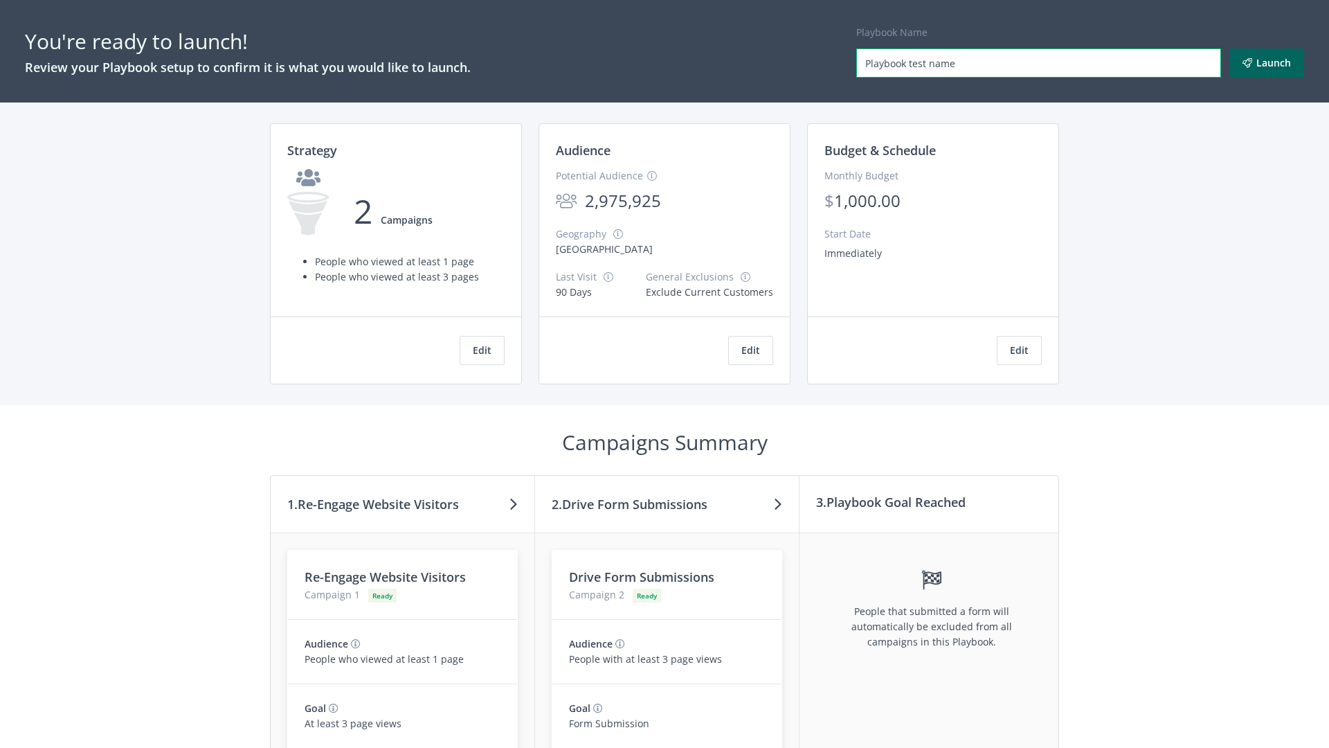
type input "Playbook test name"
click at [1267, 63] on button "Launch" at bounding box center [1267, 62] width 75 height 29
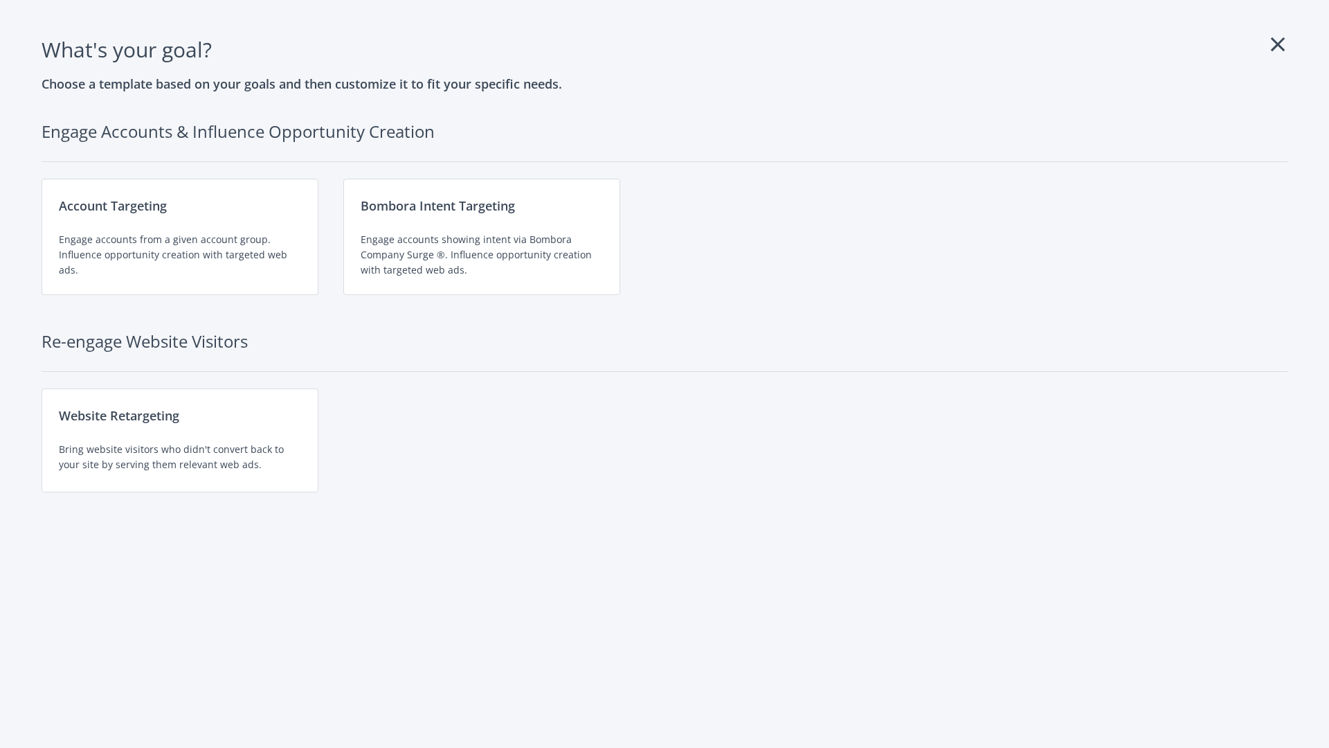
click at [180, 440] on div "Website Retargeting Bring website visitors who didn't convert back to your site…" at bounding box center [180, 440] width 277 height 104
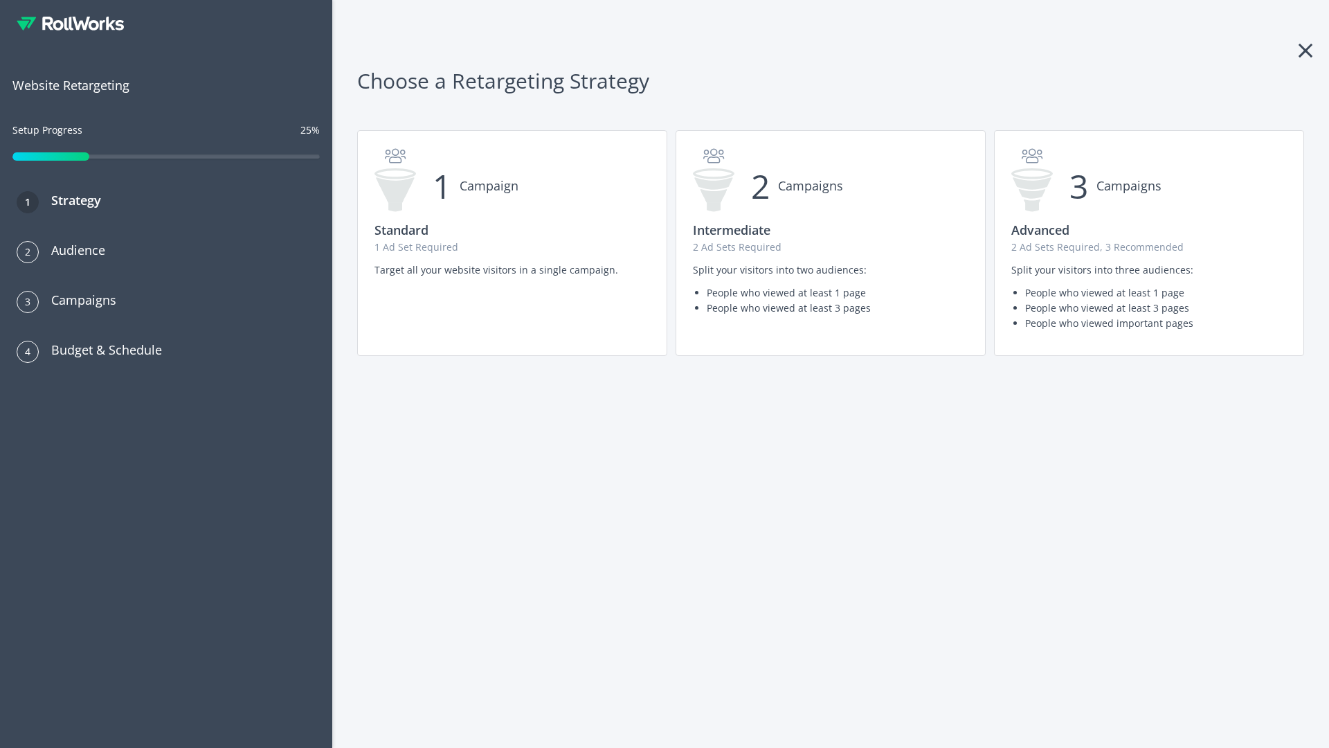
click at [512, 243] on p "1 Ad Set Required" at bounding box center [513, 247] width 276 height 15
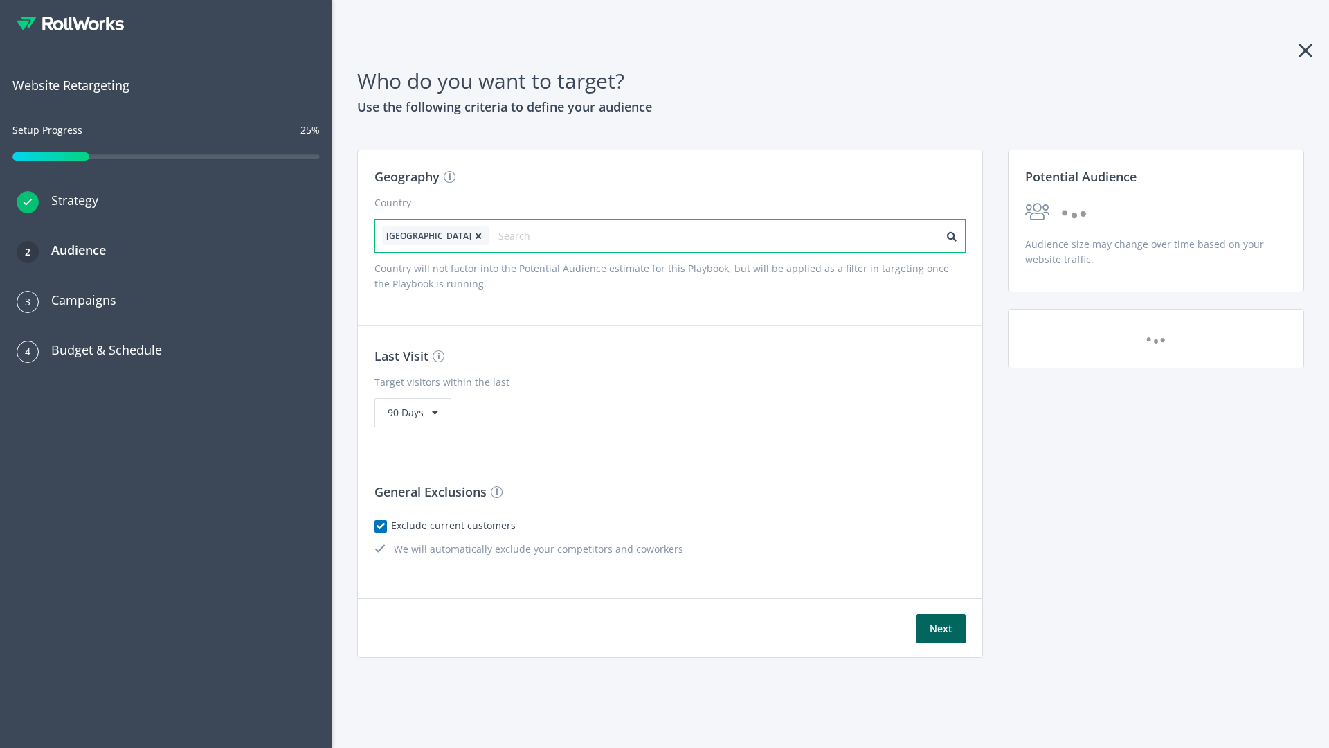
click at [521, 235] on input "text" at bounding box center [561, 235] width 124 height 19
type input "canada"
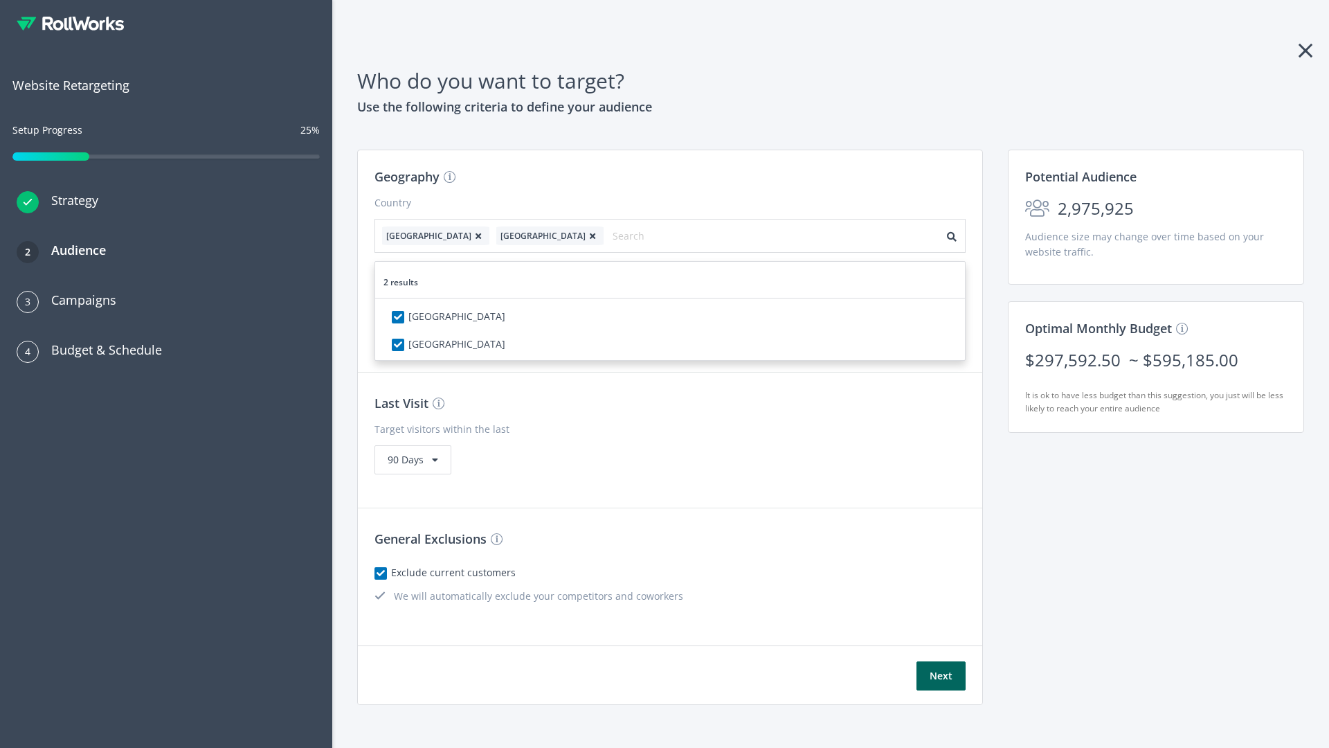
click at [472, 235] on icon at bounding box center [479, 236] width 14 height 8
checkbox input "false"
click at [941, 661] on button "Next" at bounding box center [941, 675] width 49 height 29
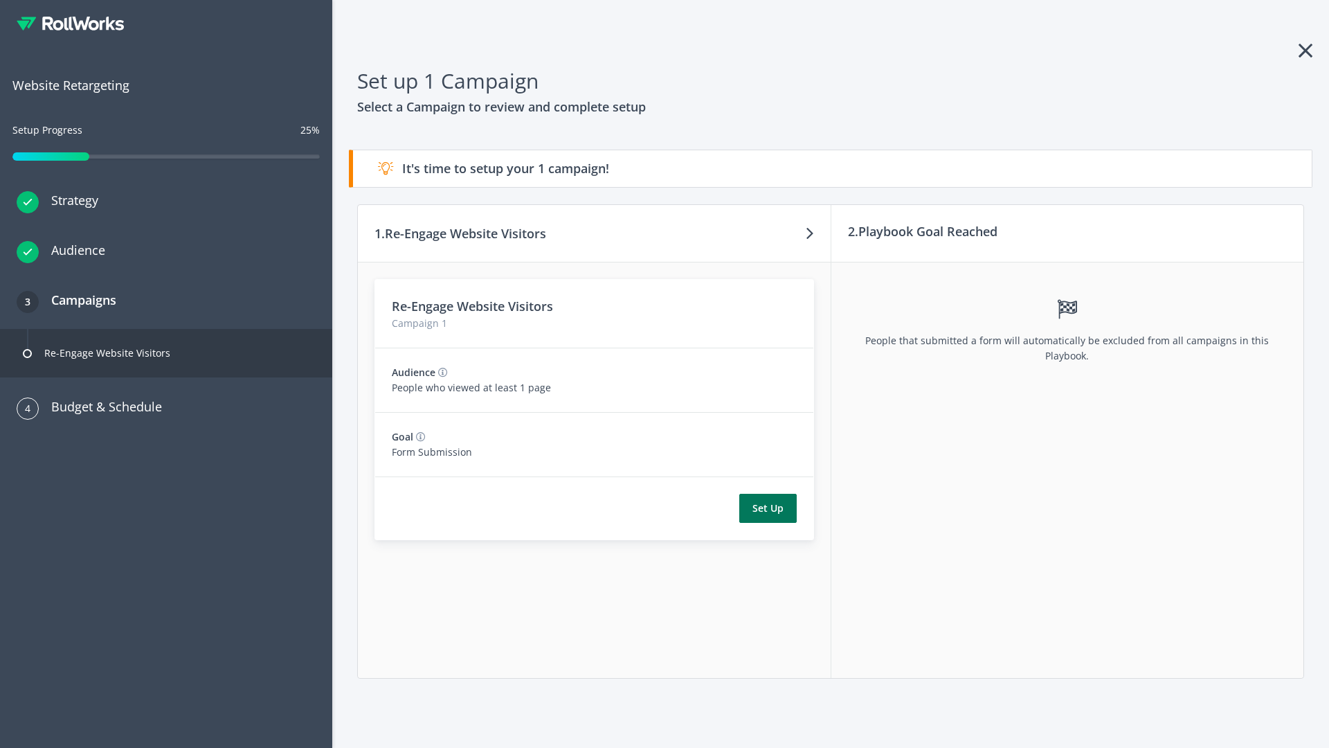
click at [768, 508] on button "Set Up" at bounding box center [768, 508] width 57 height 29
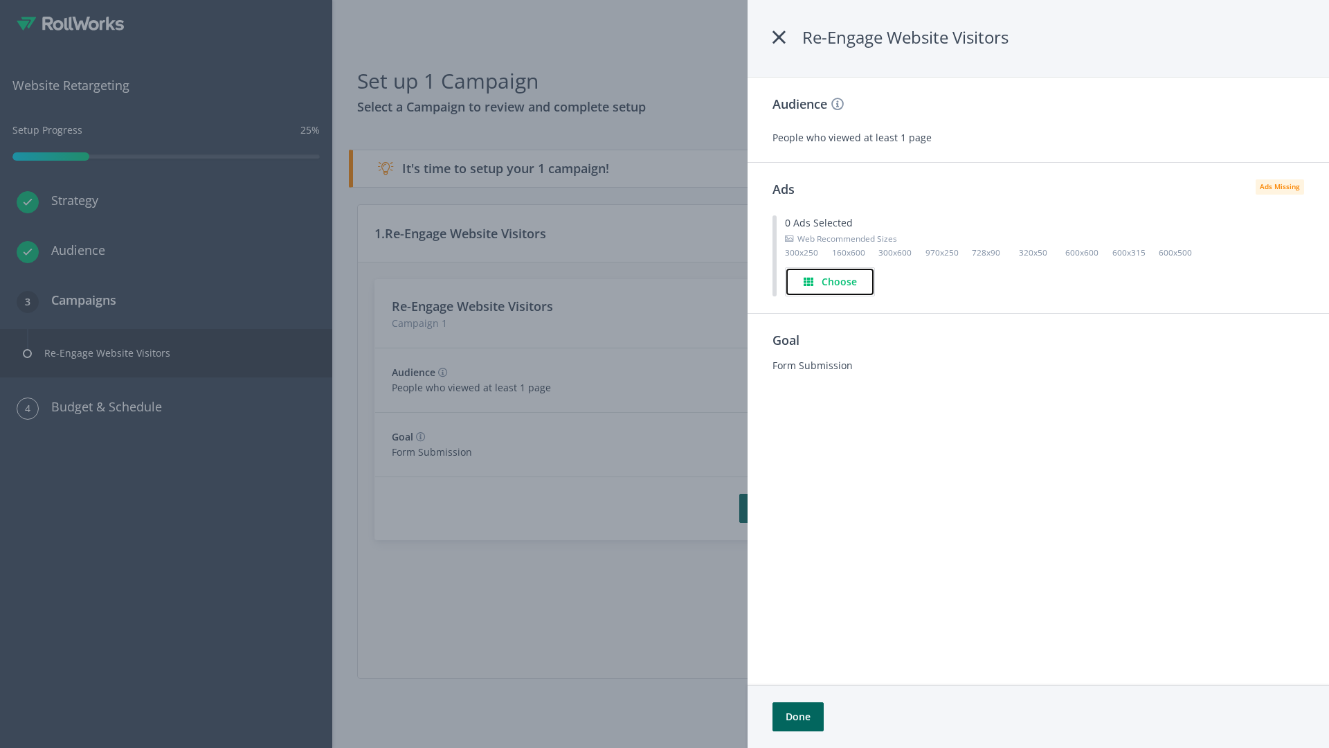
click at [830, 281] on h4 "Choose" at bounding box center [839, 281] width 35 height 15
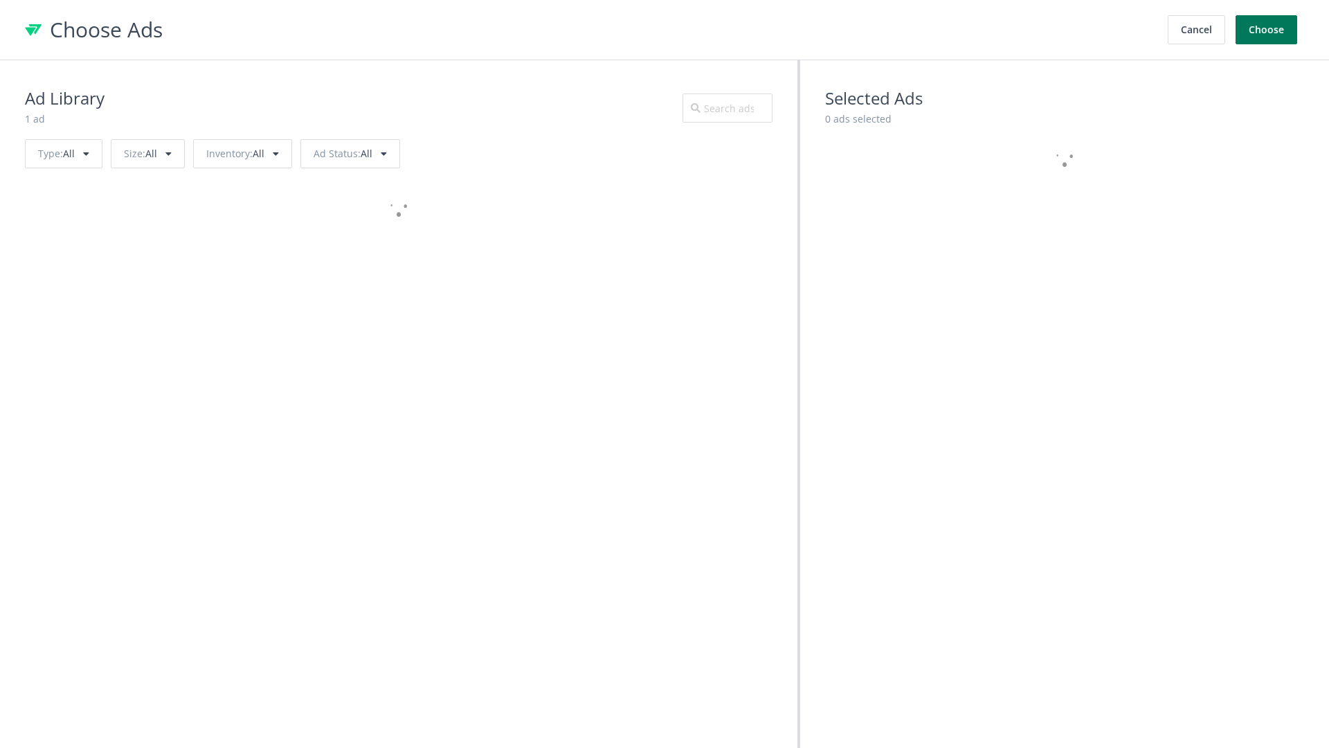
click at [1267, 30] on button "Choose" at bounding box center [1267, 29] width 62 height 29
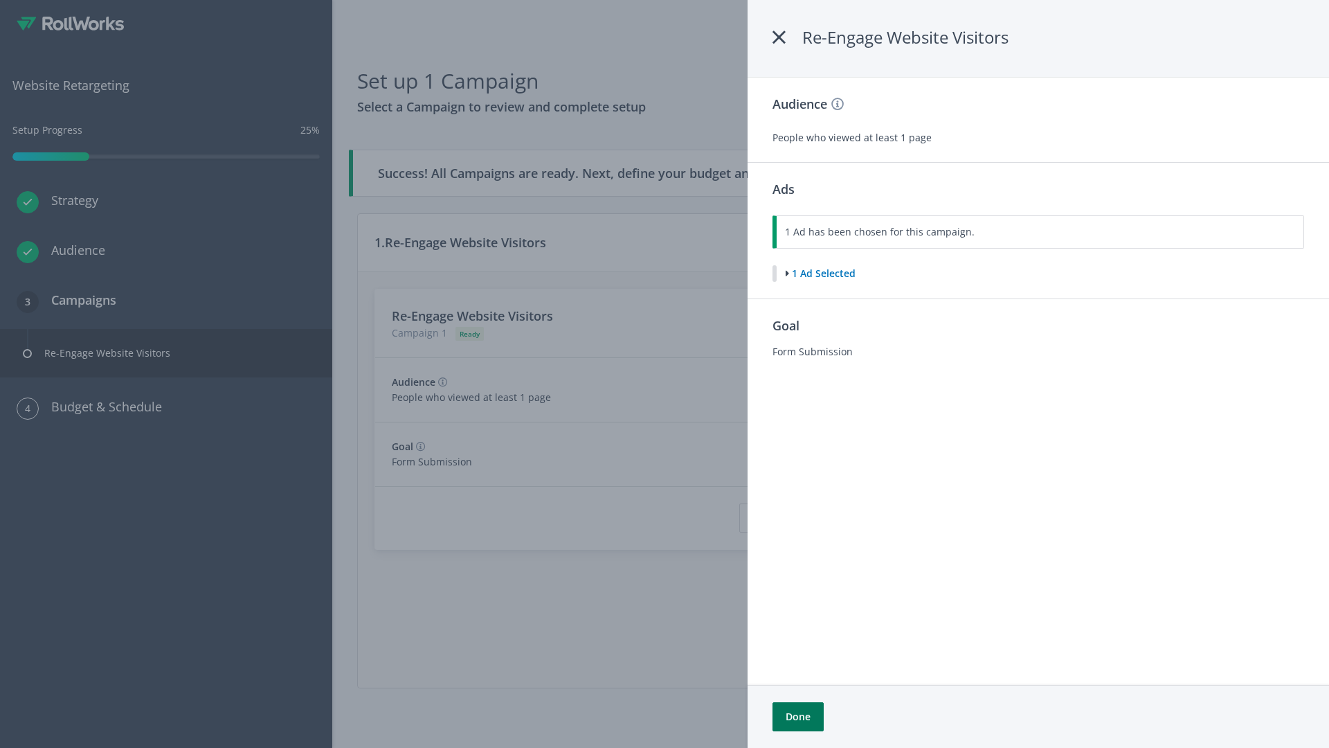
click at [798, 717] on button "Done" at bounding box center [798, 716] width 51 height 29
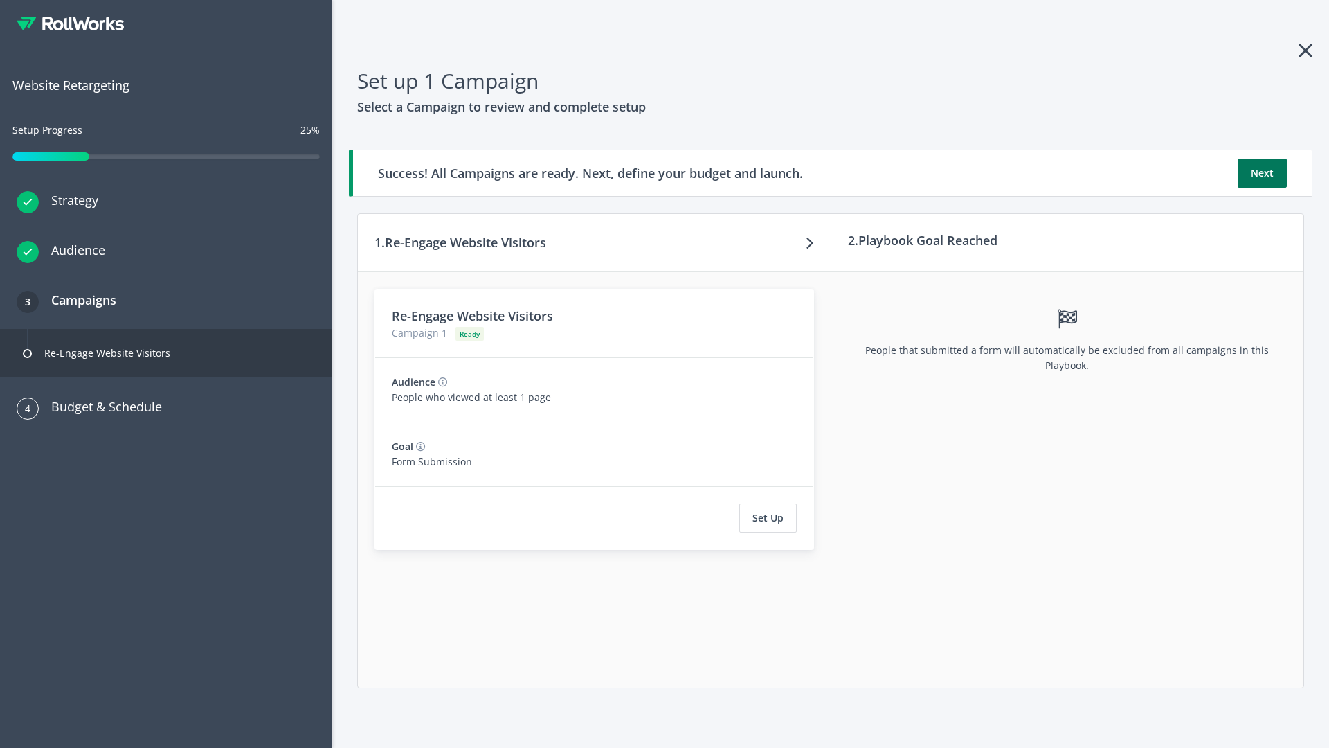
click at [1262, 173] on button "Next" at bounding box center [1262, 173] width 49 height 29
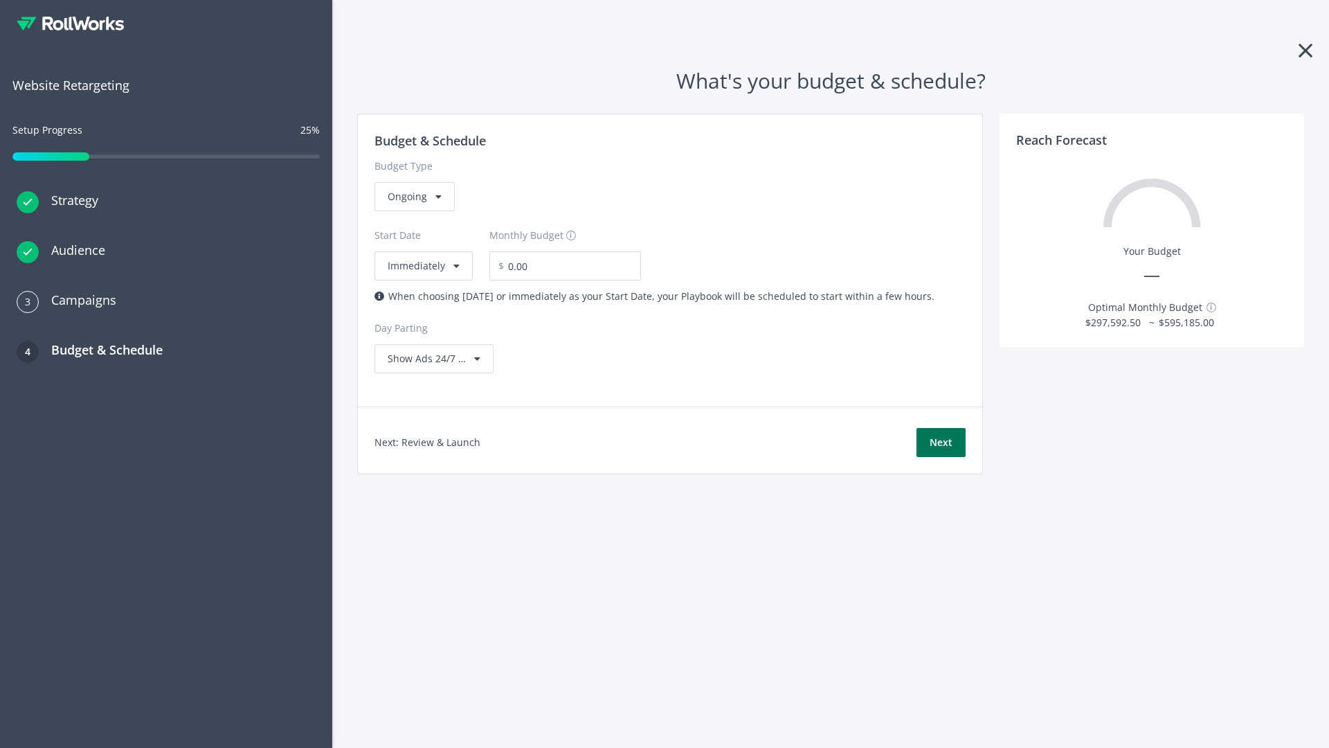
click at [941, 442] on button "Next" at bounding box center [941, 442] width 49 height 29
click at [413, 211] on div "Ongoing" at bounding box center [415, 196] width 80 height 29
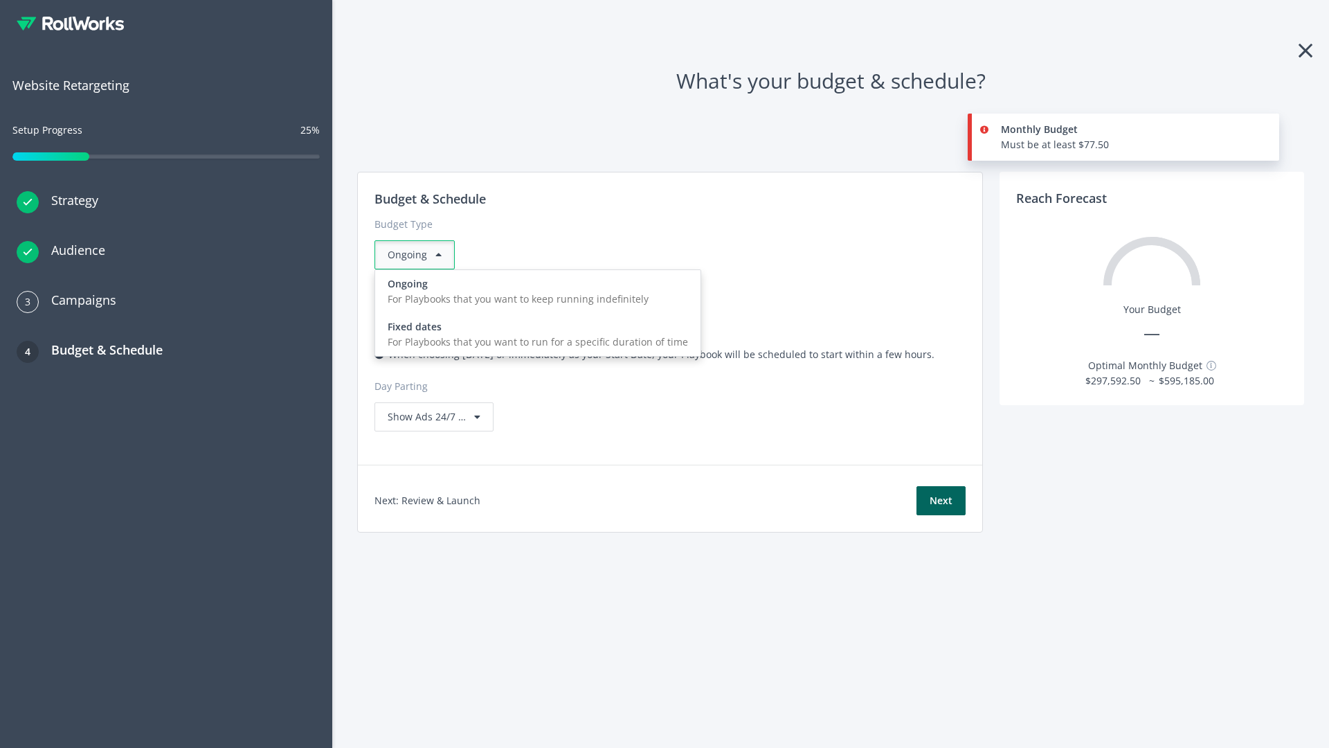
click at [534, 334] on div "For Playbooks that you want to run for a specific duration of time" at bounding box center [538, 341] width 301 height 15
click at [420, 255] on div "Ongoing" at bounding box center [415, 254] width 80 height 29
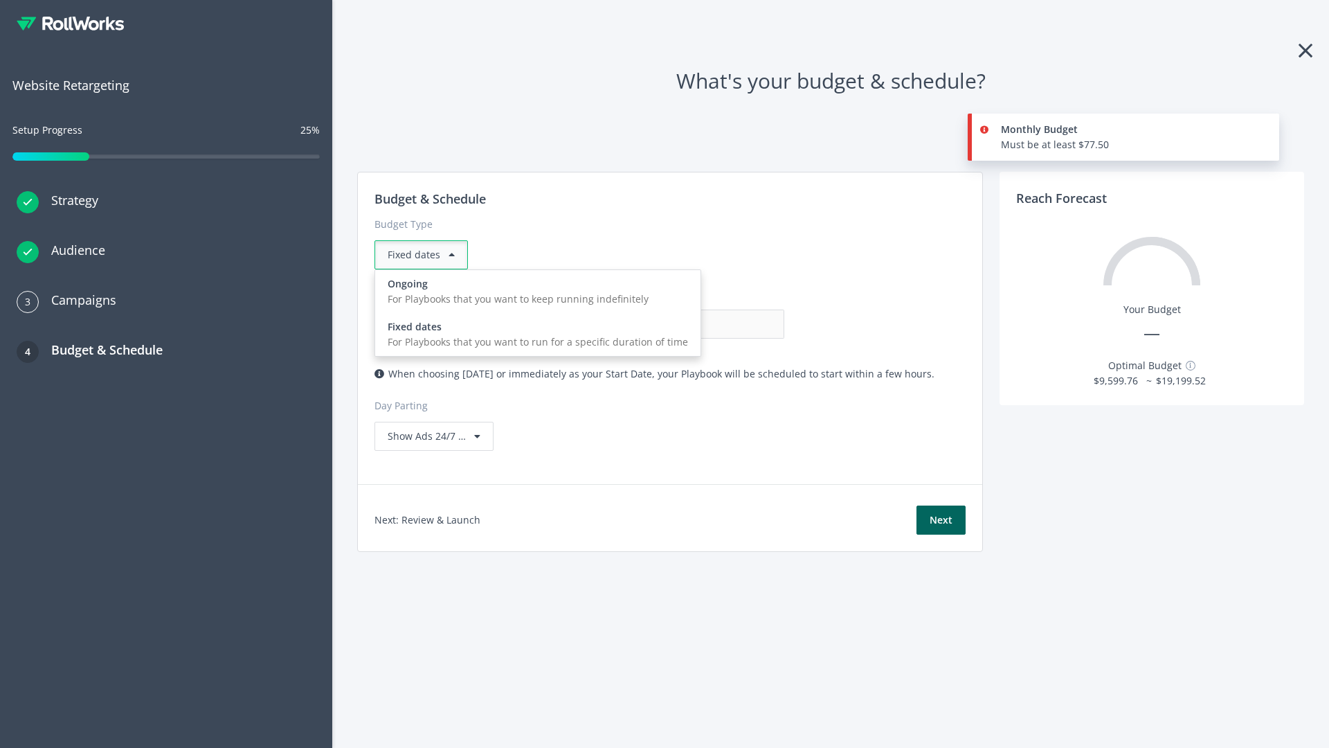
click at [534, 292] on div "For Playbooks that you want to keep running indefinitely" at bounding box center [538, 299] width 301 height 15
click at [647, 324] on input "0.00" at bounding box center [715, 324] width 137 height 29
click at [647, 324] on input "1.00" at bounding box center [715, 324] width 137 height 29
type input "1,000.00"
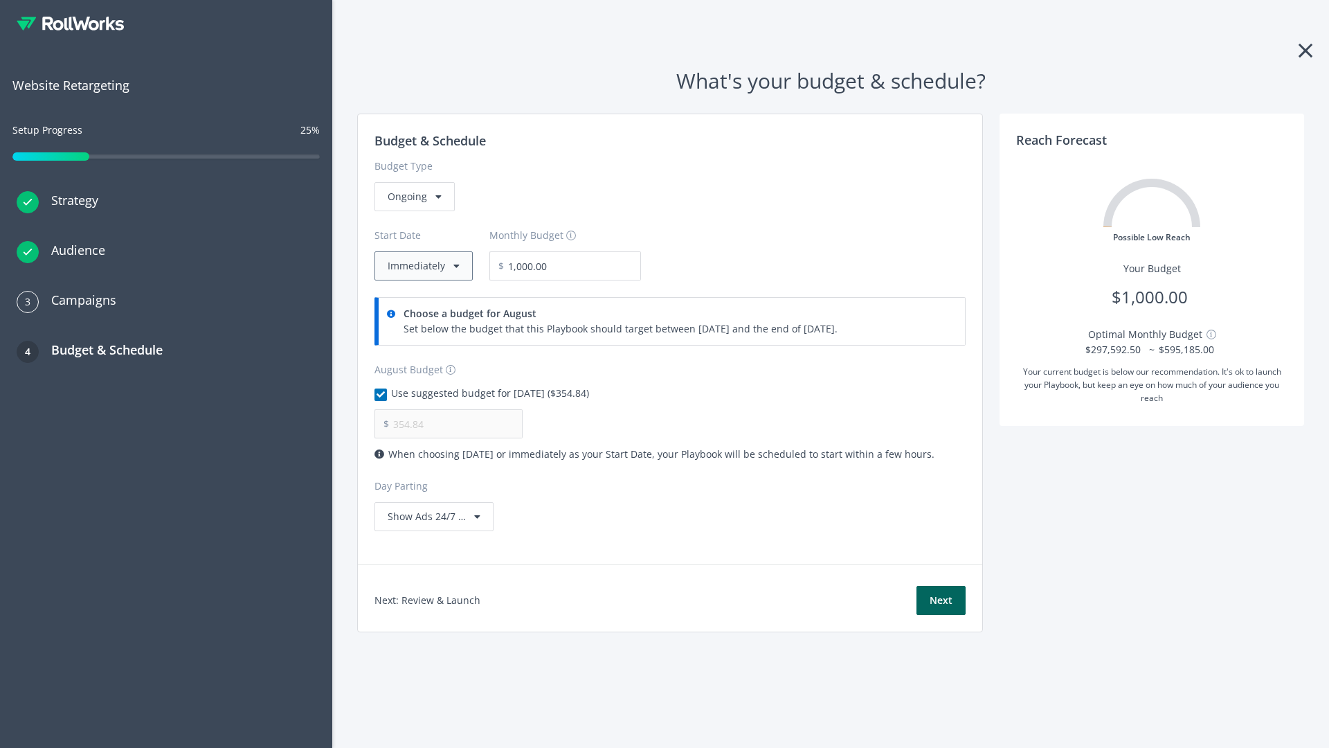
click at [422, 266] on button "Immediately" at bounding box center [424, 265] width 98 height 29
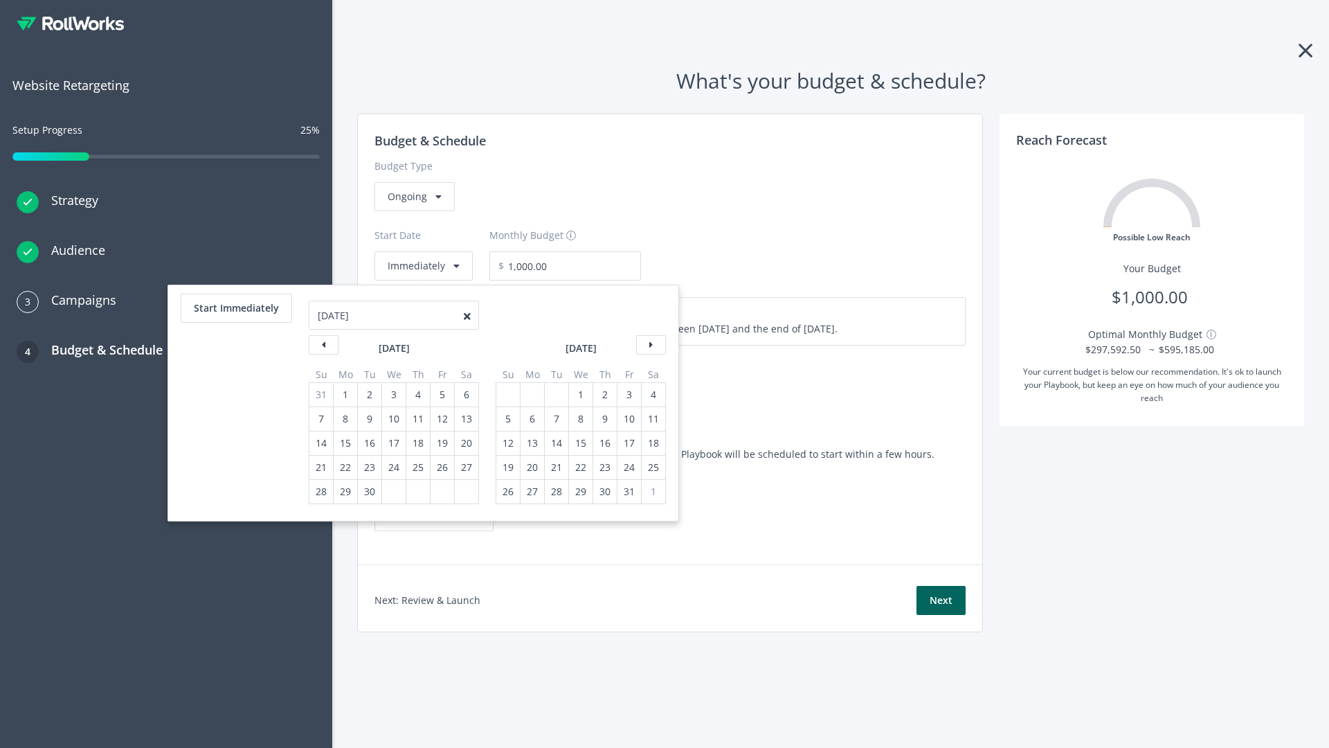
click at [507, 419] on div "5" at bounding box center [508, 419] width 18 height 24
type input "870.97"
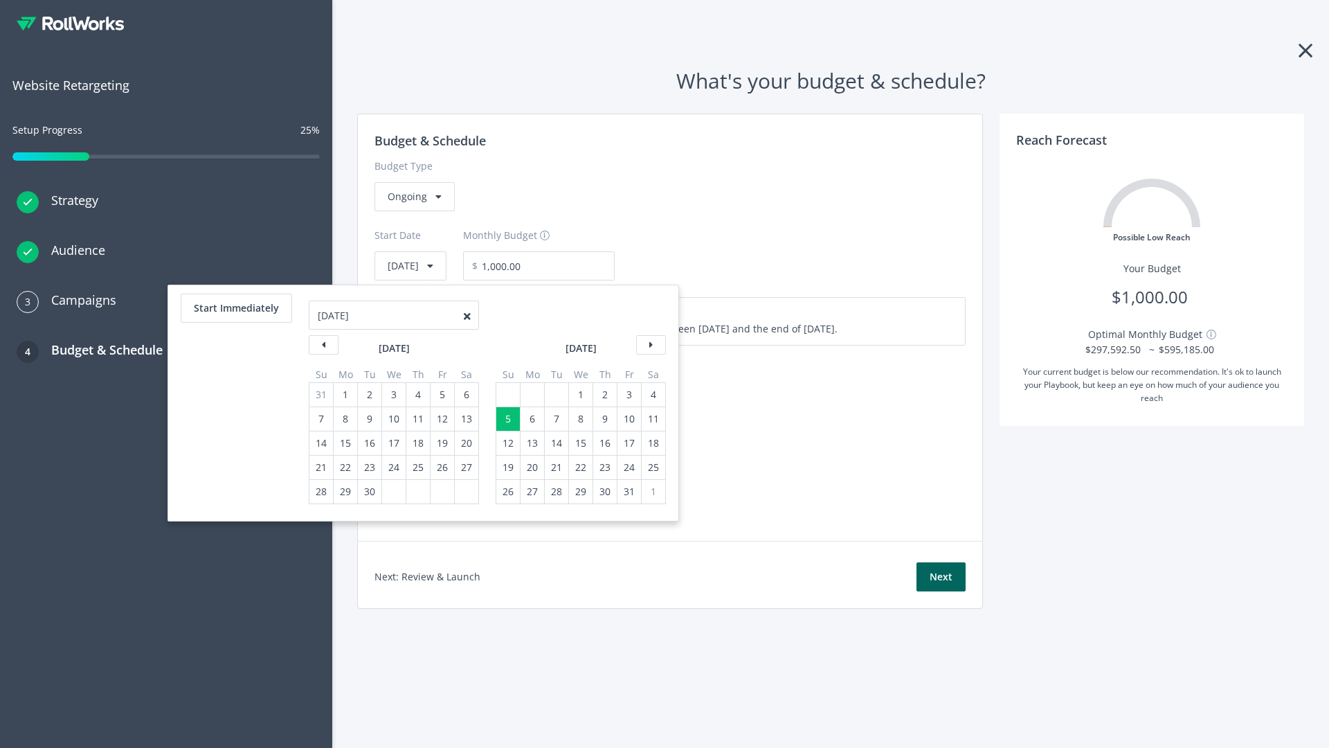
click at [580, 395] on div "1" at bounding box center [581, 395] width 18 height 24
click at [235, 308] on button "Start Immediately" at bounding box center [236, 308] width 111 height 29
type input "08/21/2025"
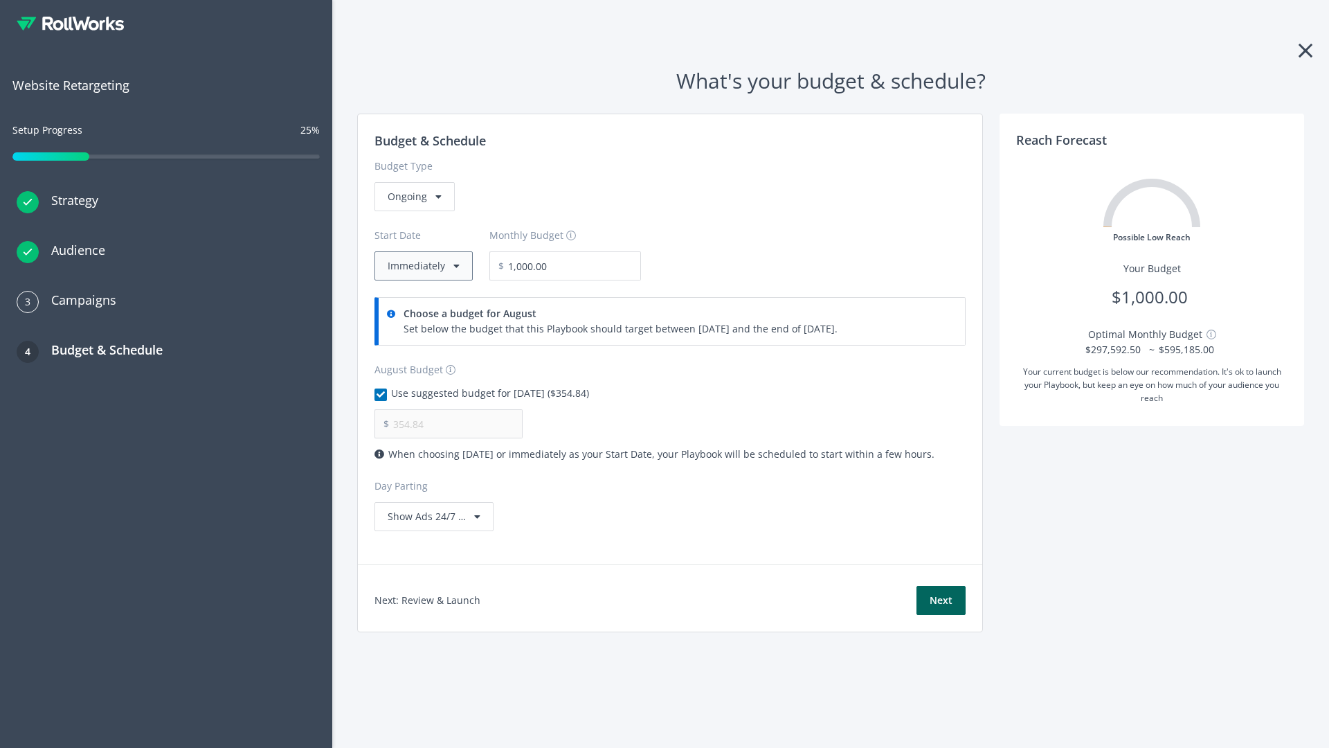
click at [422, 266] on button "Immediately" at bounding box center [424, 265] width 98 height 29
click at [941, 600] on button "Next" at bounding box center [941, 600] width 49 height 29
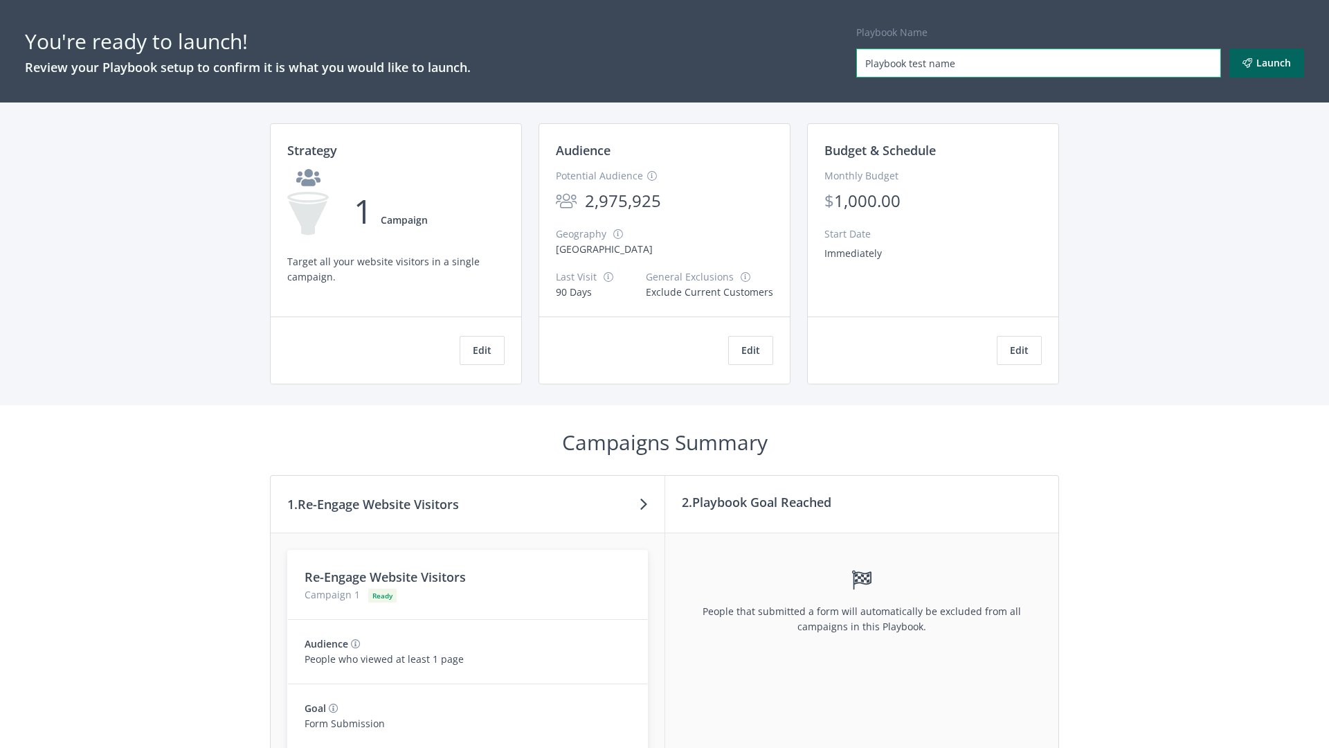
type input "Playbook test name"
click at [1267, 63] on button "Launch" at bounding box center [1267, 62] width 75 height 29
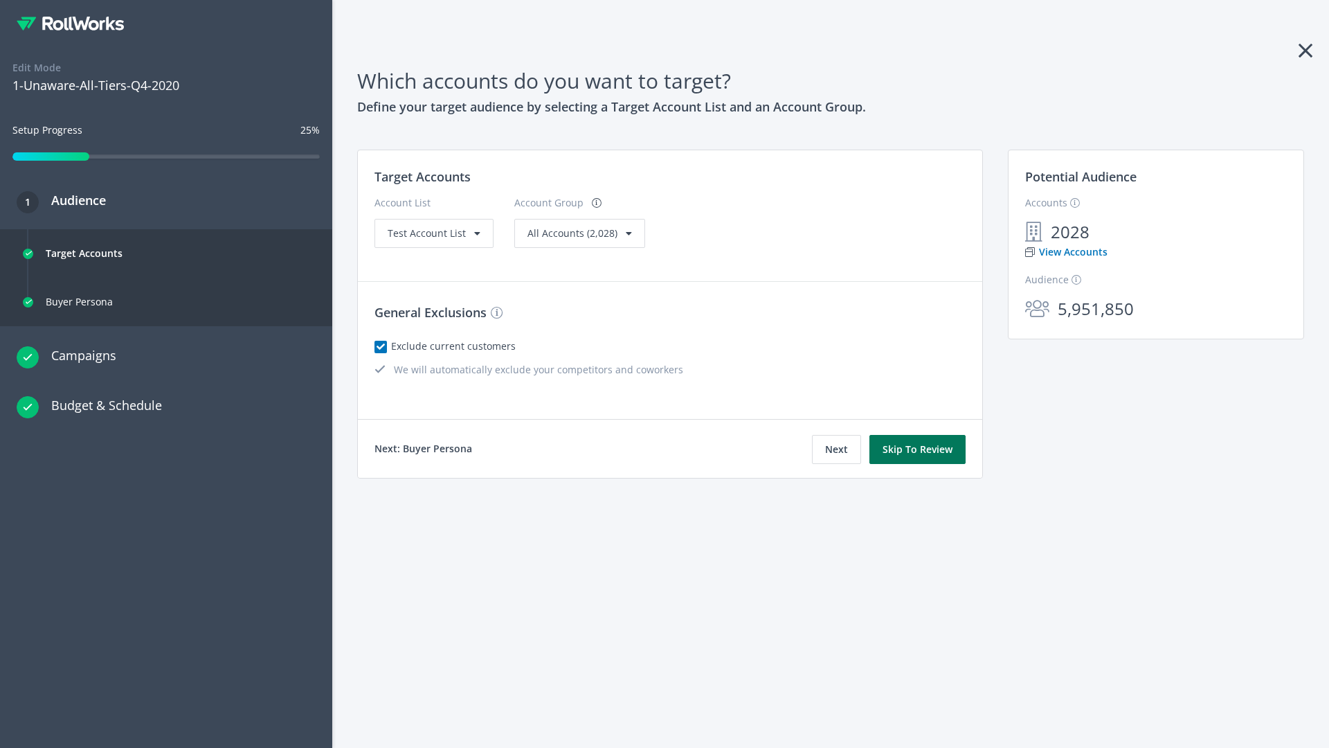
click at [918, 449] on button "Skip To Review" at bounding box center [918, 449] width 96 height 29
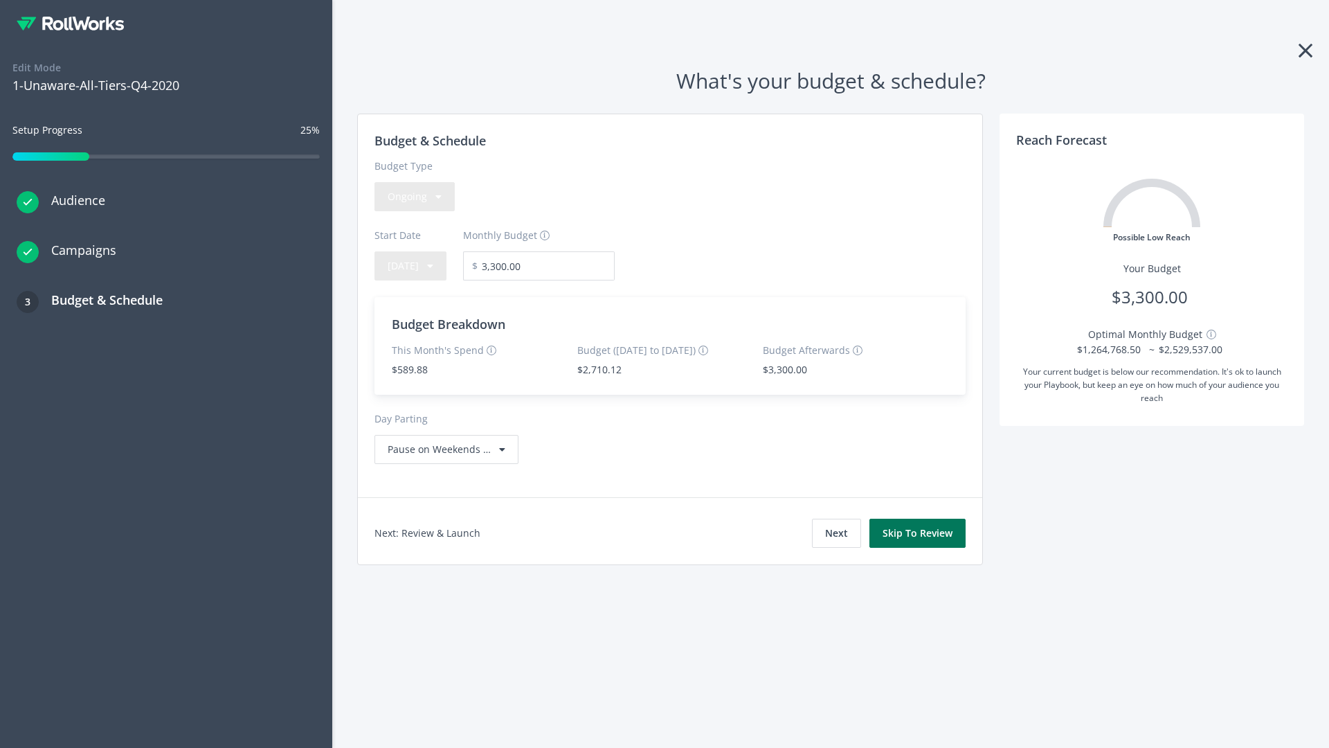
click at [918, 532] on button "Skip To Review" at bounding box center [918, 533] width 96 height 29
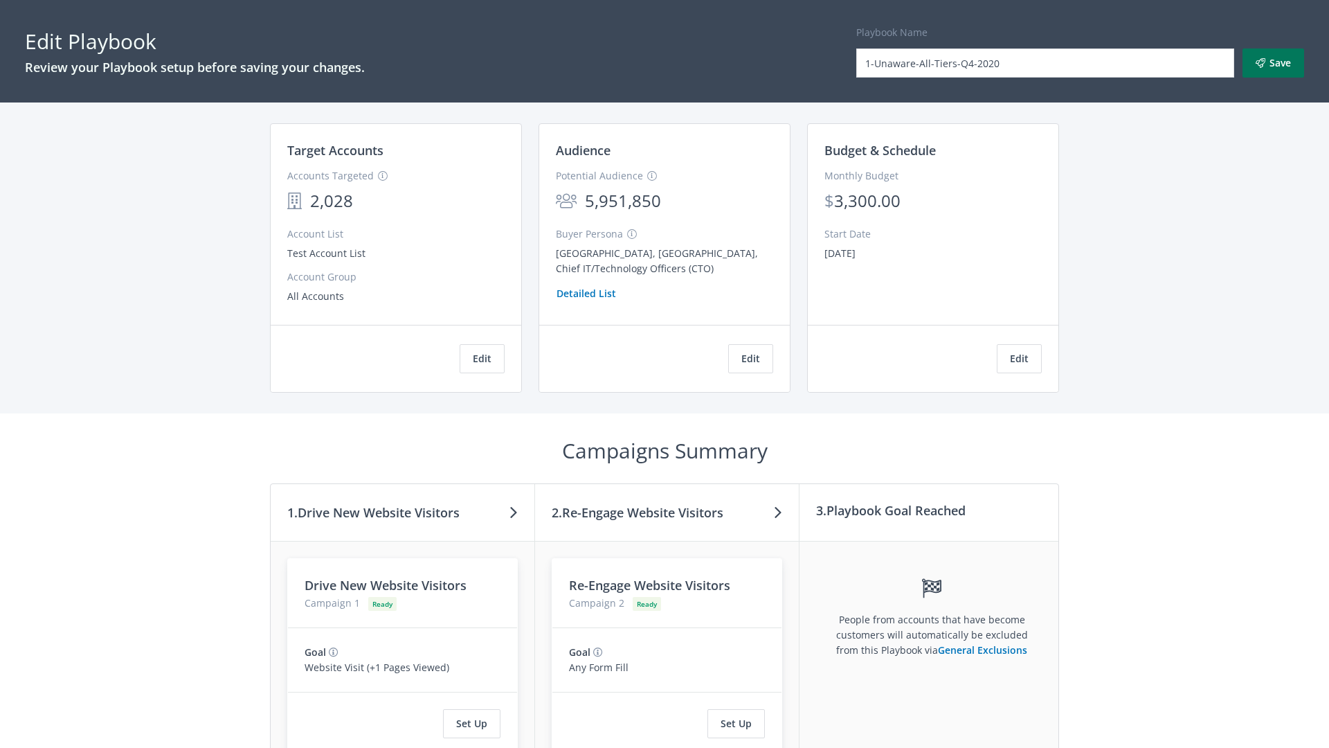
click at [1273, 63] on button "Save" at bounding box center [1274, 62] width 62 height 29
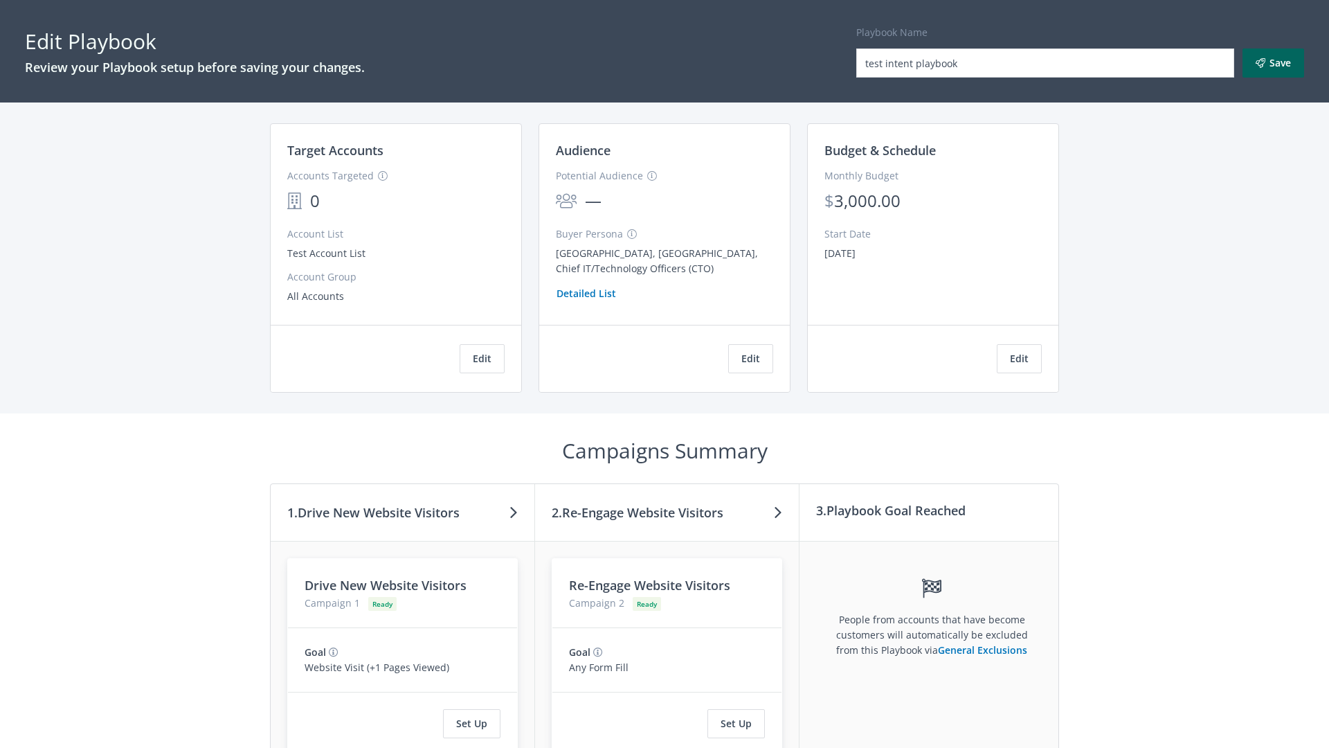
scroll to position [117, 0]
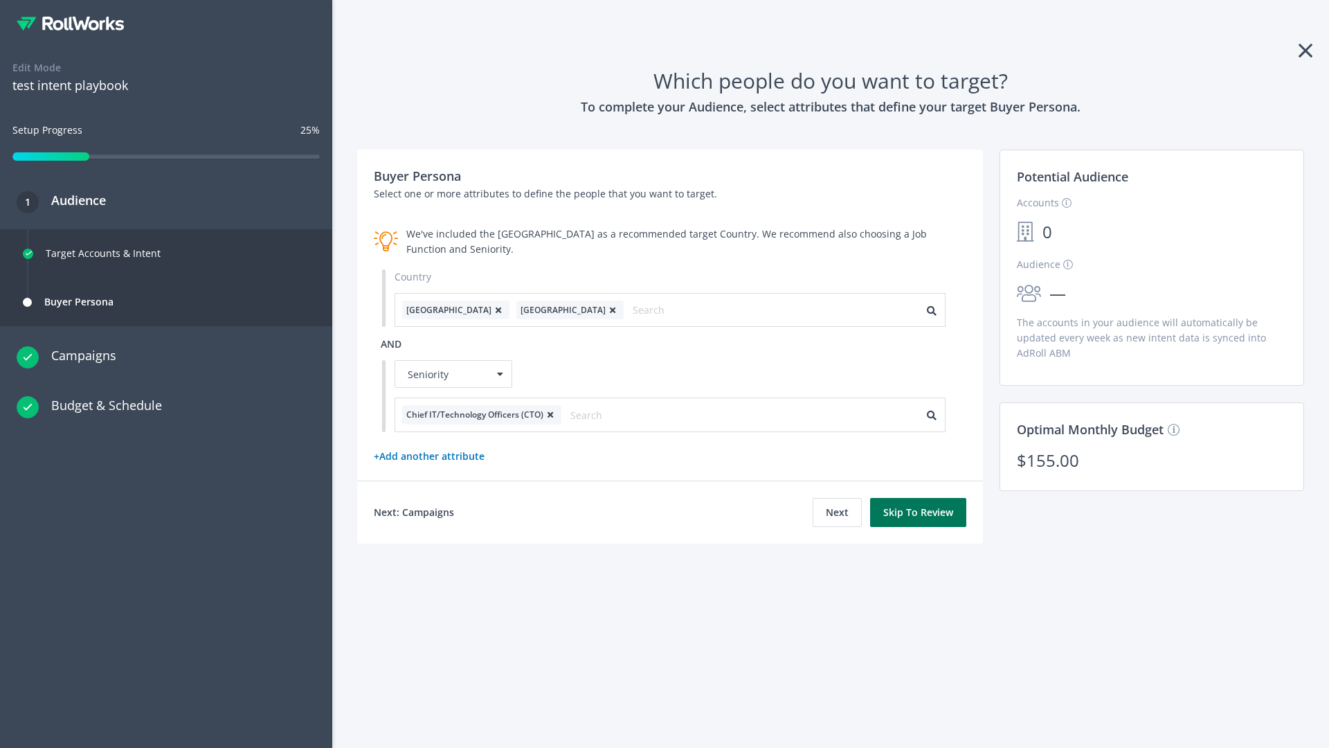
click at [919, 512] on button "Skip To Review" at bounding box center [918, 512] width 96 height 29
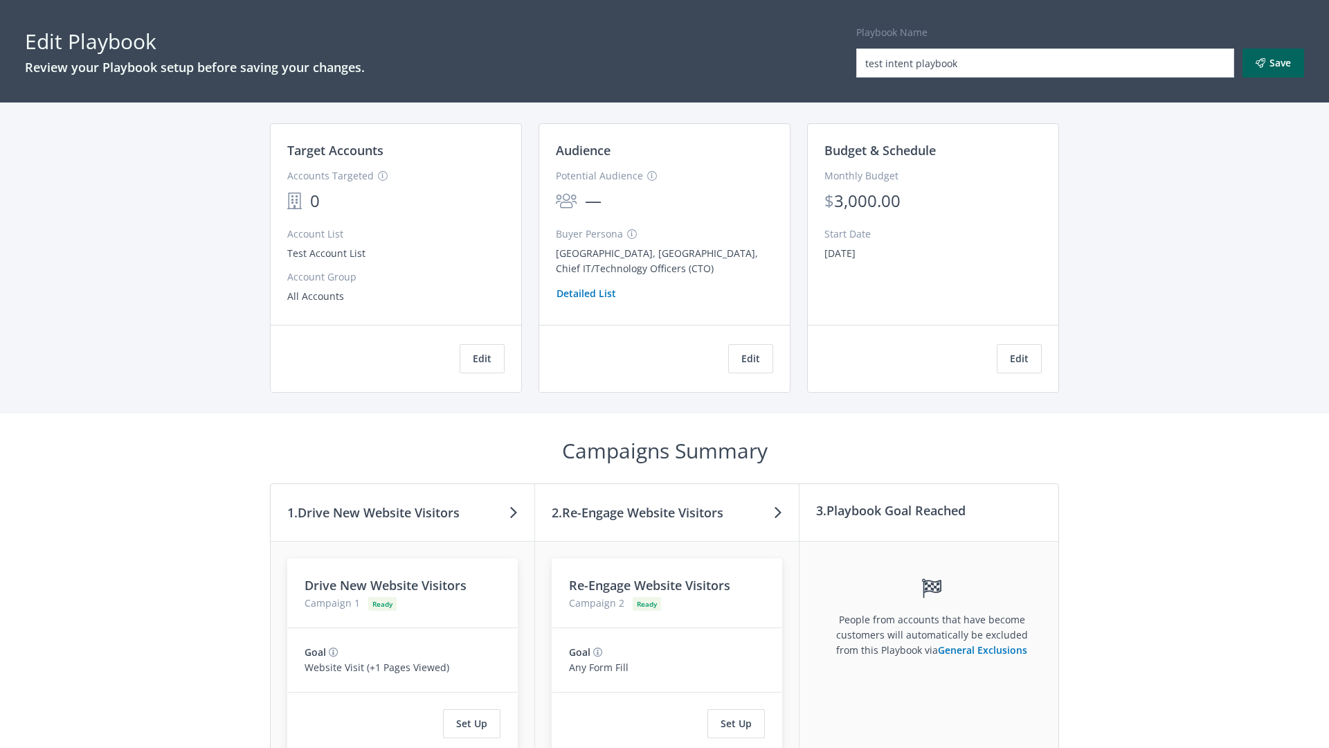
scroll to position [235, 0]
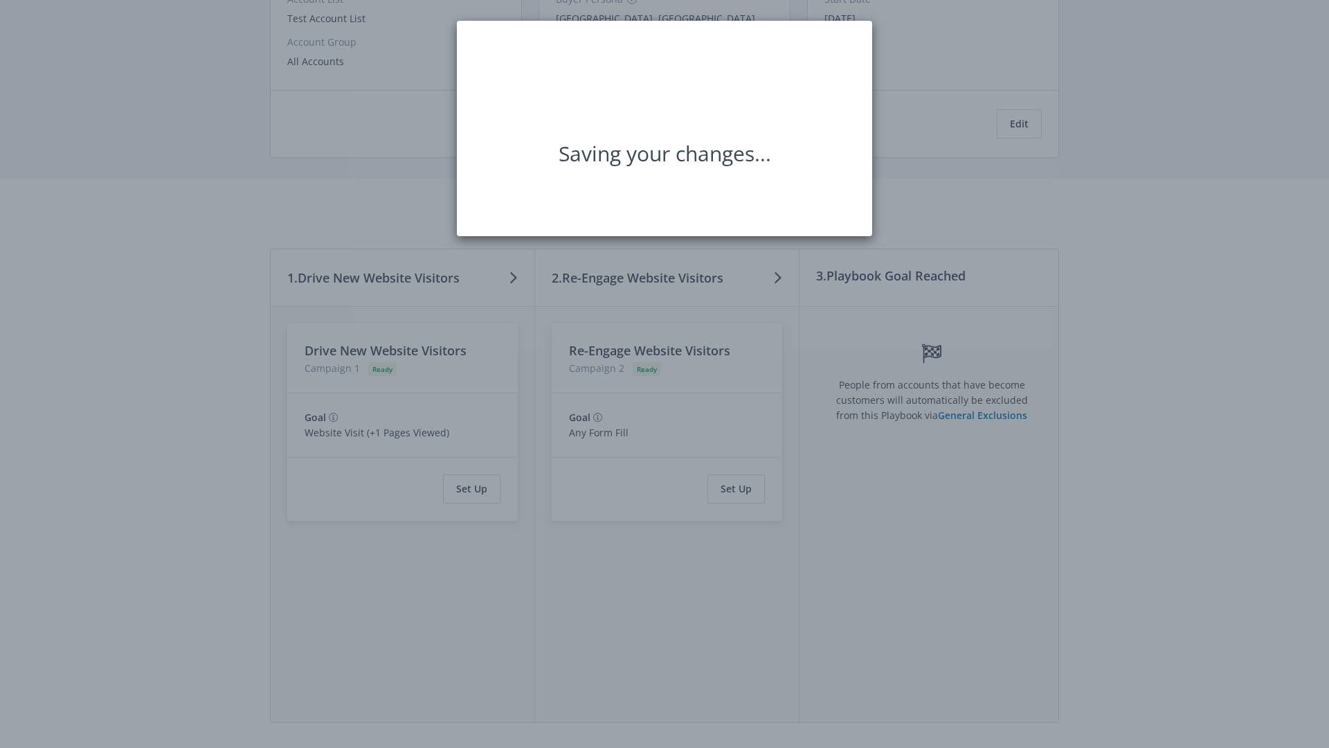
scroll to position [0, 0]
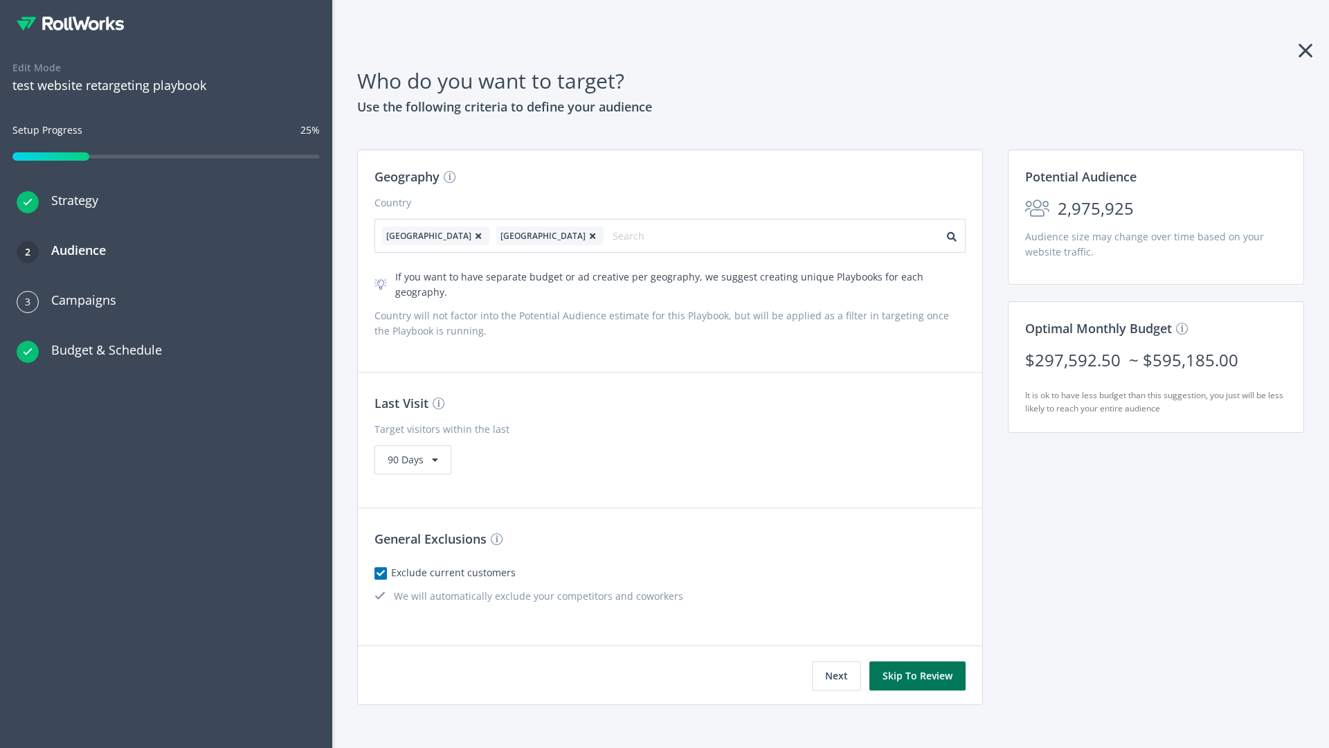
click at [918, 661] on button "Skip To Review" at bounding box center [918, 675] width 96 height 29
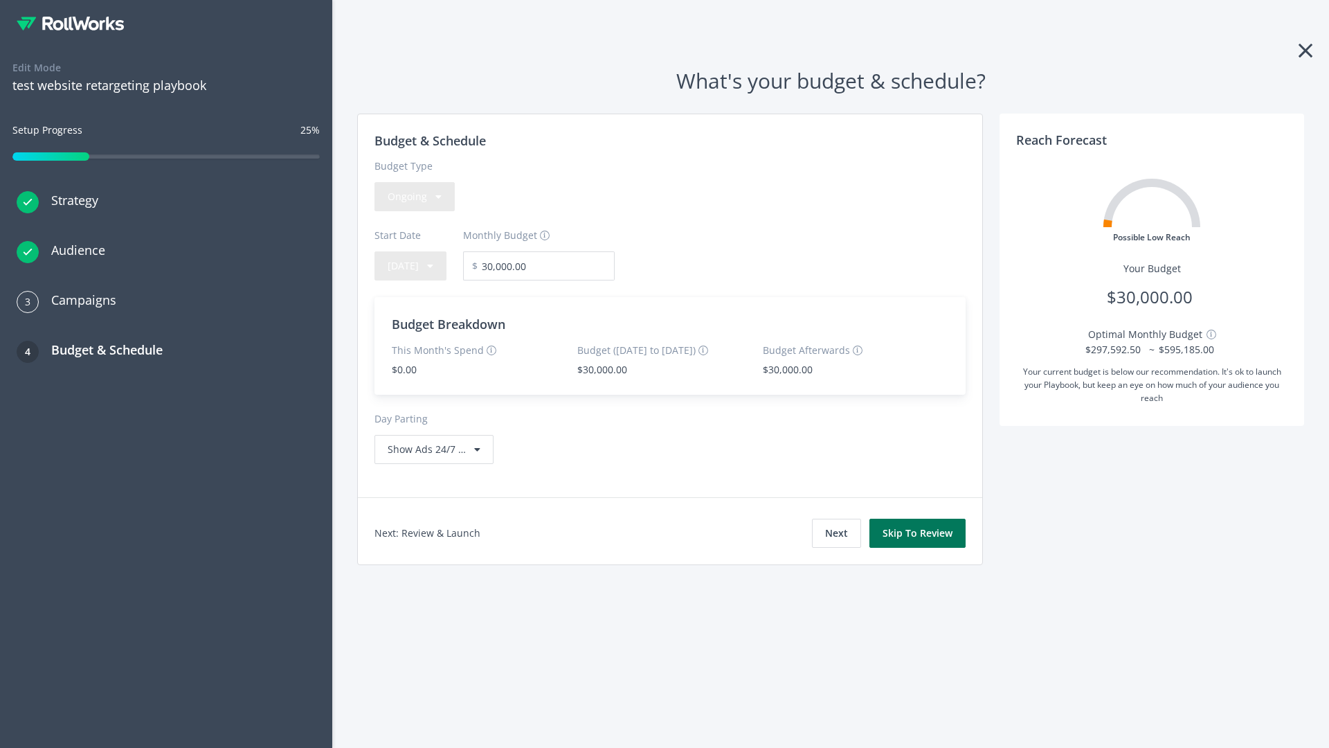
click at [918, 532] on button "Skip To Review" at bounding box center [918, 533] width 96 height 29
